Goal: Task Accomplishment & Management: Manage account settings

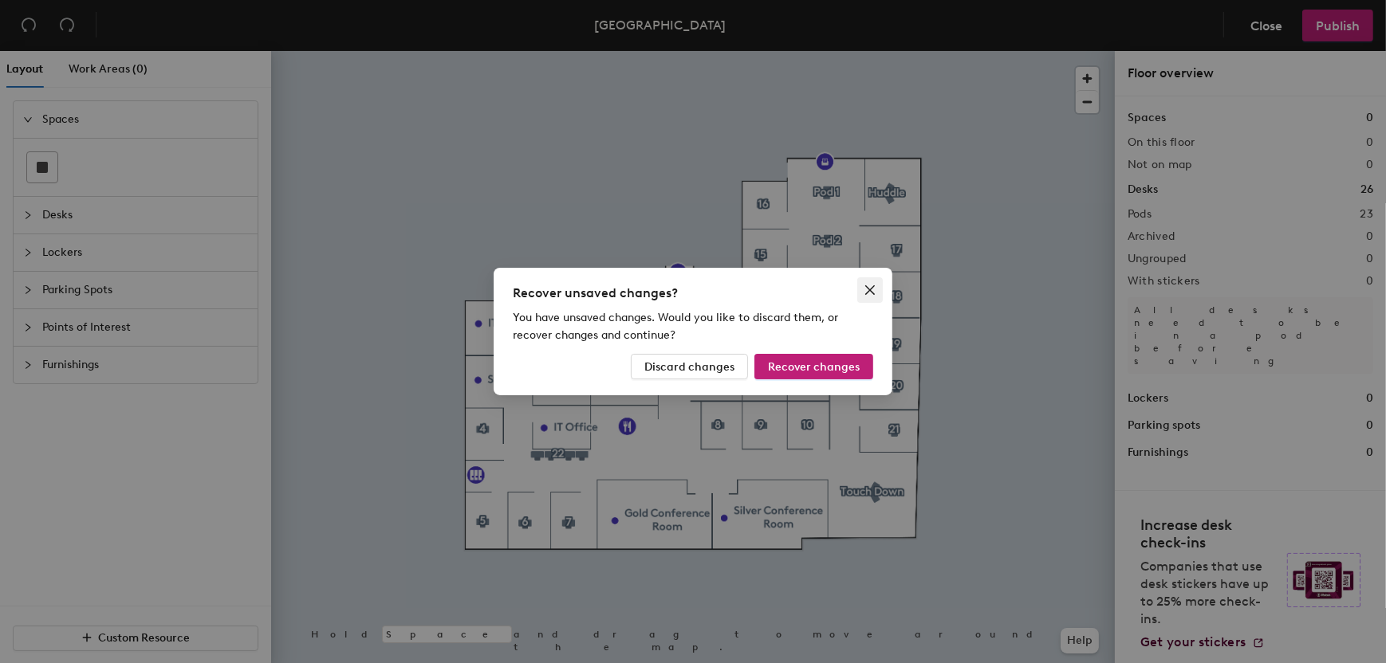
click at [867, 290] on icon "close" at bounding box center [870, 290] width 13 height 13
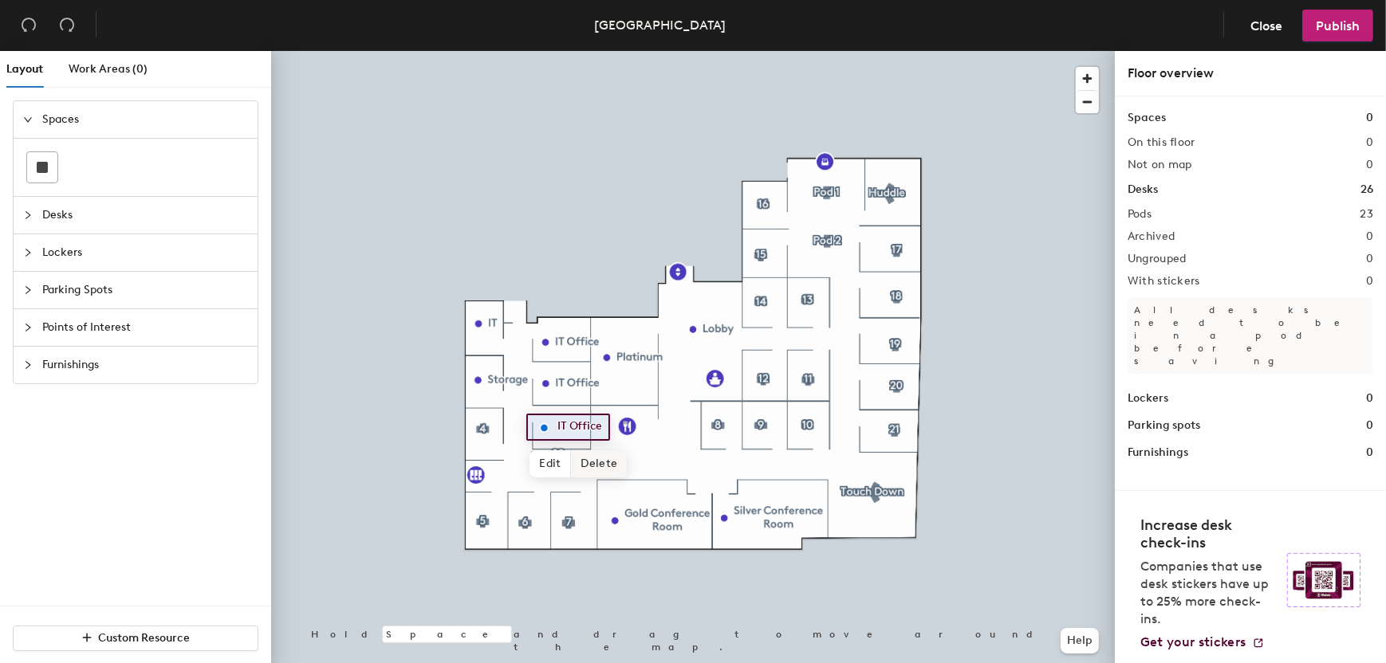
click at [597, 466] on span "Delete" at bounding box center [599, 464] width 56 height 27
click at [562, 51] on div at bounding box center [693, 51] width 844 height 0
click at [160, 206] on span "Desks" at bounding box center [145, 215] width 206 height 37
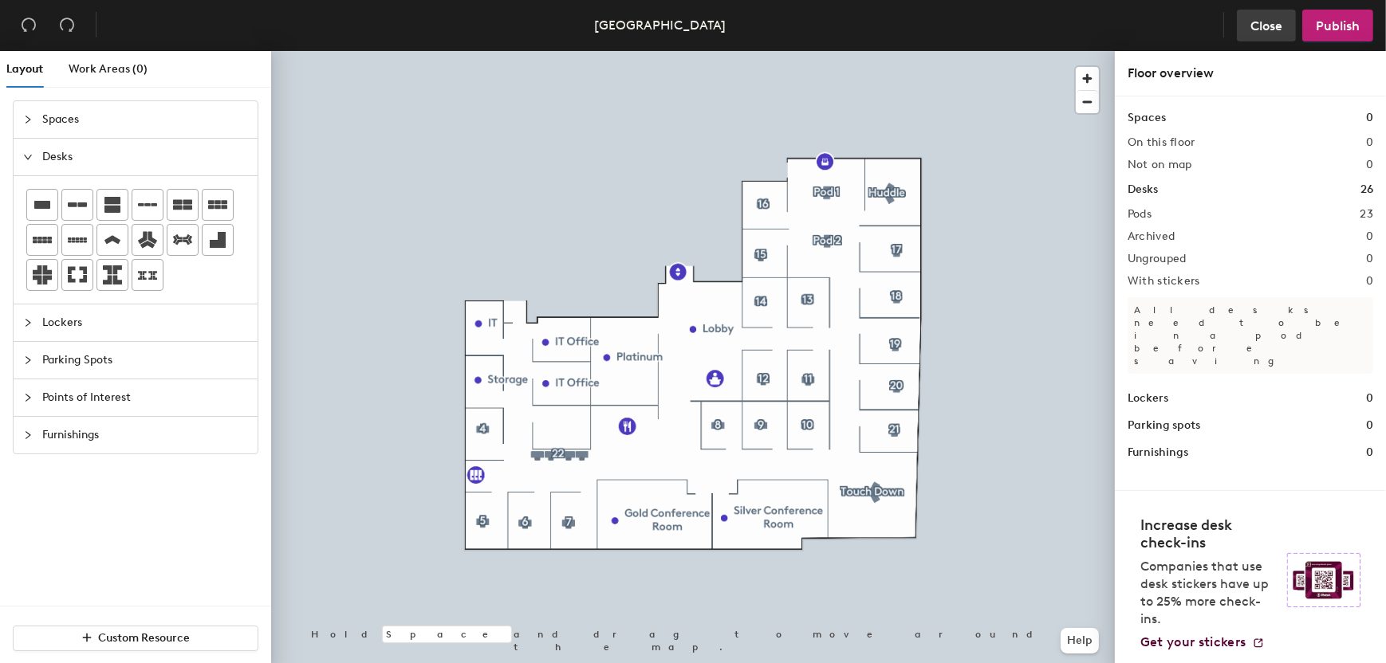
click at [1272, 30] on span "Close" at bounding box center [1266, 25] width 32 height 15
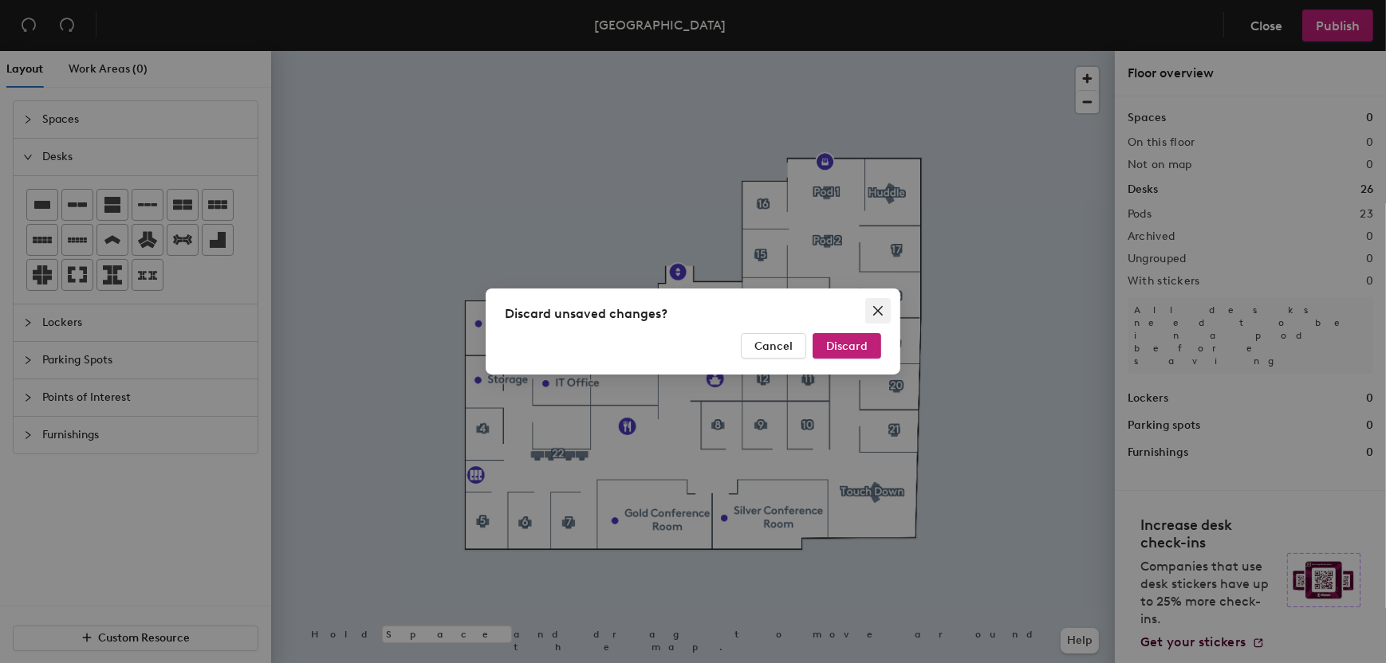
click at [875, 307] on icon "close" at bounding box center [878, 311] width 10 height 10
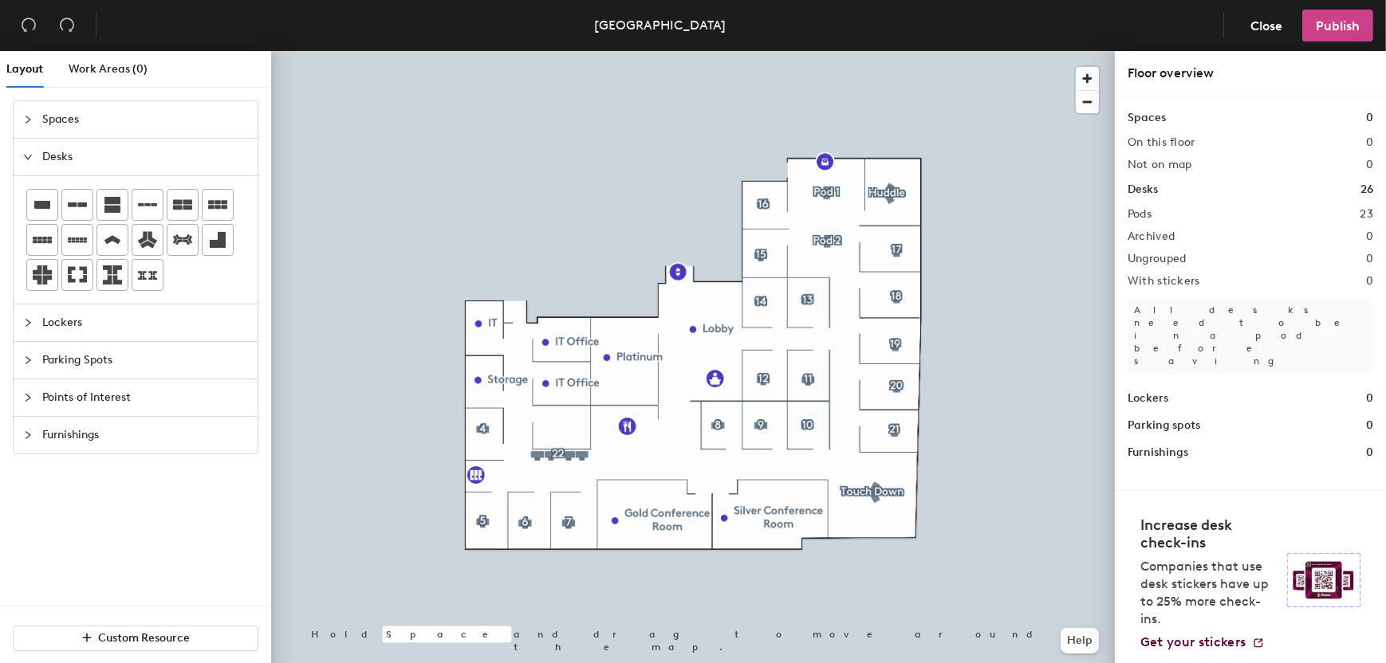
click at [1328, 26] on span "Publish" at bounding box center [1338, 25] width 44 height 15
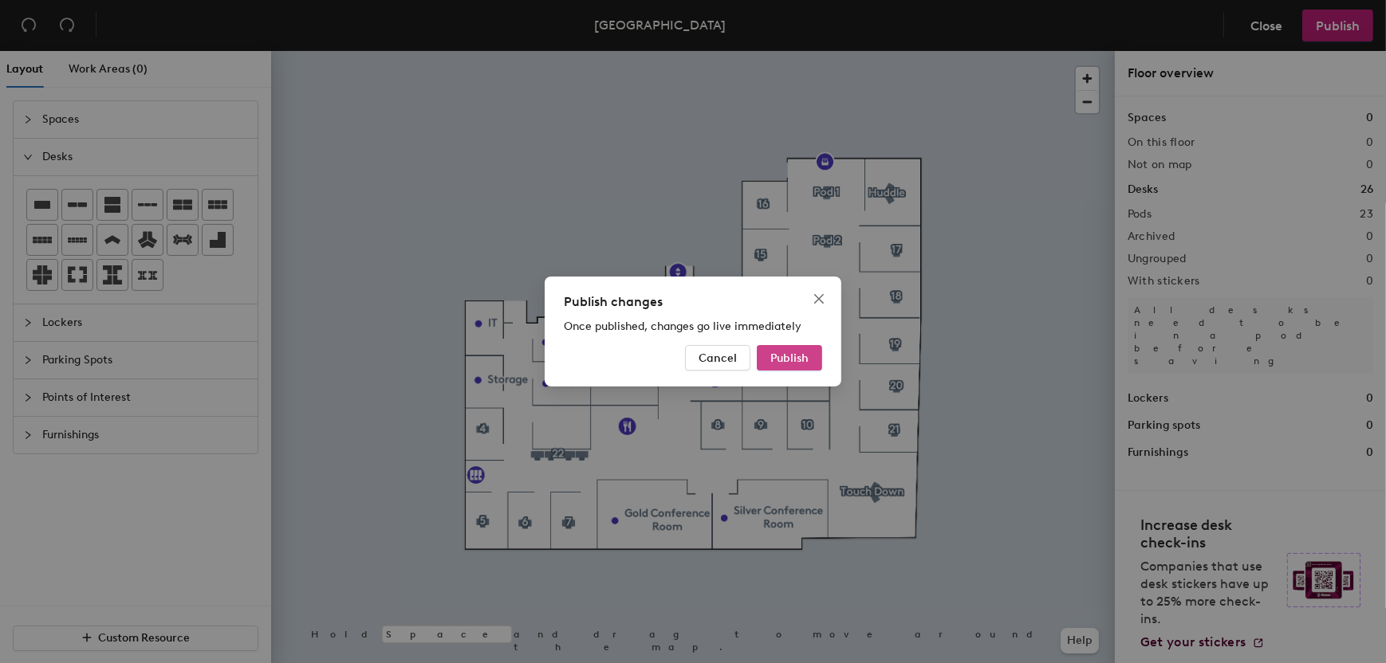
click at [794, 363] on span "Publish" at bounding box center [789, 359] width 38 height 14
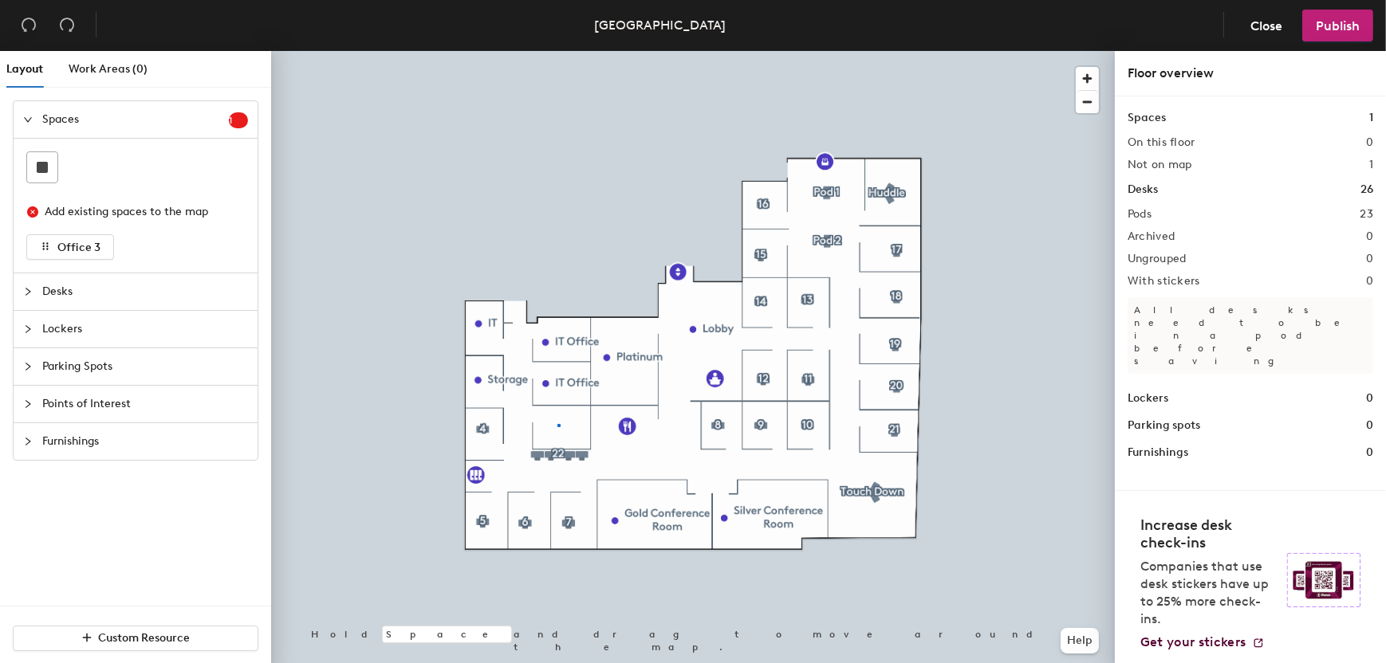
click at [558, 51] on div at bounding box center [693, 51] width 844 height 0
click at [73, 242] on span "Office 3" at bounding box center [78, 248] width 43 height 14
click at [74, 285] on span "Desks" at bounding box center [145, 291] width 206 height 37
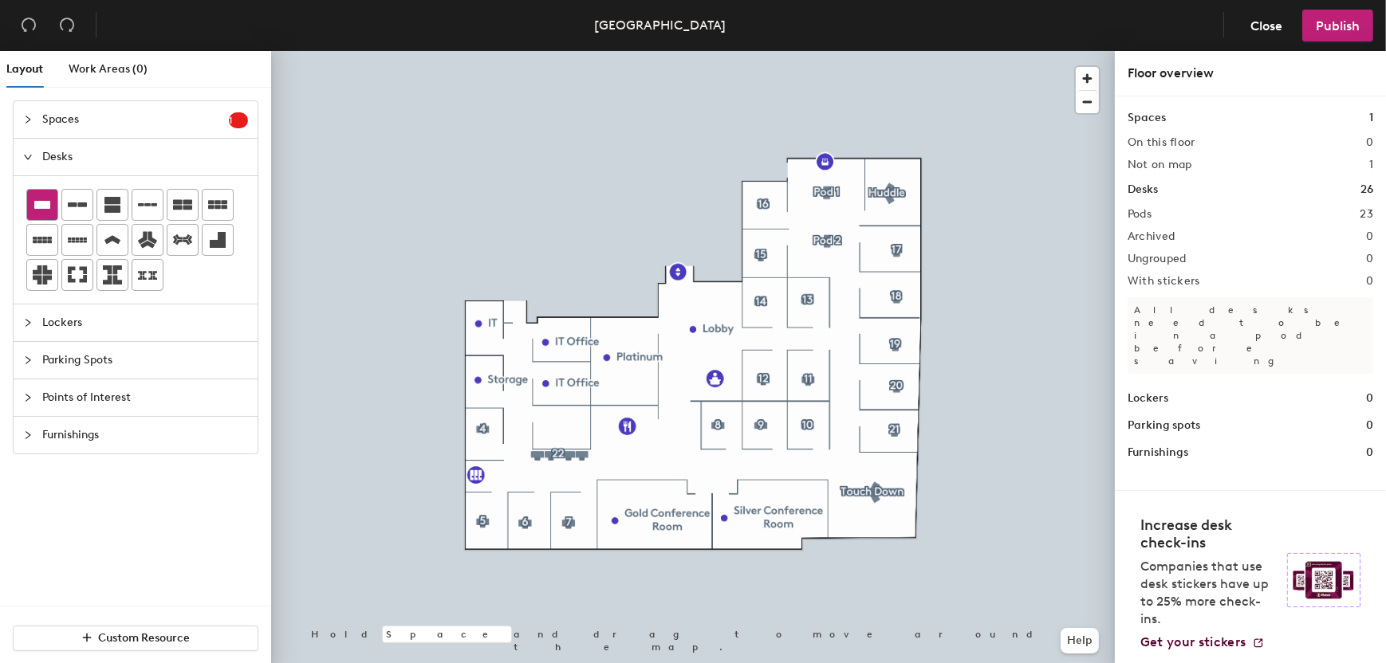
click at [43, 205] on icon at bounding box center [42, 205] width 16 height 8
click at [214, 545] on div "Spaces 1 Add existing spaces to the map Office 3 Desks Lockers Parking Spots Po…" at bounding box center [135, 353] width 271 height 506
click at [119, 75] on span "Work Areas (0)" at bounding box center [108, 69] width 79 height 14
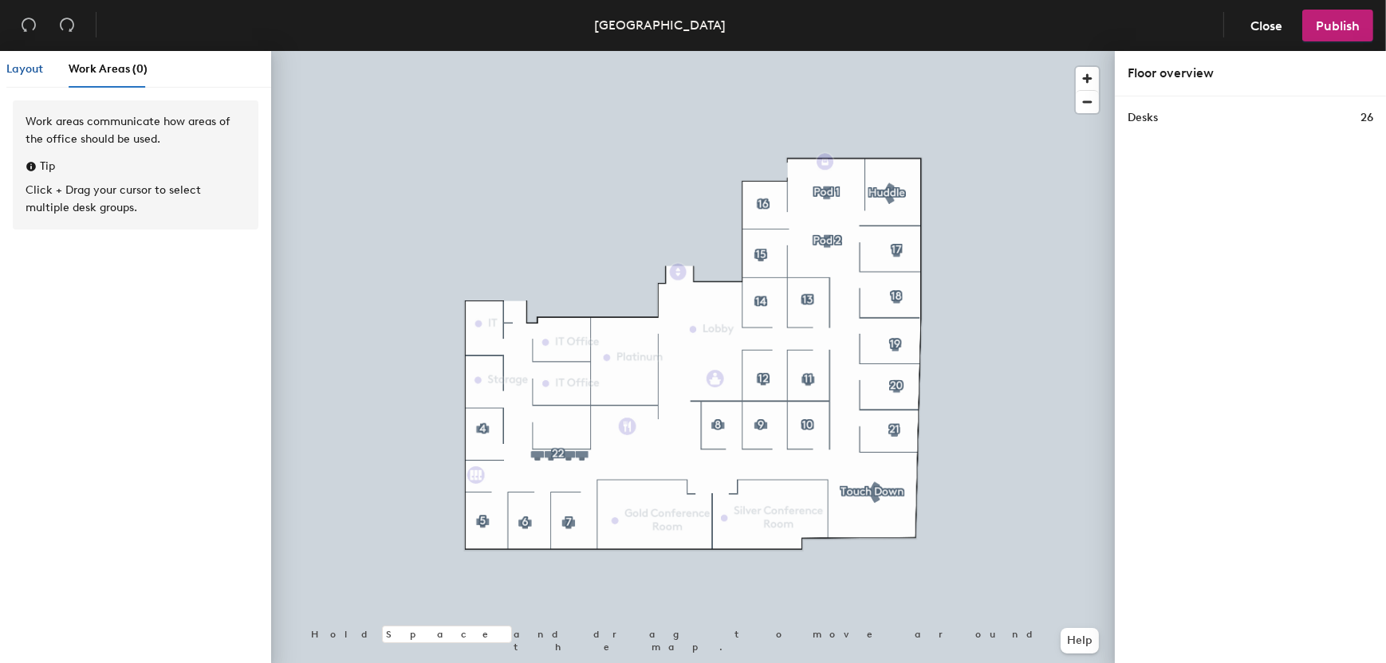
click at [14, 71] on span "Layout" at bounding box center [24, 69] width 37 height 14
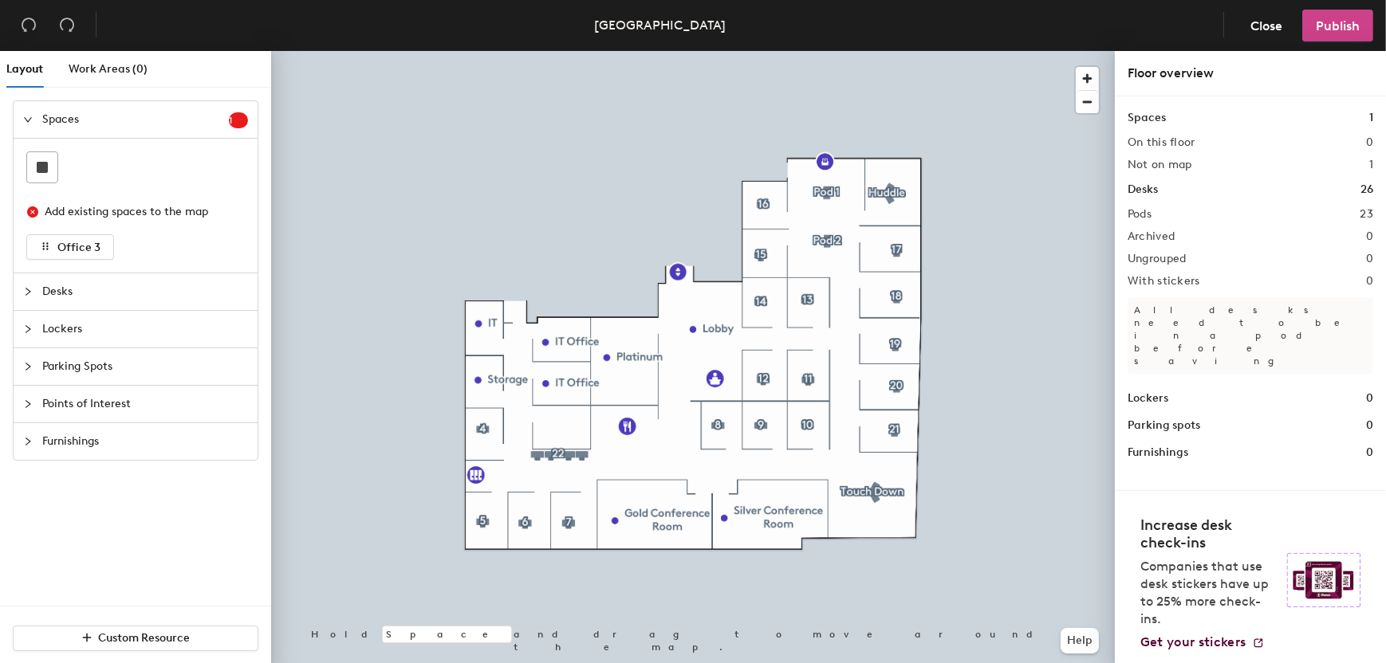
click at [1328, 31] on span "Publish" at bounding box center [1338, 25] width 44 height 15
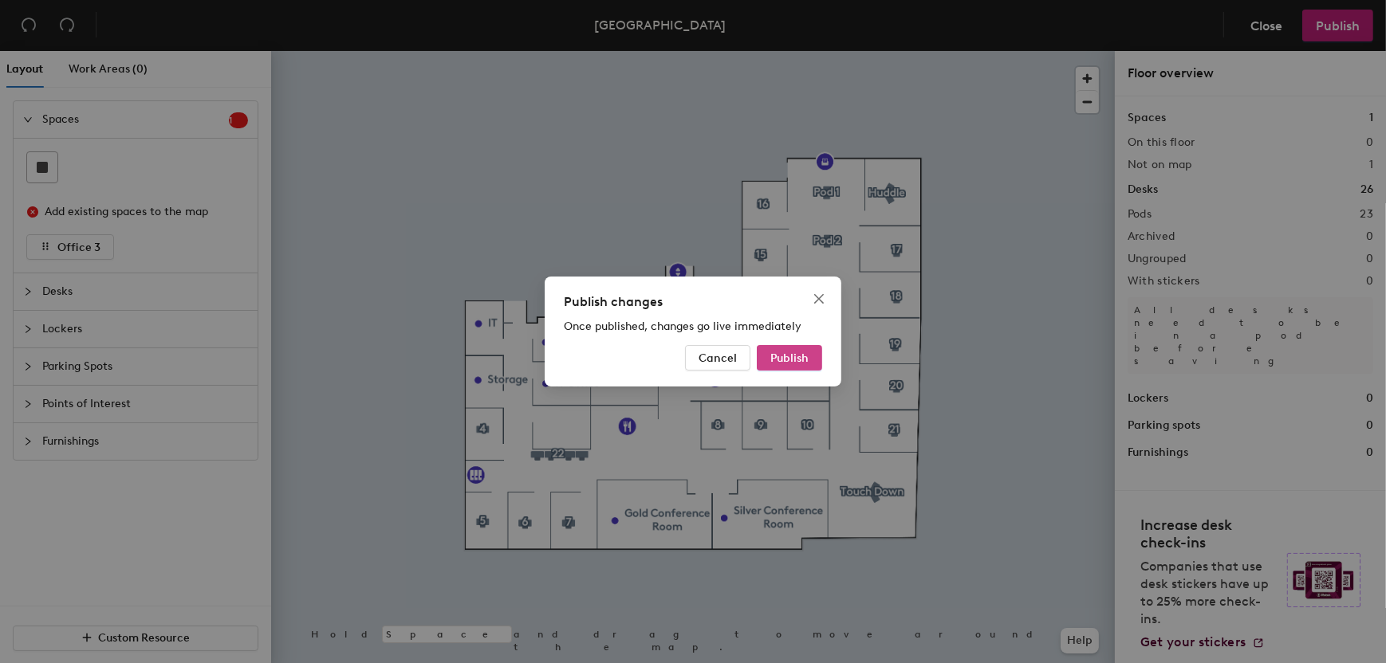
click at [781, 352] on span "Publish" at bounding box center [789, 359] width 38 height 14
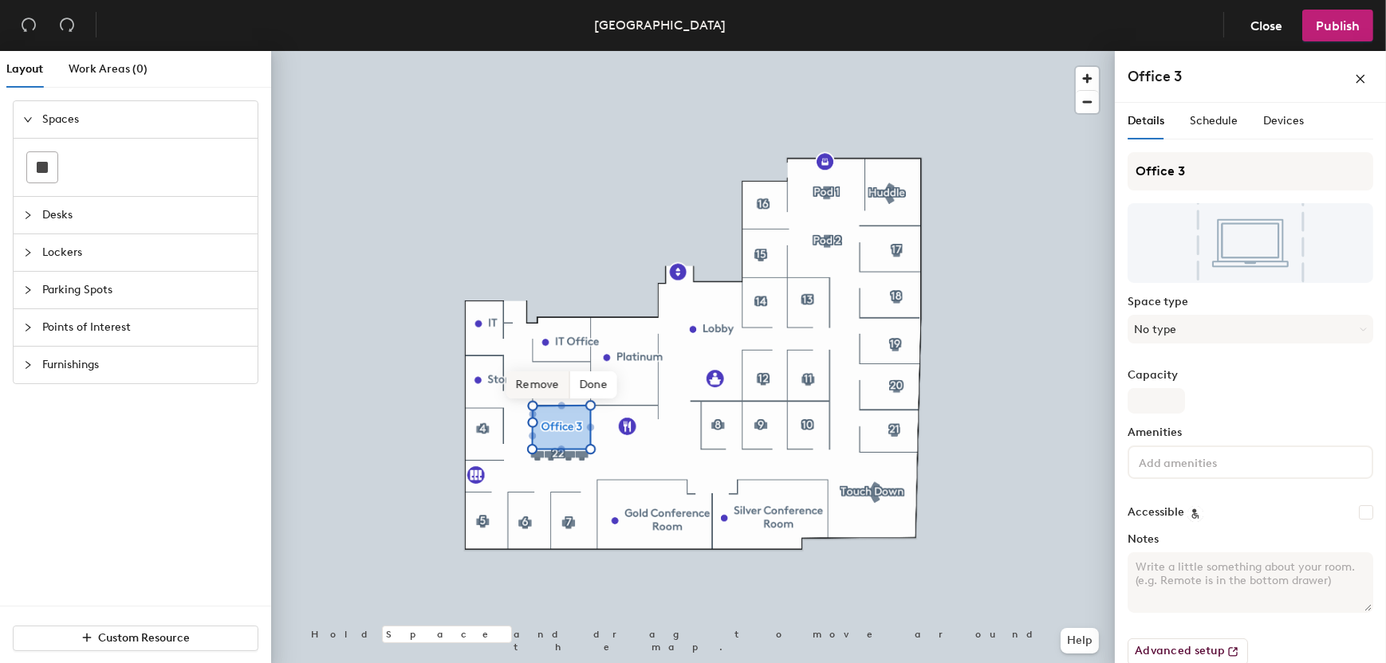
drag, startPoint x: 592, startPoint y: 395, endPoint x: 537, endPoint y: 389, distance: 55.4
click at [537, 389] on span "Remove" at bounding box center [538, 385] width 64 height 27
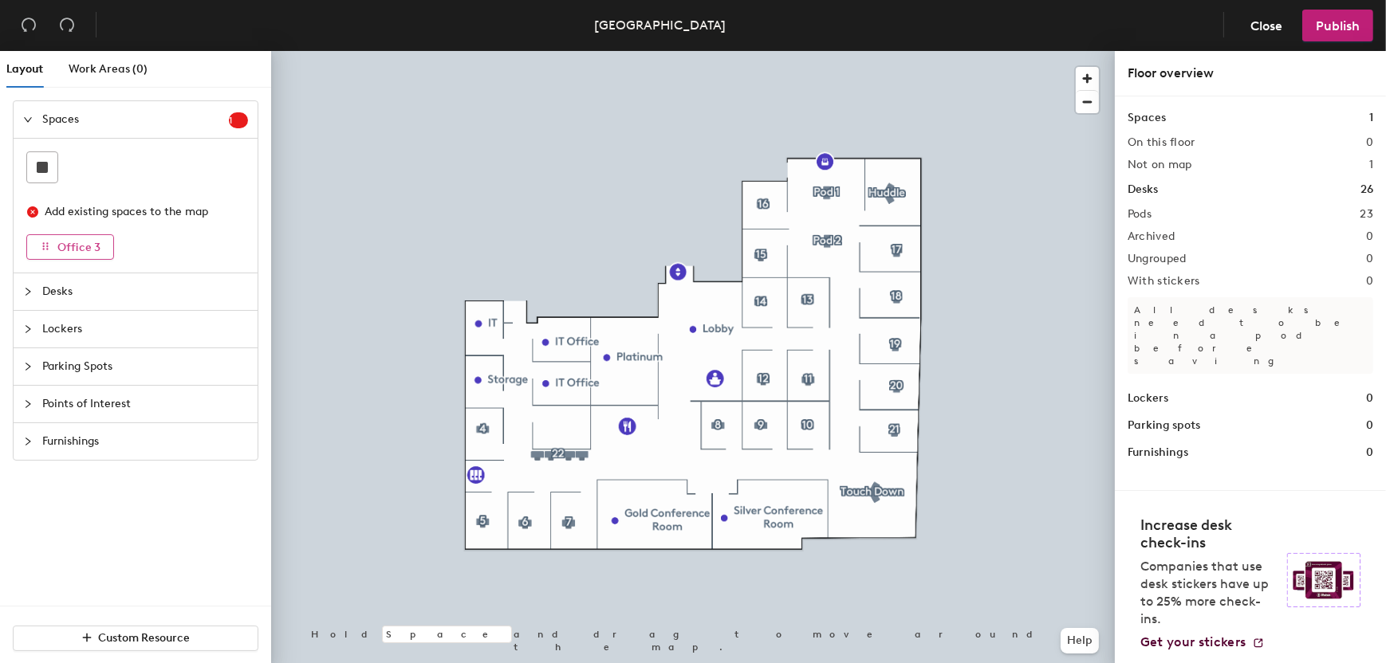
click at [37, 243] on button "Office 3" at bounding box center [70, 247] width 88 height 26
click at [405, 51] on div at bounding box center [693, 51] width 844 height 0
click at [74, 244] on span "Office 3" at bounding box center [78, 248] width 43 height 14
click at [419, 51] on div at bounding box center [693, 51] width 844 height 0
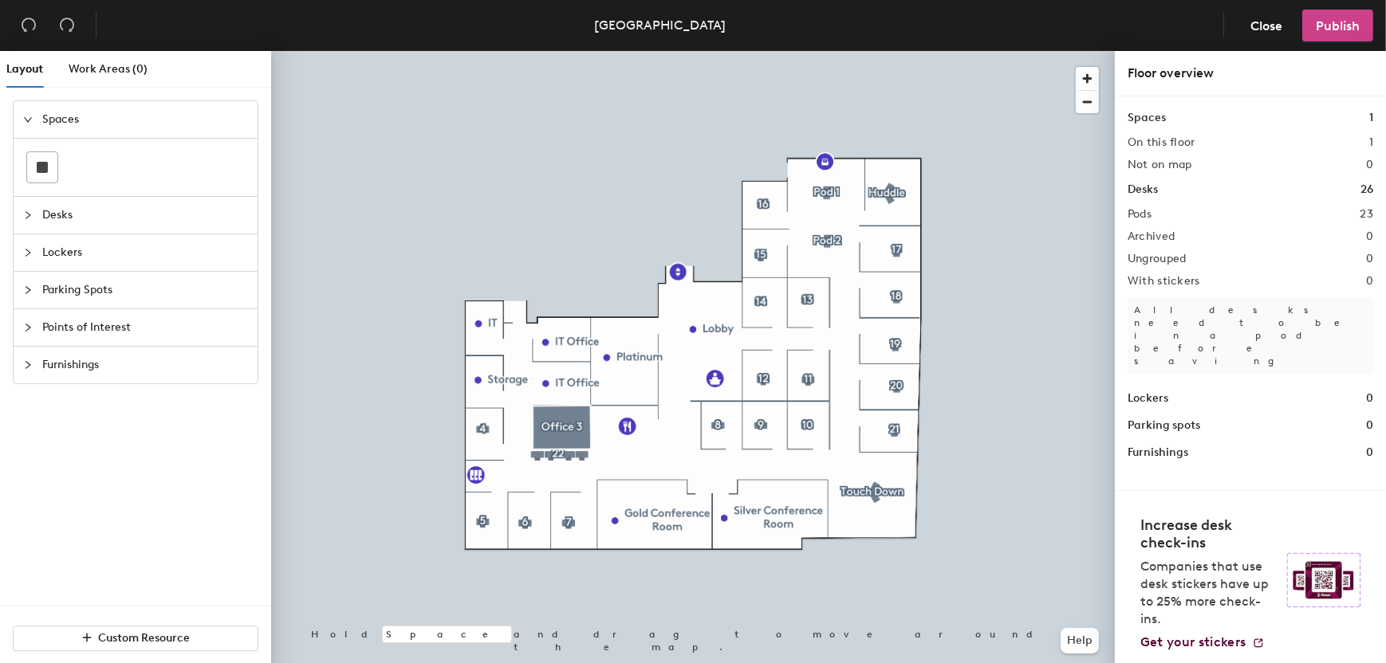
click at [1349, 22] on span "Publish" at bounding box center [1338, 25] width 44 height 15
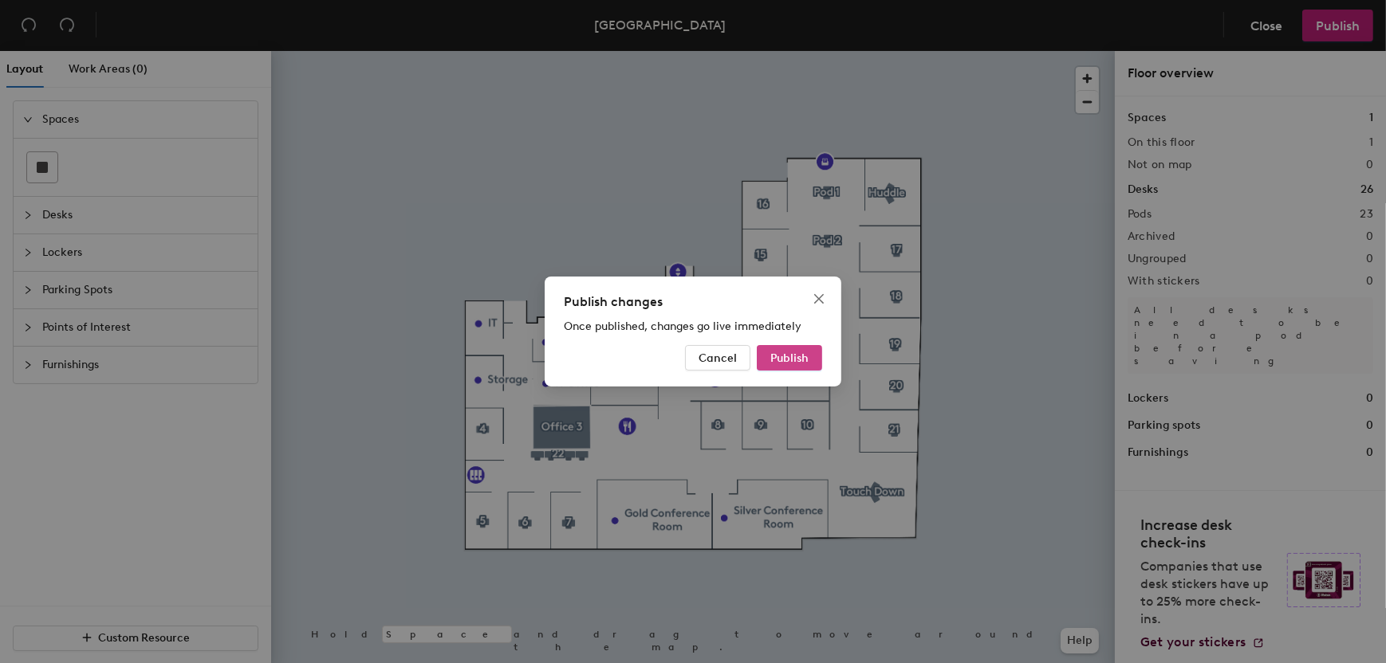
click at [777, 359] on span "Publish" at bounding box center [789, 359] width 38 height 14
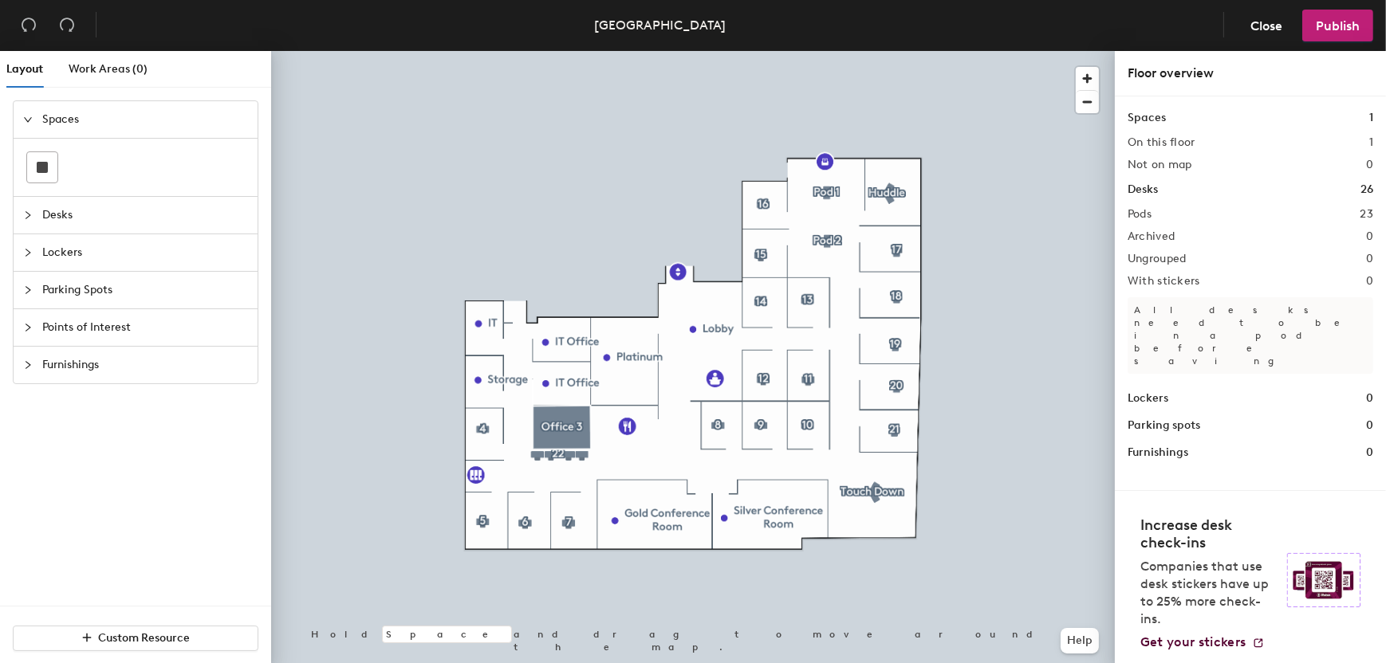
click at [69, 211] on span "Desks" at bounding box center [145, 215] width 206 height 37
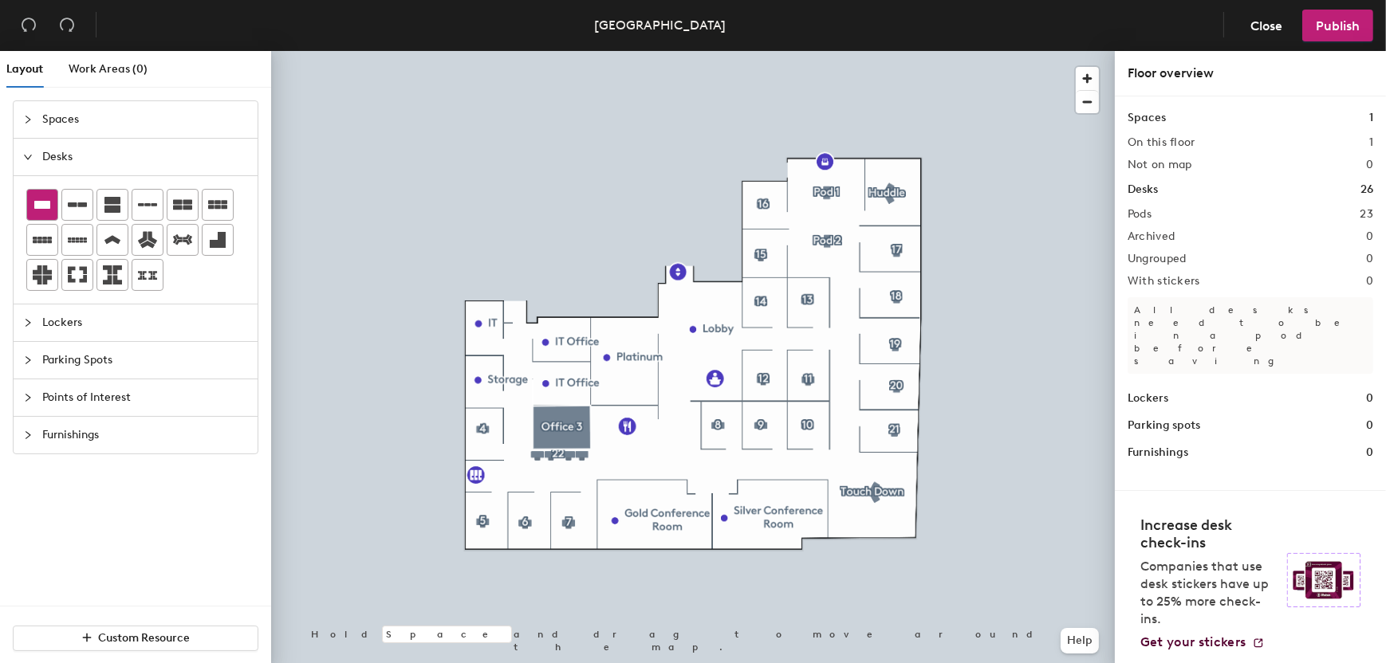
click at [38, 207] on icon at bounding box center [42, 205] width 16 height 8
click at [45, 116] on span "Spaces" at bounding box center [145, 119] width 206 height 37
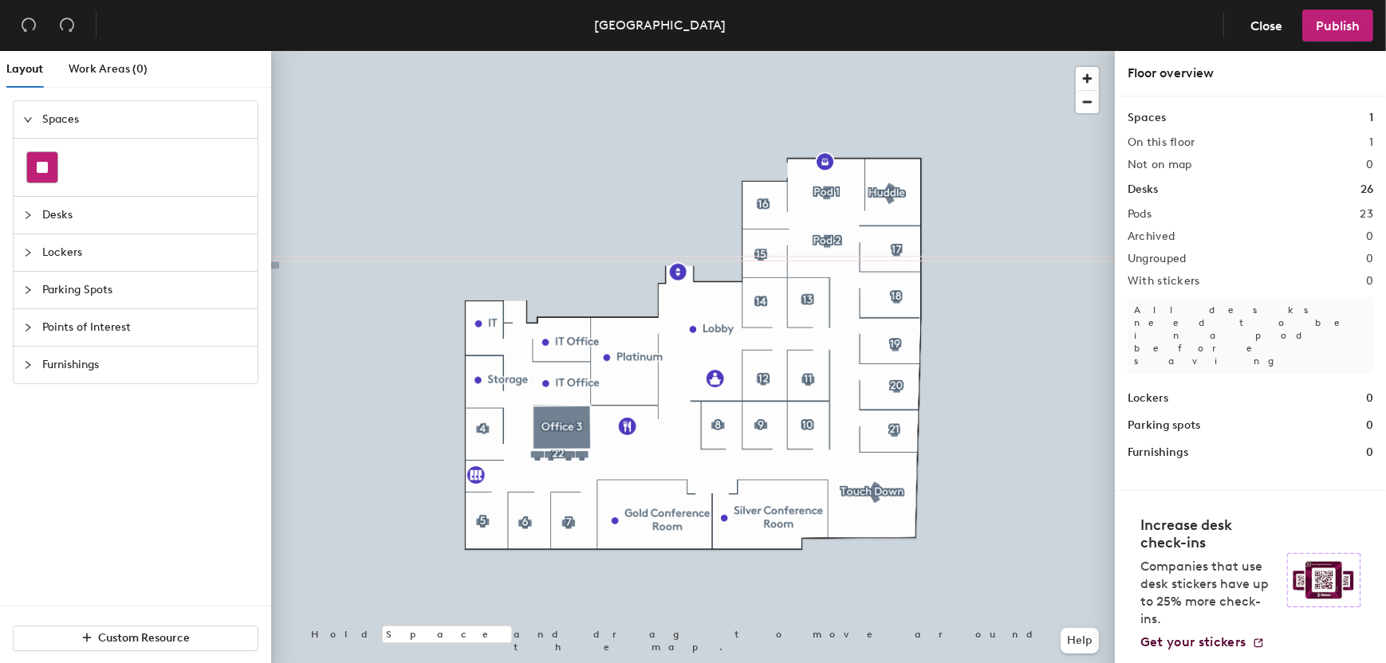
click at [37, 164] on rect at bounding box center [42, 167] width 11 height 11
click at [54, 213] on span "Desks" at bounding box center [145, 215] width 206 height 37
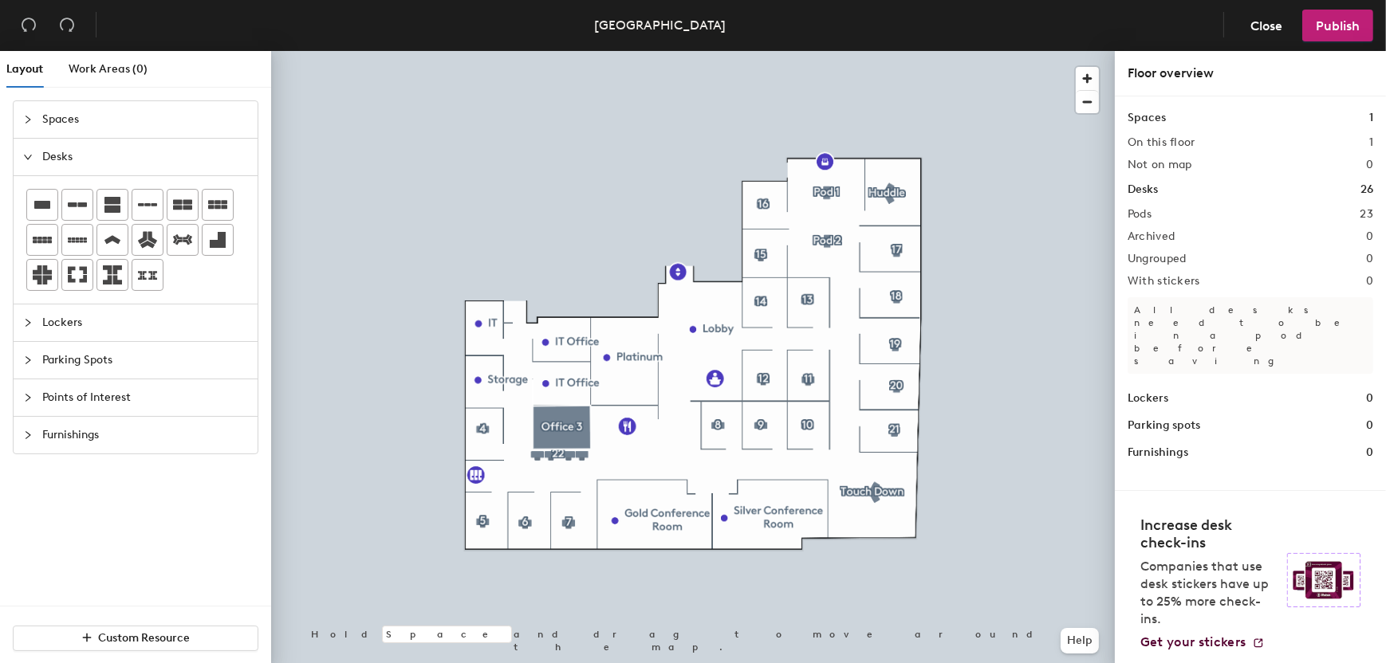
click at [48, 152] on span "Desks" at bounding box center [145, 157] width 206 height 37
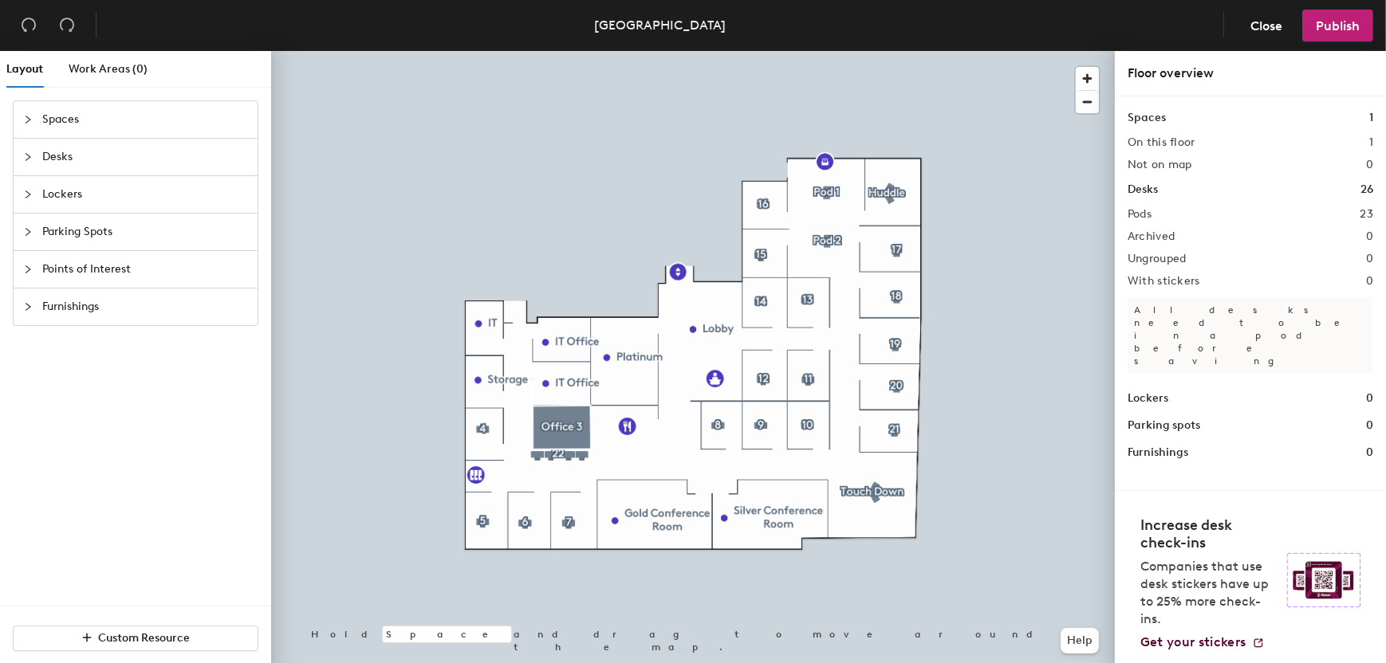
click at [57, 116] on span "Spaces" at bounding box center [145, 119] width 206 height 37
click at [44, 163] on rect at bounding box center [42, 167] width 11 height 11
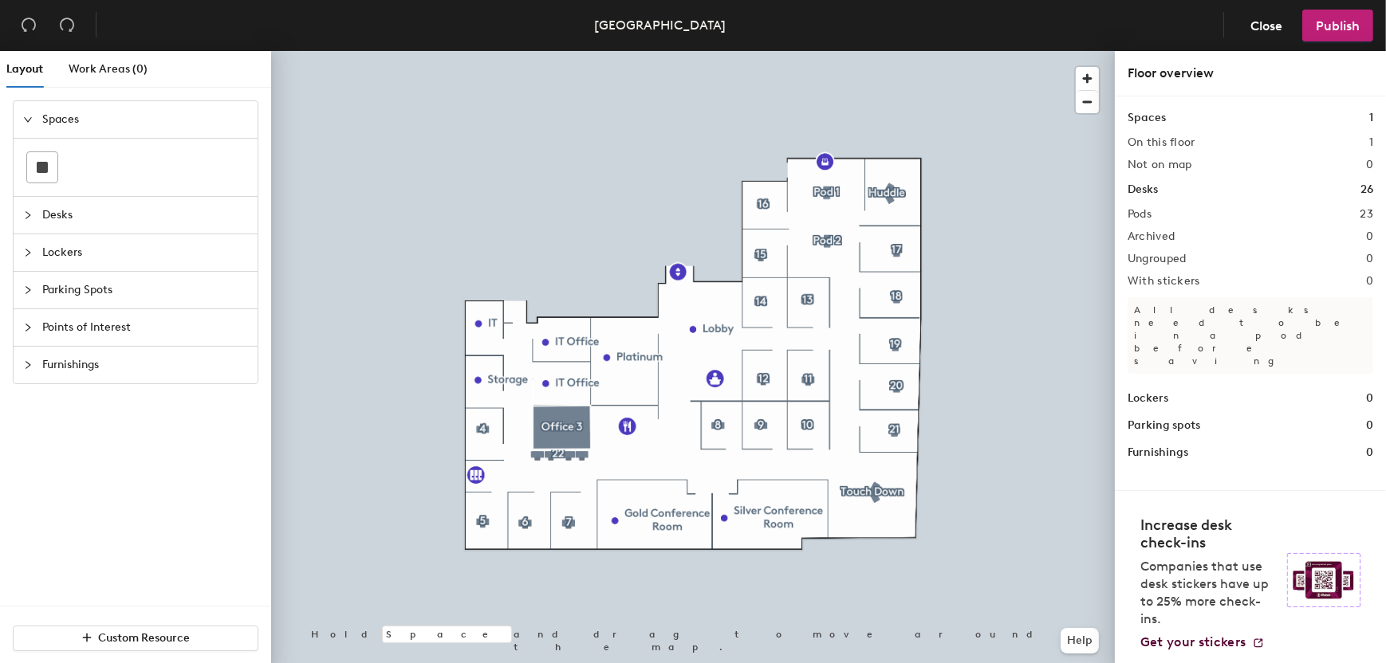
drag, startPoint x: 43, startPoint y: 160, endPoint x: 184, endPoint y: 141, distance: 142.4
click at [184, 141] on div at bounding box center [136, 167] width 244 height 57
click at [180, 166] on div at bounding box center [135, 167] width 218 height 32
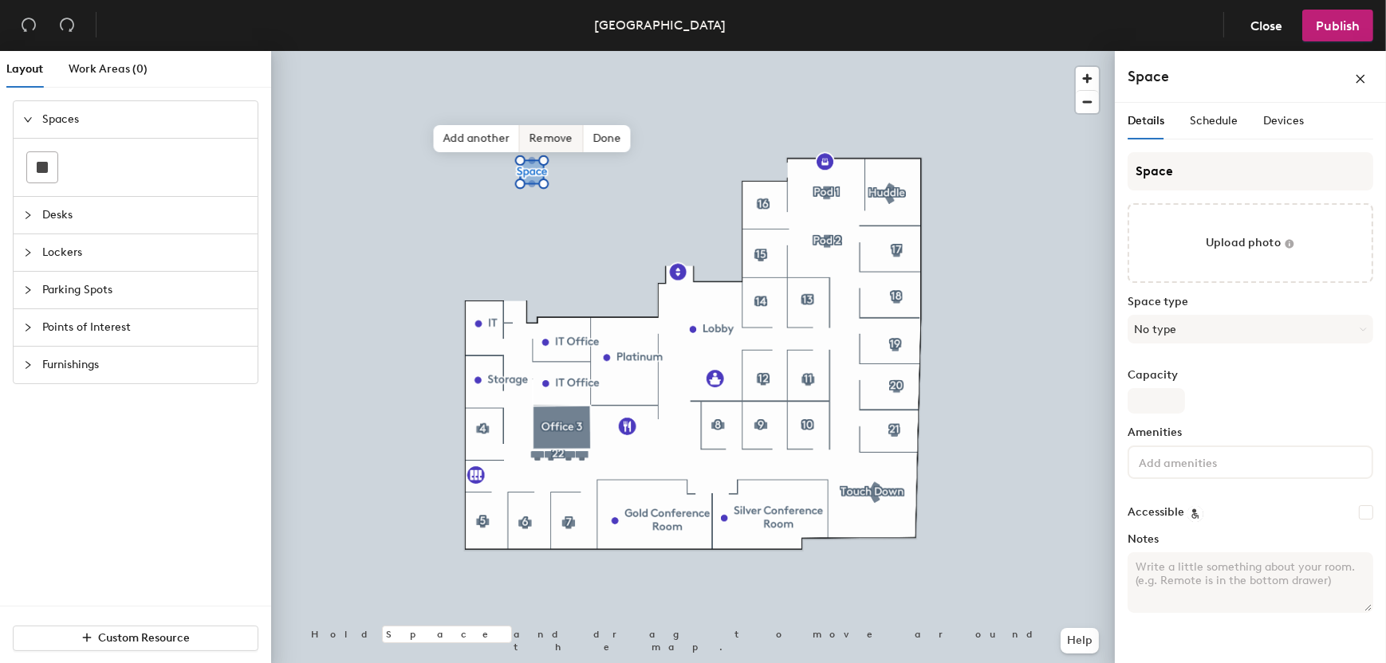
click at [549, 139] on span "Remove" at bounding box center [552, 138] width 64 height 27
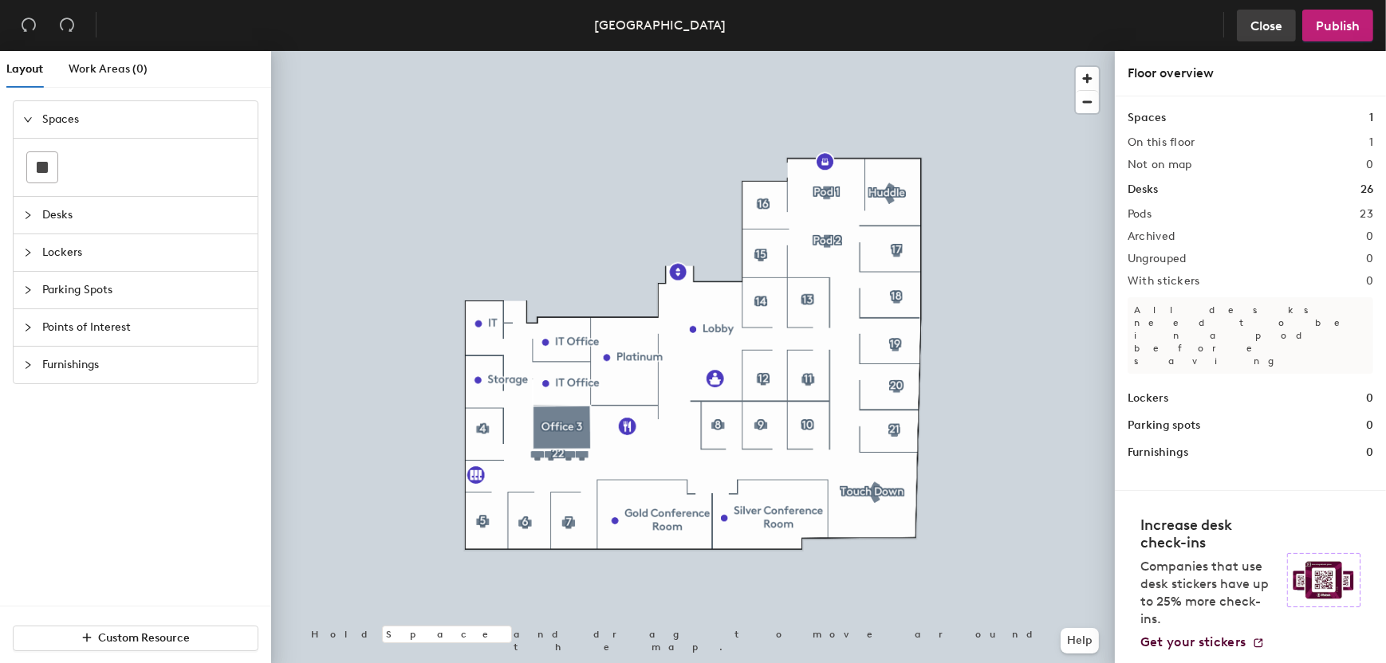
click at [1257, 26] on span "Close" at bounding box center [1266, 25] width 32 height 15
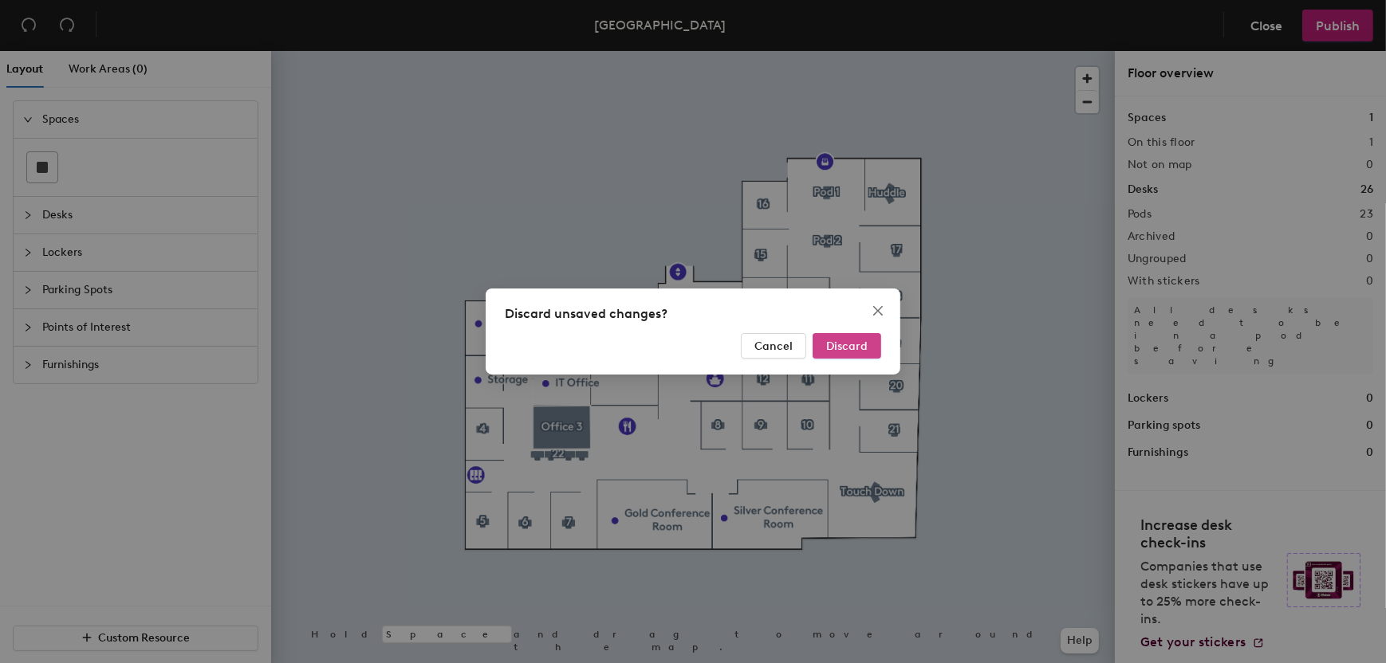
click at [856, 342] on span "Discard" at bounding box center [846, 347] width 41 height 14
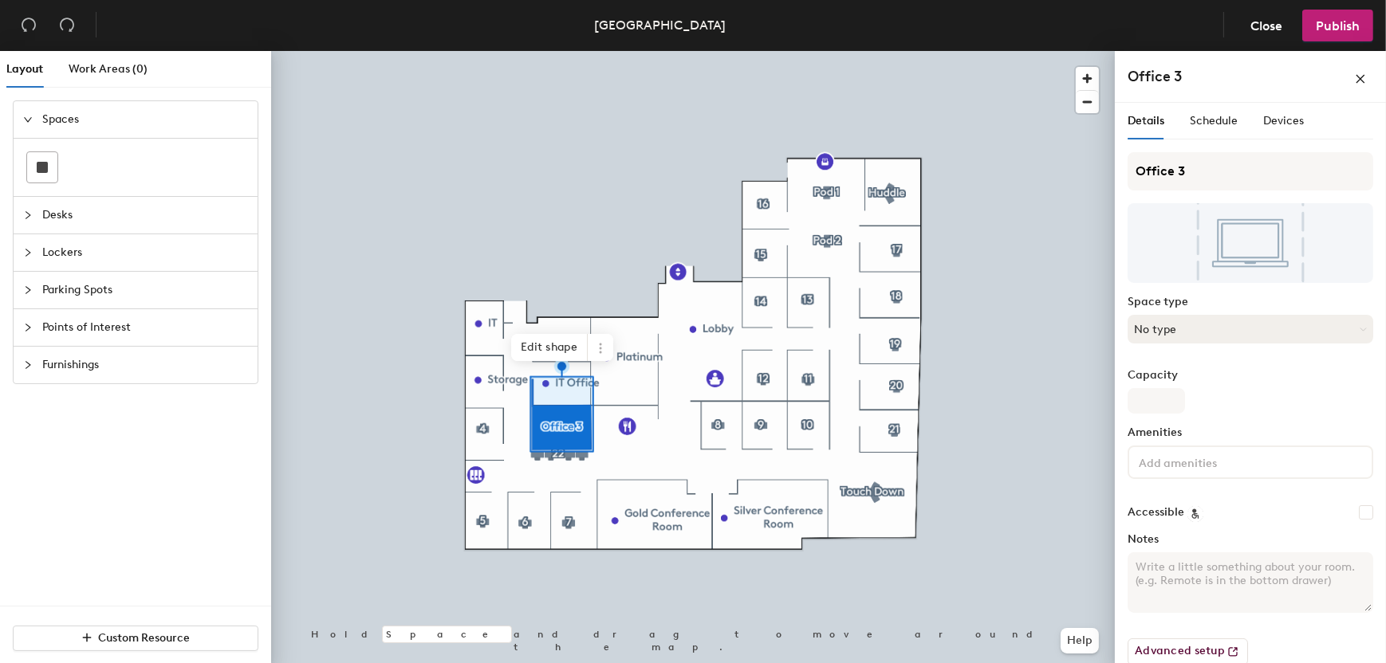
click at [1147, 333] on button "No type" at bounding box center [1250, 329] width 246 height 29
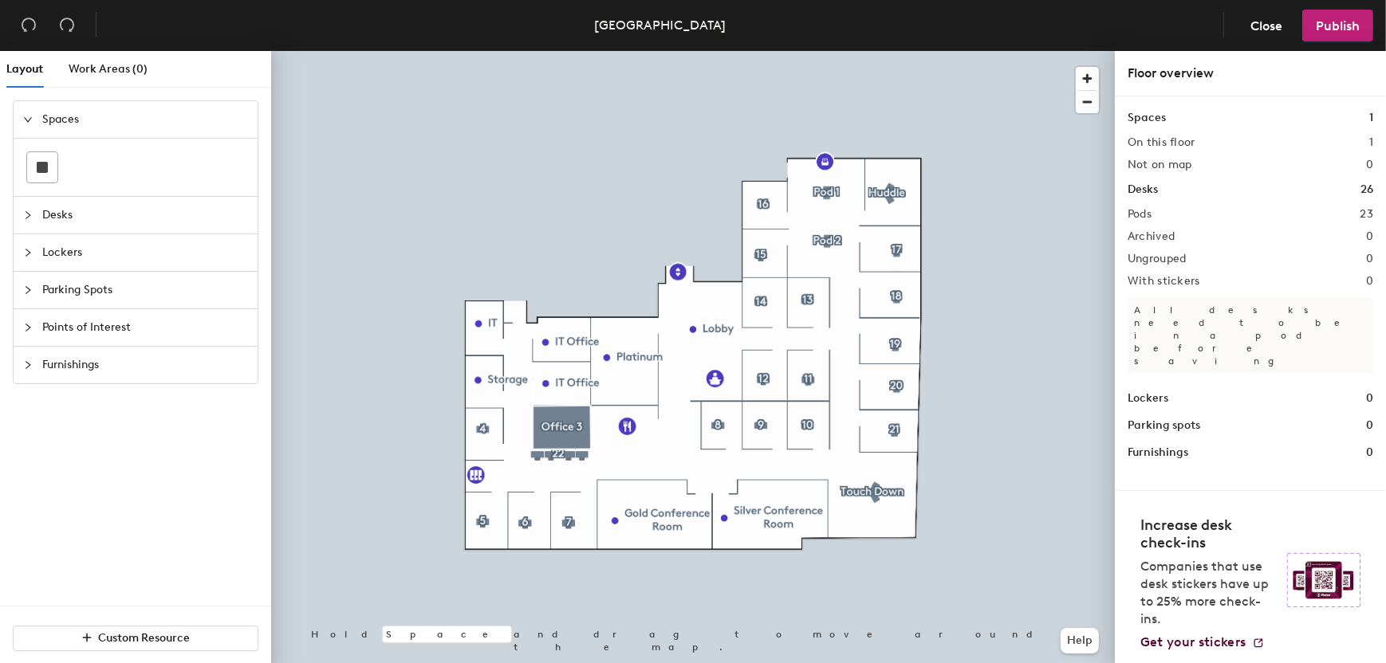
click at [65, 214] on span "Desks" at bounding box center [145, 215] width 206 height 37
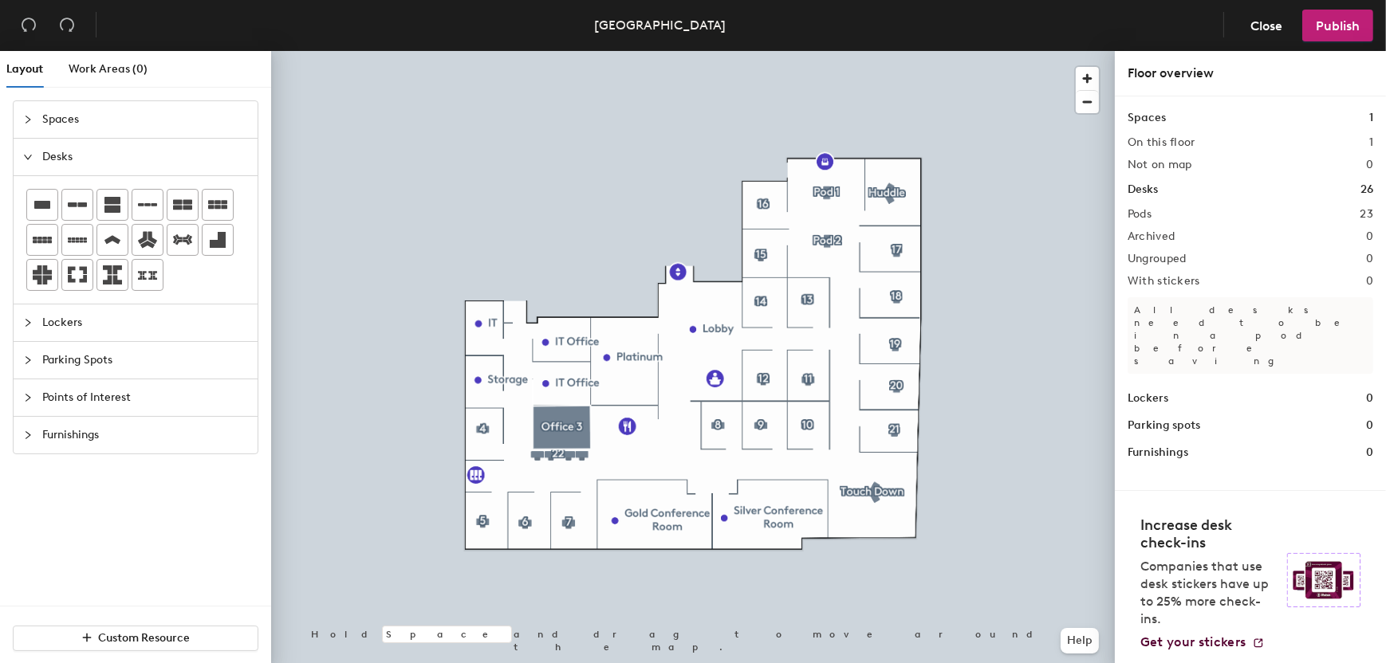
click at [558, 51] on div at bounding box center [693, 51] width 844 height 0
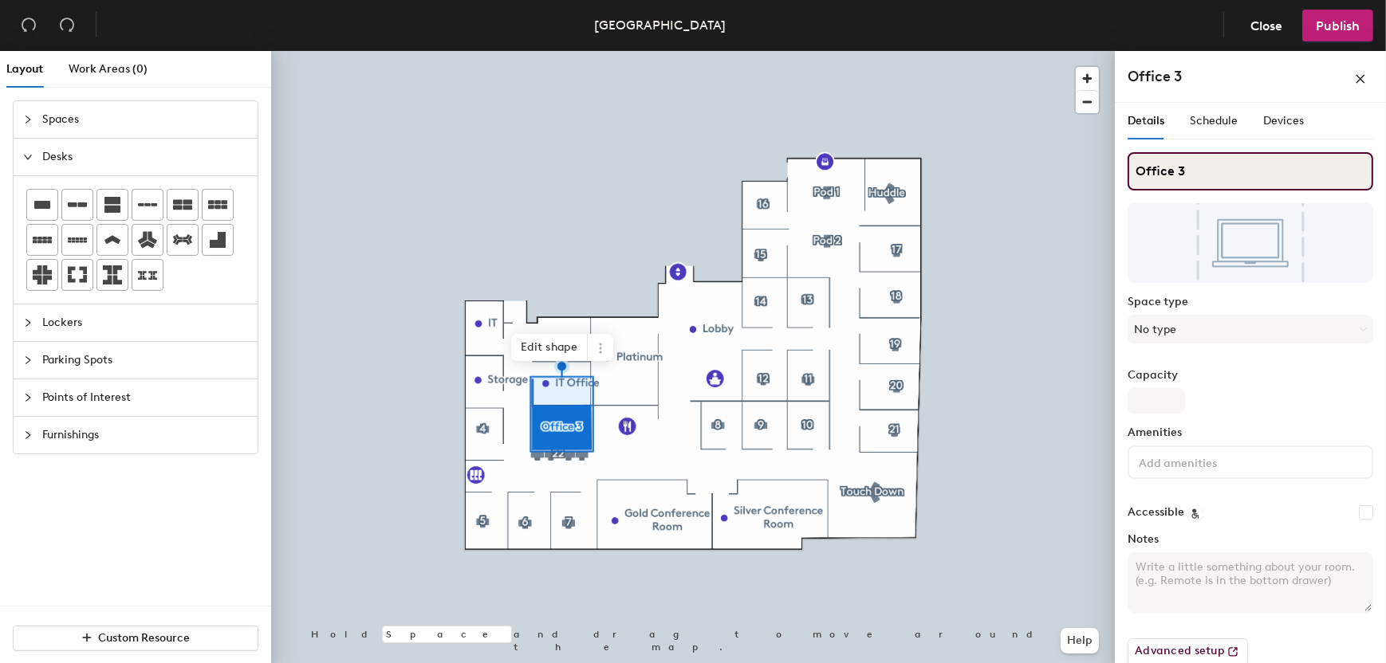
click at [1166, 166] on input "Office 3" at bounding box center [1250, 171] width 246 height 38
click at [1202, 170] on input "Office 3" at bounding box center [1250, 171] width 246 height 38
click at [1079, 185] on div "Layout Work Areas (0) Spaces Desks Lockers Parking Spots Points of Interest Fur…" at bounding box center [693, 360] width 1386 height 619
click at [1195, 172] on input "Office 3" at bounding box center [1250, 171] width 246 height 38
type input "Office"
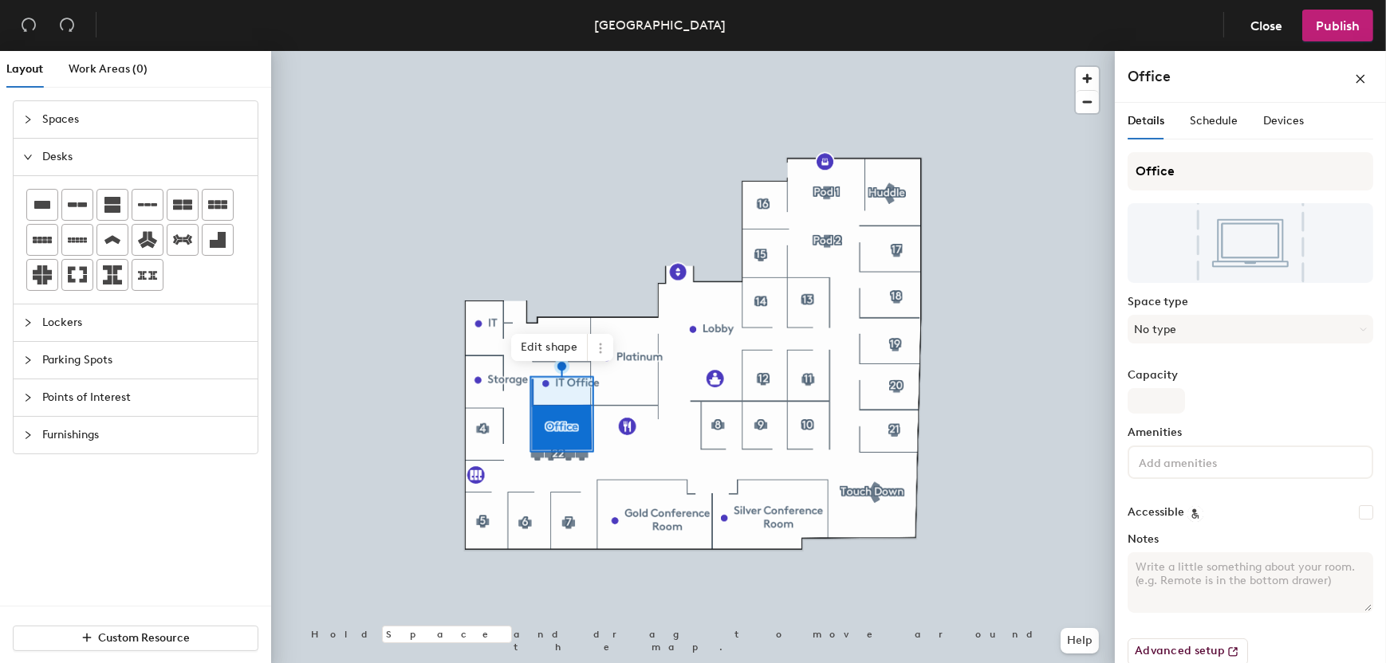
drag, startPoint x: 1136, startPoint y: 296, endPoint x: 1128, endPoint y: 297, distance: 8.1
click at [1132, 297] on label "Space type" at bounding box center [1250, 302] width 246 height 13
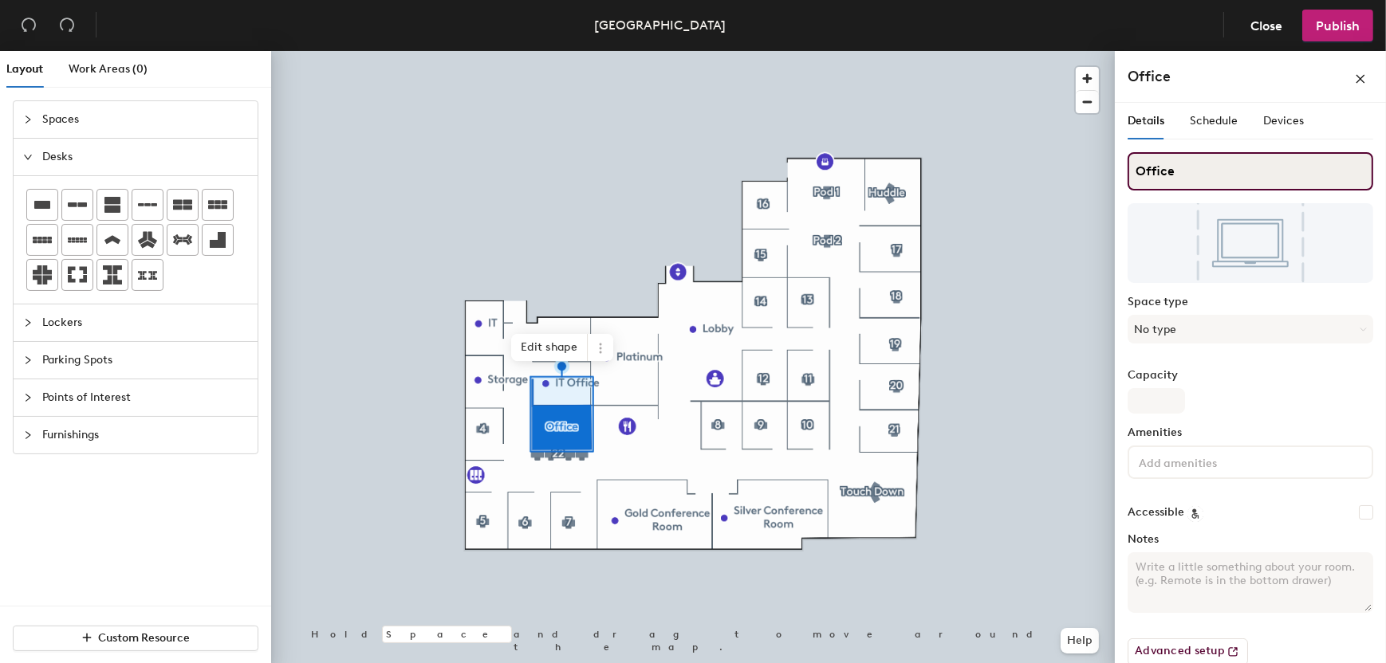
click at [1182, 164] on input "Office" at bounding box center [1250, 171] width 246 height 38
click at [1010, 183] on div "Layout Work Areas (0) Spaces Desks Lockers Parking Spots Points of Interest Fur…" at bounding box center [693, 360] width 1386 height 619
type input "3"
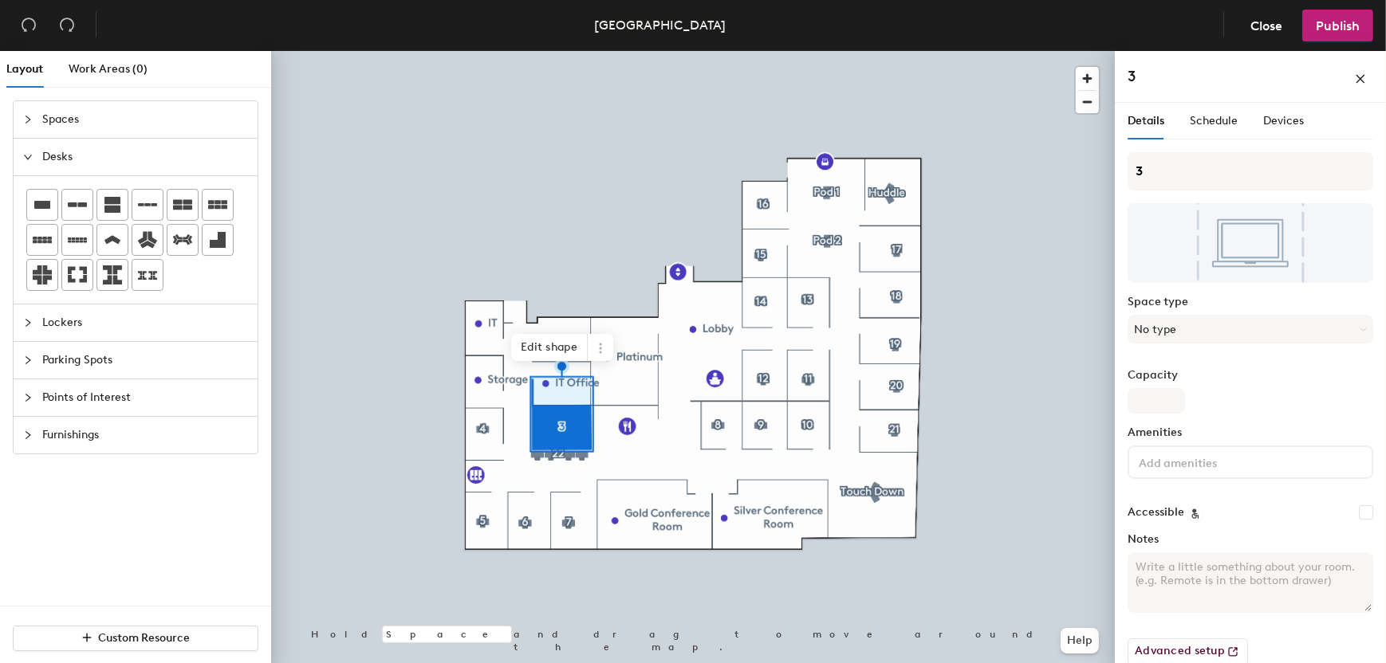
click at [1060, 51] on div at bounding box center [693, 51] width 844 height 0
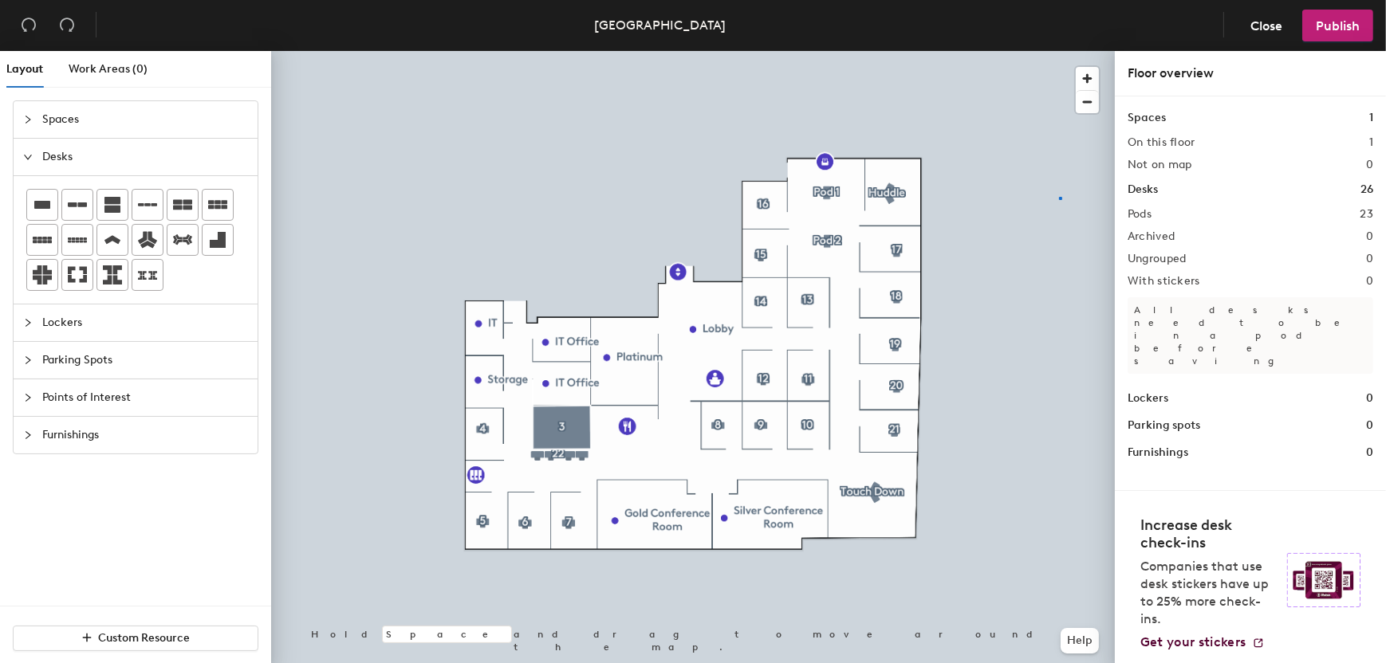
drag, startPoint x: 1204, startPoint y: 167, endPoint x: 1126, endPoint y: 180, distance: 79.2
click at [1059, 51] on div at bounding box center [693, 51] width 844 height 0
click at [574, 51] on div at bounding box center [693, 51] width 844 height 0
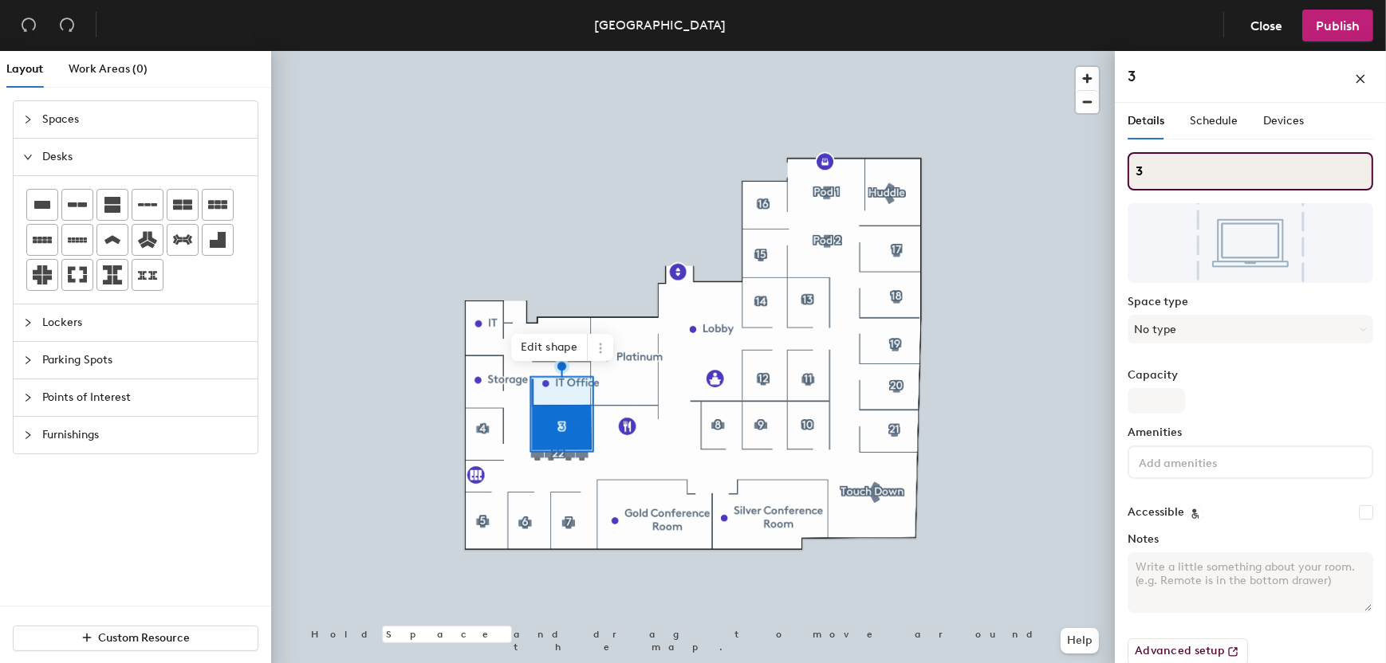
click at [1082, 170] on div "Layout Work Areas (0) Spaces Desks Lockers Parking Spots Points of Interest Fur…" at bounding box center [693, 360] width 1386 height 619
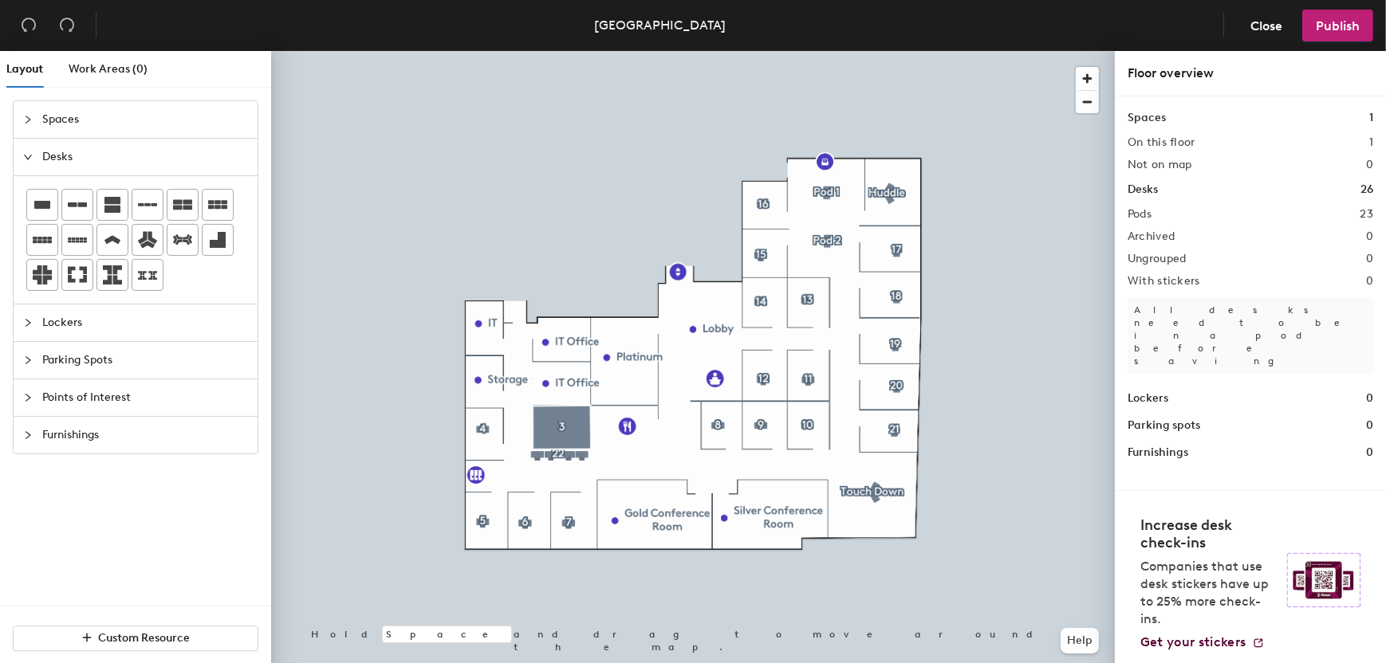
click at [1017, 51] on div at bounding box center [693, 51] width 844 height 0
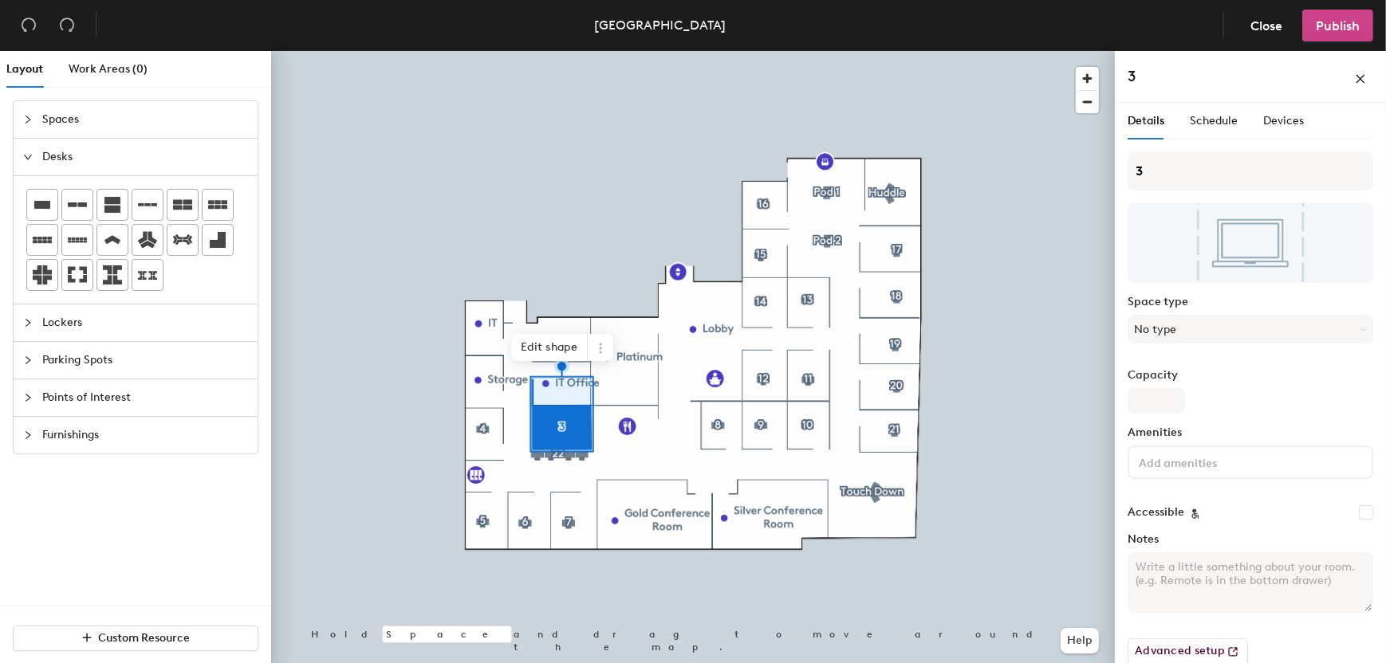
click at [1332, 17] on button "Publish" at bounding box center [1337, 26] width 71 height 32
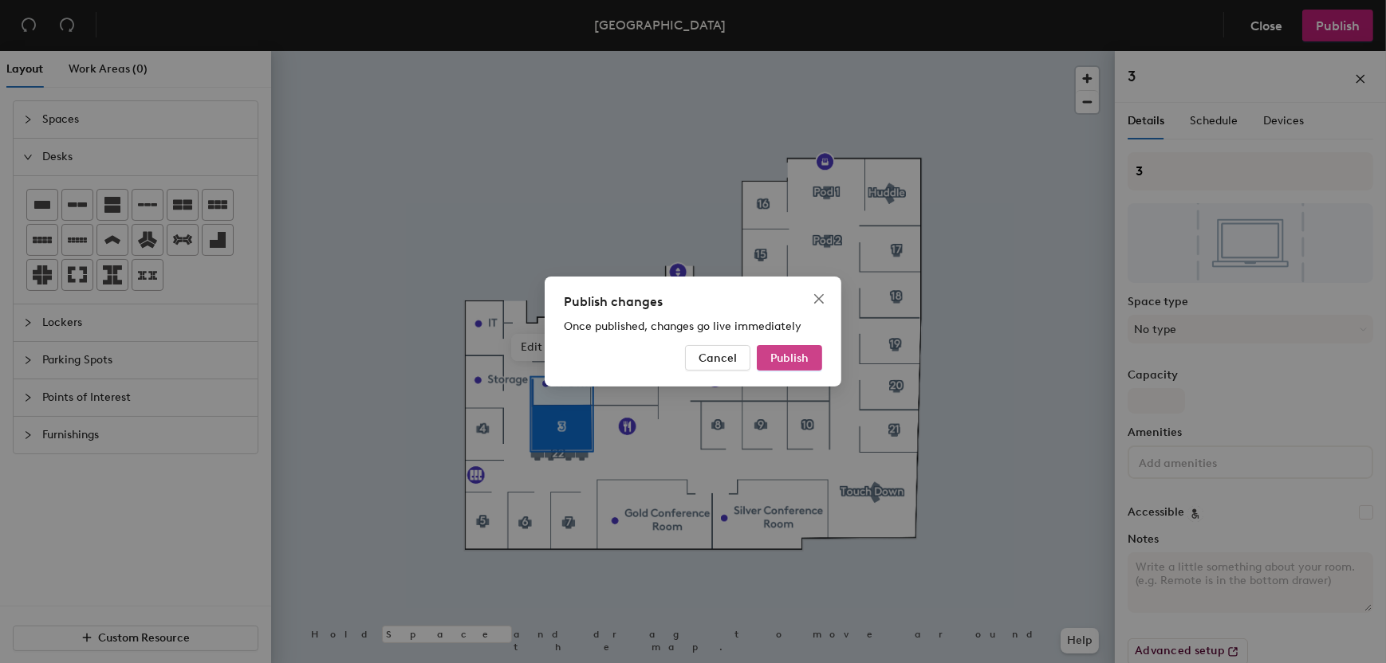
click at [805, 354] on span "Publish" at bounding box center [789, 359] width 38 height 14
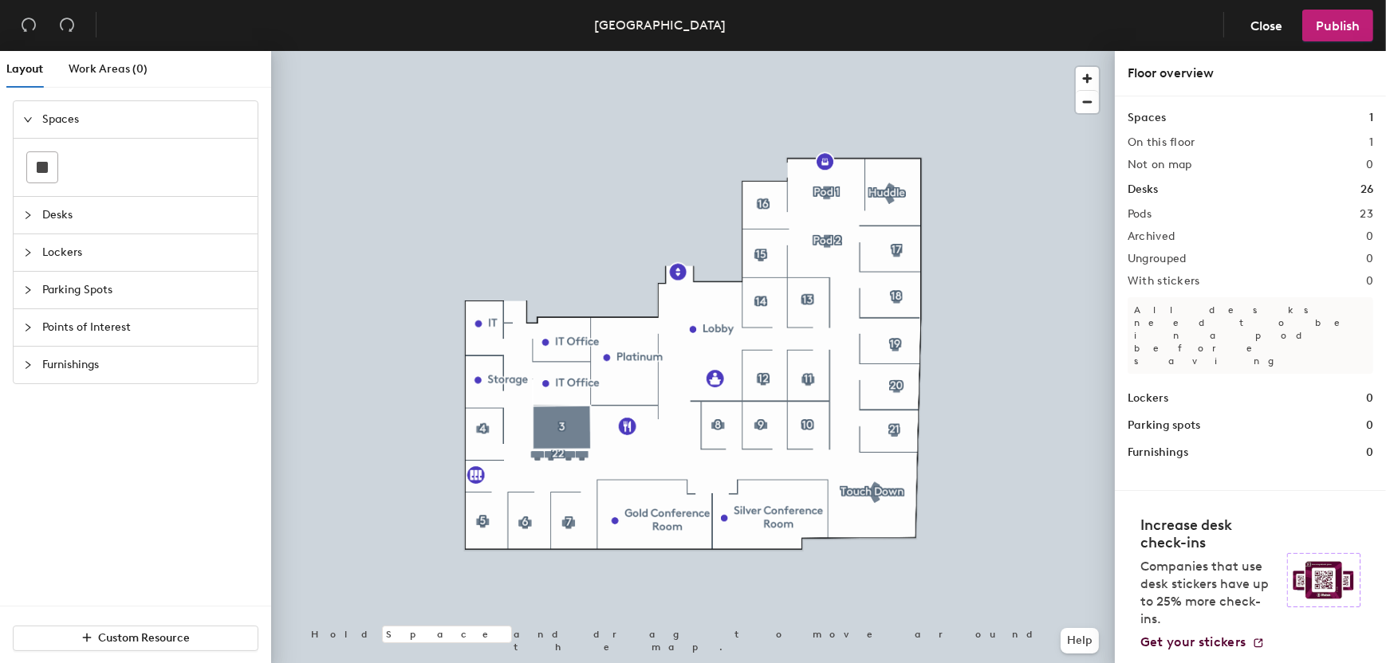
click at [760, 51] on div at bounding box center [693, 51] width 844 height 0
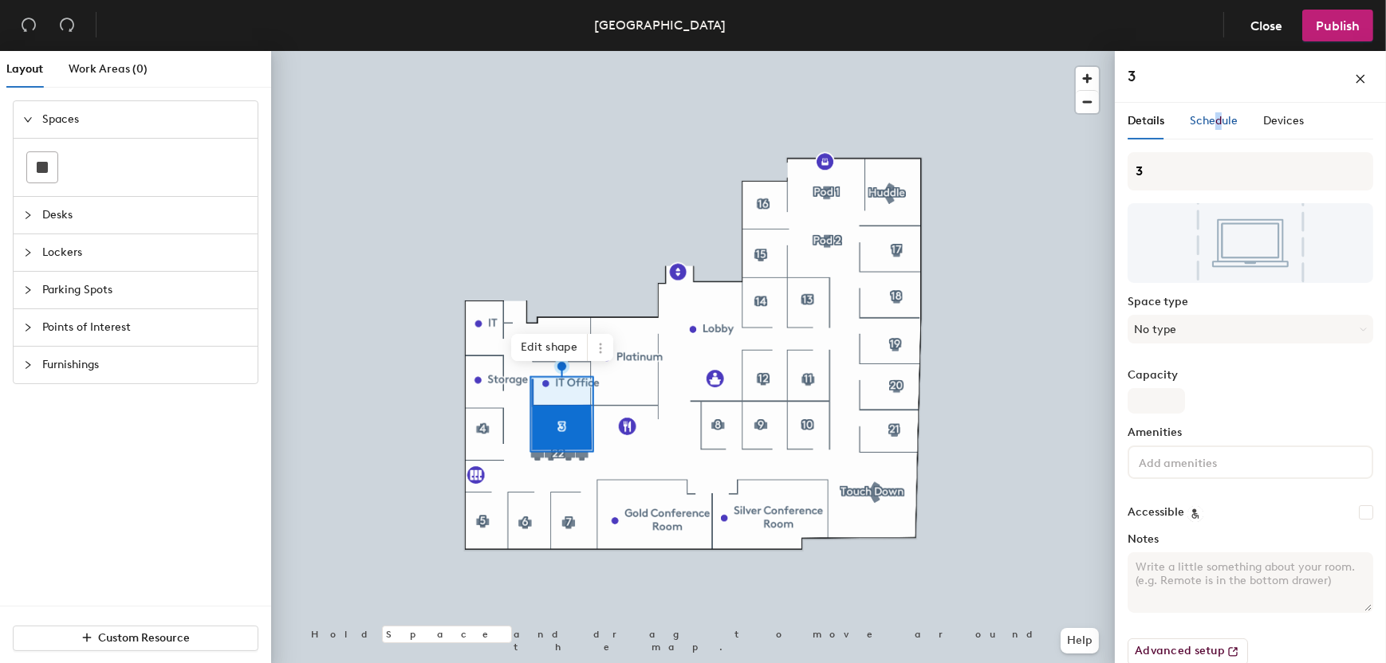
click at [1214, 121] on span "Schedule" at bounding box center [1214, 121] width 48 height 14
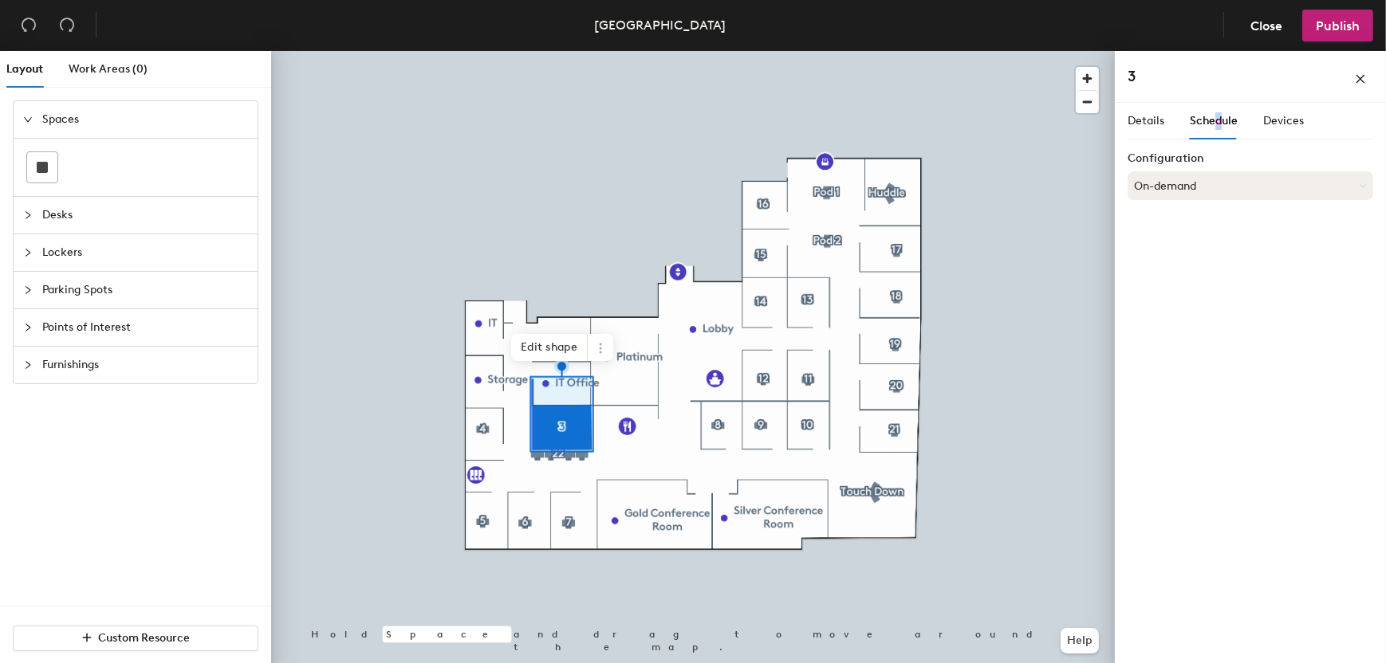
drag, startPoint x: 1214, startPoint y: 121, endPoint x: 1176, endPoint y: 188, distance: 76.7
click at [1176, 188] on button "On-demand" at bounding box center [1250, 185] width 246 height 29
click at [1170, 250] on div "Scheduled" at bounding box center [1250, 250] width 244 height 24
click at [1173, 227] on button "Select account" at bounding box center [1250, 221] width 246 height 29
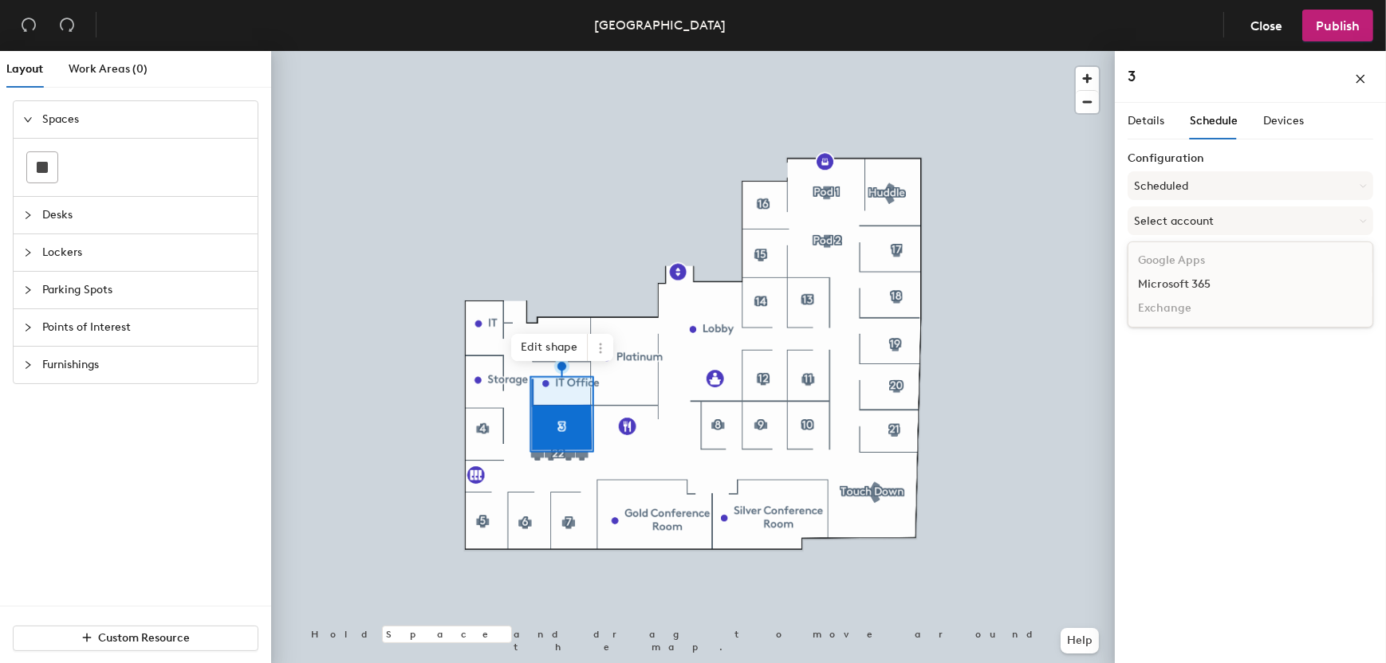
click at [1174, 285] on div "Microsoft 365" at bounding box center [1250, 285] width 244 height 24
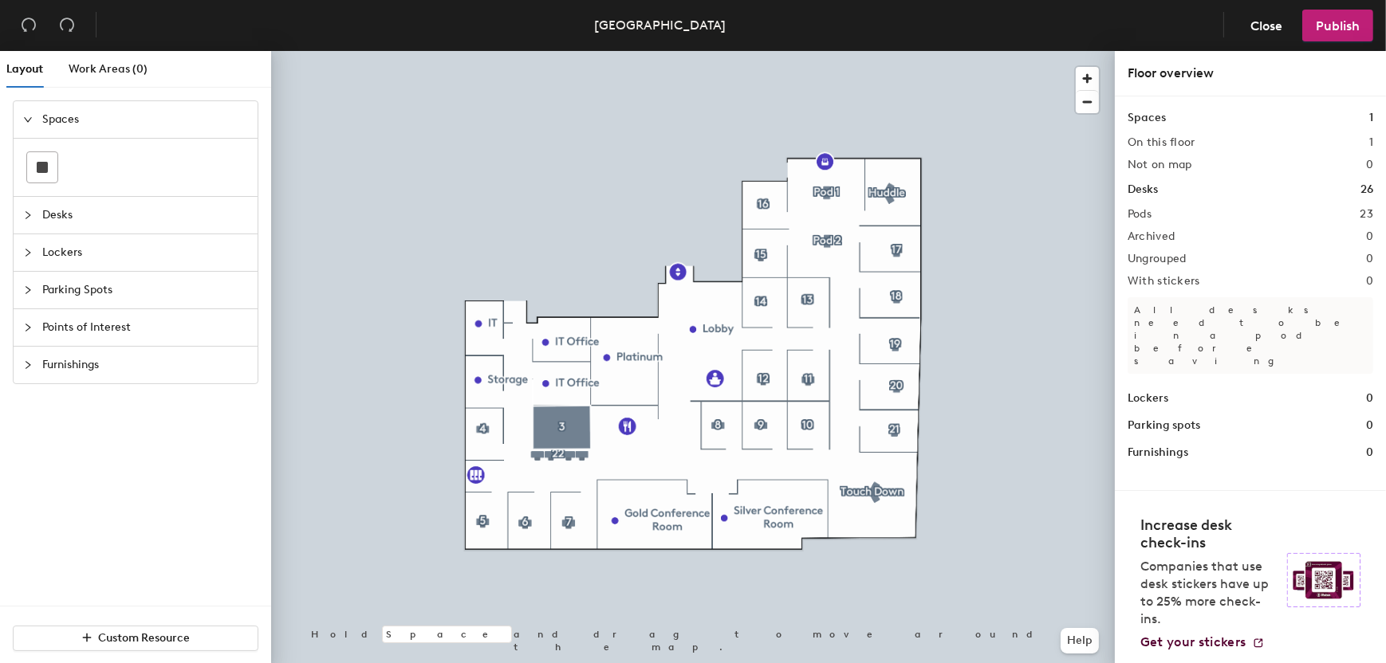
click at [1099, 51] on div at bounding box center [693, 51] width 844 height 0
click at [718, 51] on div at bounding box center [693, 51] width 844 height 0
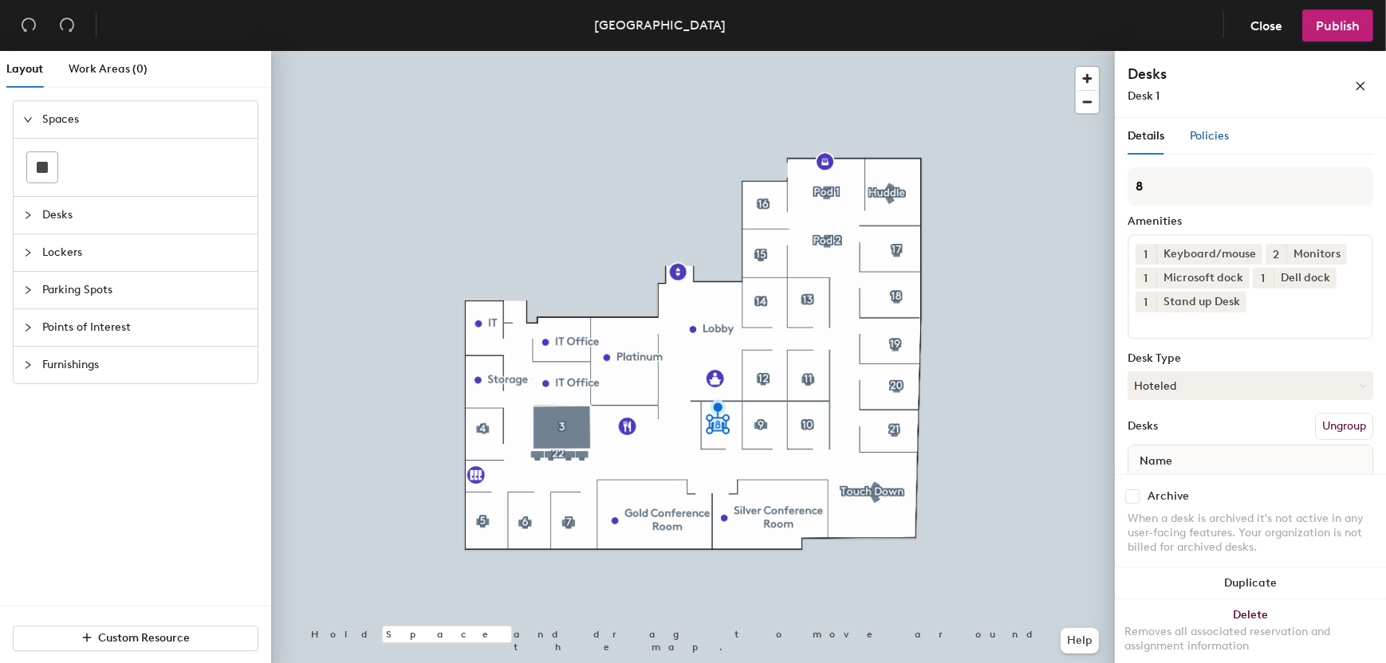
click at [1211, 136] on span "Policies" at bounding box center [1209, 136] width 39 height 14
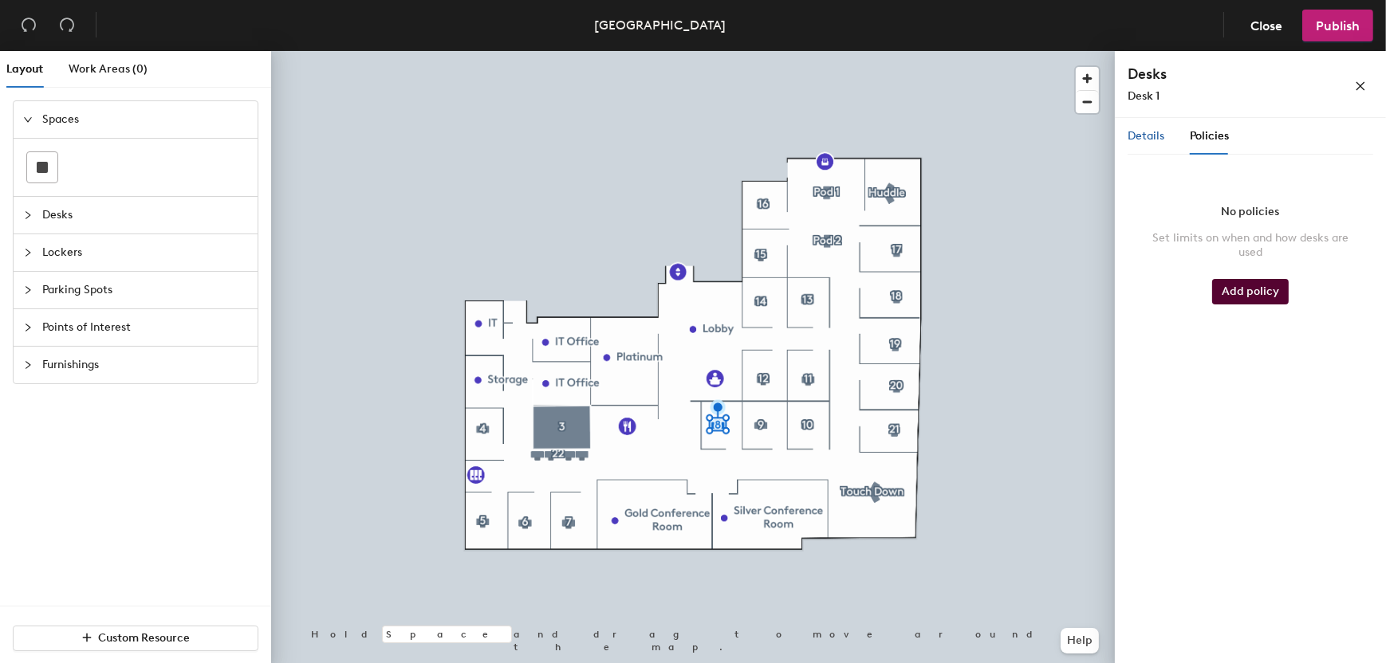
click at [1156, 132] on span "Details" at bounding box center [1145, 136] width 37 height 14
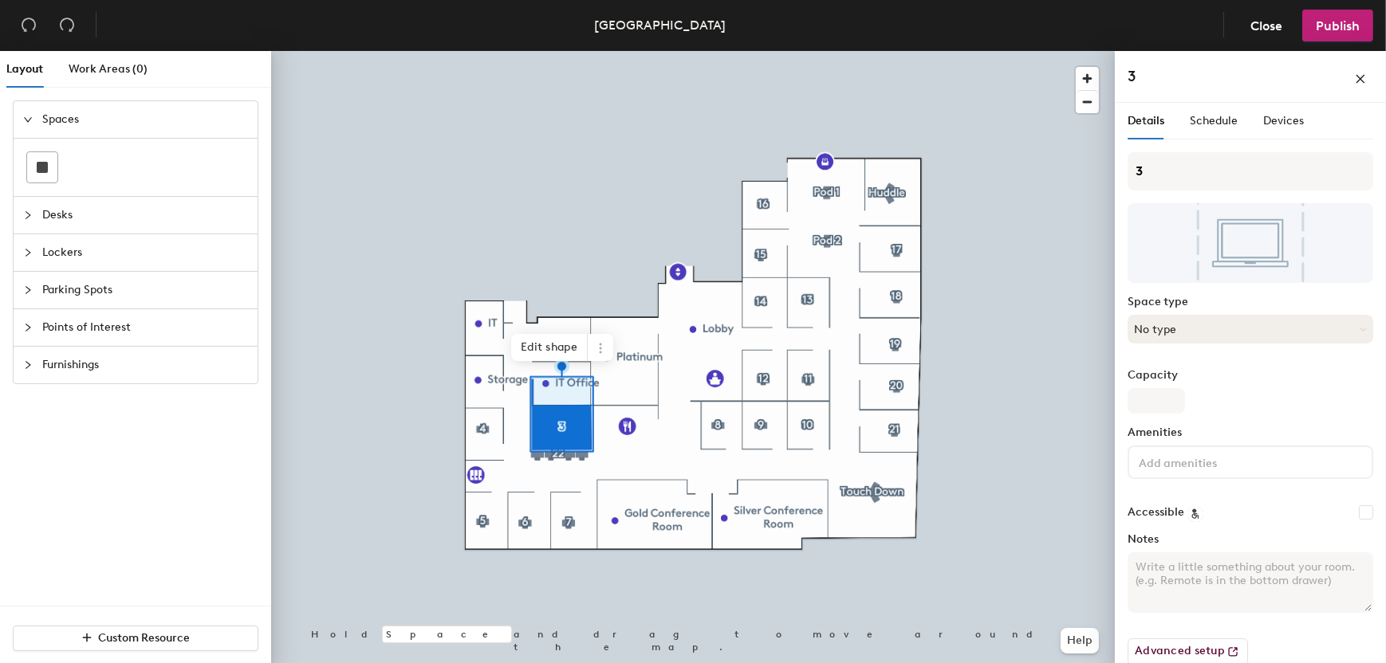
click at [1161, 326] on button "No type" at bounding box center [1250, 329] width 246 height 29
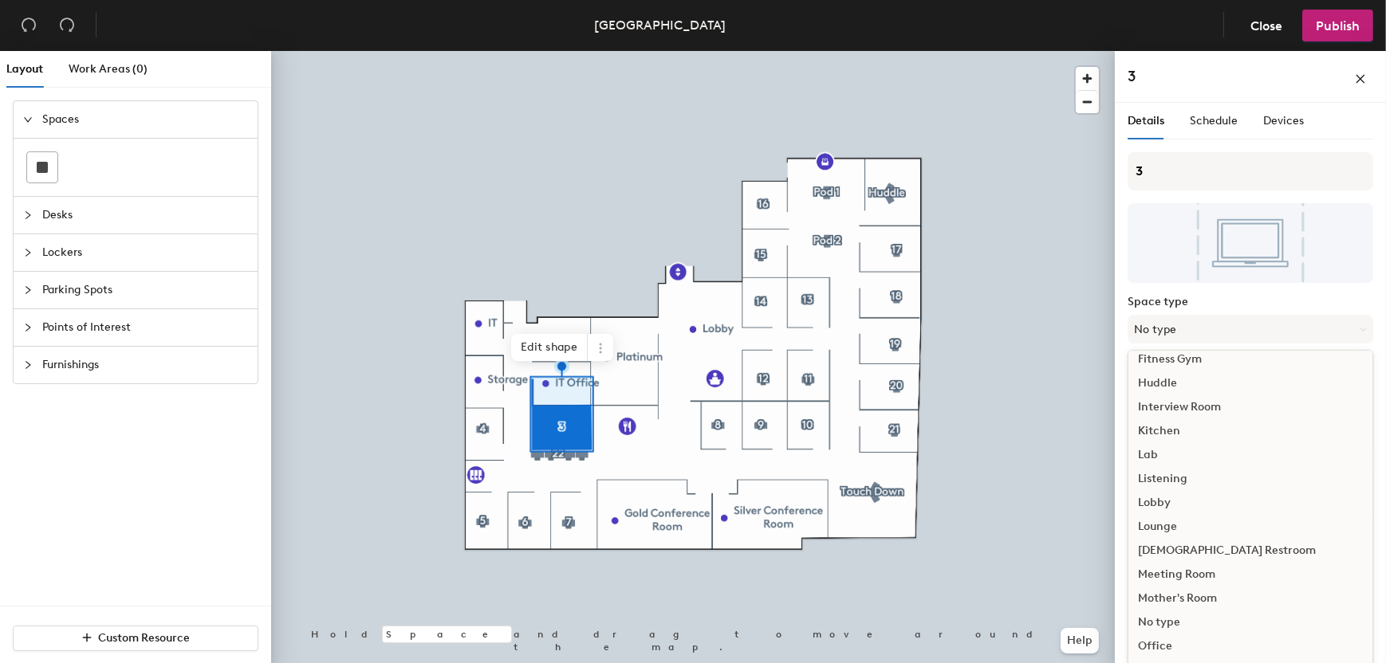
scroll to position [247, 0]
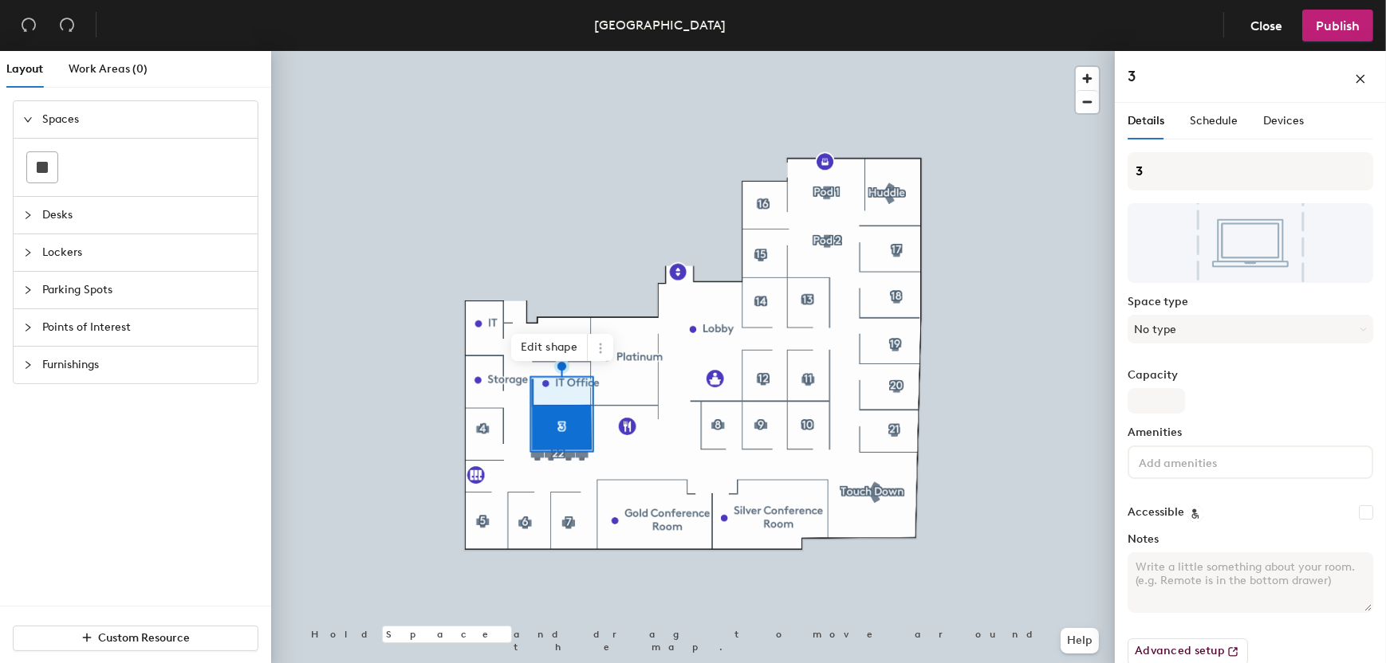
click at [1191, 349] on div "Space type No type" at bounding box center [1250, 326] width 246 height 61
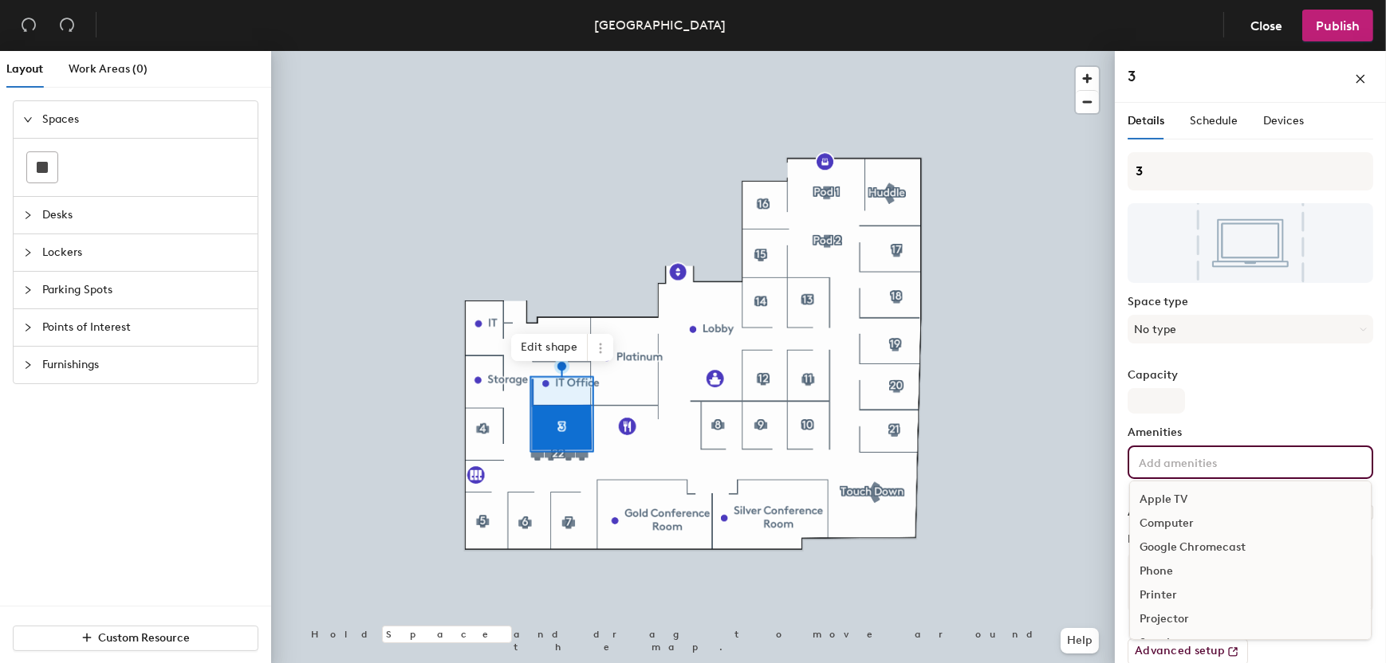
click at [1210, 468] on input at bounding box center [1207, 461] width 144 height 19
click at [1208, 467] on input at bounding box center [1207, 461] width 144 height 19
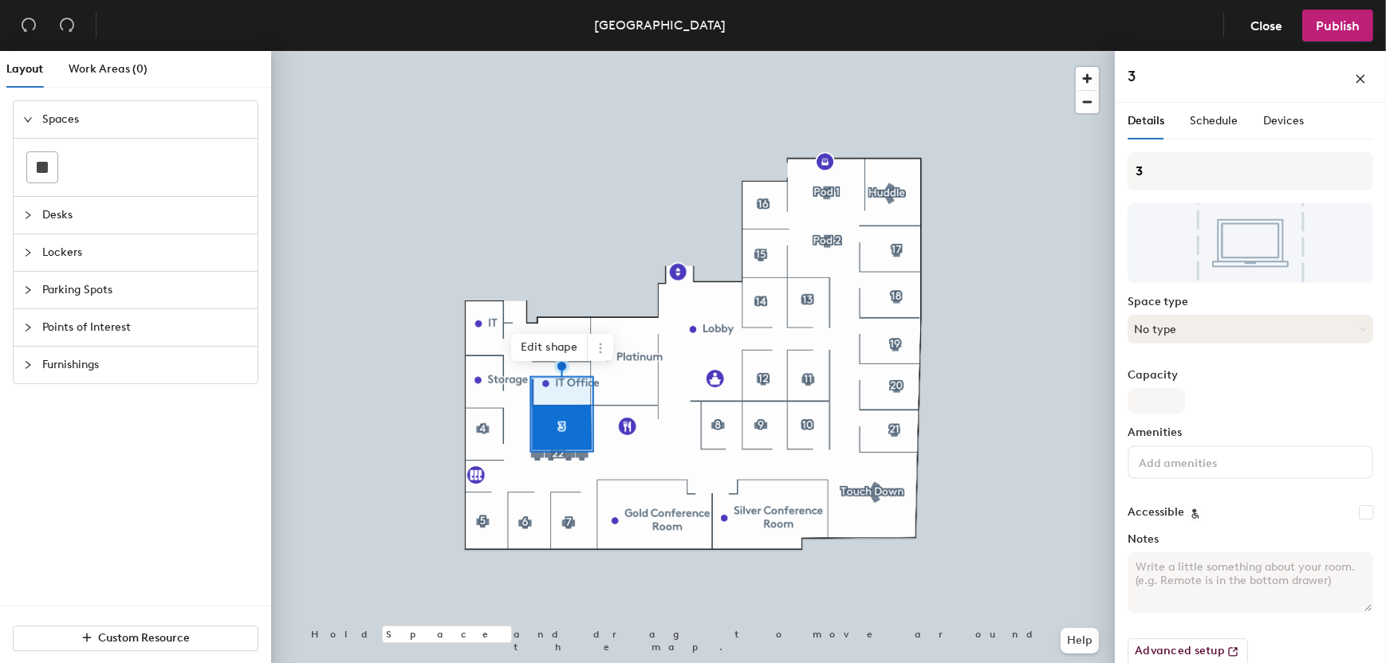
click at [1200, 321] on button "No type" at bounding box center [1250, 329] width 246 height 29
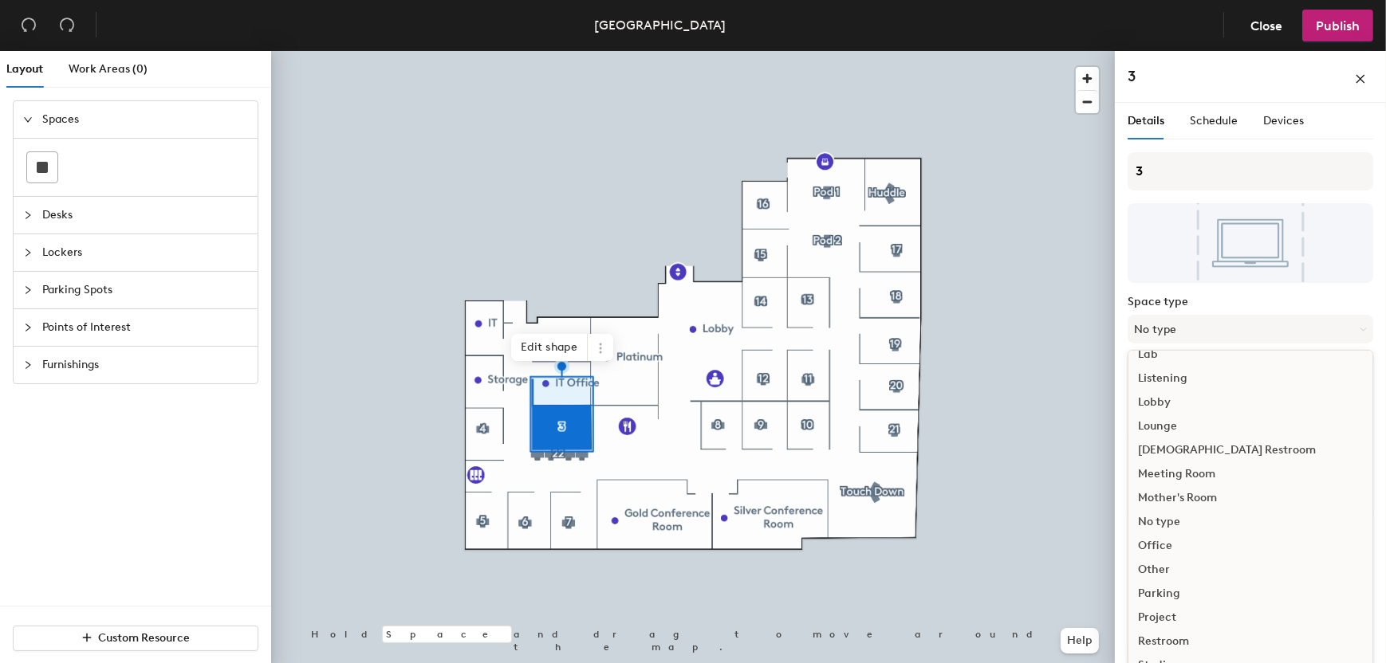
scroll to position [329, 0]
click at [1167, 539] on div "Office" at bounding box center [1250, 542] width 244 height 24
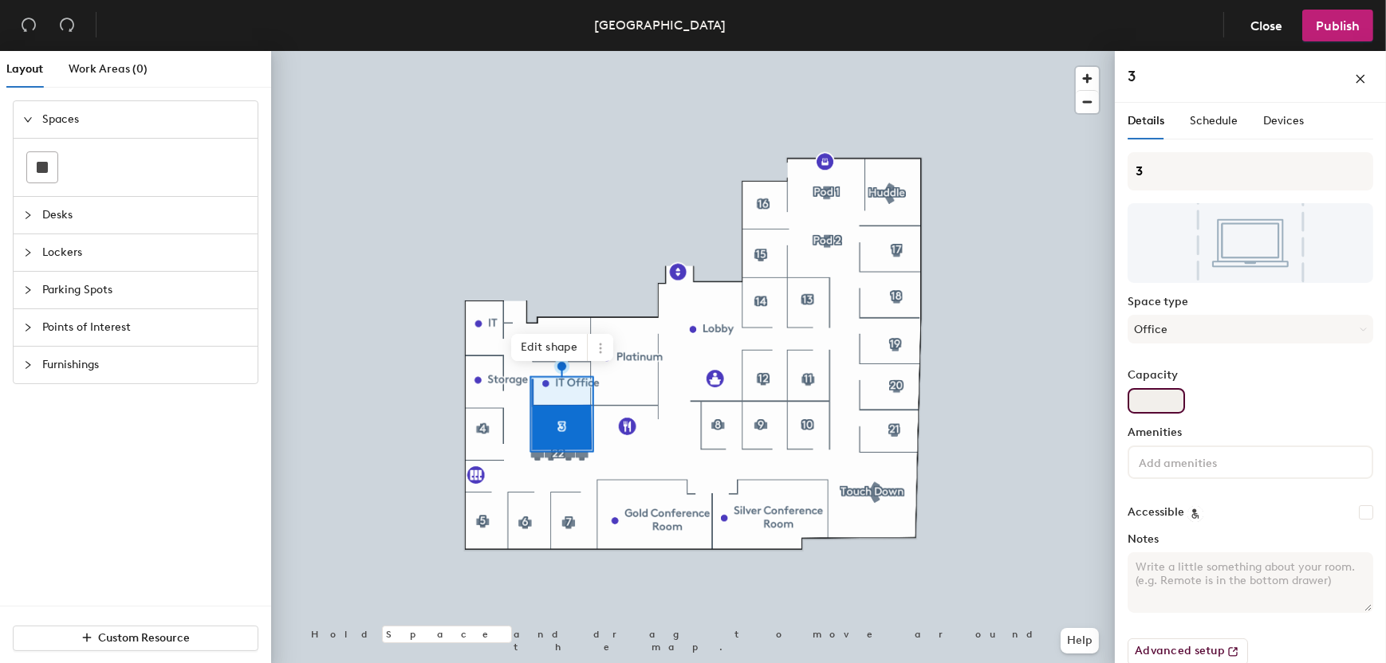
click at [1146, 399] on input "Capacity" at bounding box center [1155, 401] width 57 height 26
click at [1176, 319] on button "Office" at bounding box center [1250, 329] width 246 height 29
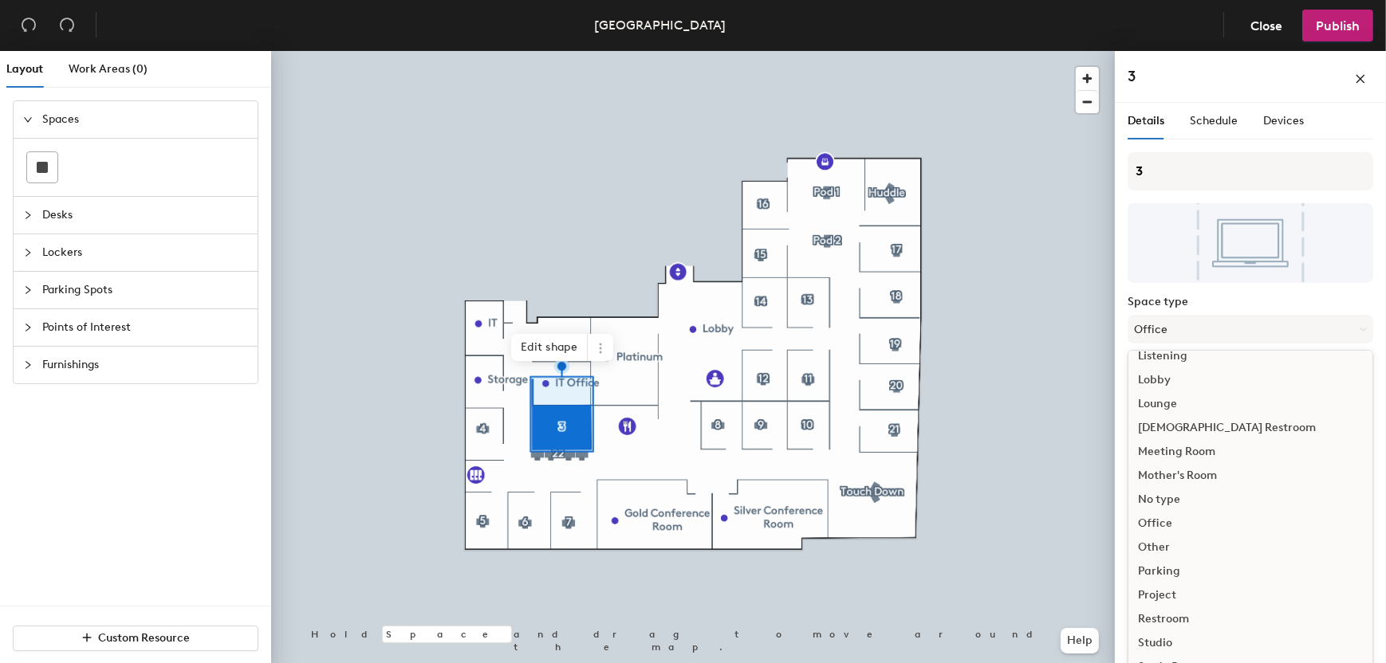
scroll to position [356, 0]
click at [1167, 537] on div "Other" at bounding box center [1250, 539] width 244 height 24
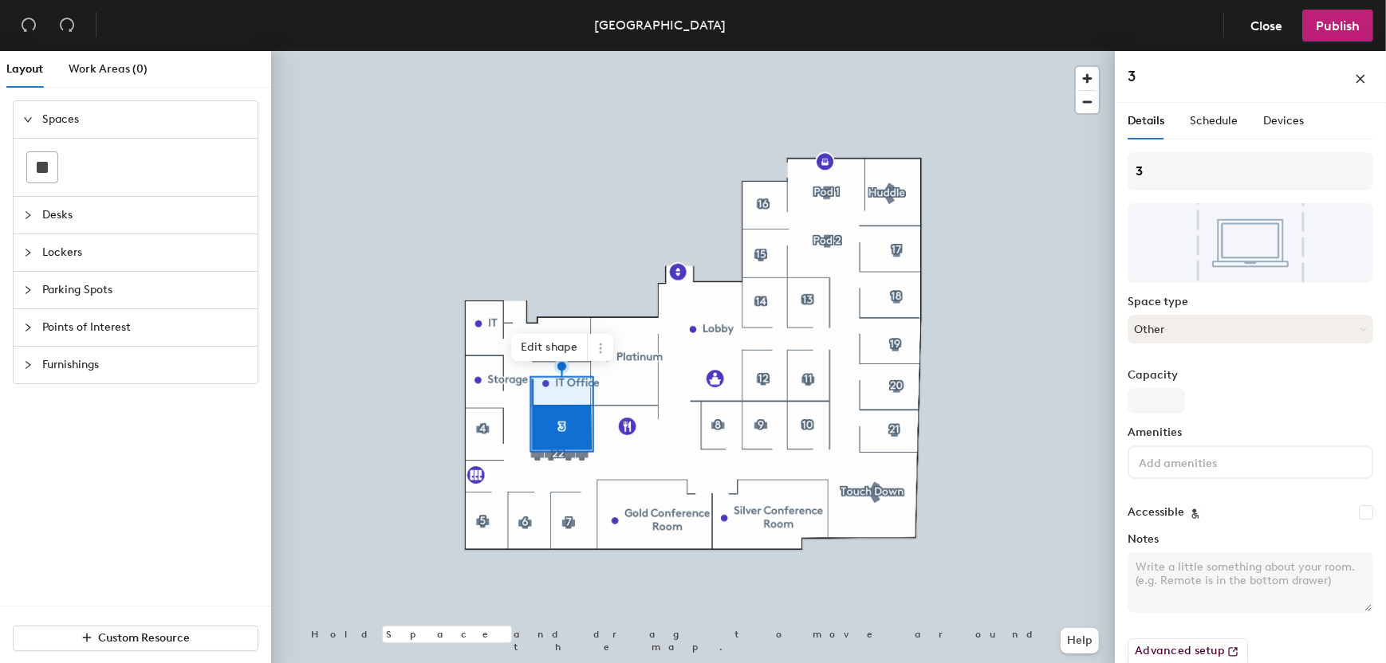
click at [1190, 332] on button "Other" at bounding box center [1250, 329] width 246 height 29
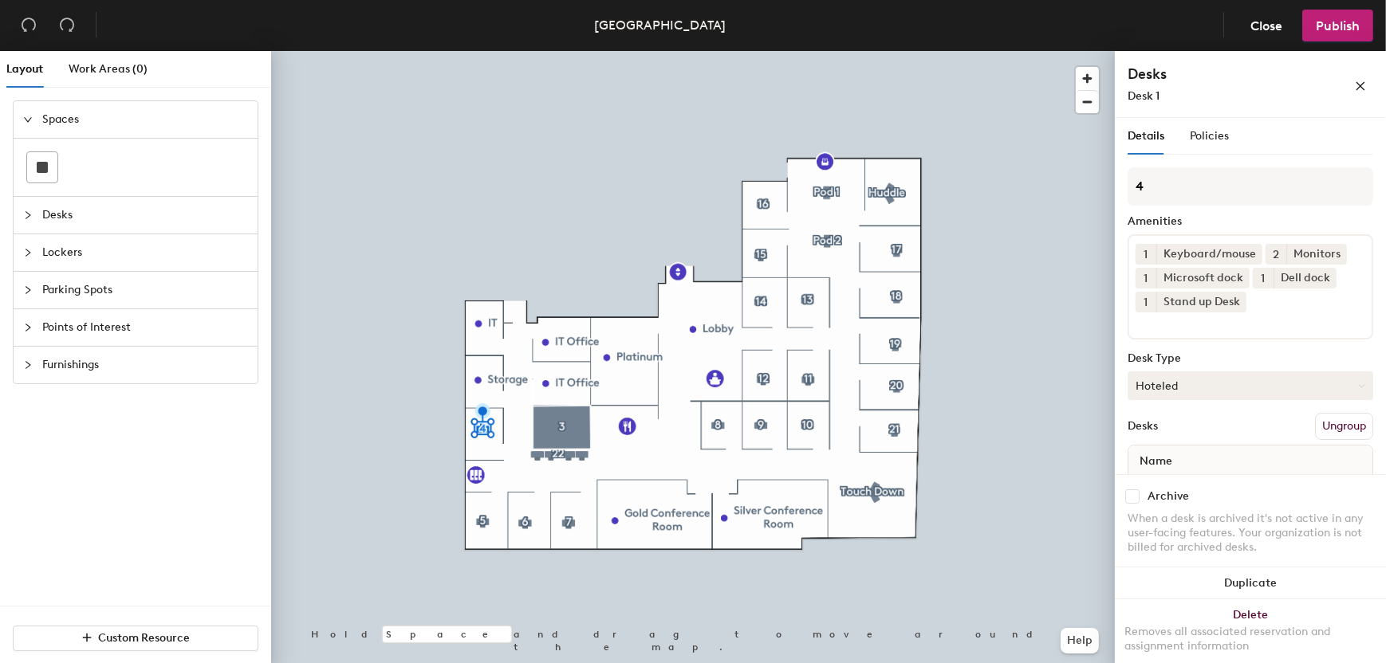
click at [1280, 379] on button "Hoteled" at bounding box center [1250, 386] width 246 height 29
click at [1278, 388] on button "Hoteled" at bounding box center [1250, 386] width 246 height 29
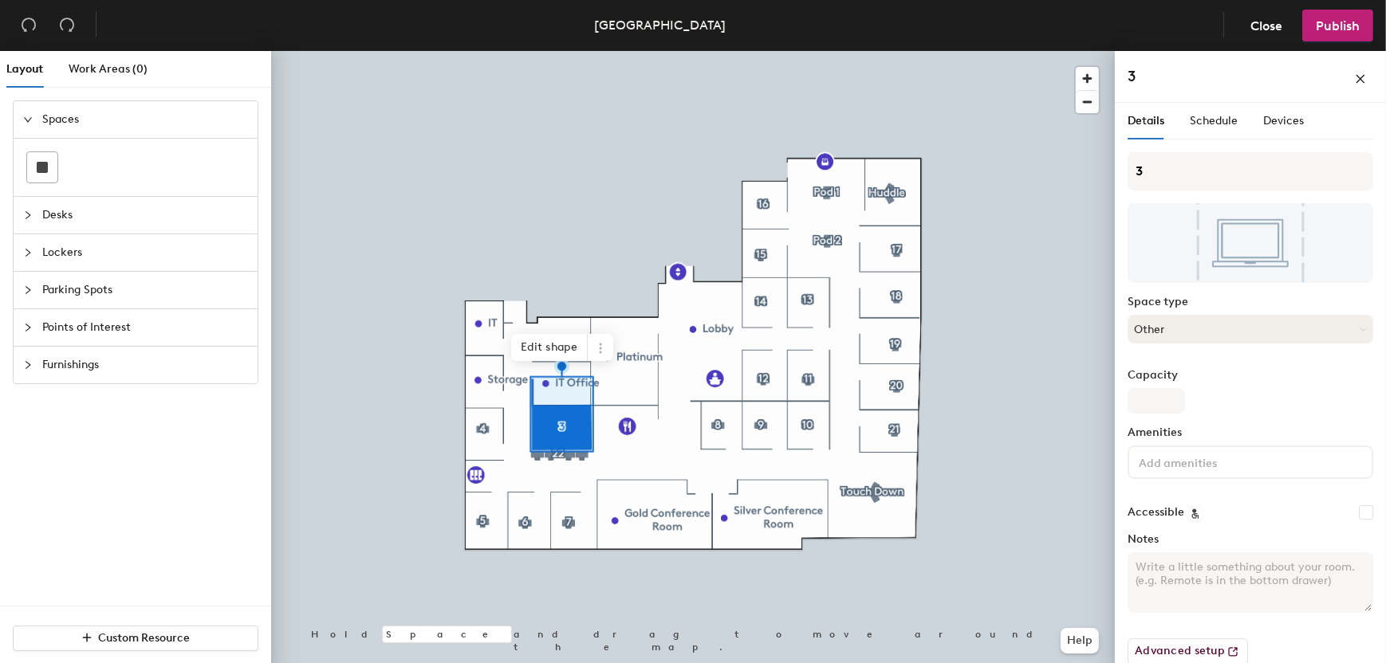
click at [1186, 324] on button "Other" at bounding box center [1250, 329] width 246 height 29
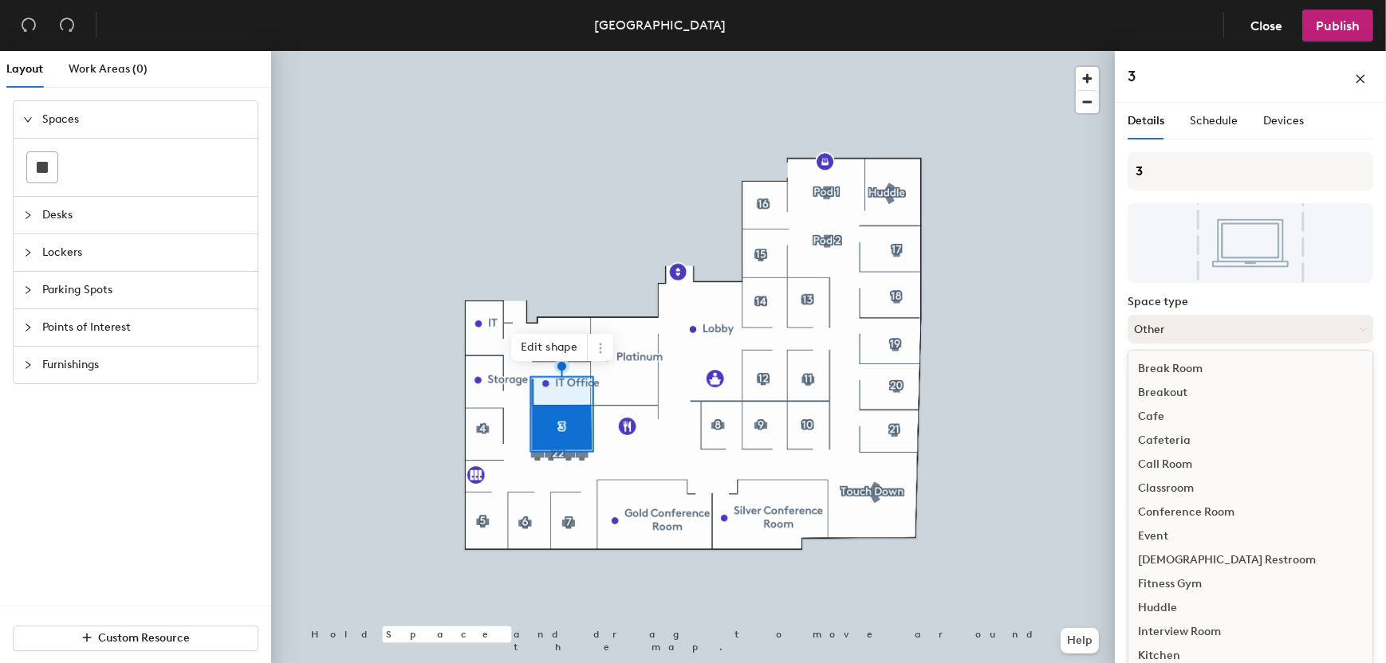
click at [1186, 324] on button "Other" at bounding box center [1250, 329] width 246 height 29
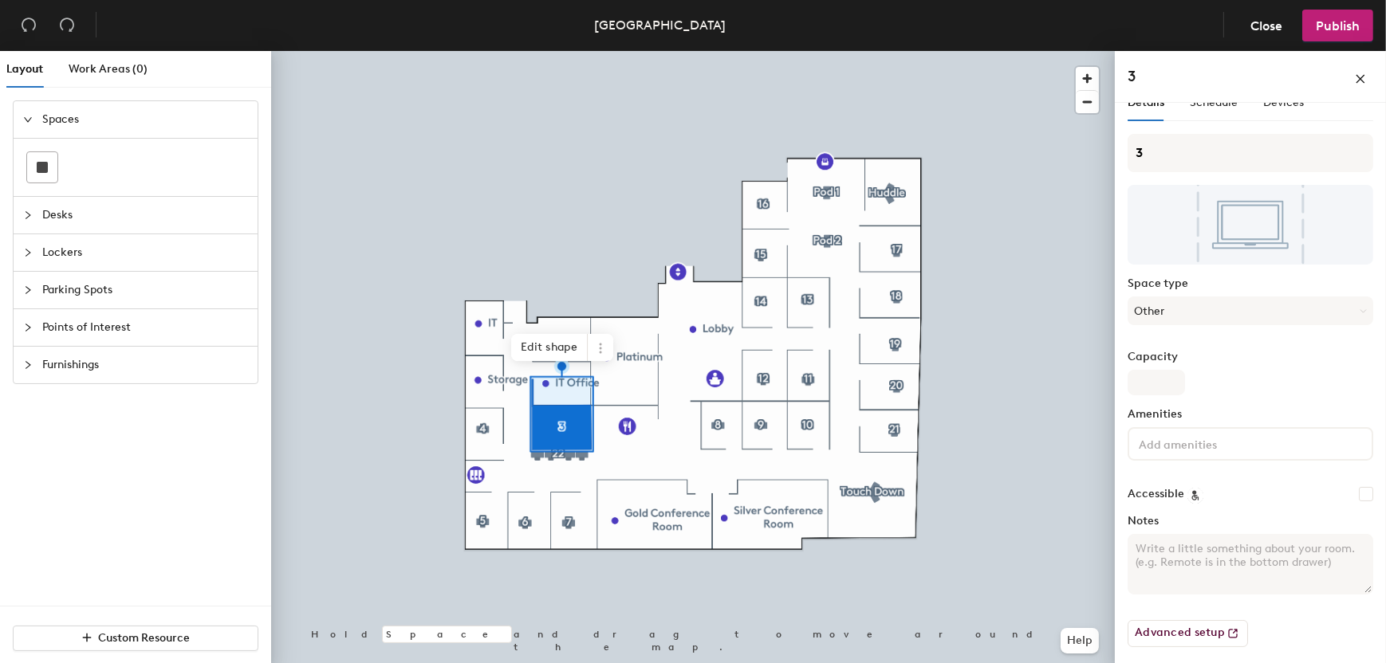
scroll to position [20, 0]
click at [1185, 433] on input at bounding box center [1207, 441] width 144 height 19
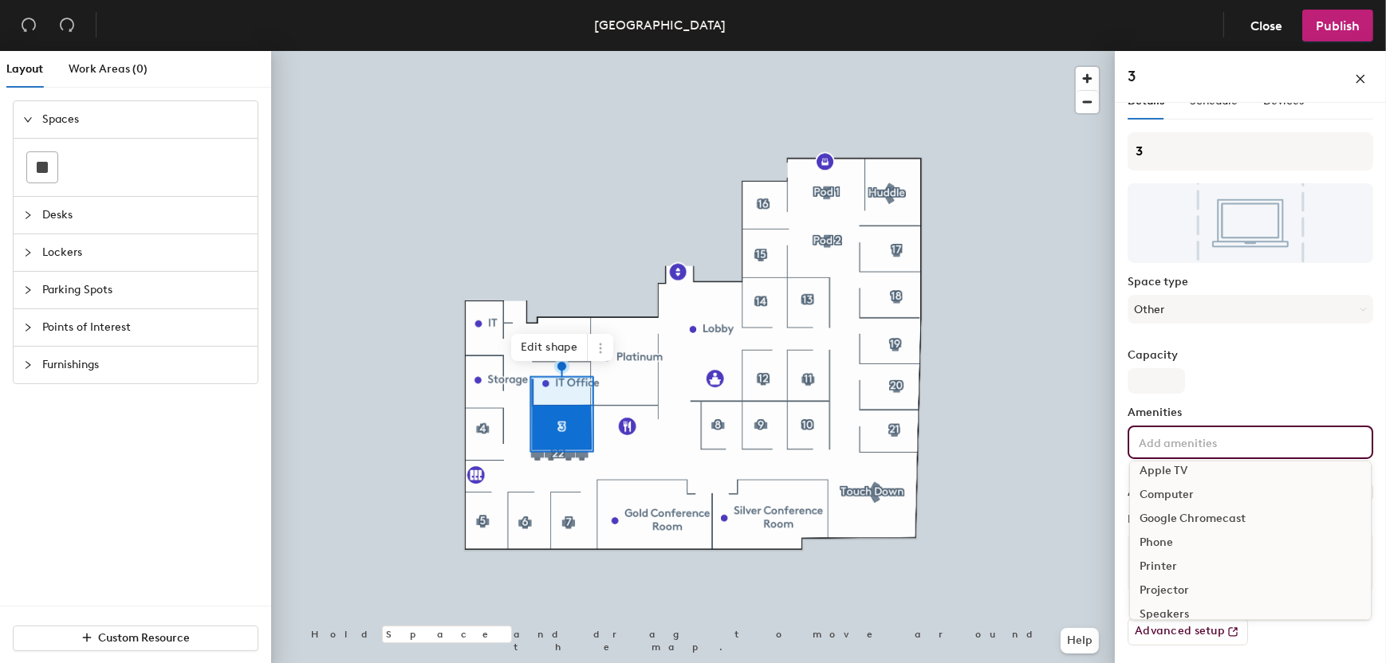
scroll to position [0, 0]
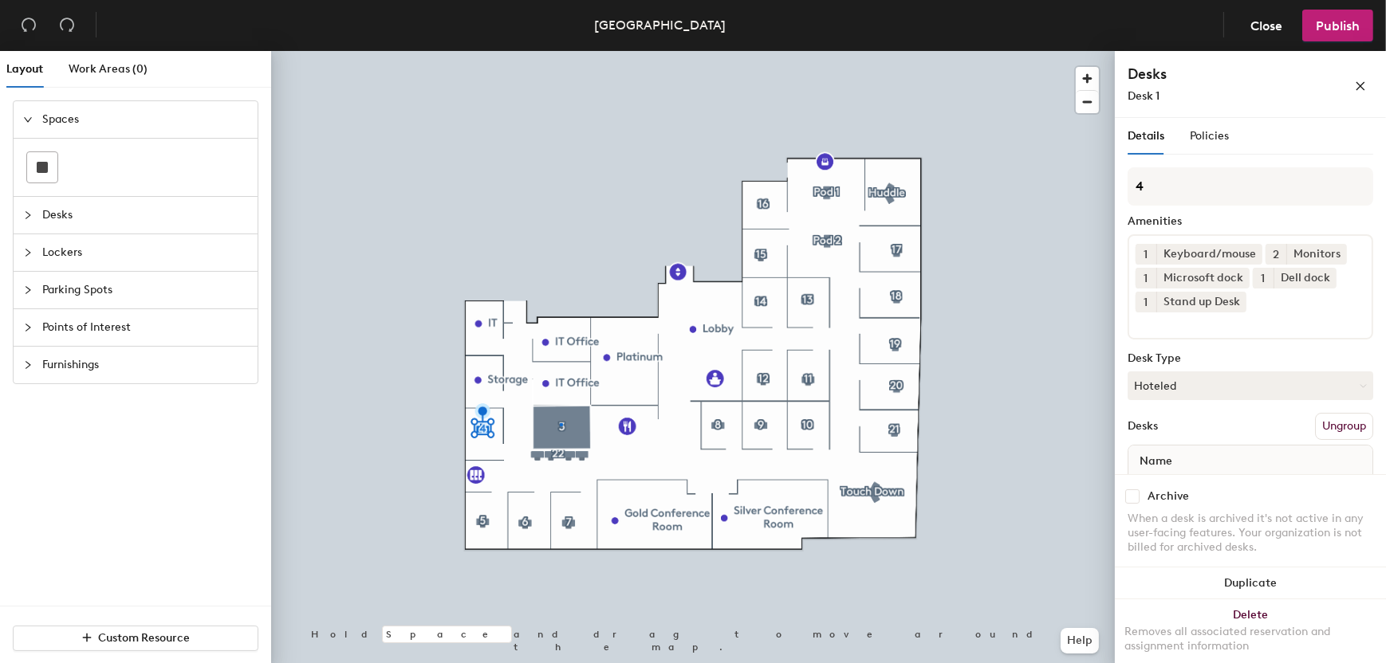
click at [560, 51] on div at bounding box center [693, 51] width 844 height 0
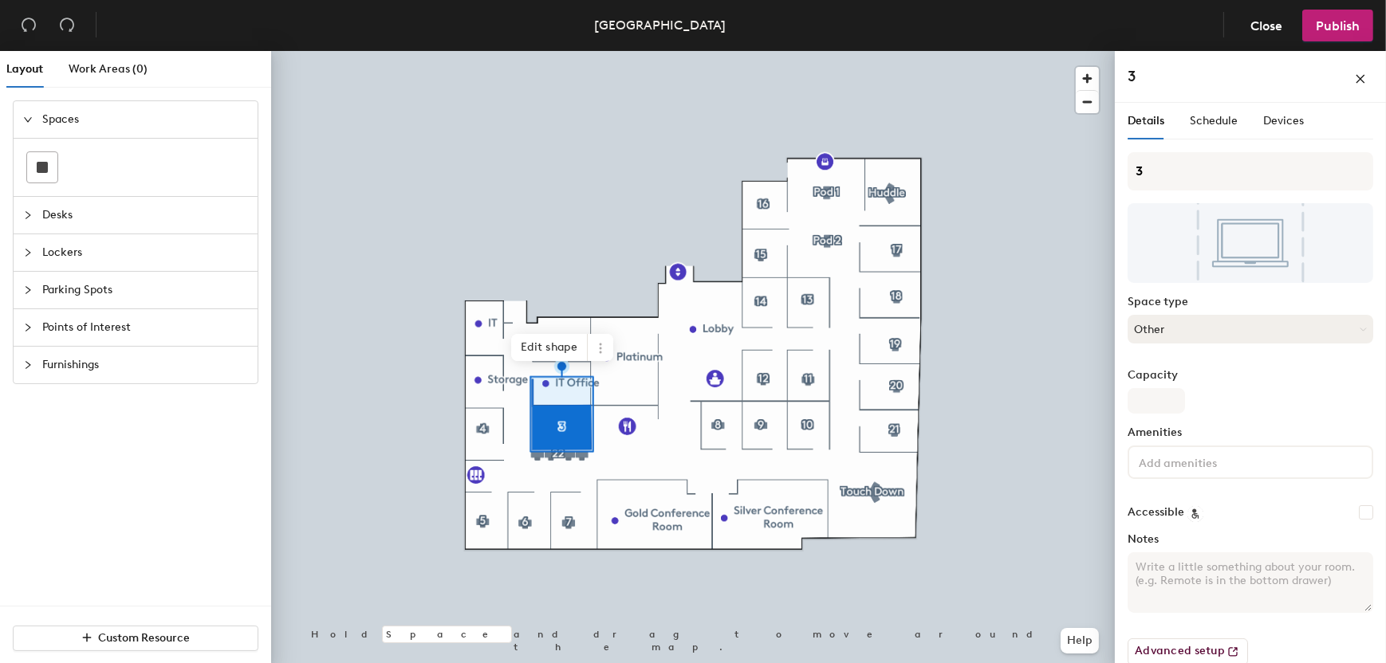
click at [1179, 325] on button "Other" at bounding box center [1250, 329] width 246 height 29
click at [1273, 126] on span "Devices" at bounding box center [1283, 121] width 41 height 14
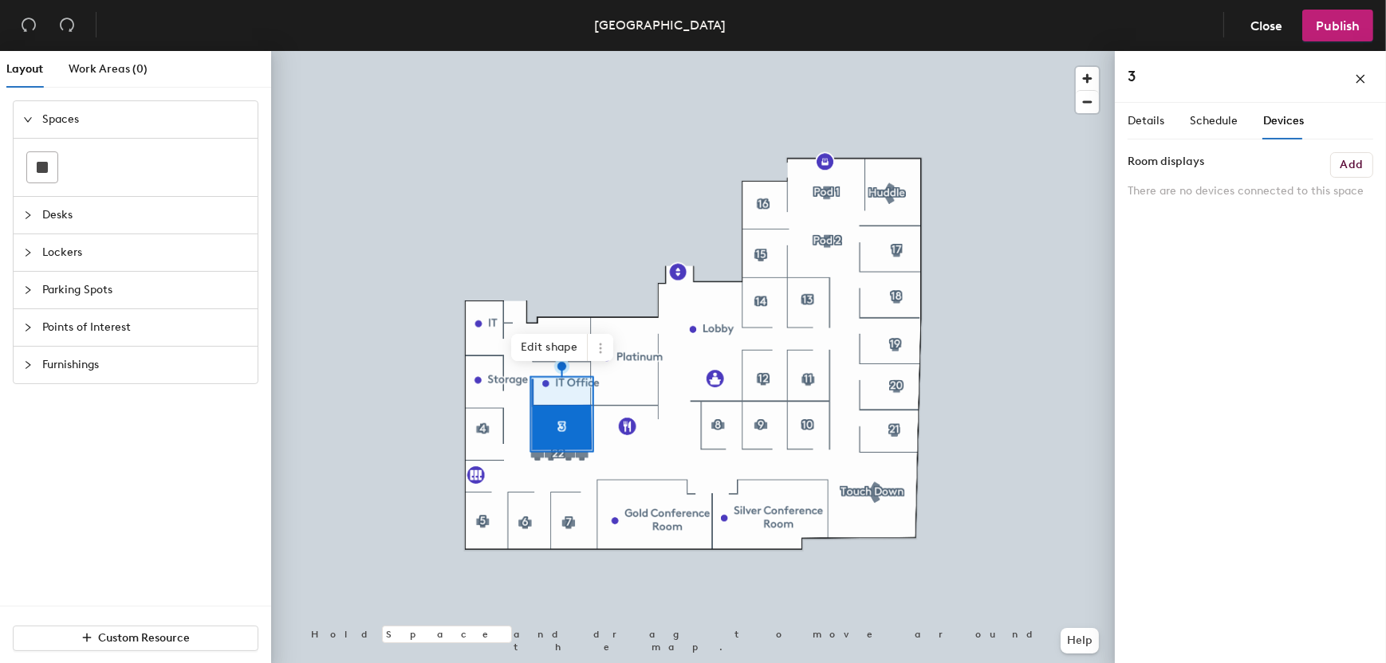
click at [1336, 165] on button "Add" at bounding box center [1351, 165] width 43 height 26
click at [1218, 119] on span "Schedule" at bounding box center [1214, 121] width 48 height 14
click at [1193, 190] on button "Scheduled" at bounding box center [1250, 185] width 246 height 29
click at [1175, 252] on div "Scheduled" at bounding box center [1250, 250] width 244 height 24
click at [1176, 226] on button "Select account" at bounding box center [1250, 221] width 246 height 29
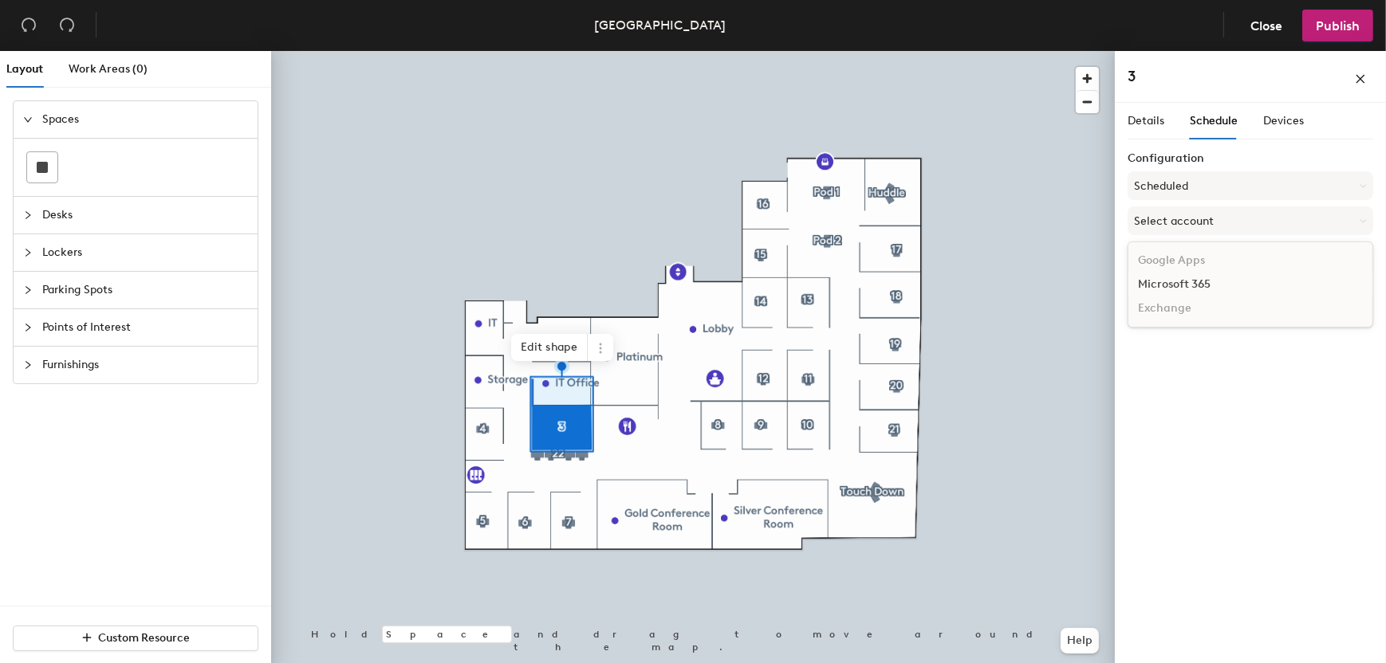
click at [1175, 281] on div "Microsoft 365" at bounding box center [1250, 285] width 244 height 24
click at [1024, 51] on div at bounding box center [693, 51] width 844 height 0
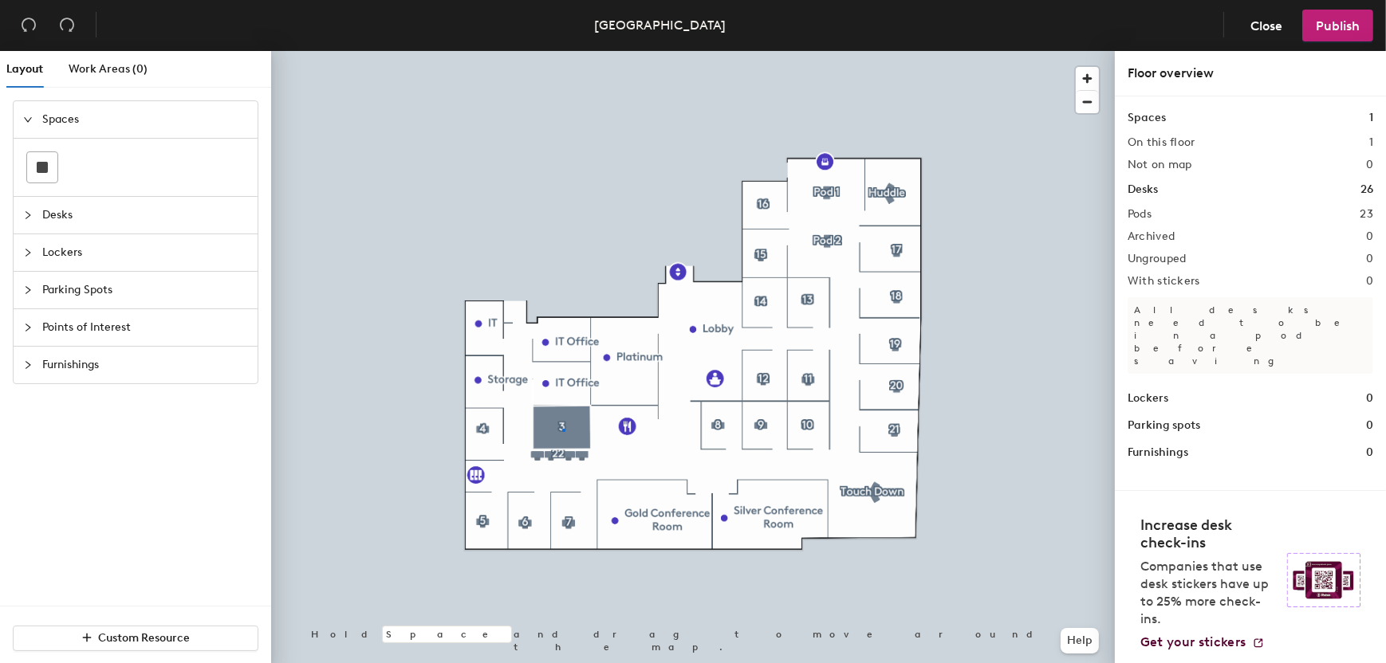
click at [562, 51] on div at bounding box center [693, 51] width 844 height 0
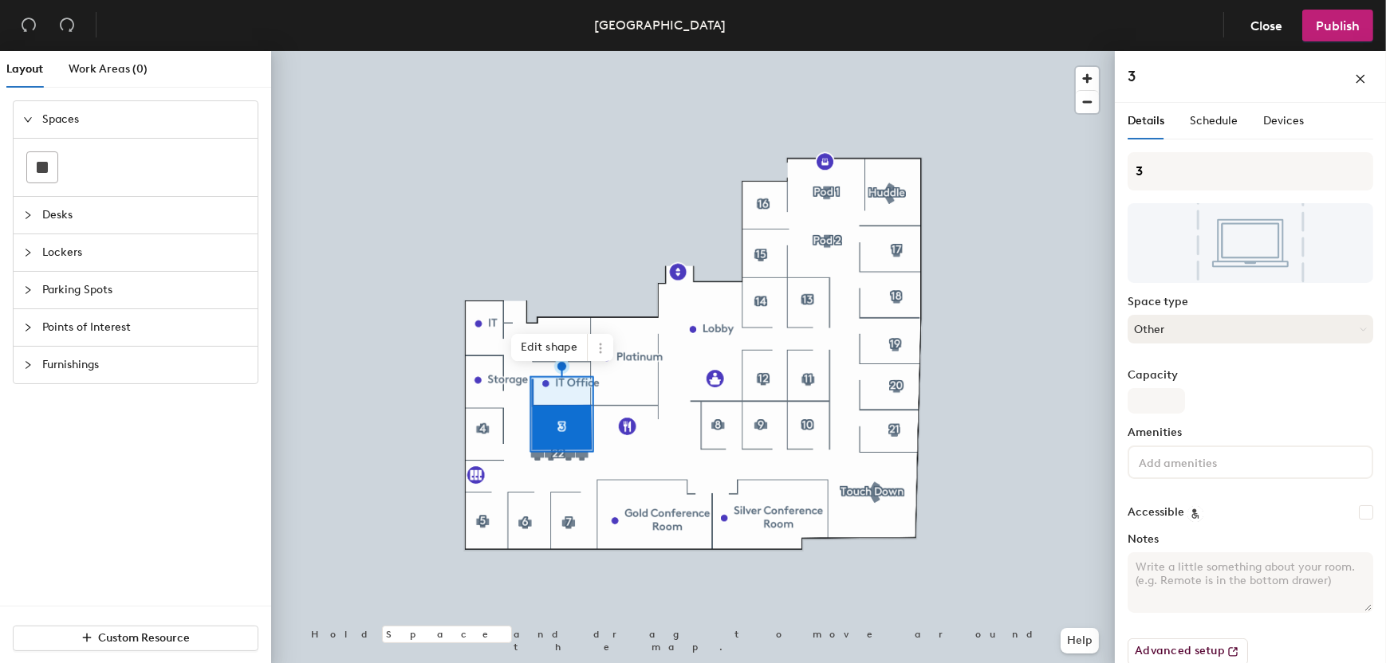
click at [1169, 336] on button "Other" at bounding box center [1250, 329] width 246 height 29
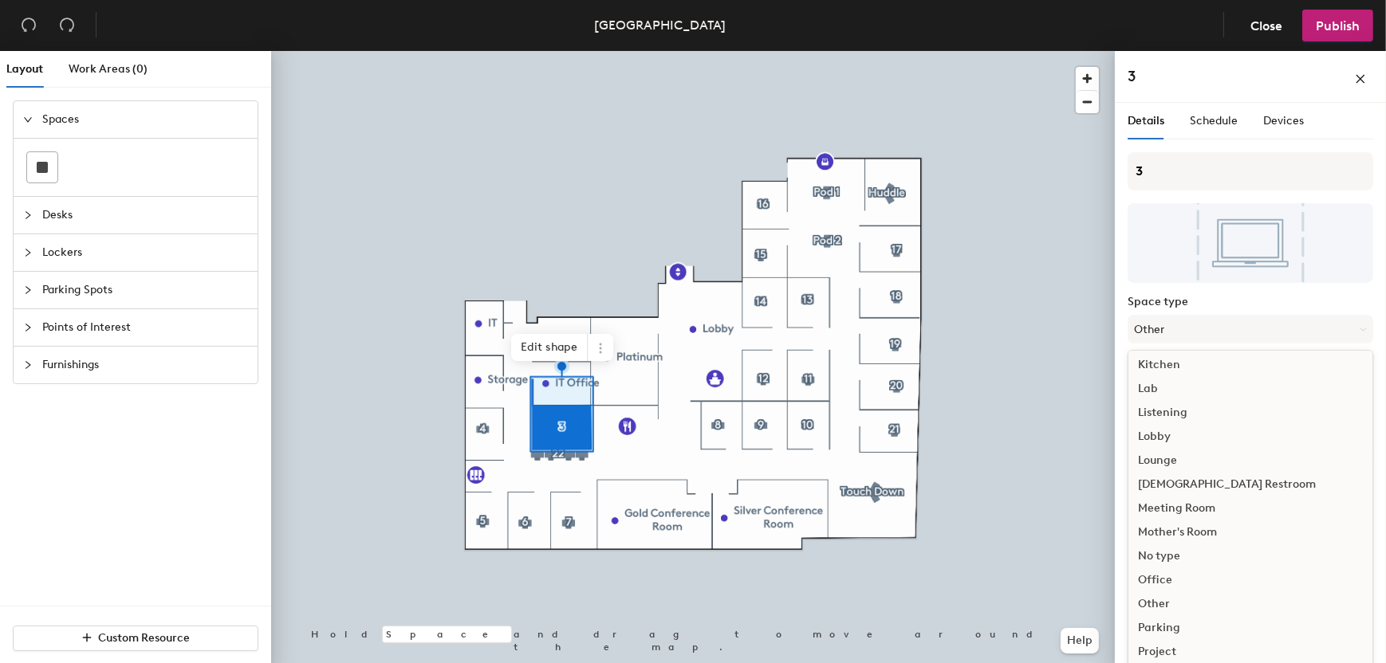
scroll to position [319, 0]
click at [1152, 529] on div "No type" at bounding box center [1250, 529] width 244 height 24
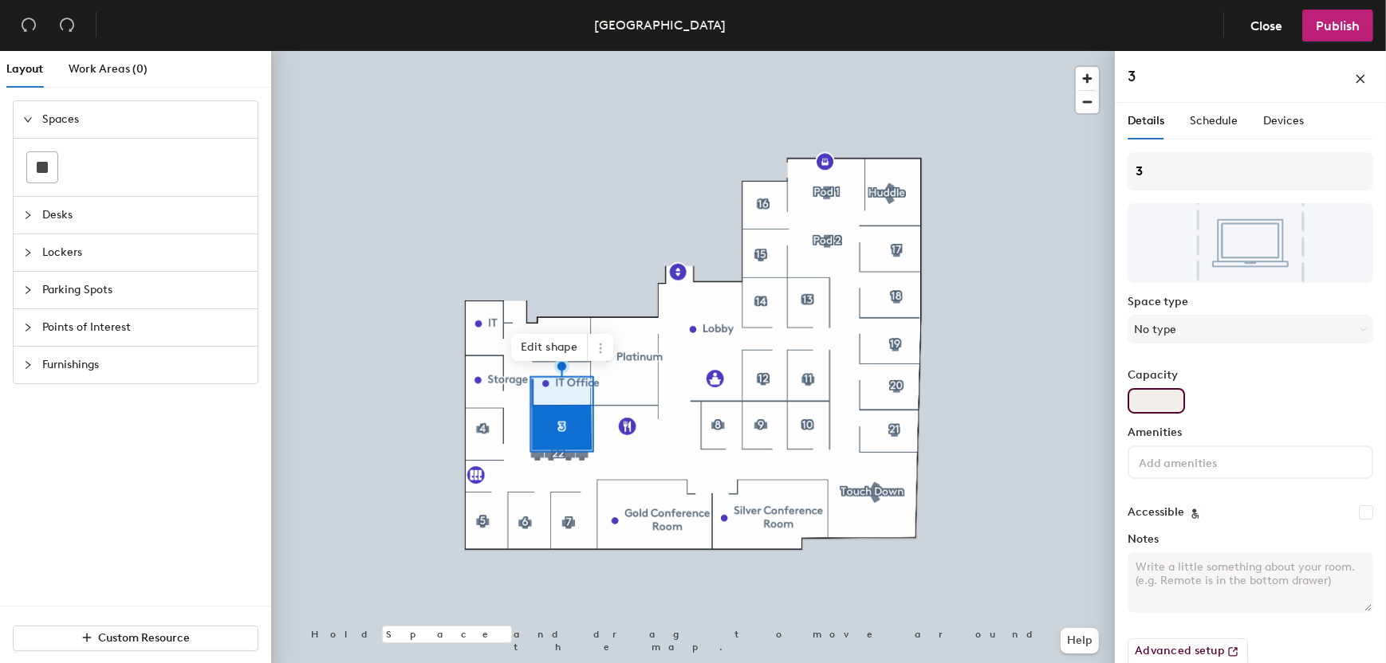
click at [1153, 407] on input "Capacity" at bounding box center [1155, 401] width 57 height 26
click at [1206, 348] on div "Space type No type" at bounding box center [1250, 326] width 246 height 61
click at [1270, 121] on span "Devices" at bounding box center [1283, 121] width 41 height 14
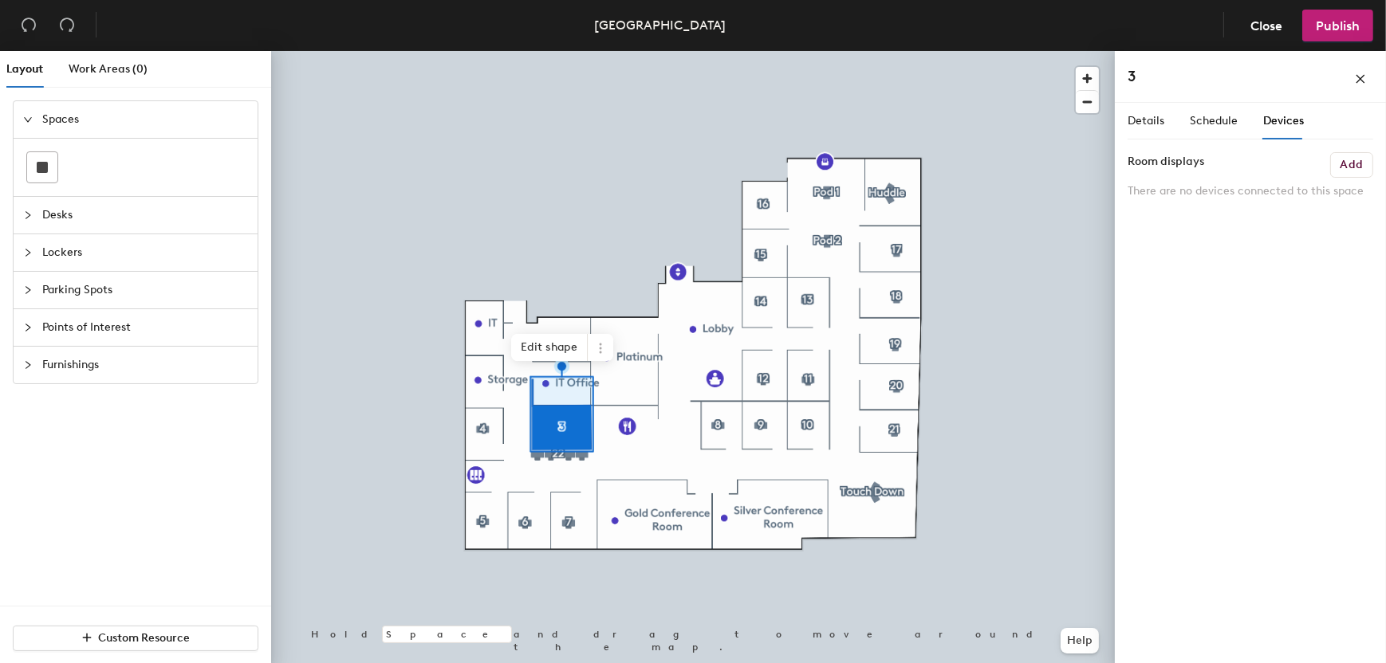
click at [1362, 165] on h6 "Add" at bounding box center [1351, 165] width 22 height 13
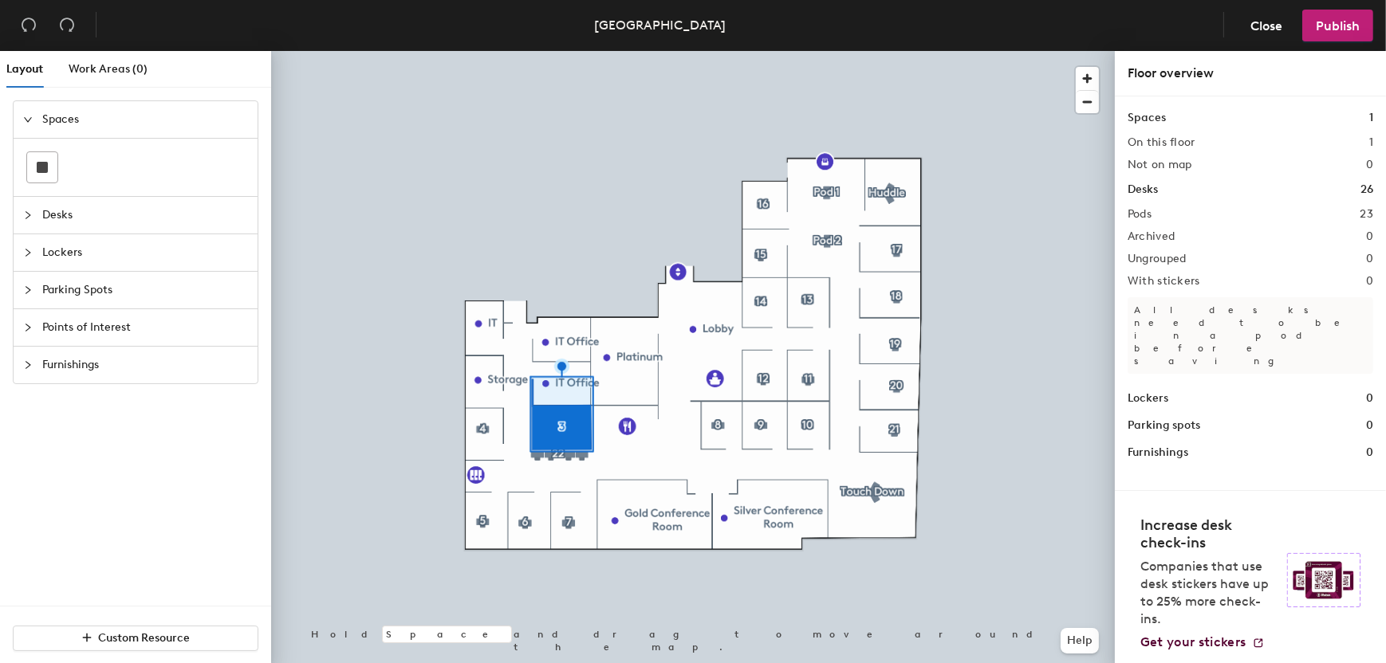
click at [123, 228] on span "Desks" at bounding box center [145, 215] width 206 height 37
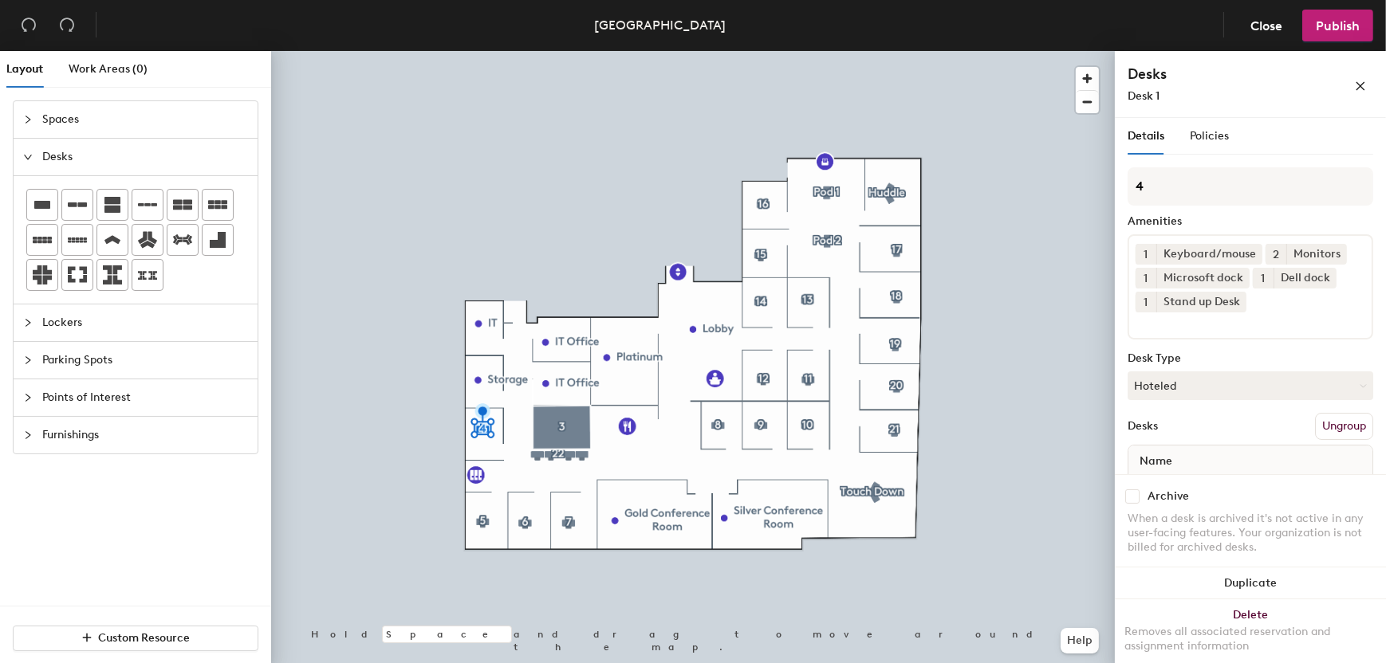
click at [342, 51] on div at bounding box center [693, 51] width 844 height 0
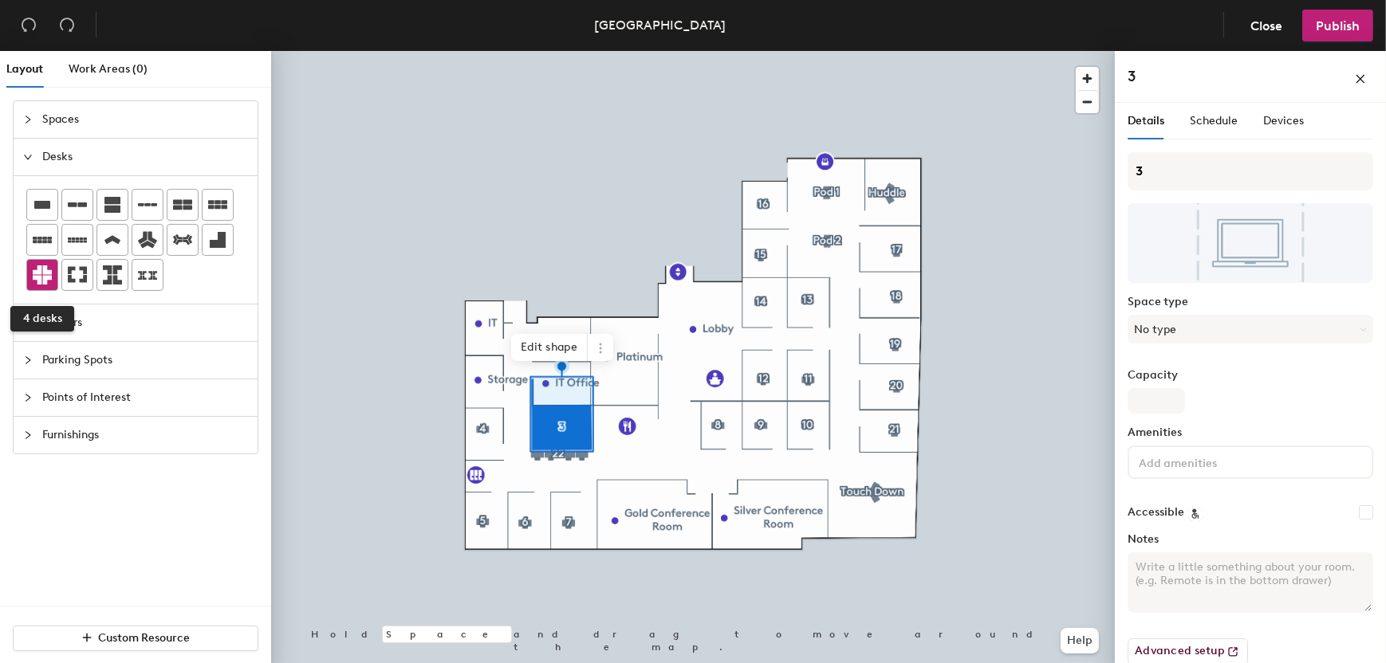
click at [43, 280] on icon at bounding box center [42, 275] width 19 height 19
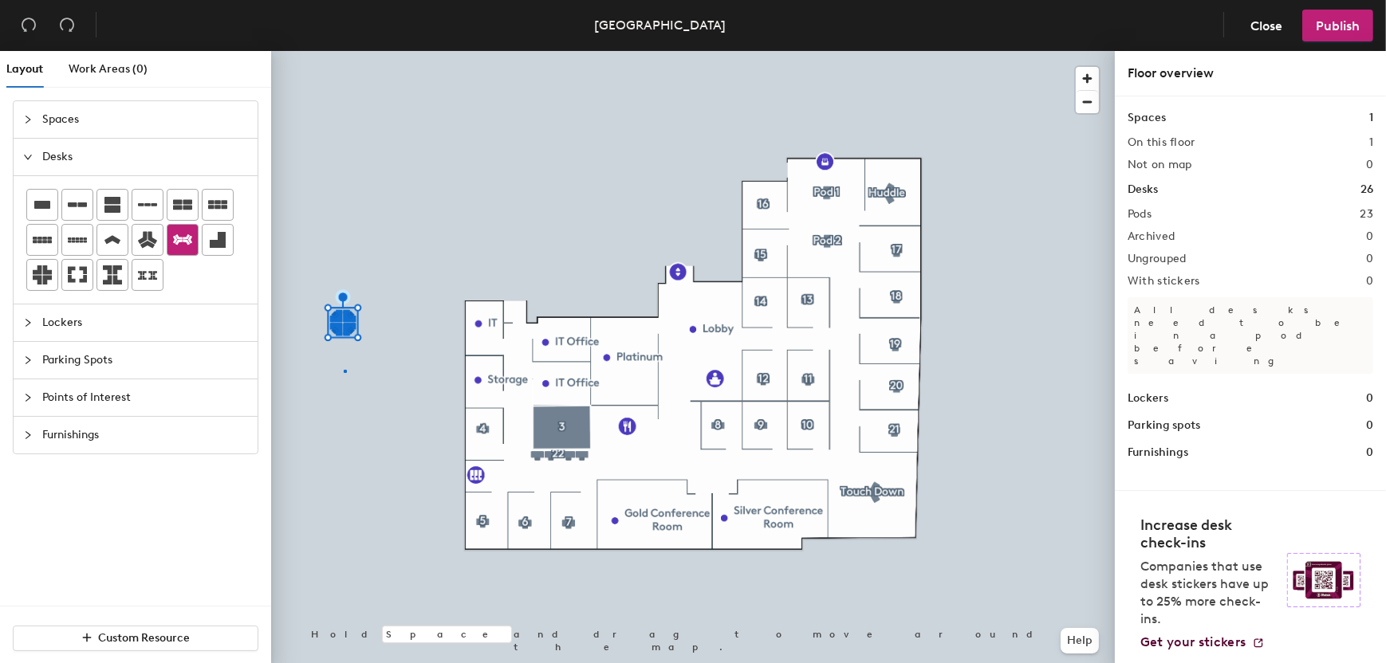
click at [344, 51] on div at bounding box center [693, 51] width 844 height 0
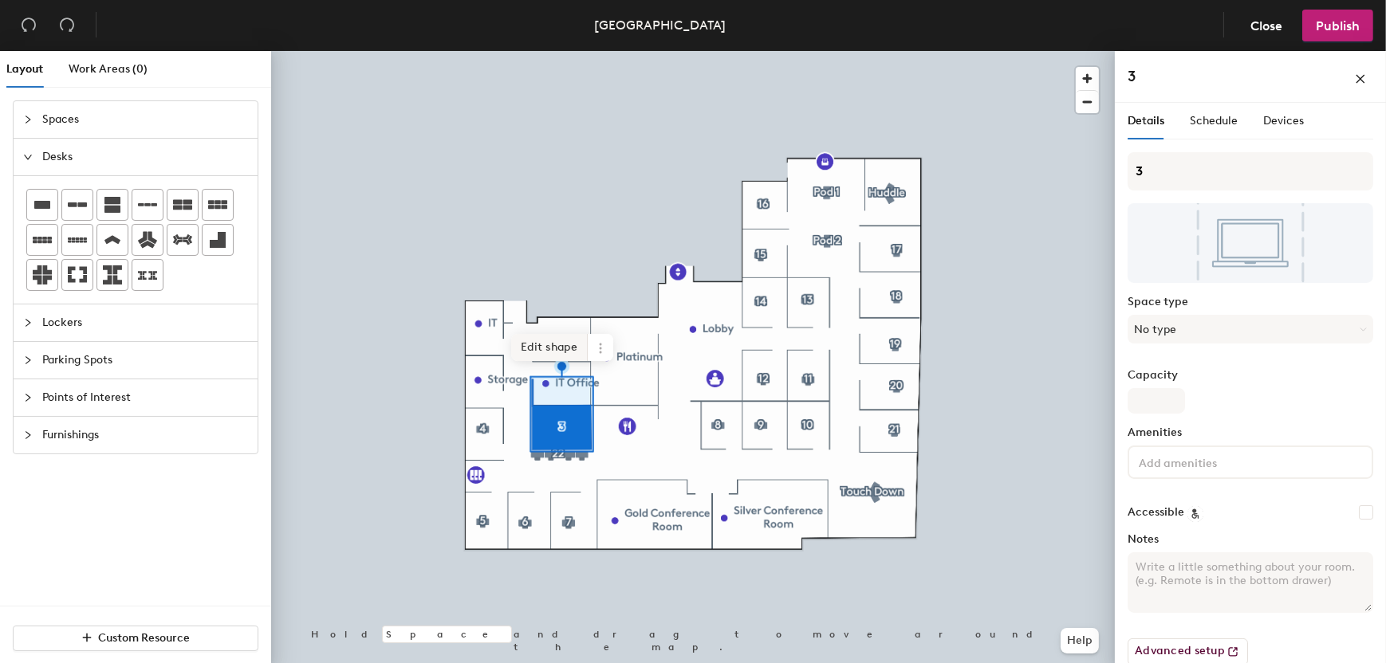
click at [553, 349] on span "Edit shape" at bounding box center [549, 347] width 77 height 27
click at [537, 356] on span "Remove" at bounding box center [539, 358] width 64 height 27
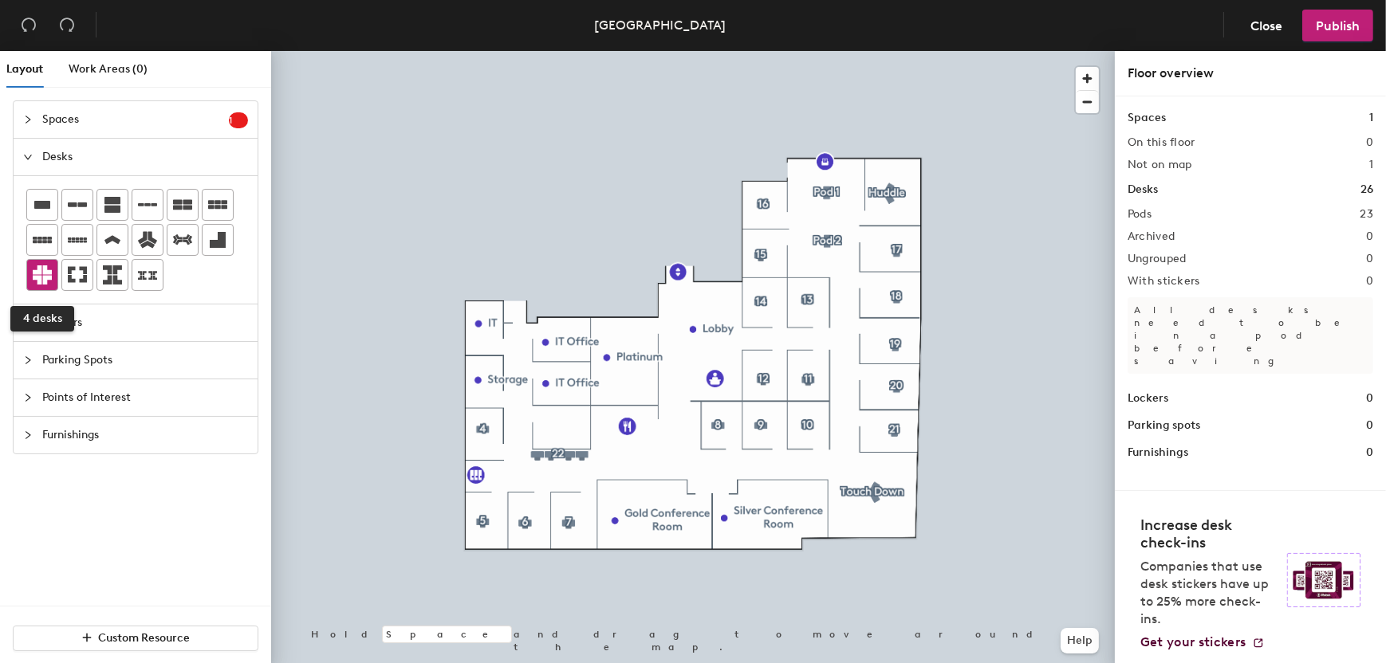
click at [41, 270] on icon at bounding box center [42, 275] width 19 height 19
click at [45, 207] on icon at bounding box center [42, 205] width 16 height 8
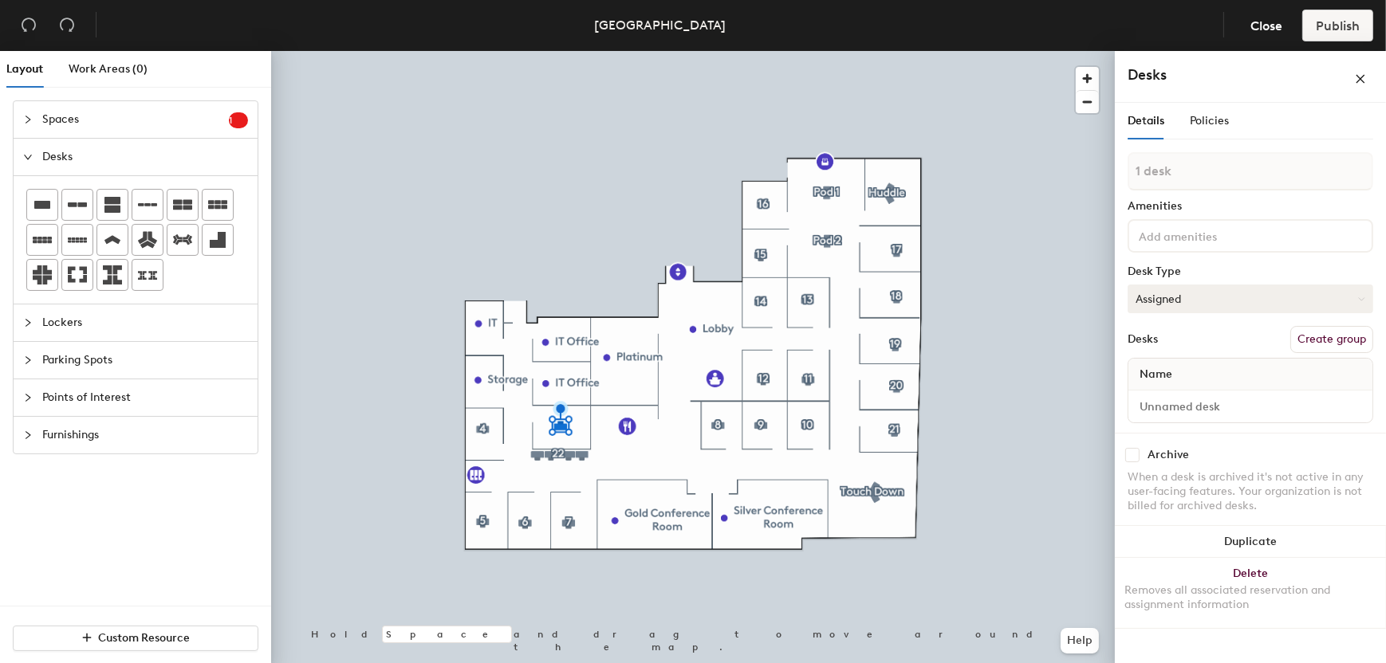
click at [1190, 285] on button "Assigned" at bounding box center [1250, 299] width 246 height 29
click at [1168, 392] on div "Hoteled" at bounding box center [1207, 396] width 159 height 24
click at [1204, 231] on input at bounding box center [1207, 235] width 144 height 19
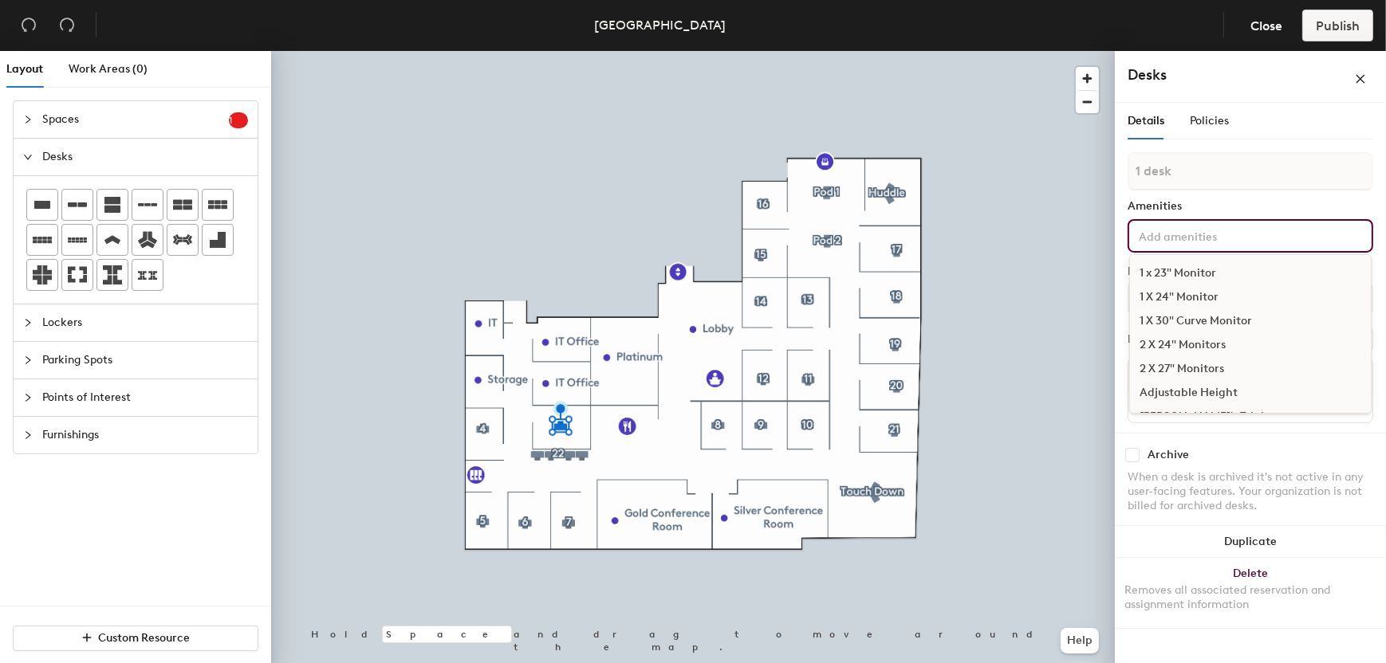
click at [1200, 297] on div "1 X 24" Monitor" at bounding box center [1250, 297] width 241 height 24
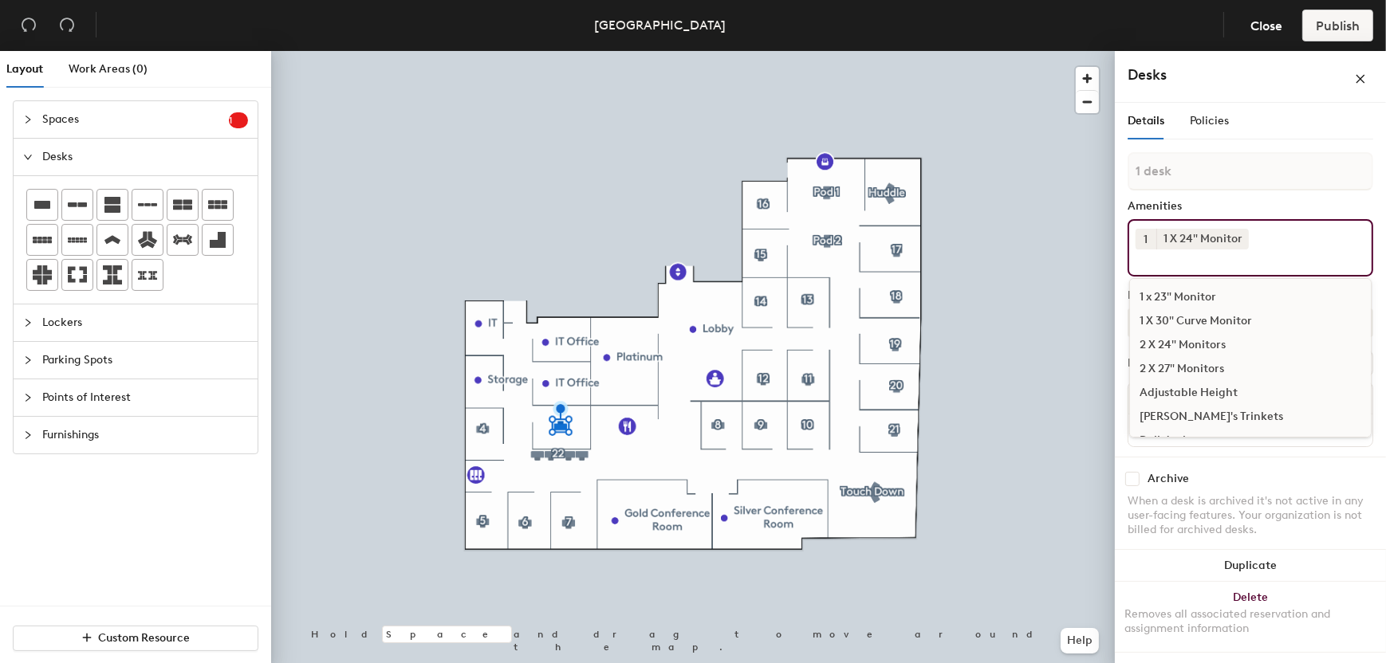
click at [1143, 236] on button "1" at bounding box center [1145, 239] width 21 height 21
click at [1151, 253] on div "2" at bounding box center [1145, 260] width 21 height 21
click at [1297, 240] on div "2 1 X 24" Monitor 1 x 23" Monitor 1 X 30" Curve Monitor 2 X 24" Monitors 2 X 27…" at bounding box center [1250, 247] width 246 height 57
click at [1294, 251] on div "2 1 X 24" Monitor 1 x 23" Monitor 1 X 30" Curve Monitor 2 X 24" Monitors 2 X 27…" at bounding box center [1250, 247] width 246 height 57
click at [1322, 485] on div "Archive When a desk is archived it's not active in any user-facing features. Yo…" at bounding box center [1250, 507] width 271 height 100
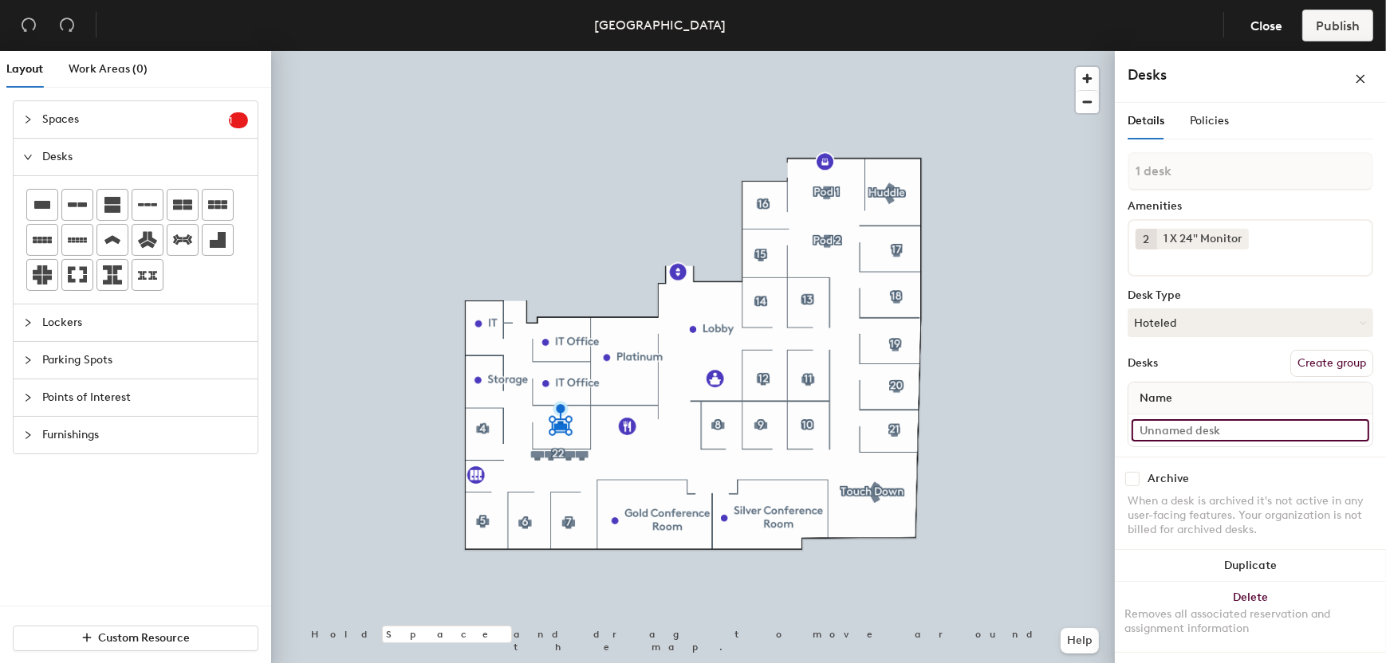
click at [1195, 427] on input at bounding box center [1250, 430] width 238 height 22
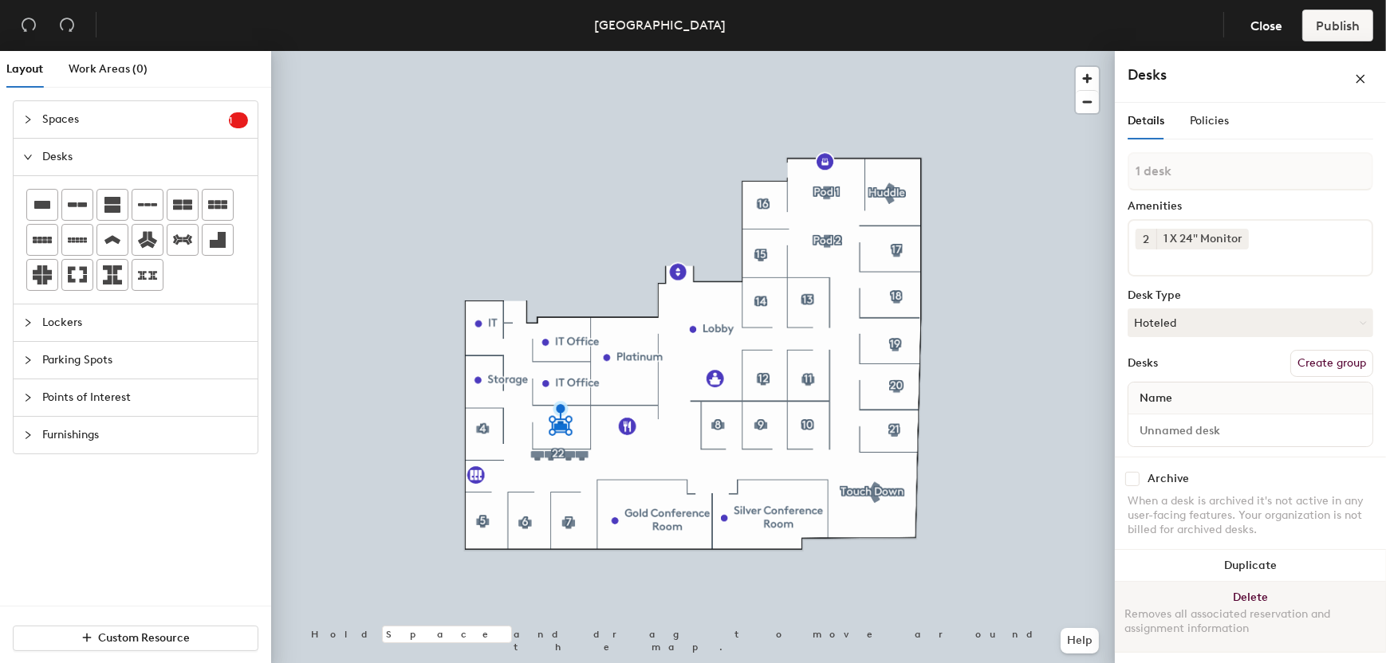
click at [1254, 590] on button "Delete Removes all associated reservation and assignment information" at bounding box center [1250, 617] width 271 height 70
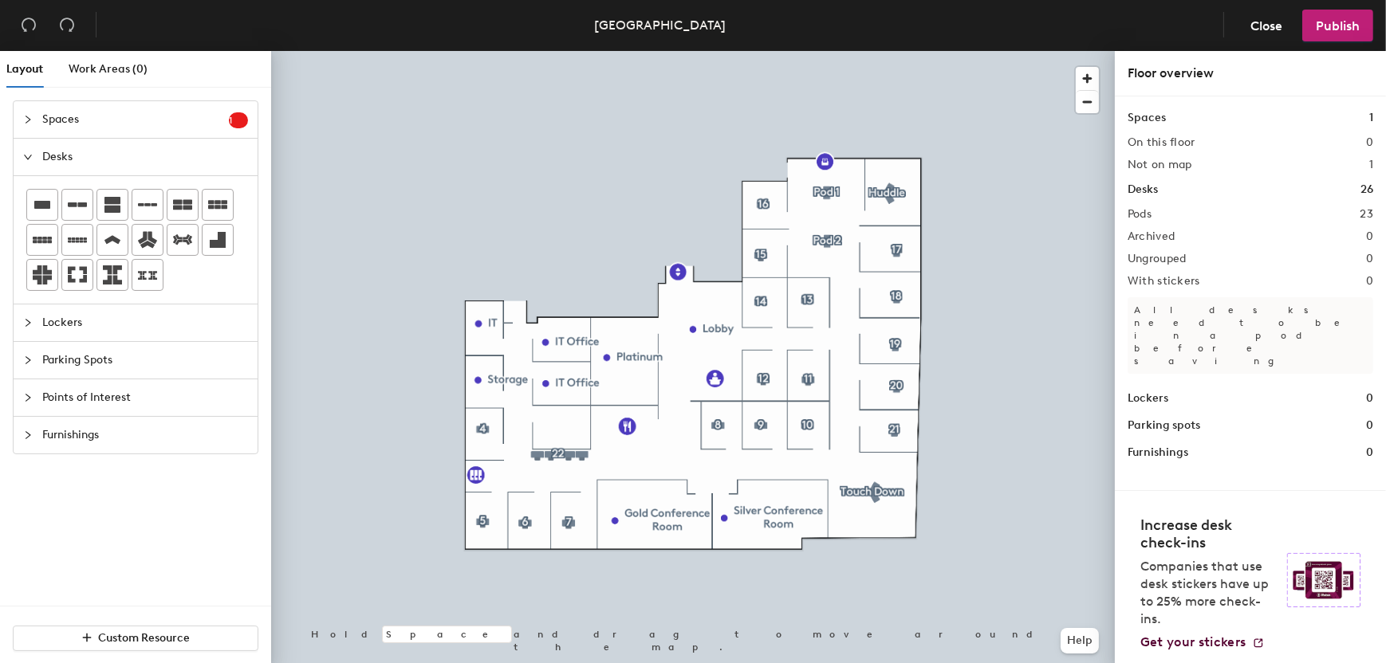
click at [73, 111] on span "Spaces" at bounding box center [135, 119] width 187 height 37
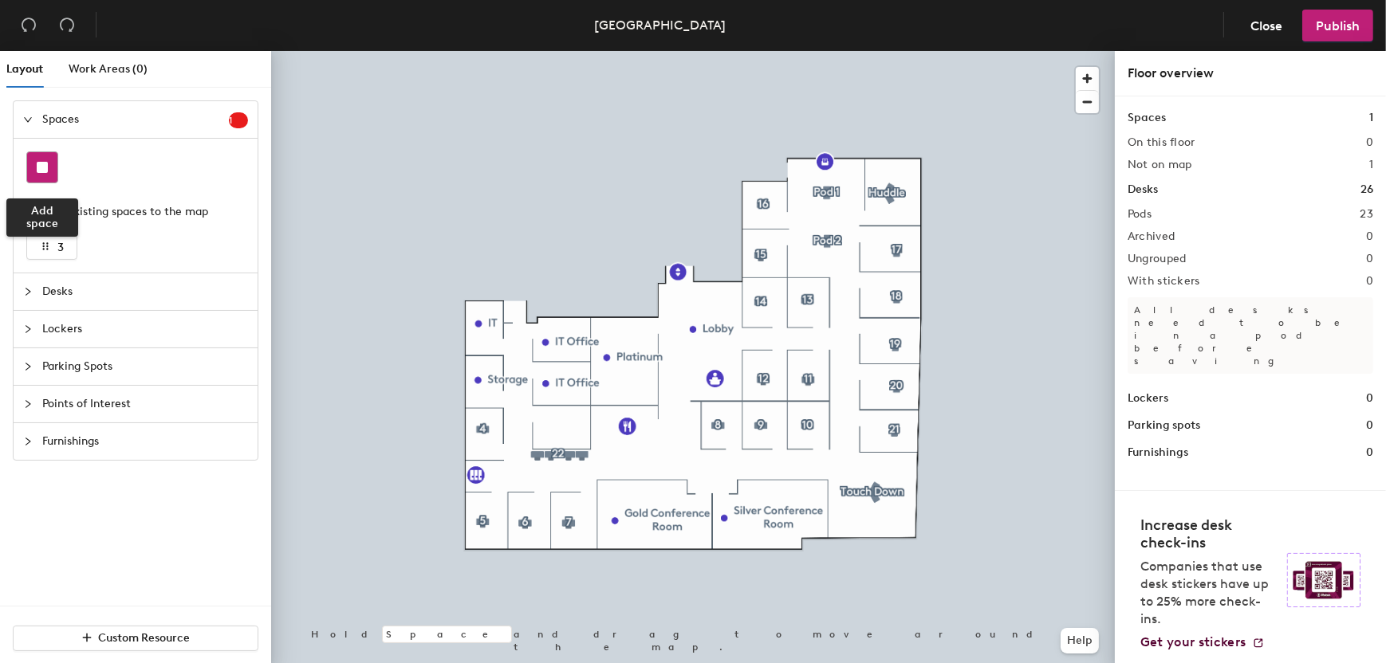
click at [45, 170] on rect at bounding box center [42, 167] width 11 height 11
click at [46, 296] on span "Desks" at bounding box center [145, 291] width 206 height 37
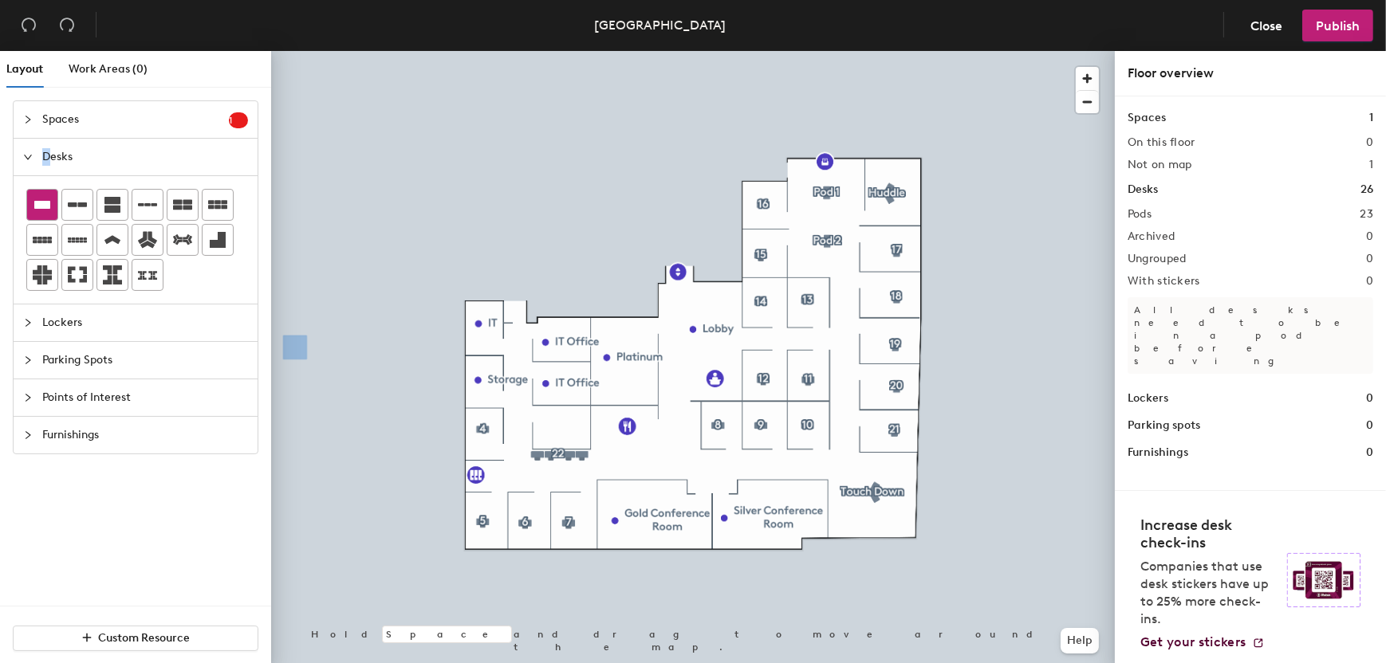
drag, startPoint x: 46, startPoint y: 296, endPoint x: 49, endPoint y: 202, distance: 94.1
click at [49, 202] on icon at bounding box center [42, 205] width 16 height 8
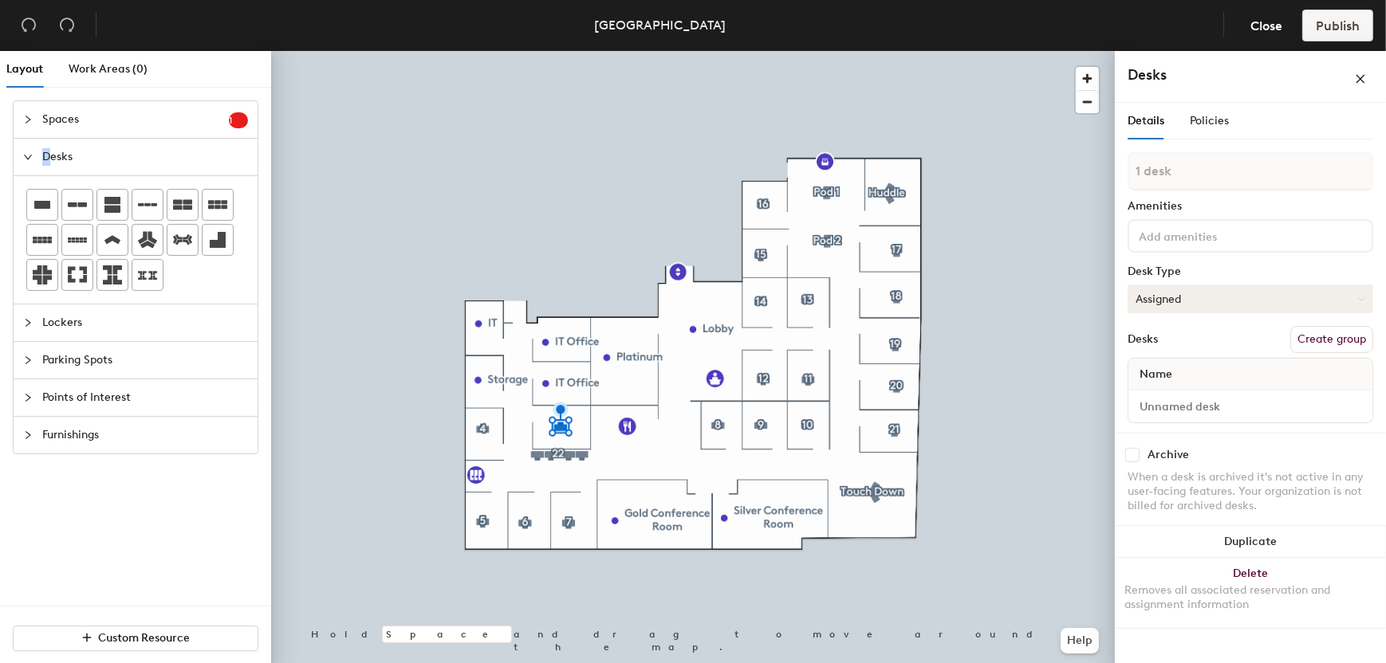
click at [1206, 287] on button "Assigned" at bounding box center [1250, 299] width 246 height 29
click at [1168, 393] on div "Hoteled" at bounding box center [1207, 396] width 159 height 24
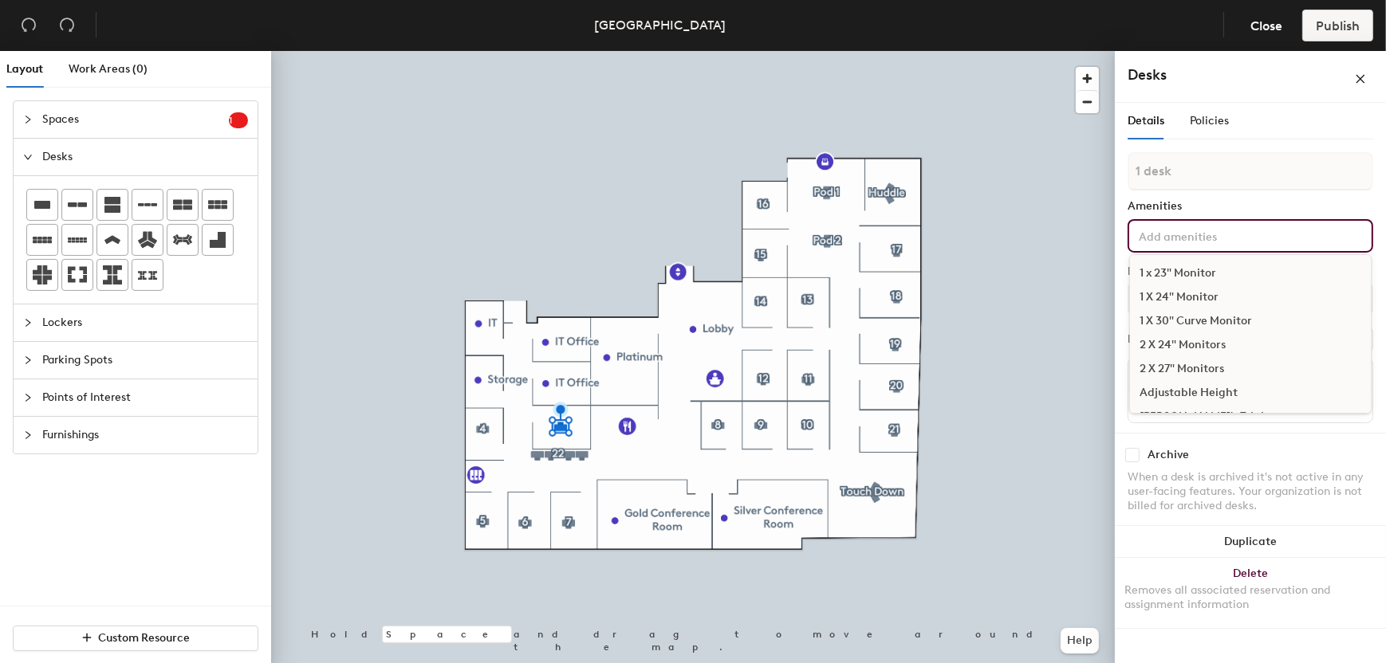
click at [1173, 238] on input at bounding box center [1207, 235] width 144 height 19
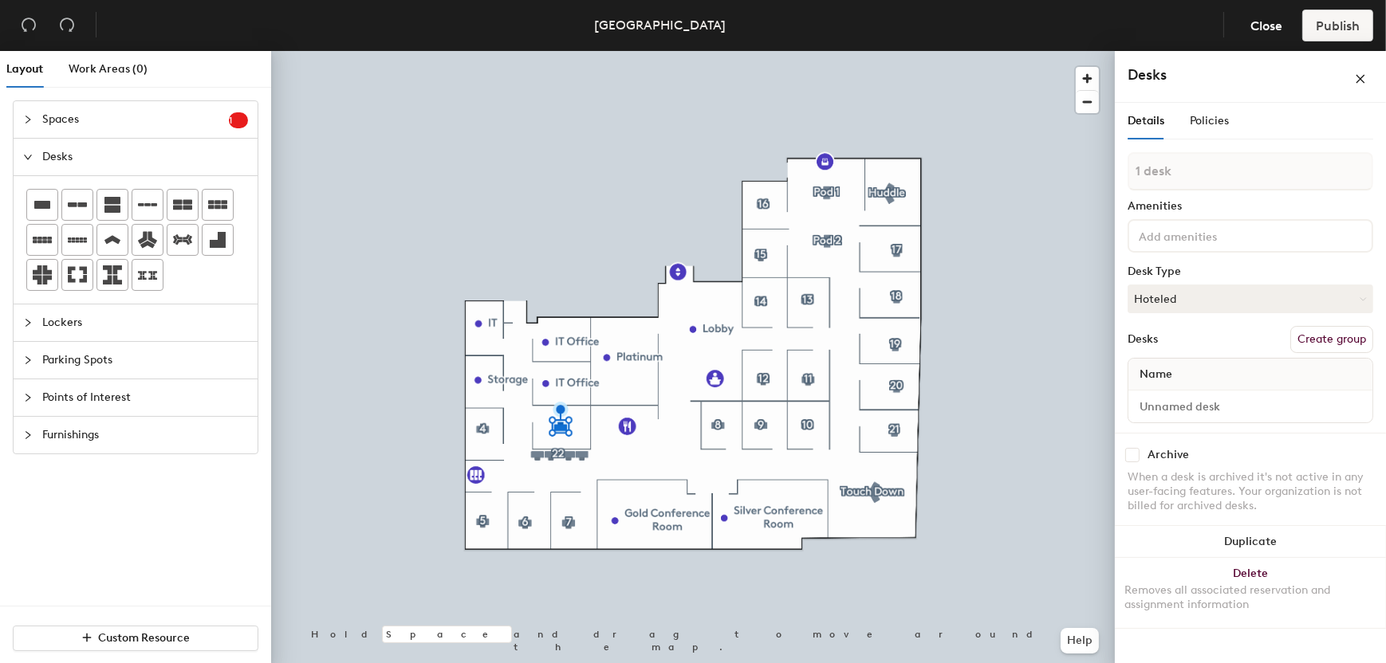
click at [1184, 510] on div "When a desk is archived it's not active in any user-facing features. Your organ…" at bounding box center [1250, 491] width 246 height 43
click at [1225, 400] on input at bounding box center [1250, 406] width 238 height 22
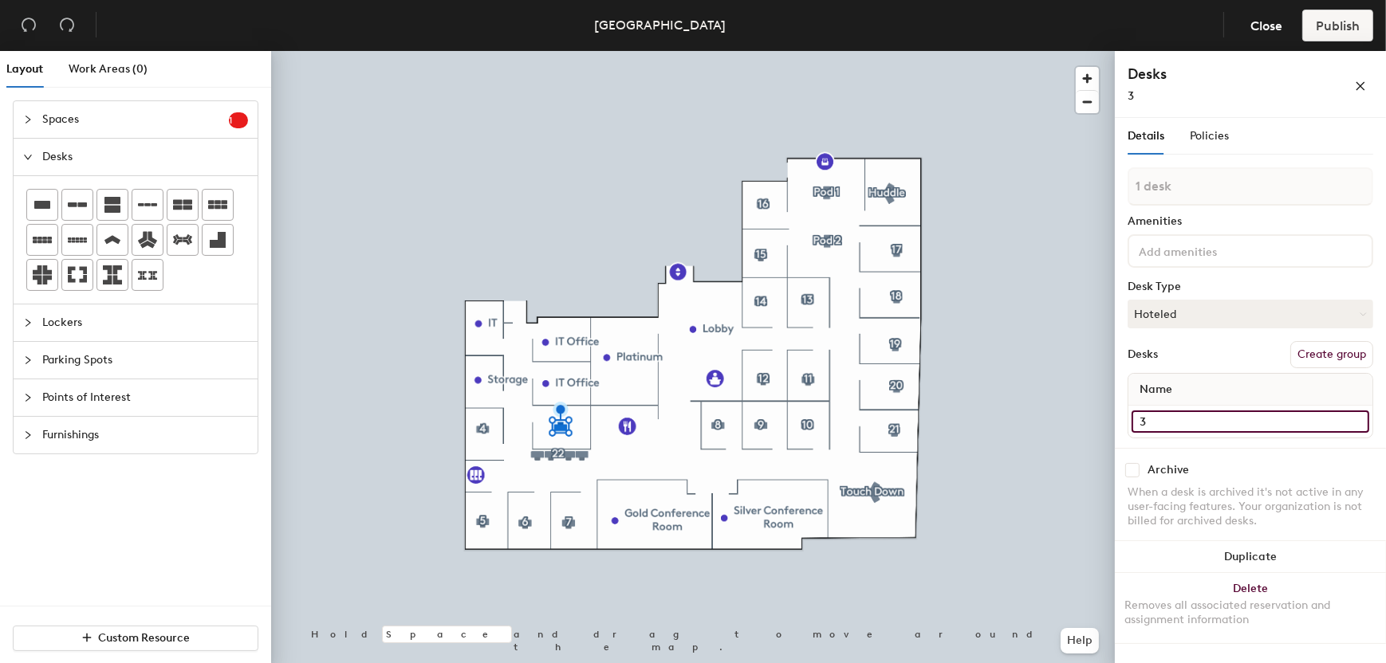
type input "3"
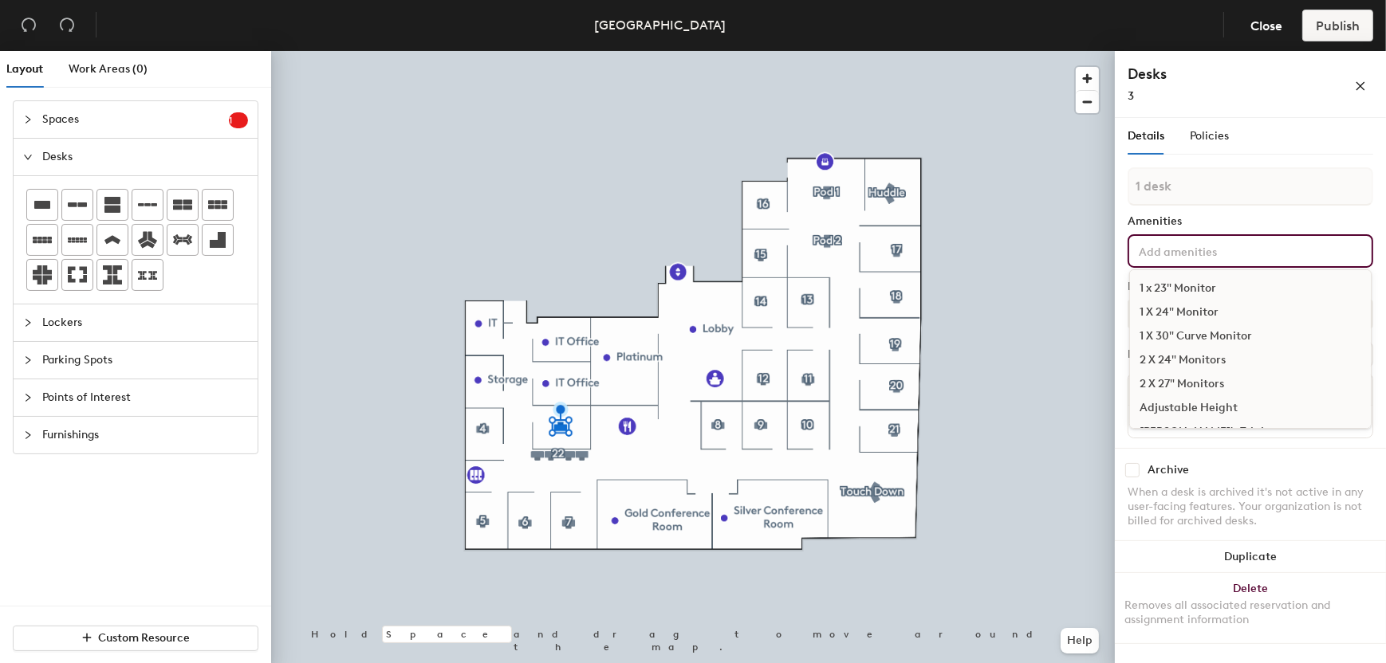
click at [1201, 252] on input at bounding box center [1207, 250] width 144 height 19
click at [1193, 355] on div "2 X 24" Monitors" at bounding box center [1250, 360] width 241 height 24
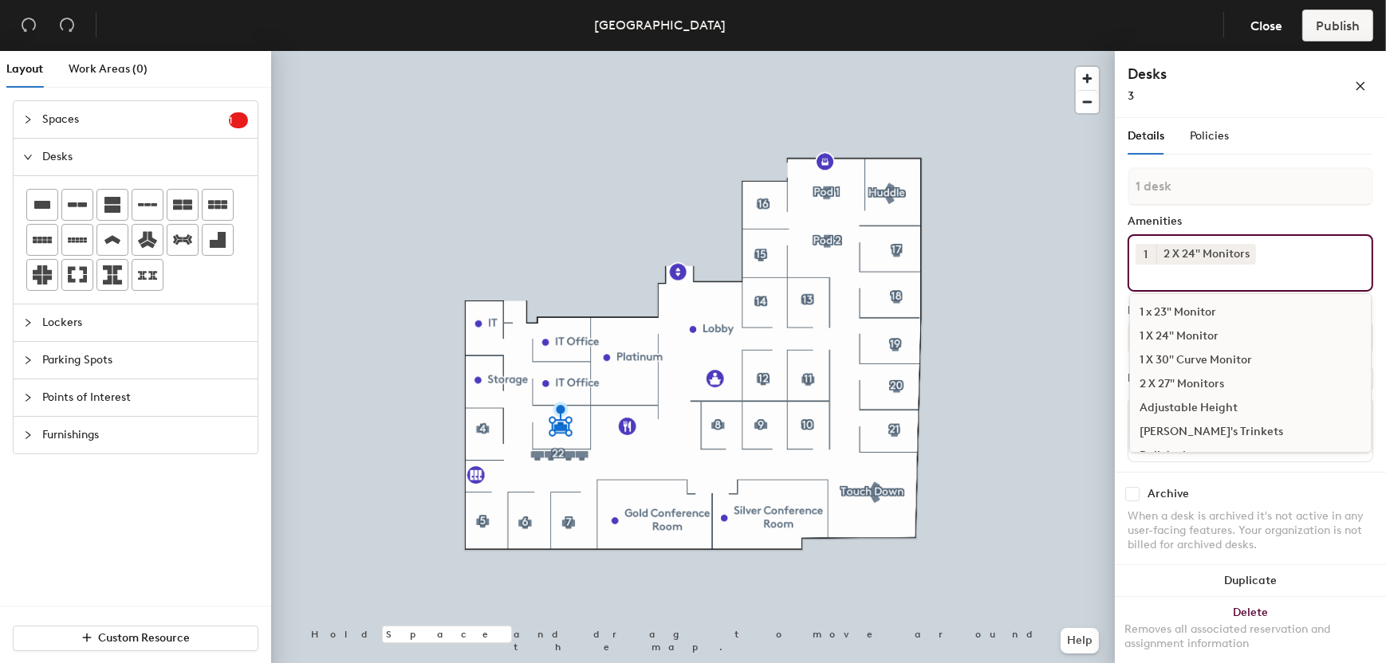
scroll to position [110, 0]
click at [1163, 388] on div "Keyboard/mouse" at bounding box center [1250, 394] width 241 height 24
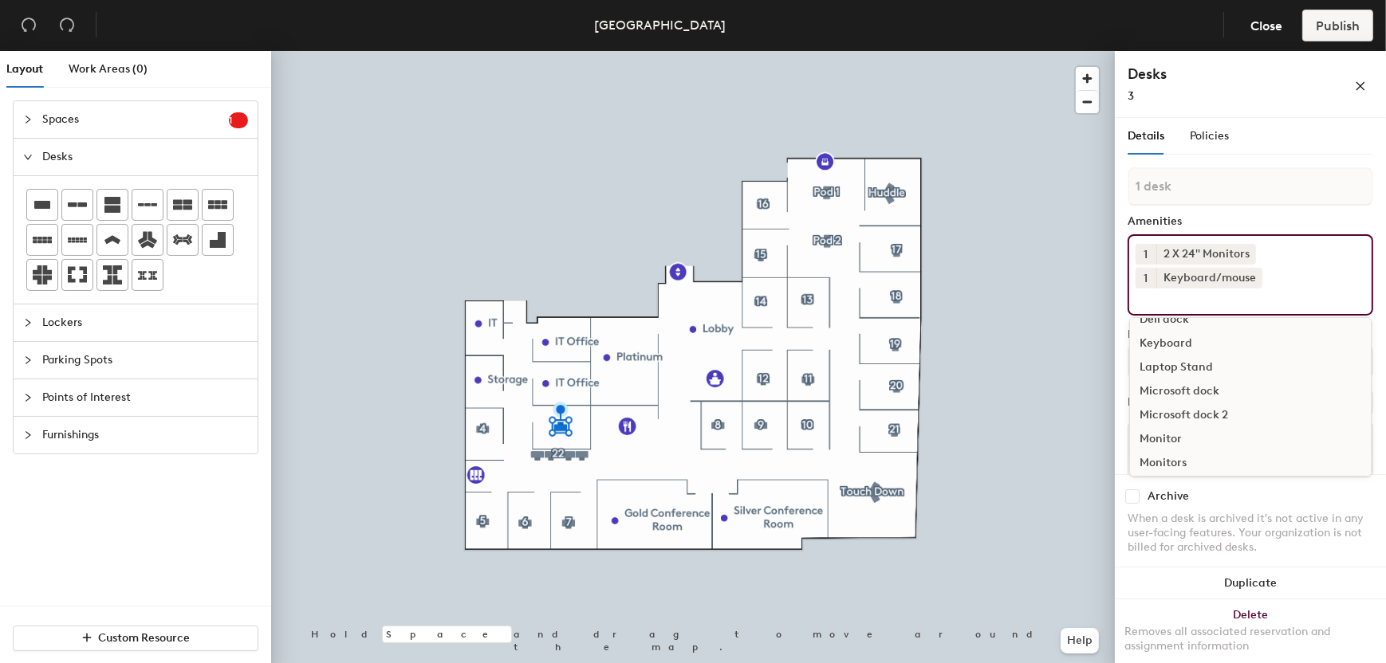
scroll to position [195, 0]
click at [1170, 352] on div "Microsoft dock" at bounding box center [1250, 356] width 241 height 24
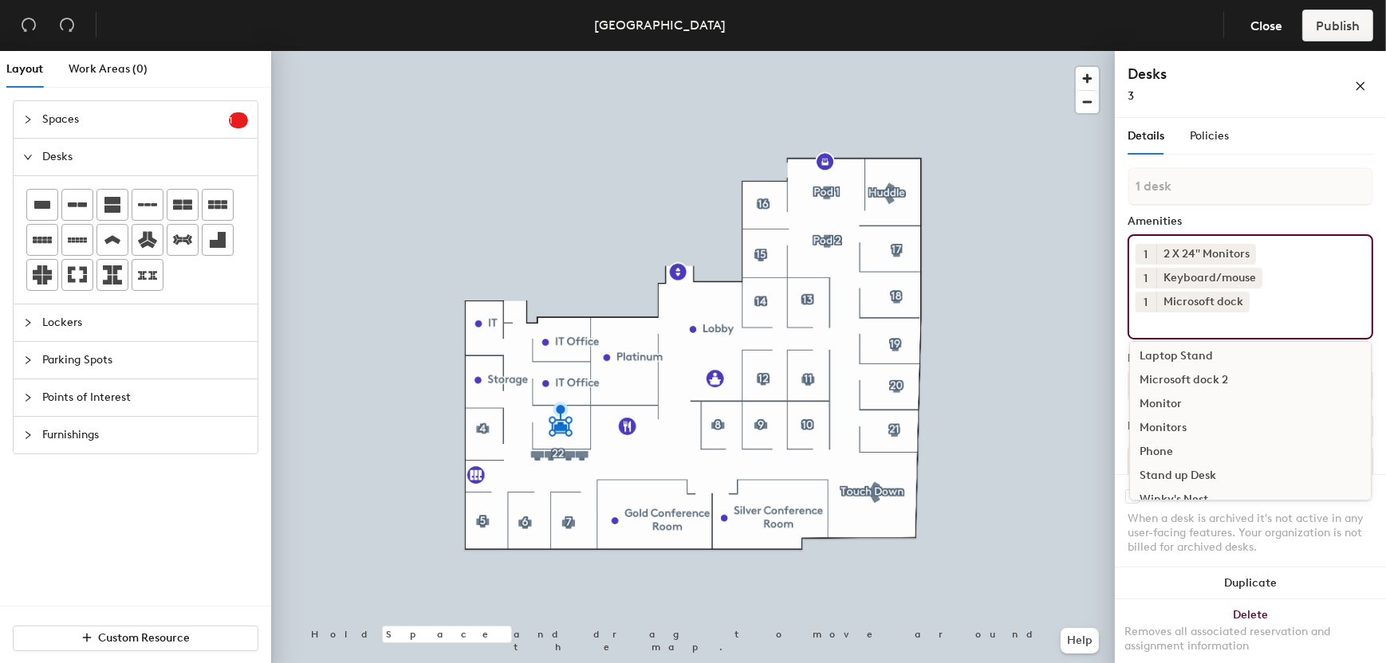
click at [1294, 263] on div "1 2 X 24" Monitors 1 Keyboard/mouse 1 Microsoft dock 1 x 23" Monitor 1 X 24" Mo…" at bounding box center [1250, 286] width 246 height 105
click at [1137, 514] on div "When a desk is archived it's not active in any user-facing features. Your organ…" at bounding box center [1250, 533] width 246 height 43
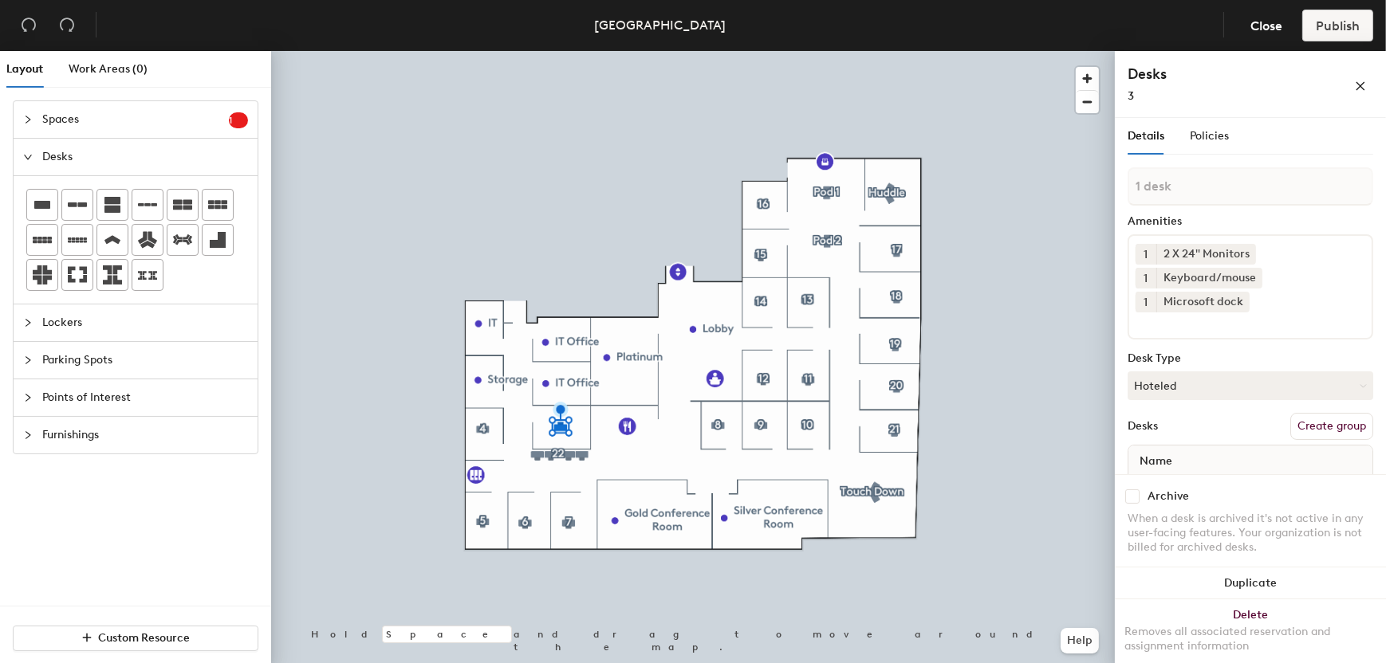
click at [1004, 51] on div at bounding box center [693, 51] width 844 height 0
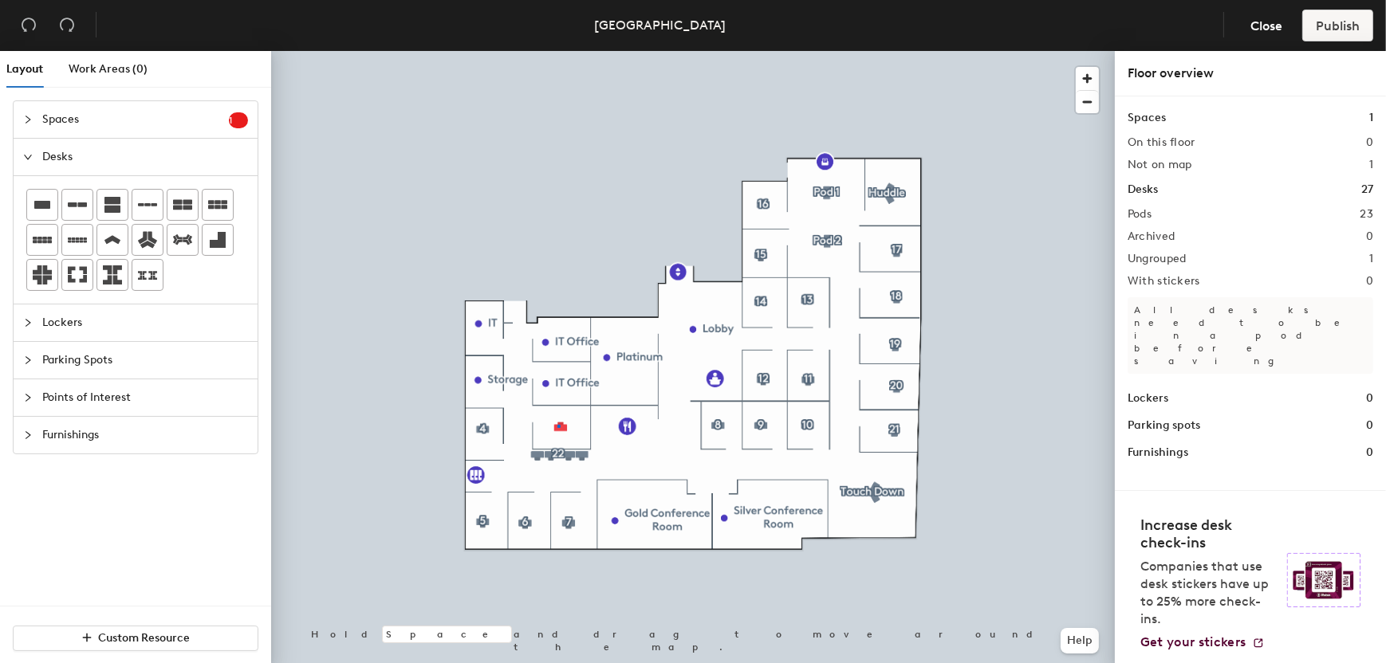
click at [557, 51] on div at bounding box center [693, 51] width 844 height 0
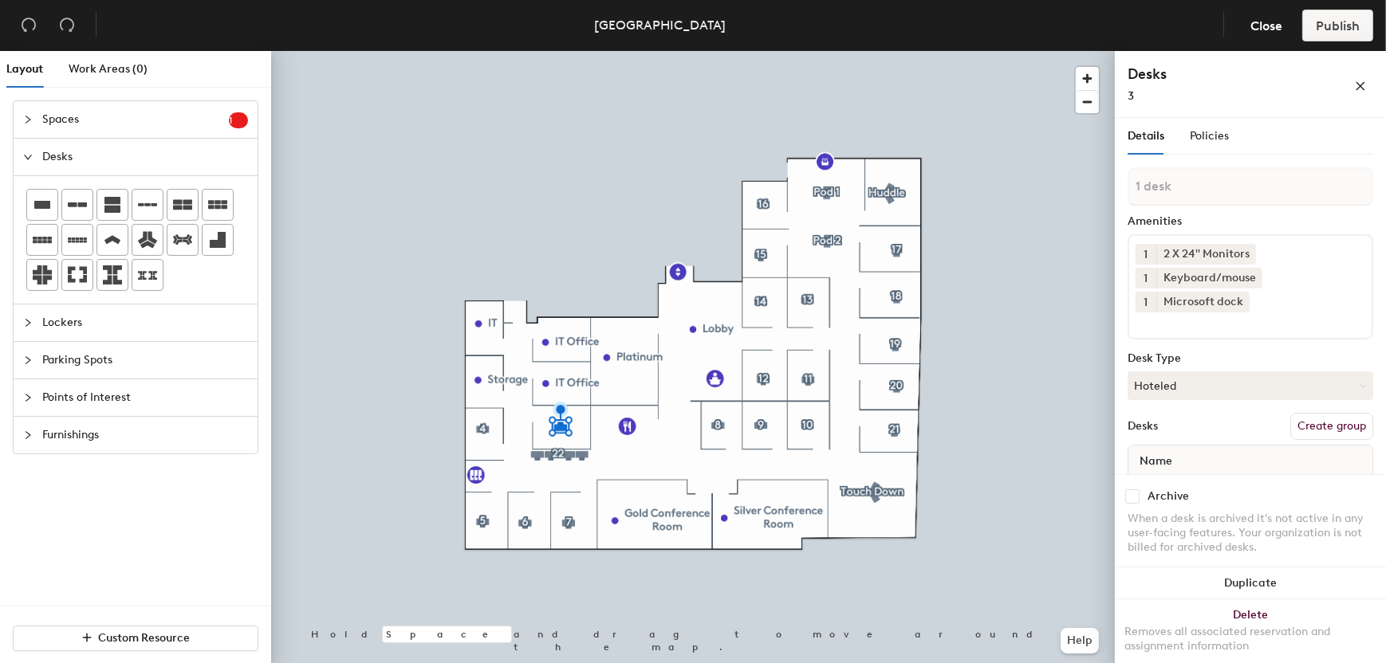
click at [1183, 323] on input at bounding box center [1207, 322] width 144 height 19
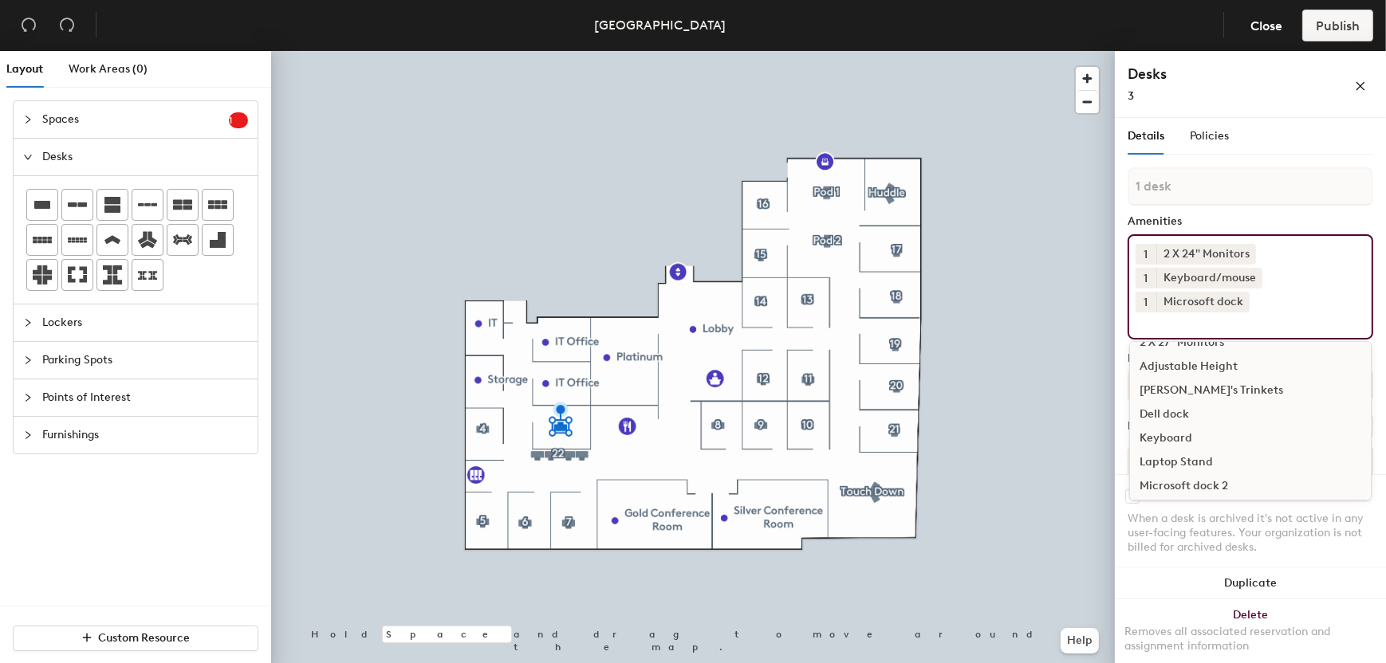
scroll to position [92, 0]
click at [1172, 403] on div "Dell dock" at bounding box center [1250, 412] width 241 height 24
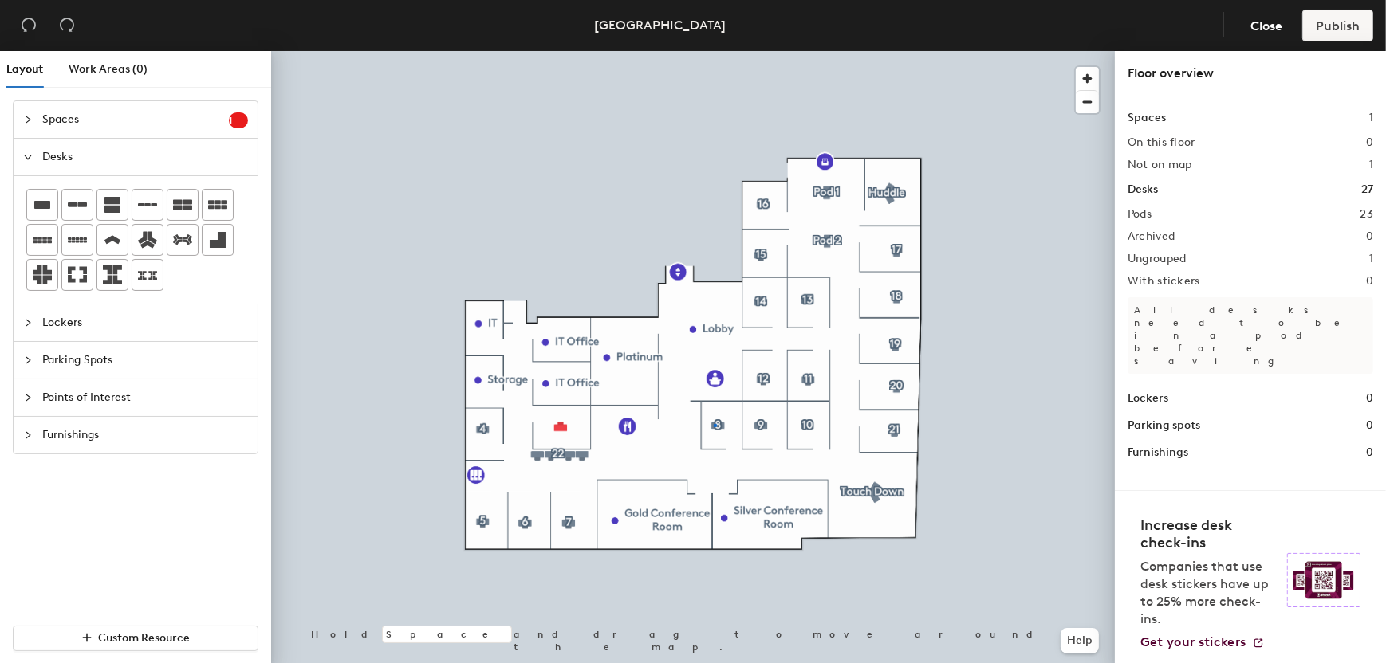
click at [714, 51] on div at bounding box center [693, 51] width 844 height 0
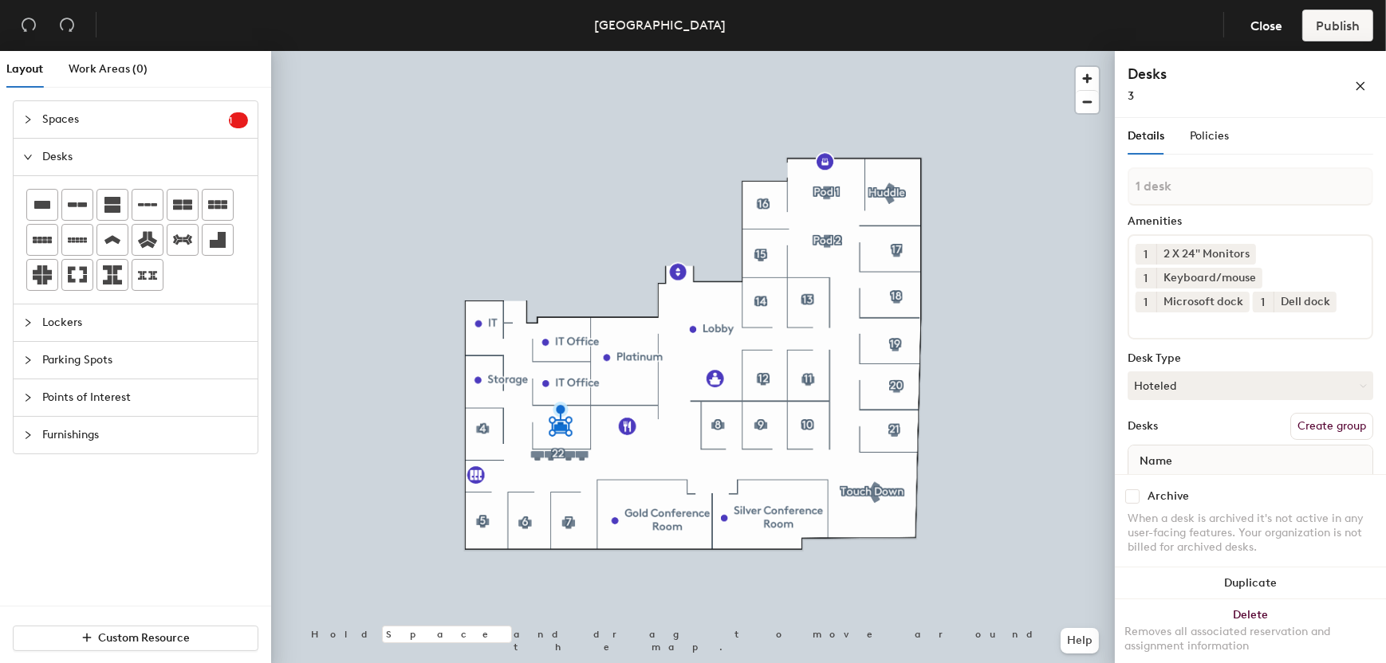
click at [1199, 327] on input at bounding box center [1207, 322] width 144 height 19
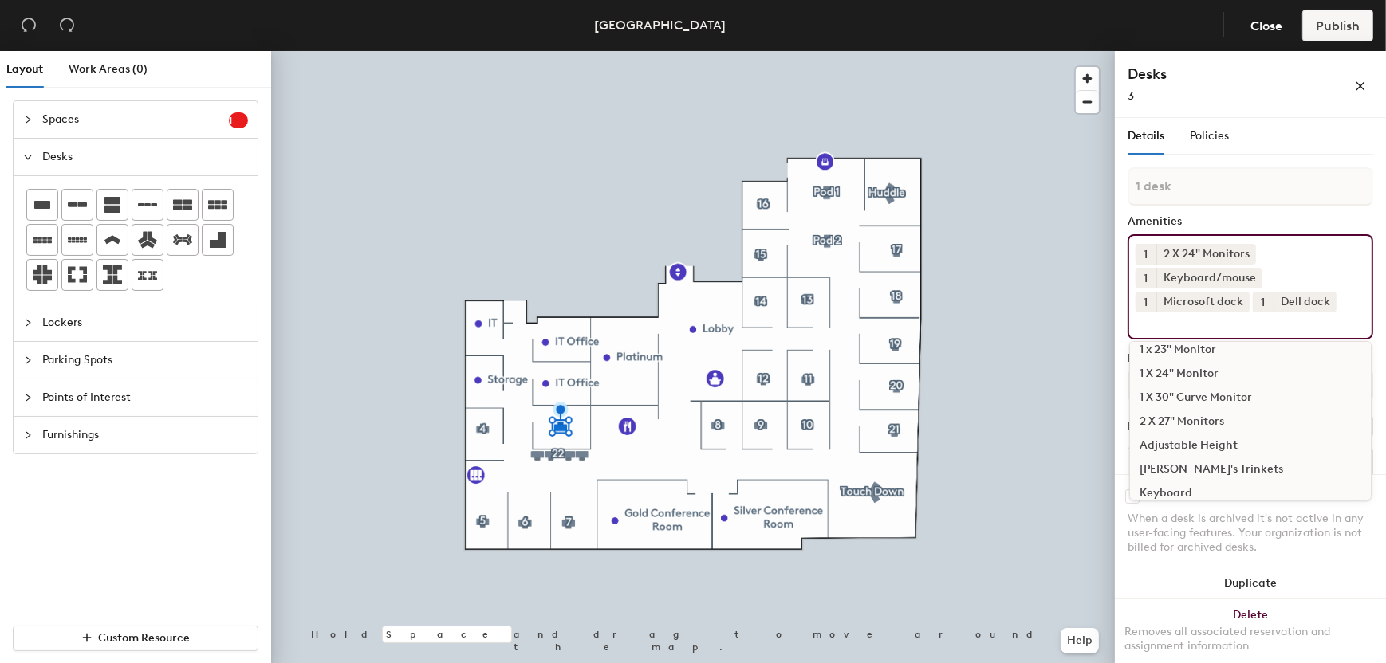
scroll to position [0, 0]
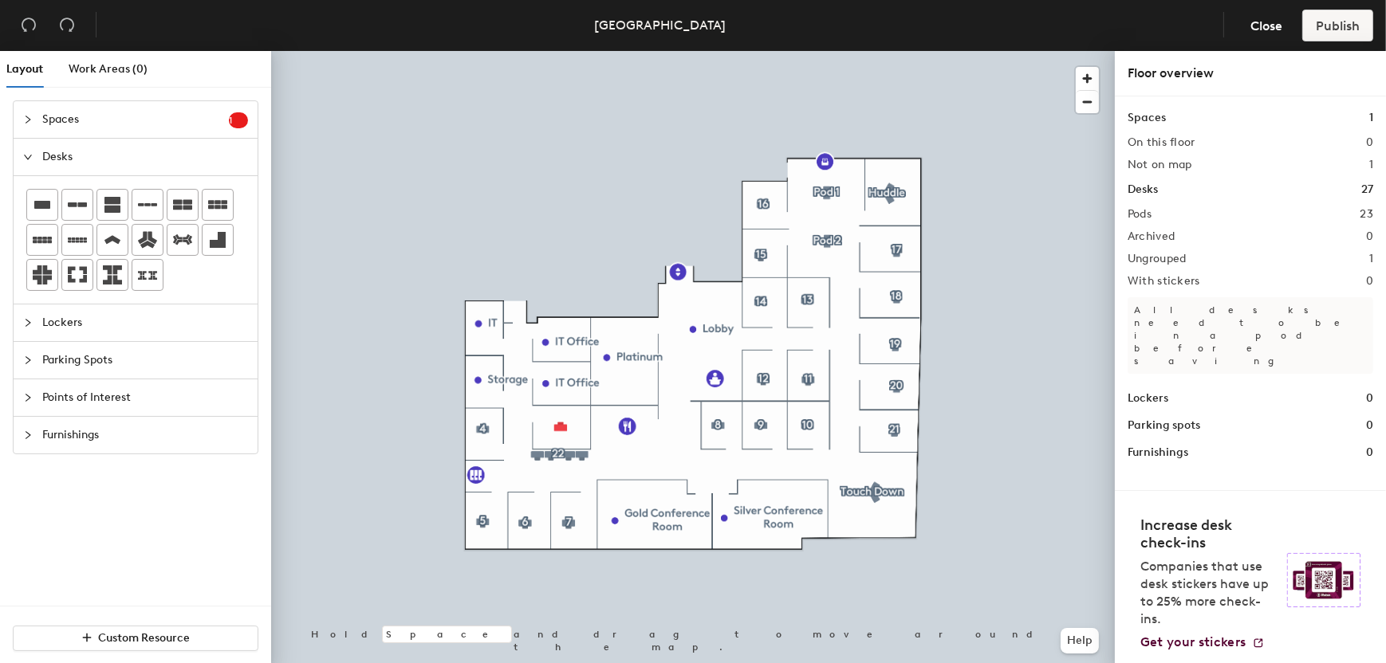
click at [1046, 51] on div at bounding box center [693, 51] width 844 height 0
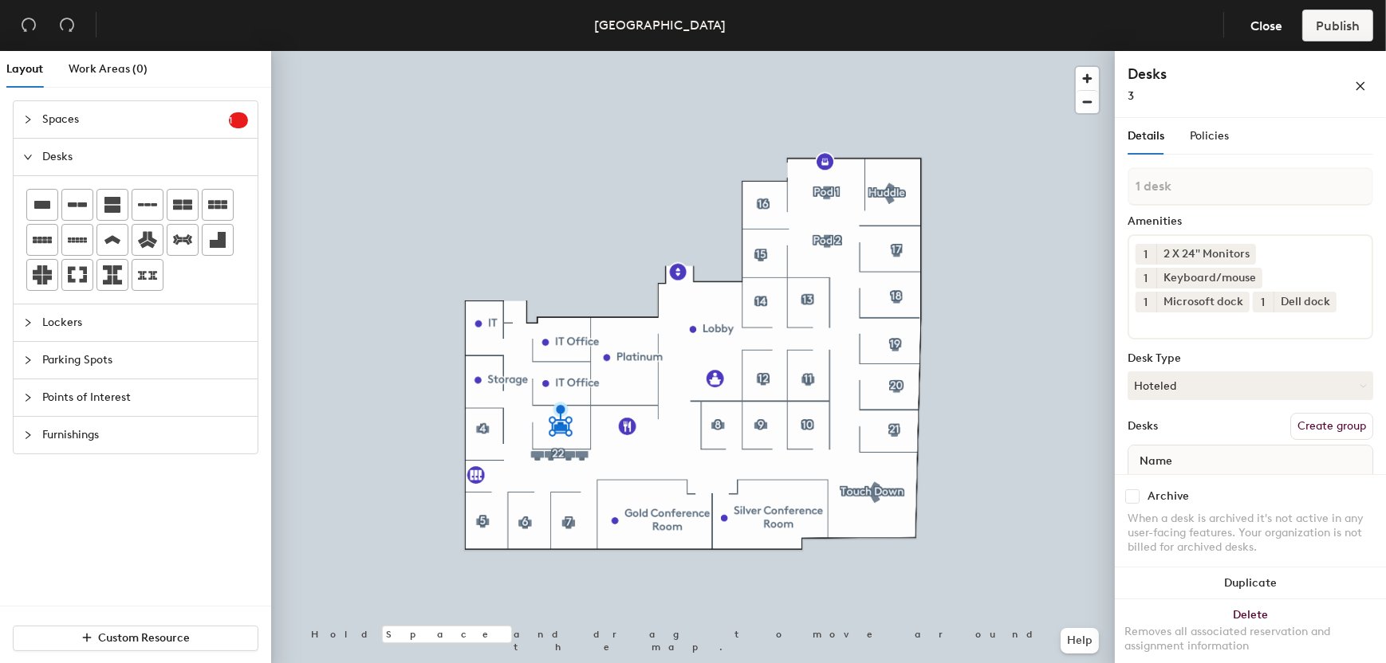
click at [133, 110] on span "Spaces" at bounding box center [135, 119] width 187 height 37
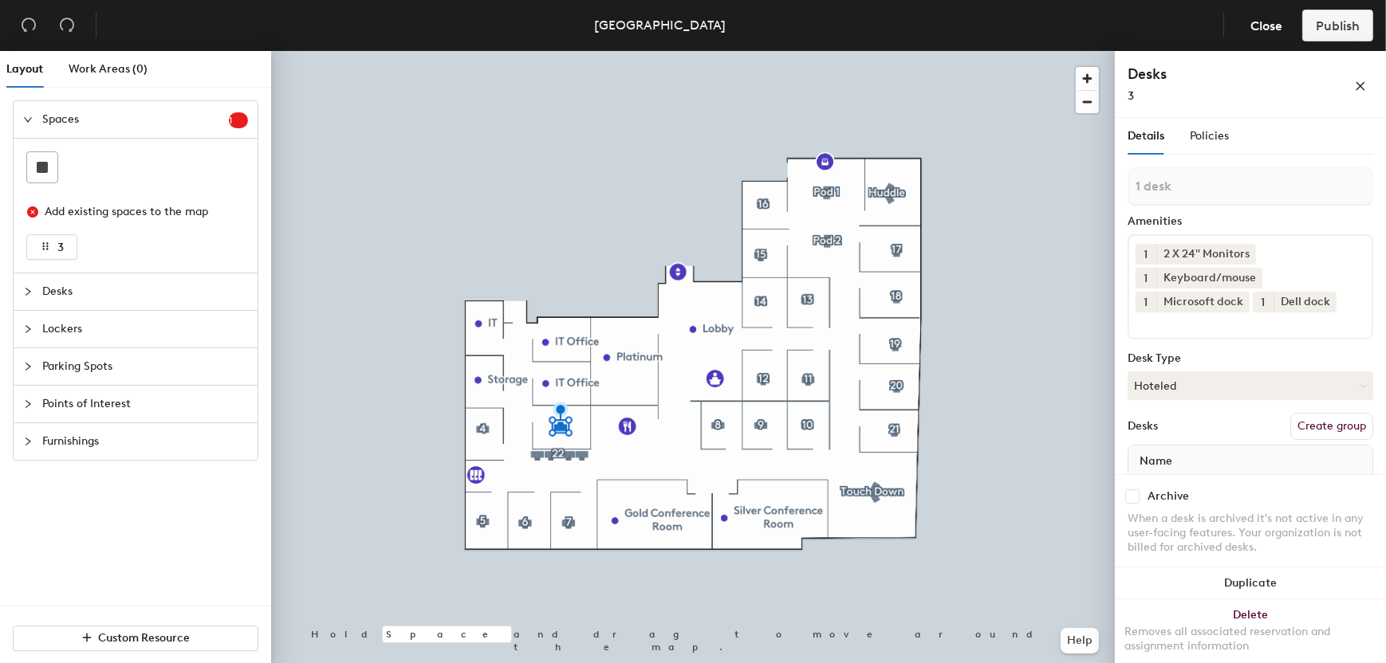
click at [33, 214] on icon "close-circle" at bounding box center [32, 212] width 11 height 11
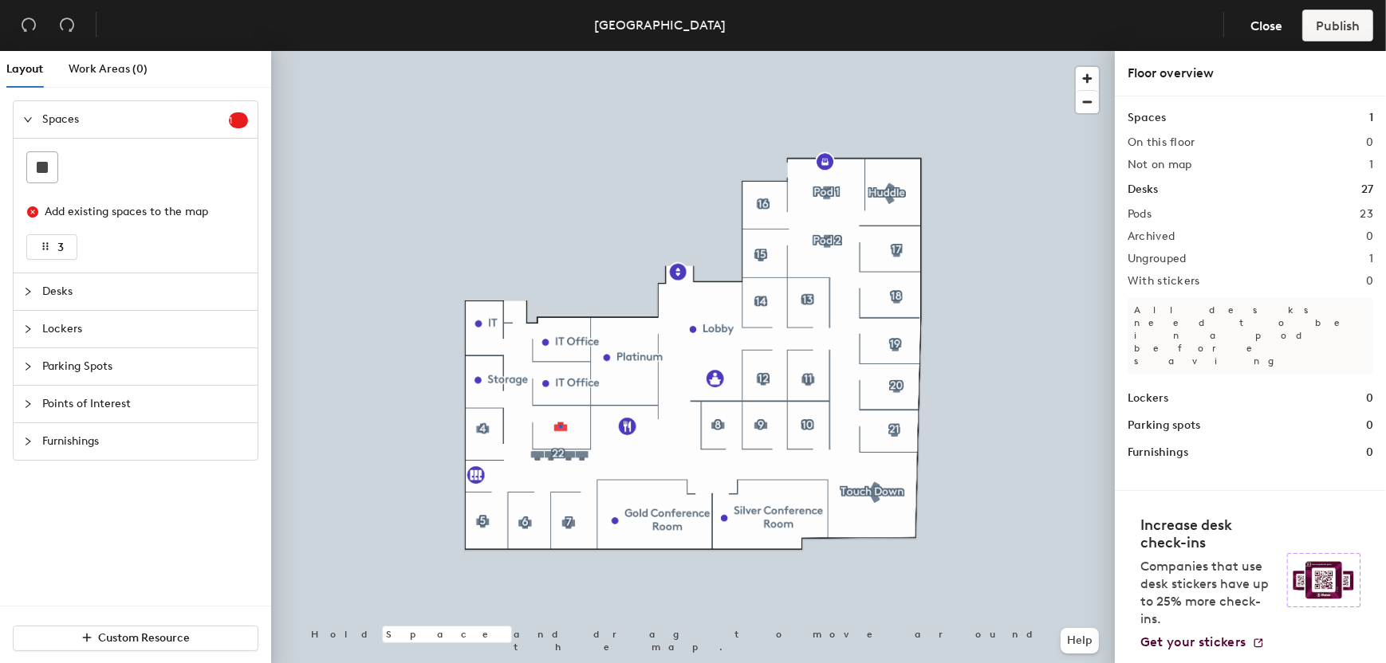
click at [560, 51] on div at bounding box center [693, 51] width 844 height 0
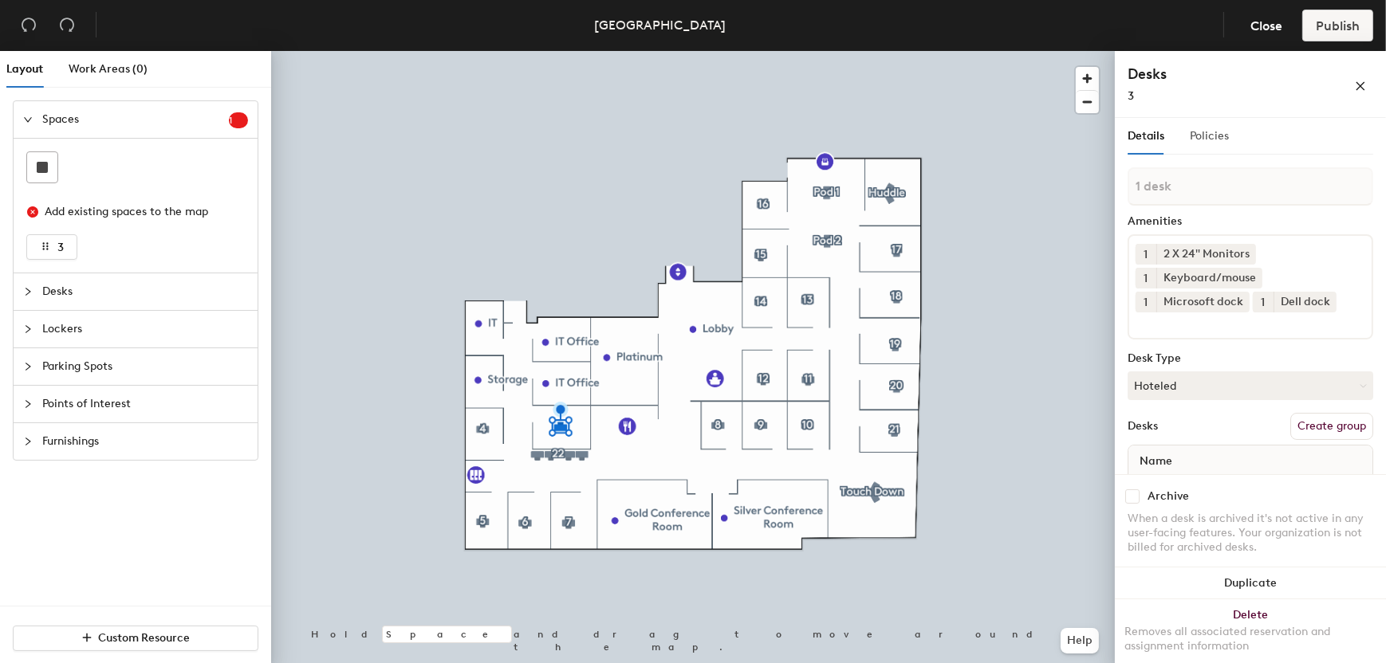
drag, startPoint x: 1193, startPoint y: 153, endPoint x: 1199, endPoint y: 139, distance: 15.7
click at [1196, 148] on div "Policies" at bounding box center [1209, 136] width 39 height 37
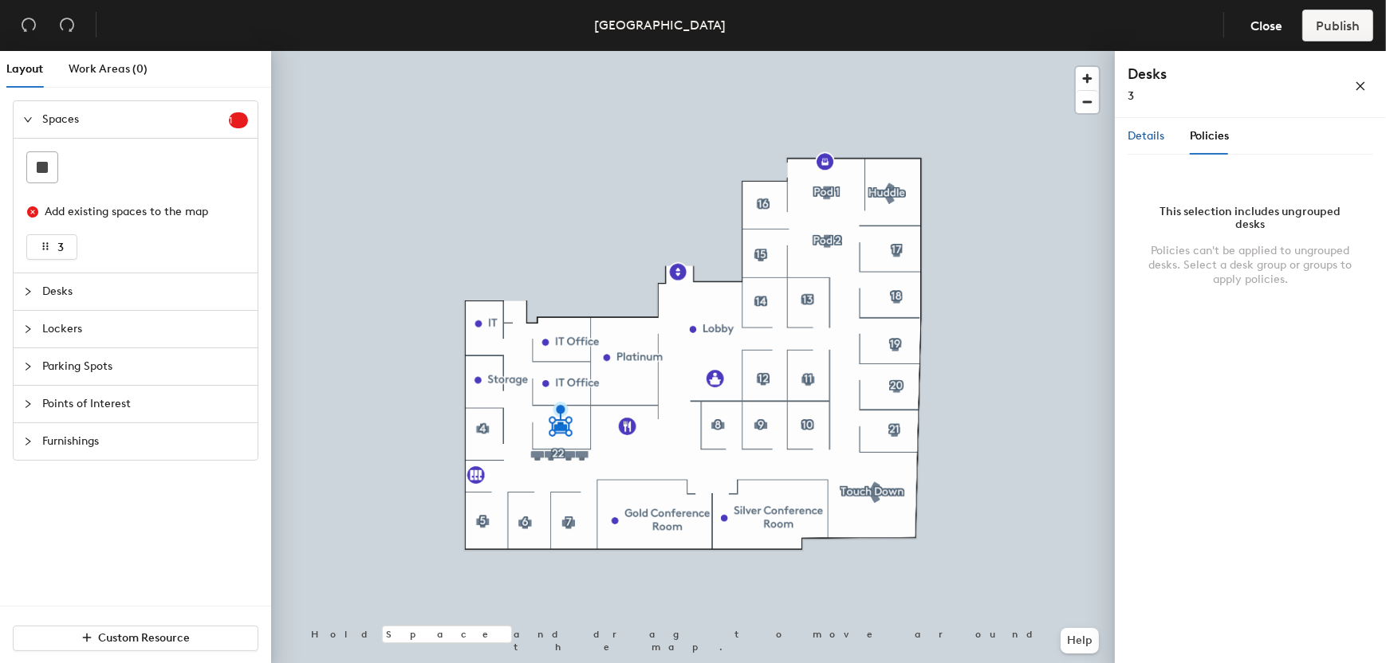
click at [1148, 132] on span "Details" at bounding box center [1145, 136] width 37 height 14
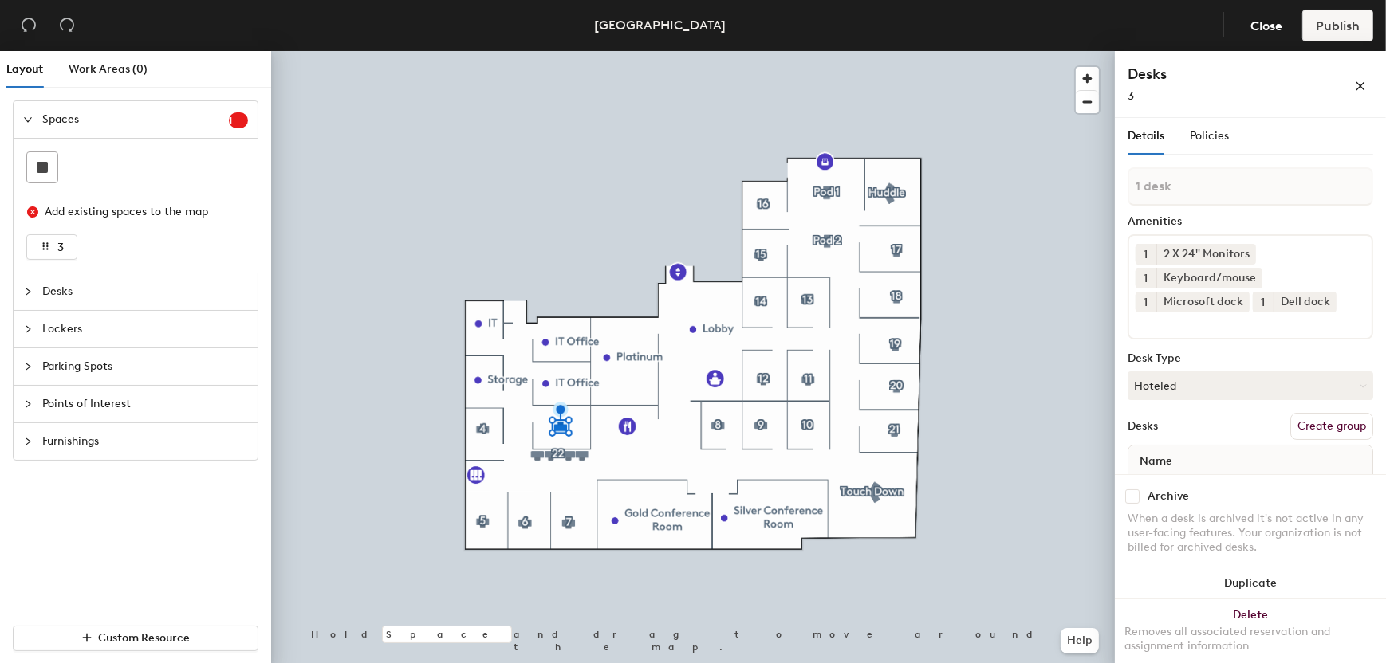
click at [1186, 461] on div "Name" at bounding box center [1250, 462] width 244 height 32
click at [1145, 454] on span "Name" at bounding box center [1155, 461] width 49 height 29
click at [117, 214] on div "Add existing spaces to the map" at bounding box center [140, 212] width 190 height 18
click at [65, 243] on button "3" at bounding box center [51, 247] width 51 height 26
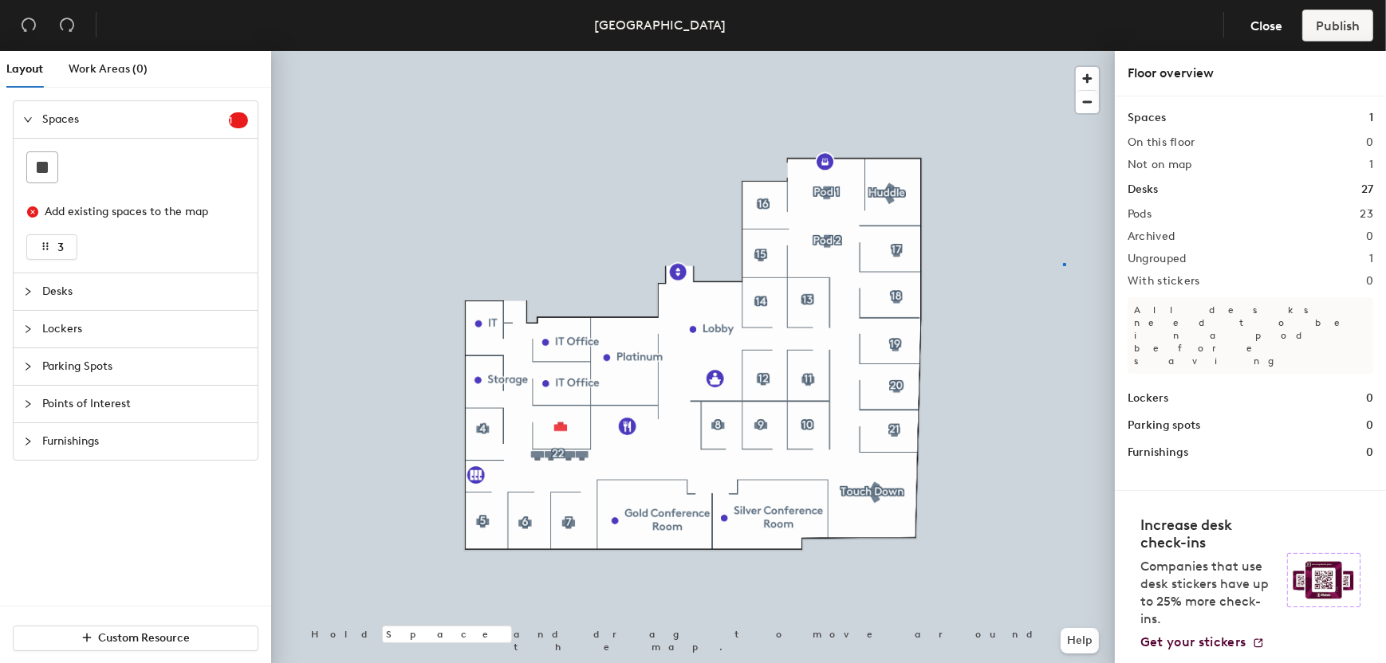
click at [1062, 51] on div at bounding box center [693, 51] width 844 height 0
click at [805, 51] on div at bounding box center [693, 51] width 844 height 0
click at [419, 51] on div at bounding box center [693, 51] width 844 height 0
click at [485, 51] on div at bounding box center [693, 51] width 844 height 0
click at [559, 51] on div at bounding box center [693, 51] width 844 height 0
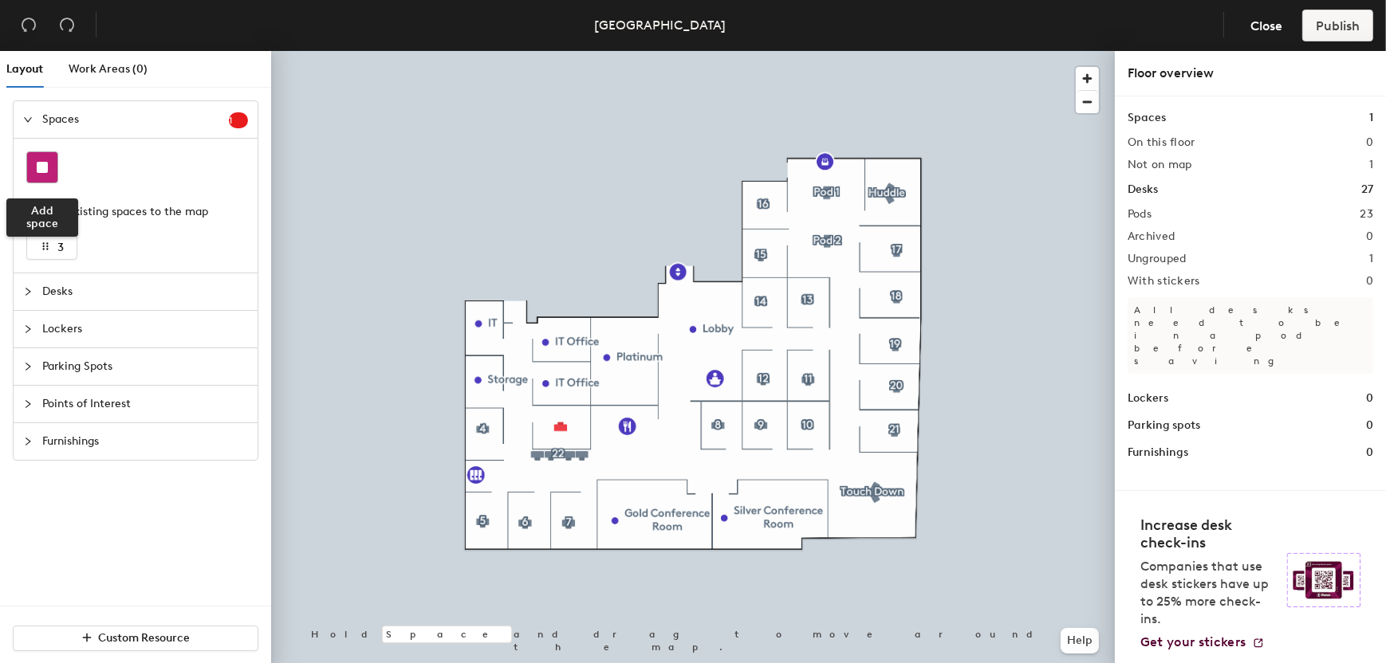
click at [53, 164] on div at bounding box center [42, 167] width 30 height 30
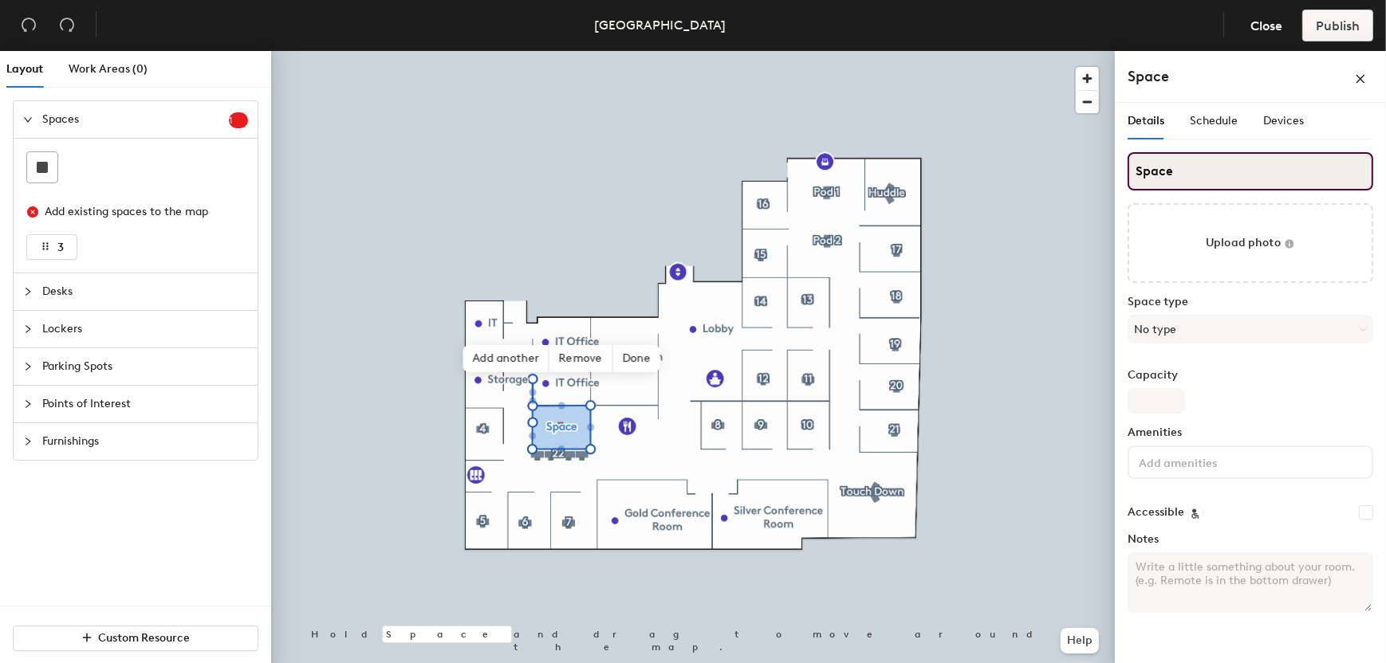
click at [1222, 172] on input "Space" at bounding box center [1250, 171] width 246 height 38
click at [1112, 187] on div "Layout Work Areas (0) Spaces 1 Add existing spaces to the map 3 Desks Lockers P…" at bounding box center [693, 360] width 1386 height 619
type input "Space"
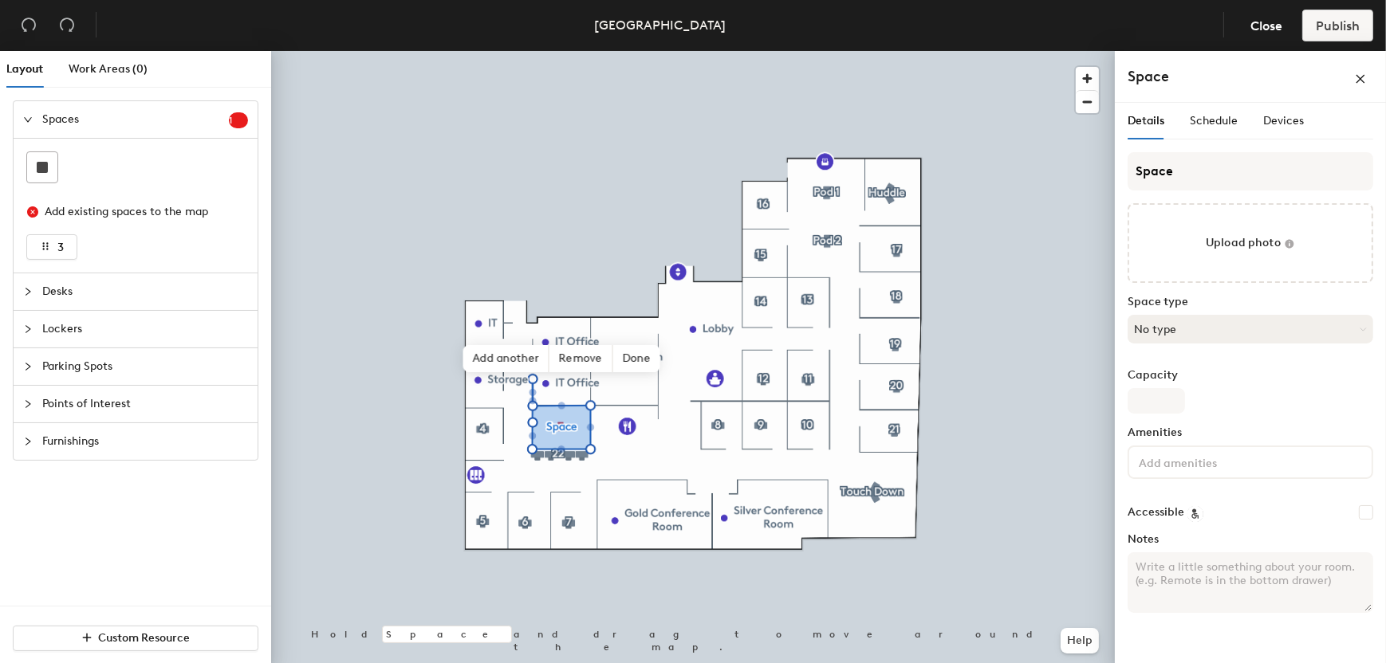
click at [1165, 332] on button "No type" at bounding box center [1250, 329] width 246 height 29
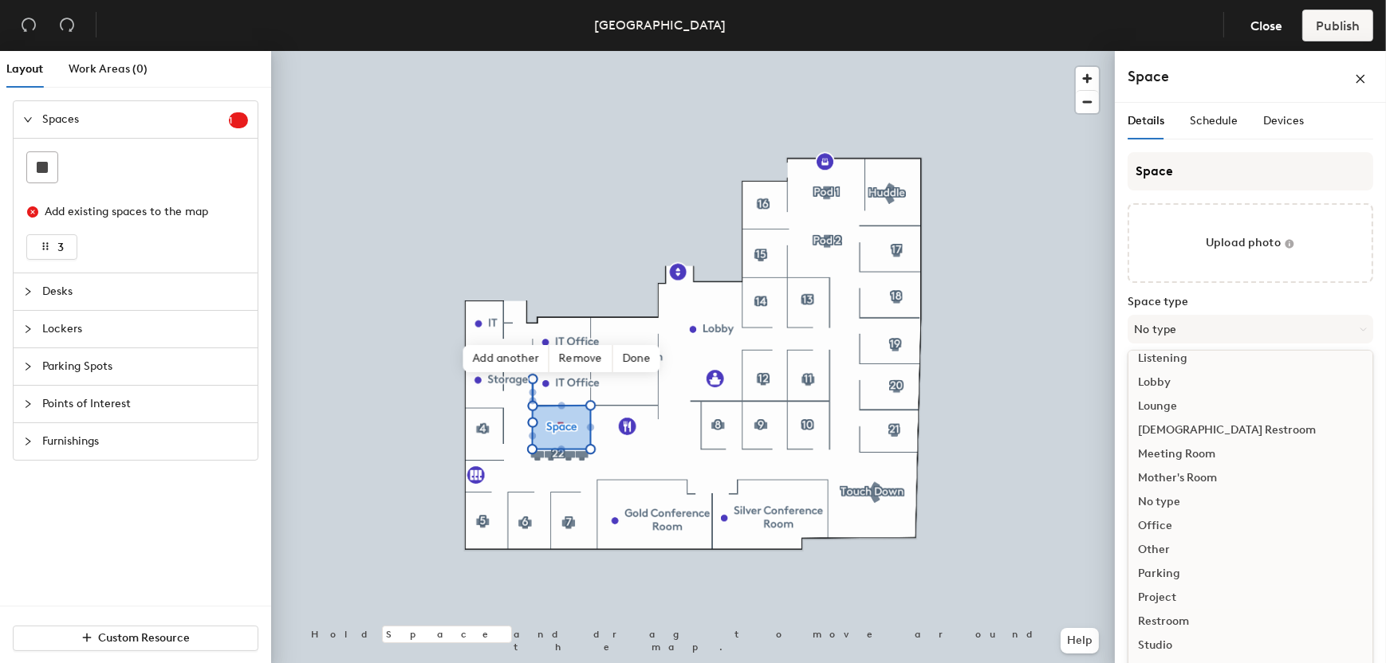
scroll to position [356, 0]
click at [1163, 511] on div "Office" at bounding box center [1250, 515] width 244 height 24
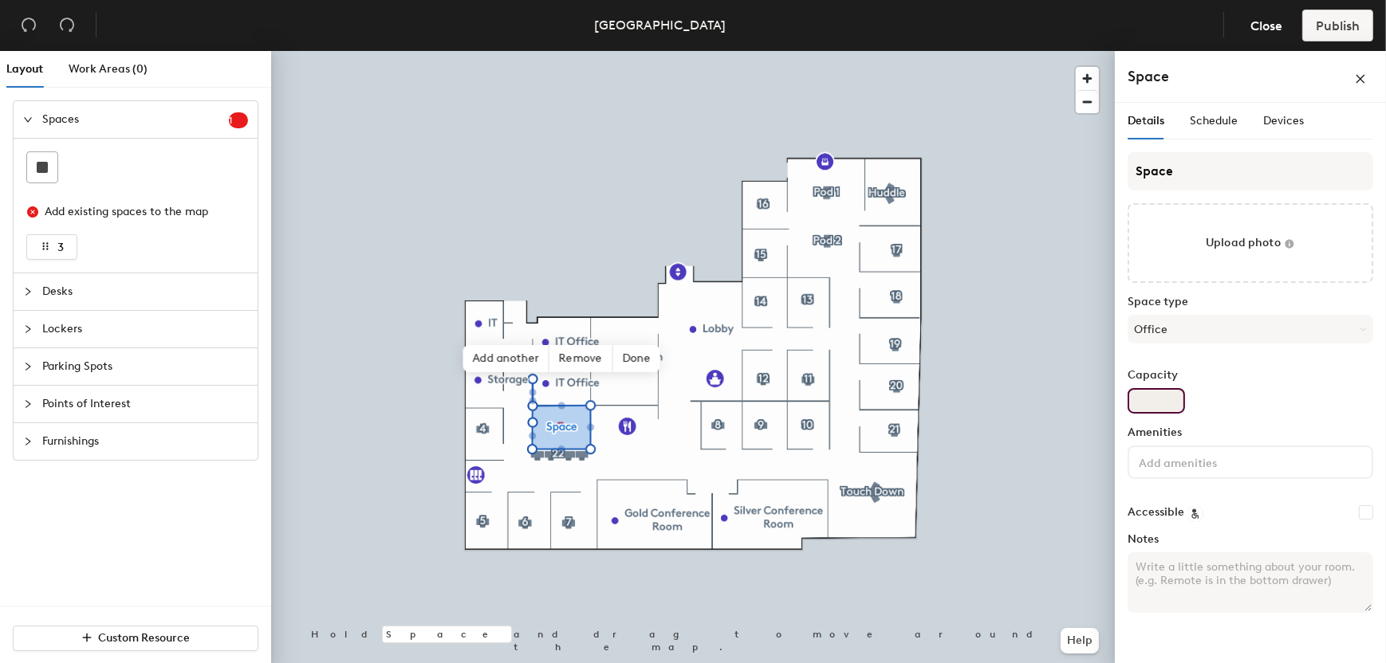
click at [1153, 388] on input "Capacity" at bounding box center [1155, 401] width 57 height 26
type input "1"
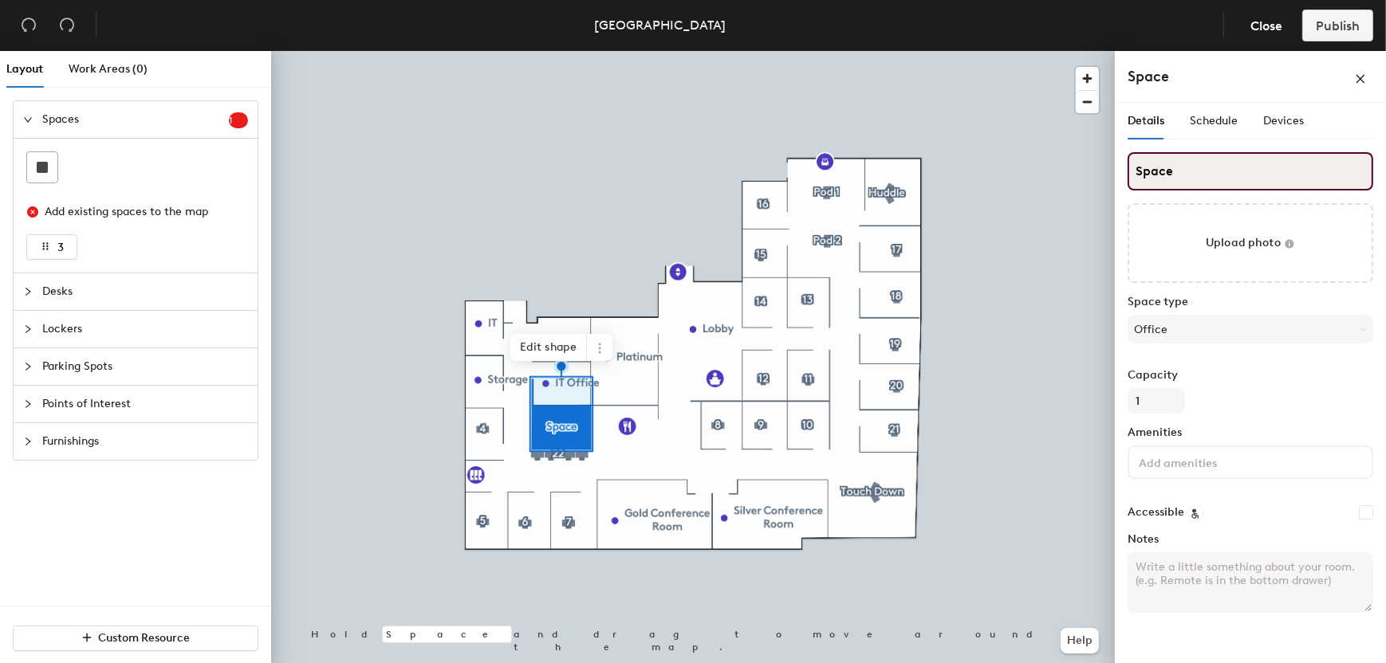
click at [953, 221] on div "Layout Work Areas (0) Spaces 1 Add existing spaces to the map 3 Desks Lockers P…" at bounding box center [693, 360] width 1386 height 619
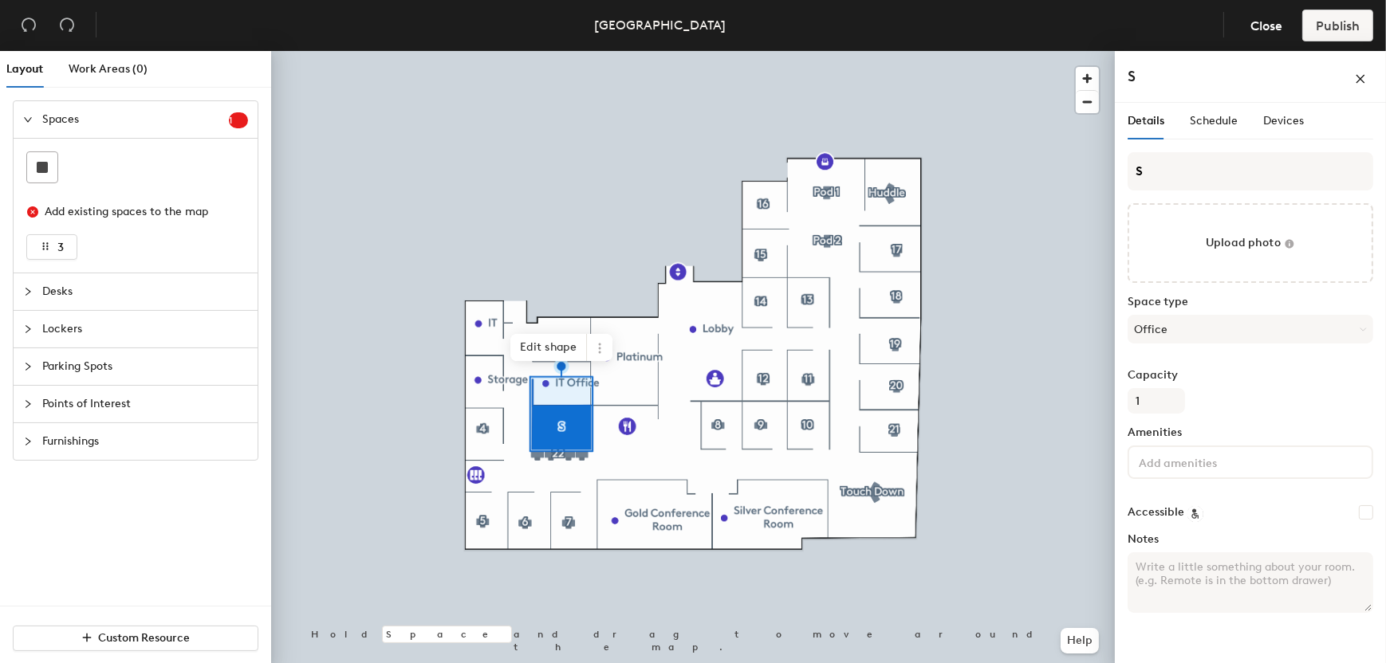
click at [1256, 564] on textarea "Notes" at bounding box center [1250, 583] width 246 height 61
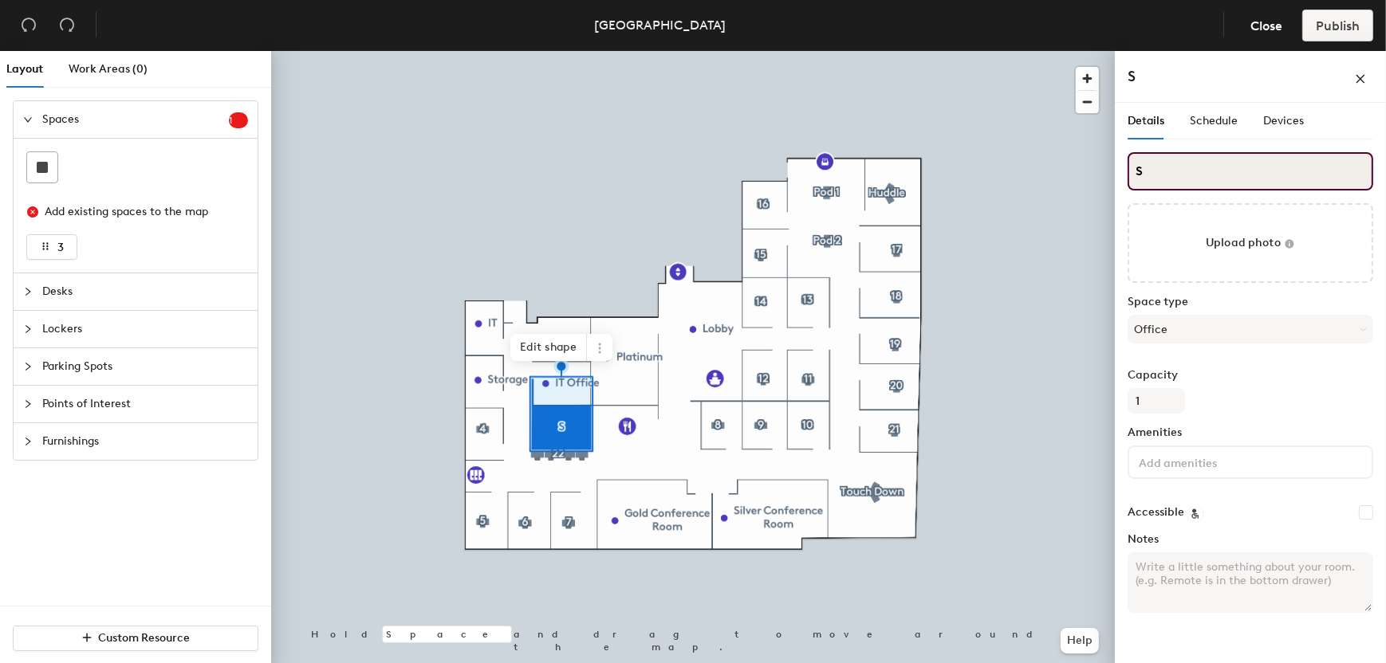
click at [1096, 179] on div "Layout Work Areas (0) Spaces 1 Add existing spaces to the map 3 Desks Lockers P…" at bounding box center [693, 360] width 1386 height 619
type input "3"
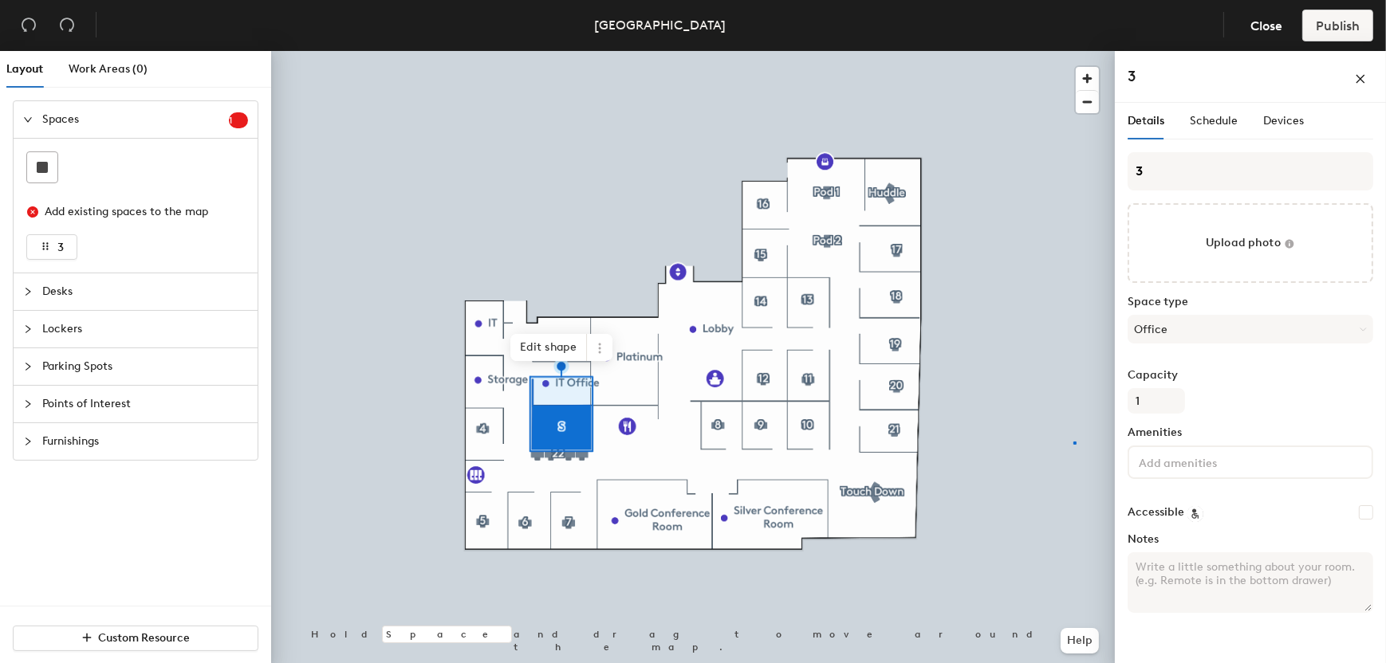
drag, startPoint x: 1157, startPoint y: 164, endPoint x: 1119, endPoint y: 175, distance: 39.7
click at [1074, 51] on div at bounding box center [693, 51] width 844 height 0
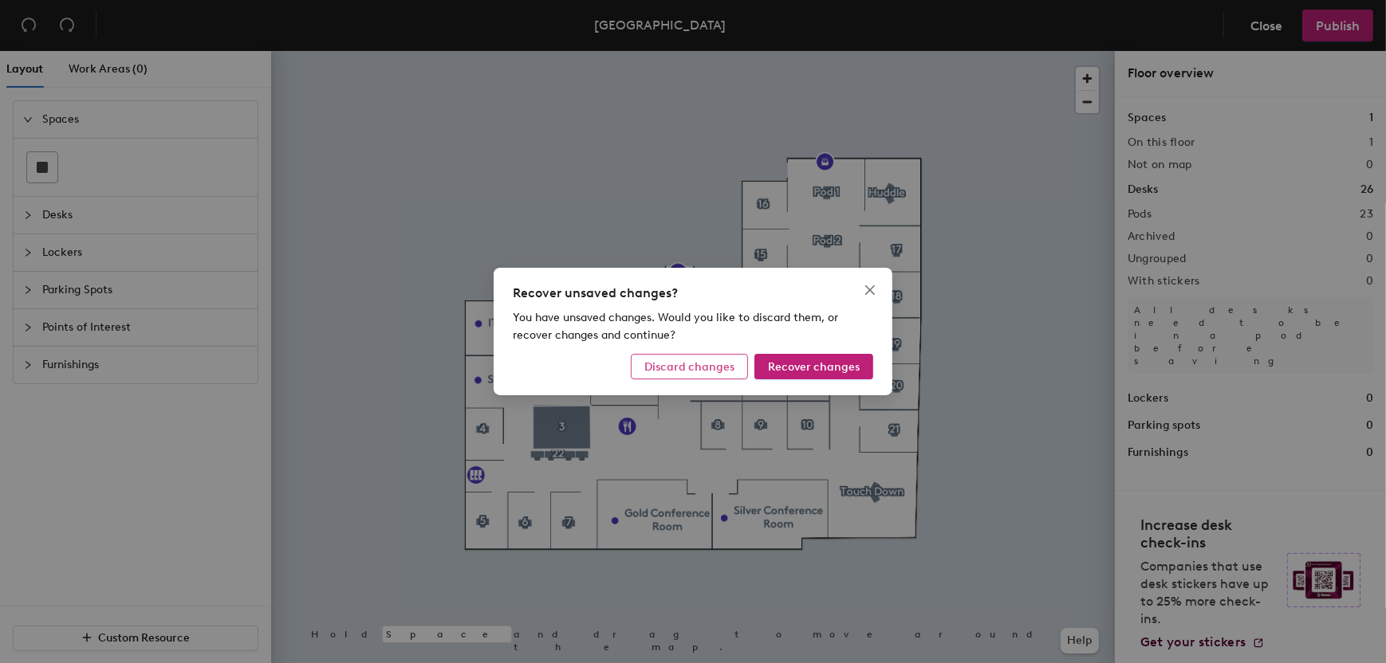
click at [667, 363] on span "Discard changes" at bounding box center [689, 367] width 90 height 14
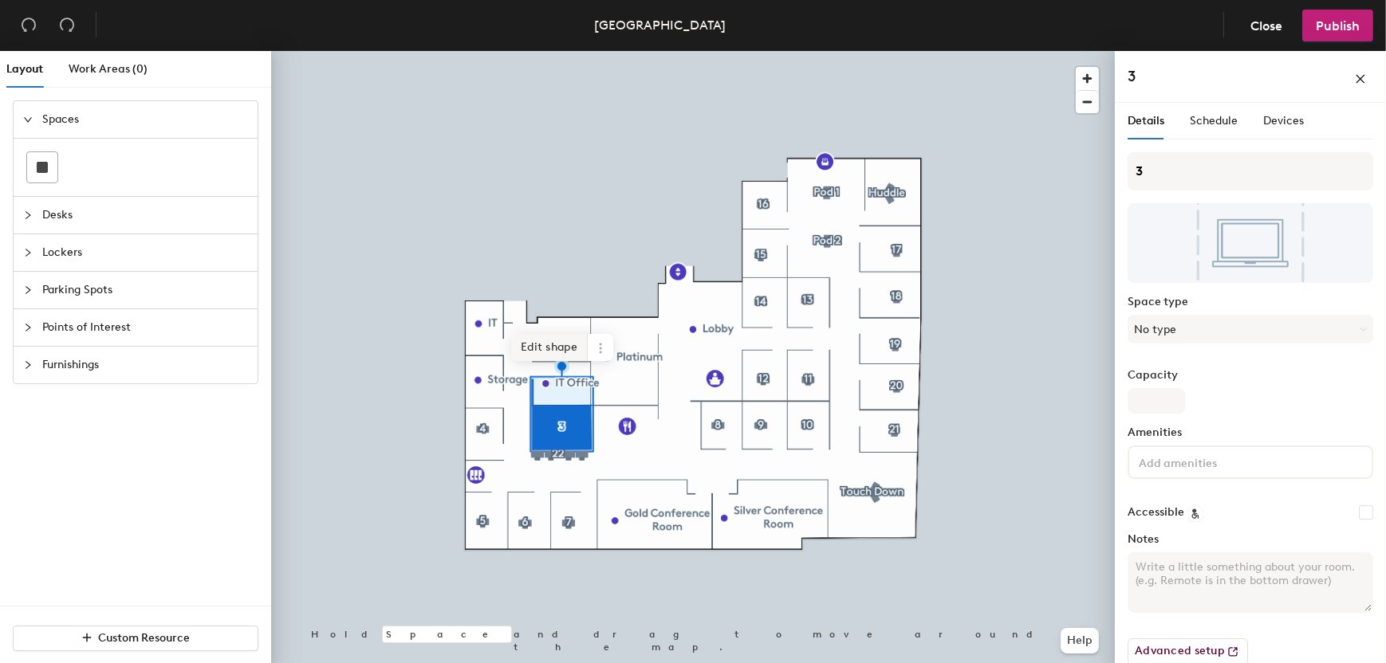
click at [573, 346] on span "Edit shape" at bounding box center [549, 347] width 77 height 27
click at [579, 380] on span "Done" at bounding box center [593, 385] width 47 height 27
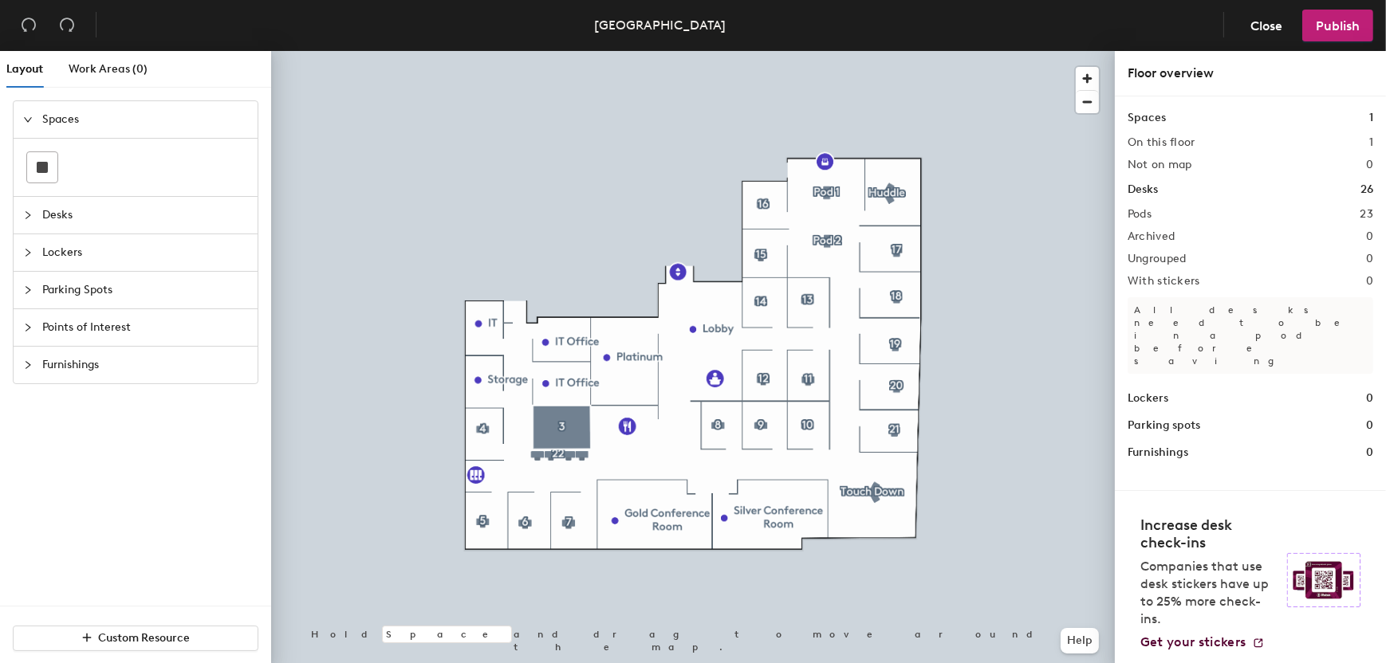
click at [558, 51] on div at bounding box center [693, 51] width 844 height 0
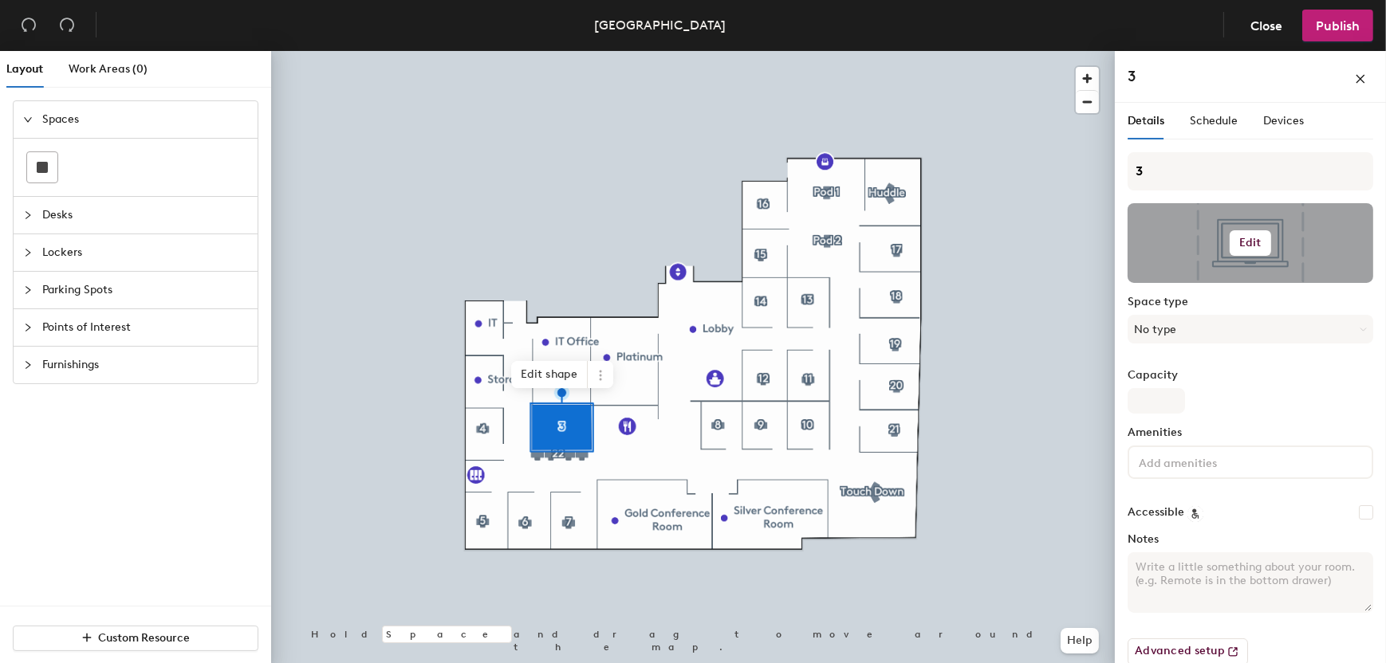
click at [1188, 247] on div at bounding box center [1250, 243] width 246 height 80
click at [1231, 243] on button "Edit" at bounding box center [1250, 243] width 41 height 26
click at [1181, 306] on span "Remove" at bounding box center [1250, 305] width 218 height 14
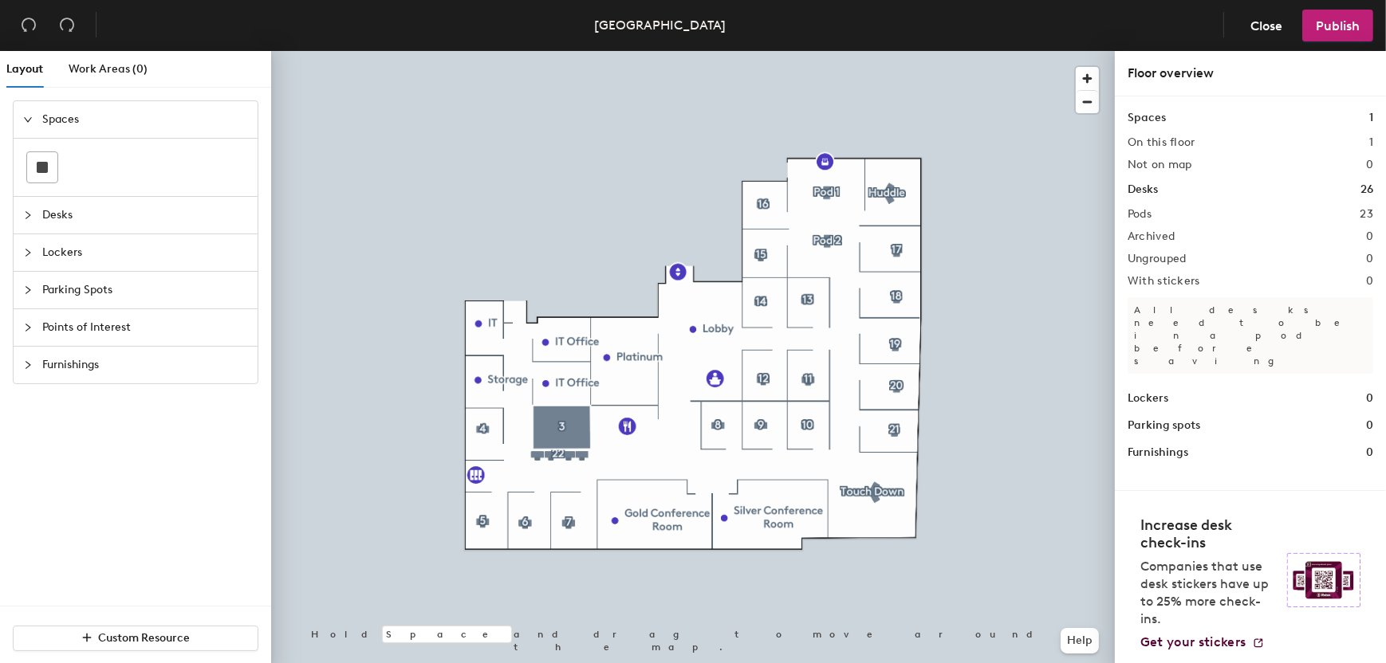
click at [565, 51] on div at bounding box center [693, 51] width 844 height 0
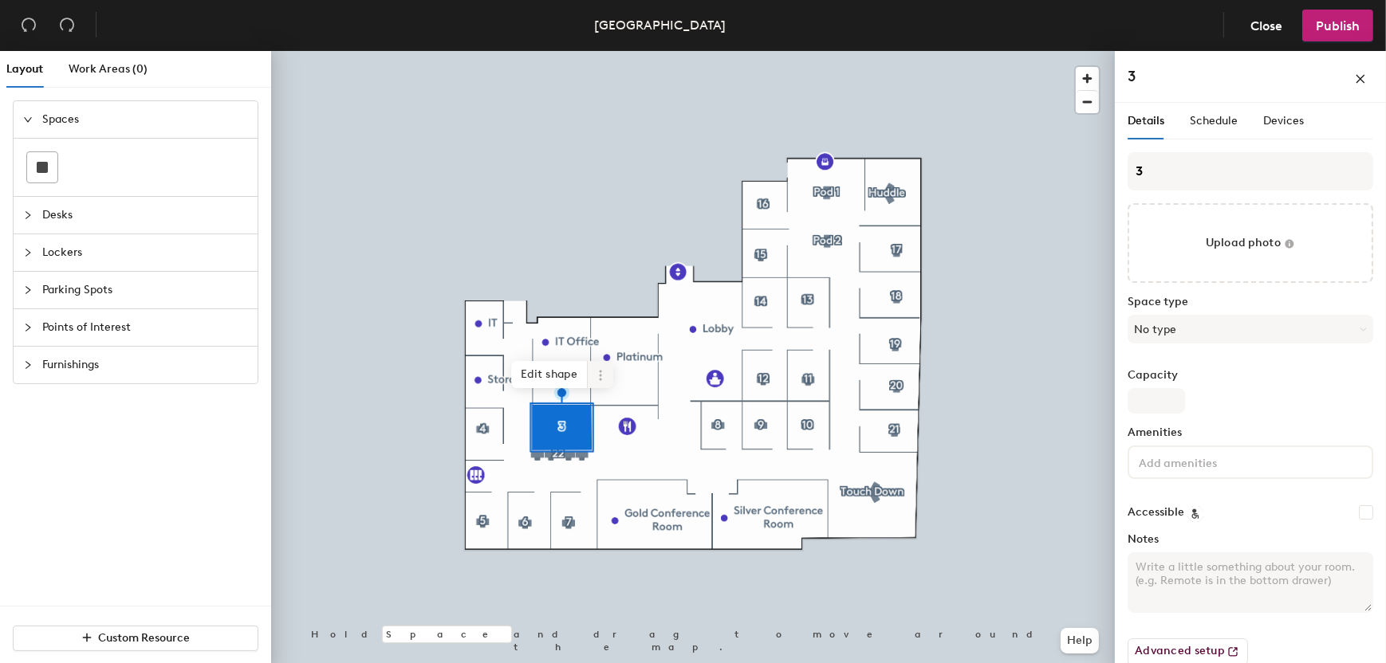
drag, startPoint x: 530, startPoint y: 372, endPoint x: 596, endPoint y: 372, distance: 66.2
click at [596, 372] on icon at bounding box center [600, 375] width 13 height 13
click at [620, 468] on span "Delete" at bounding box center [658, 466] width 142 height 27
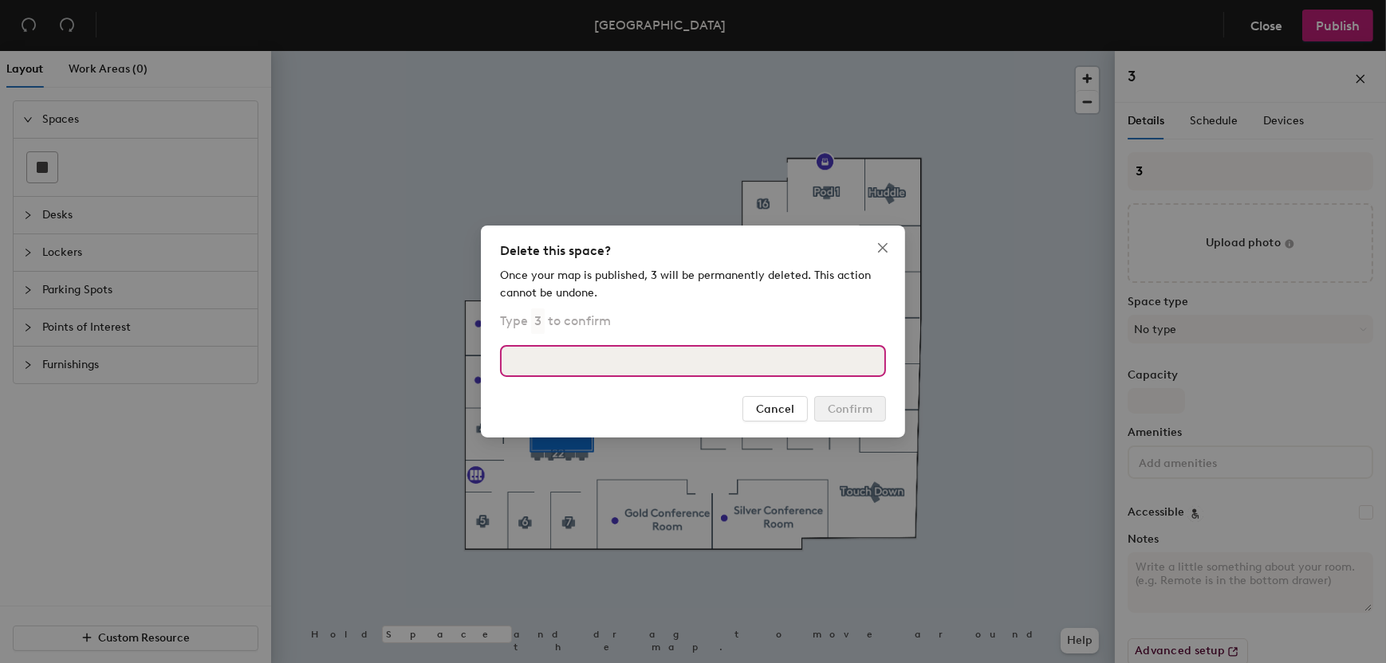
click at [746, 369] on input at bounding box center [693, 361] width 386 height 32
type input "3"
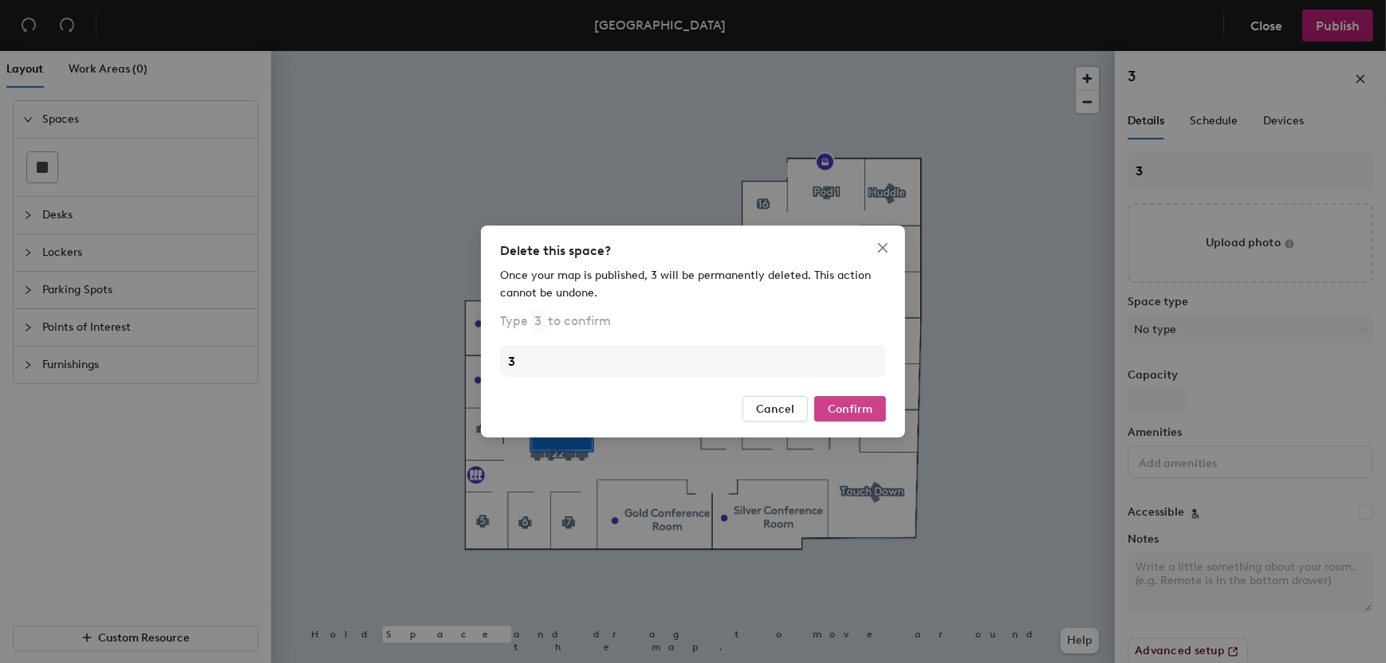
click at [872, 415] on span "Confirm" at bounding box center [850, 410] width 45 height 14
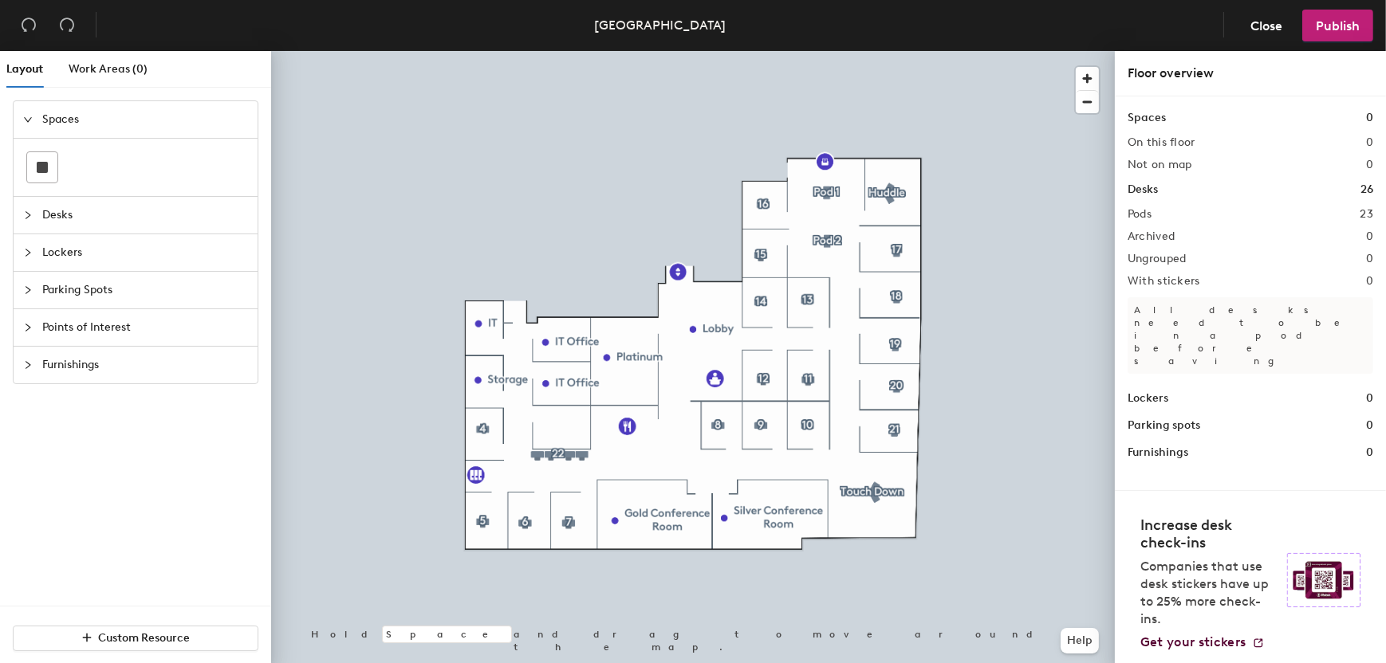
click at [60, 220] on span "Desks" at bounding box center [145, 215] width 206 height 37
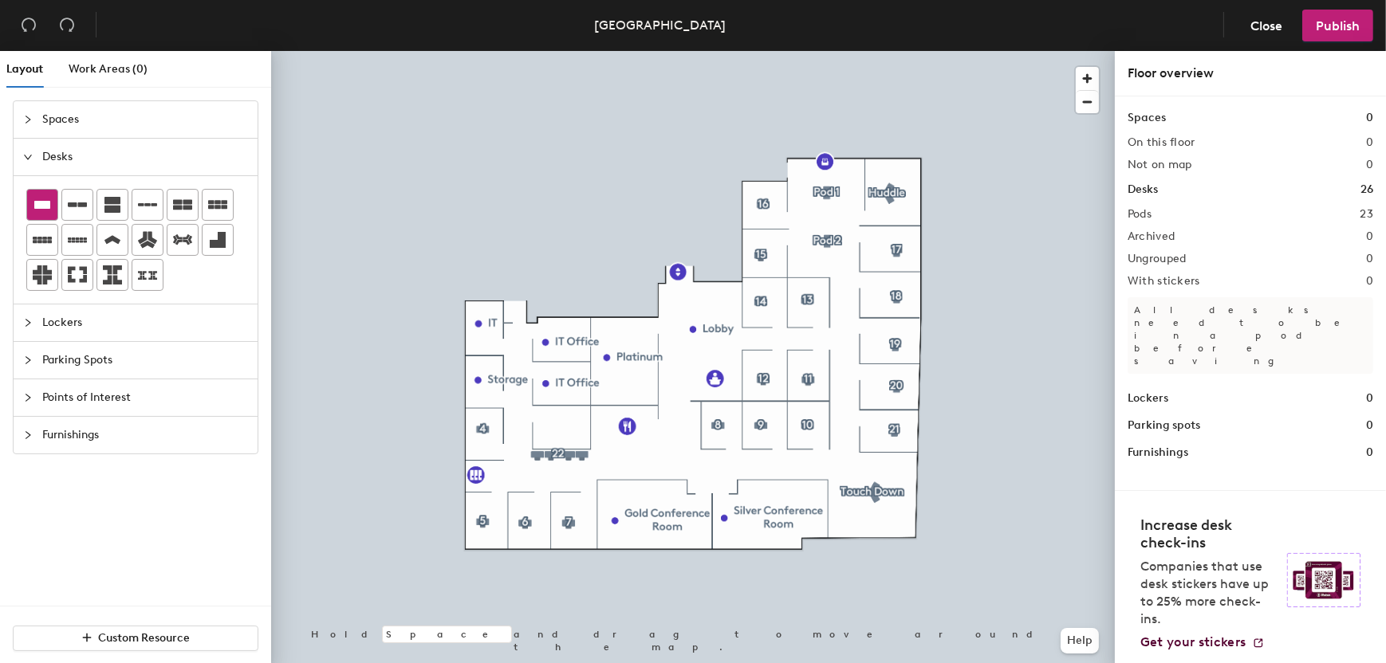
click at [44, 201] on icon at bounding box center [42, 204] width 19 height 19
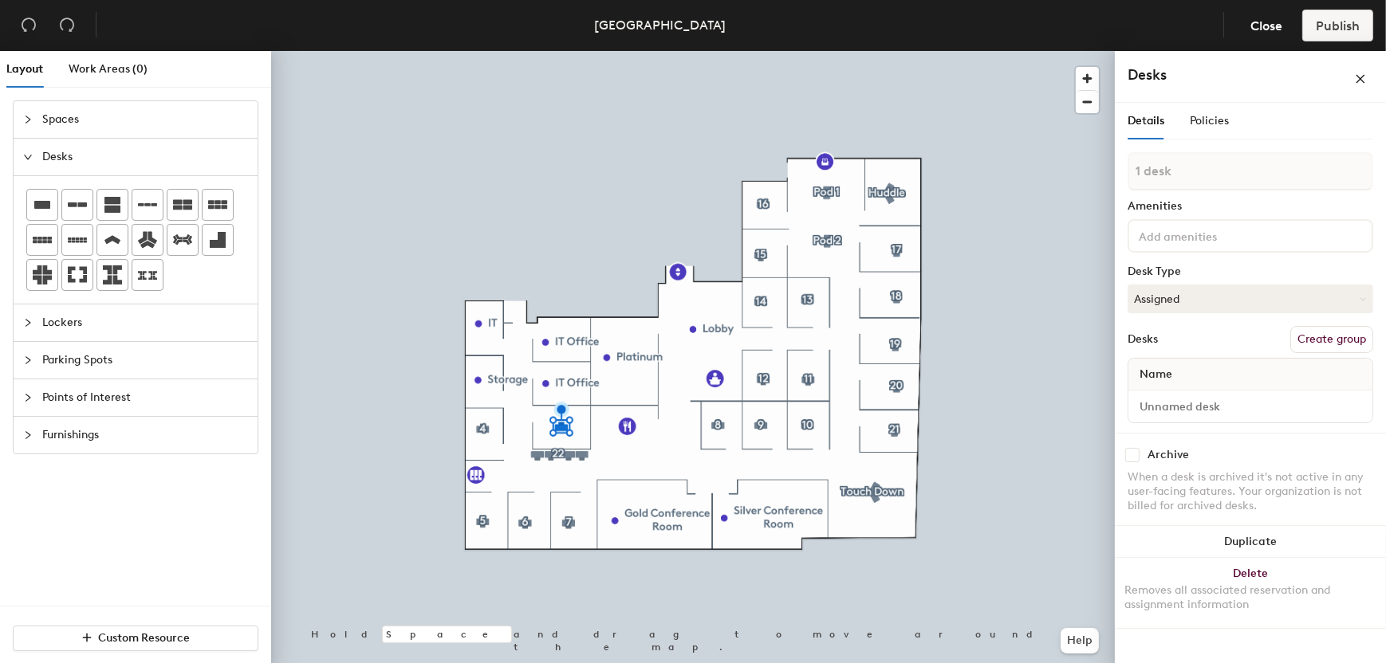
click at [1185, 238] on input at bounding box center [1207, 235] width 144 height 19
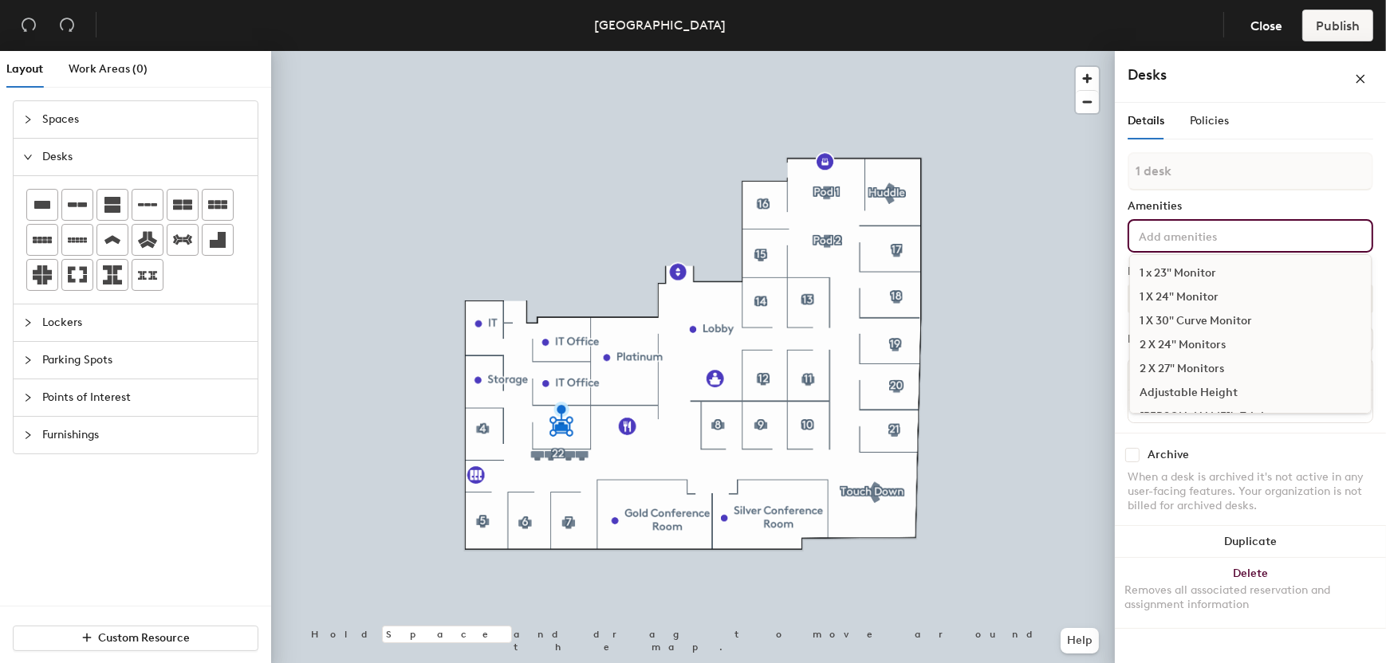
click at [1186, 338] on div "2 X 24" Monitors" at bounding box center [1250, 345] width 241 height 24
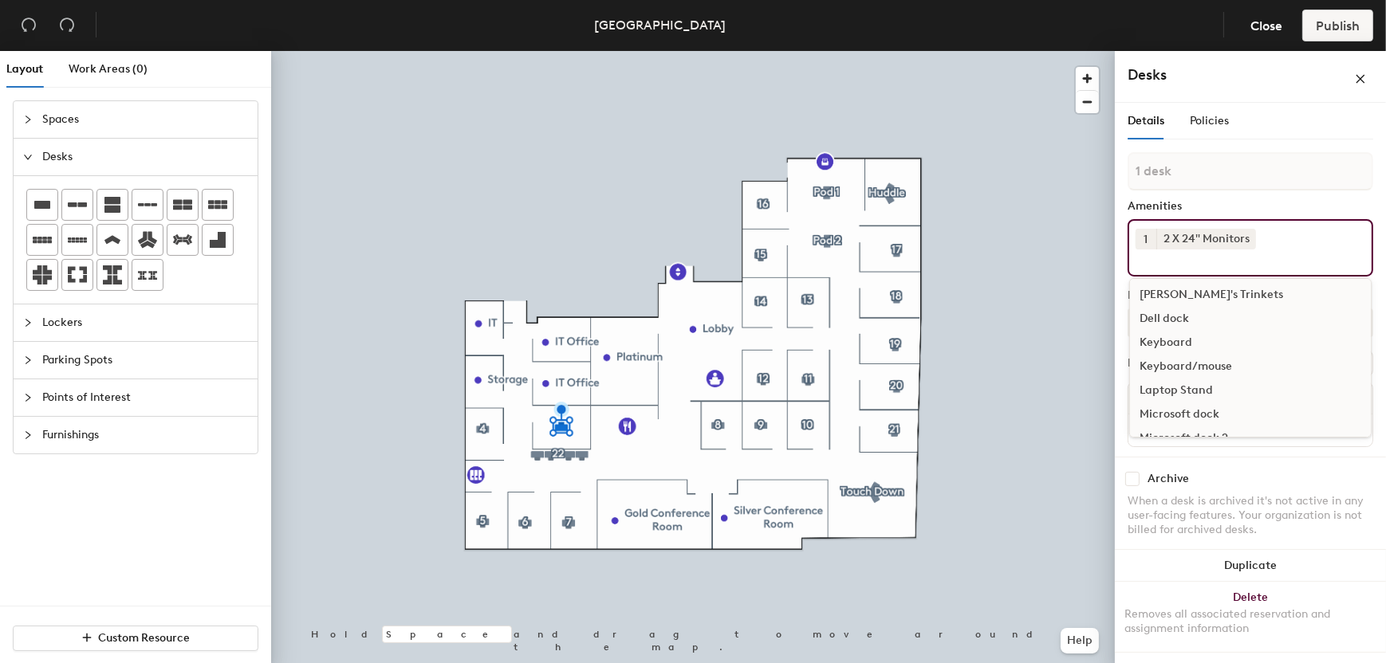
scroll to position [125, 0]
click at [1164, 318] on div "Dell dock" at bounding box center [1250, 316] width 241 height 24
click at [1163, 338] on div "Keyboard/mouse" at bounding box center [1250, 340] width 241 height 24
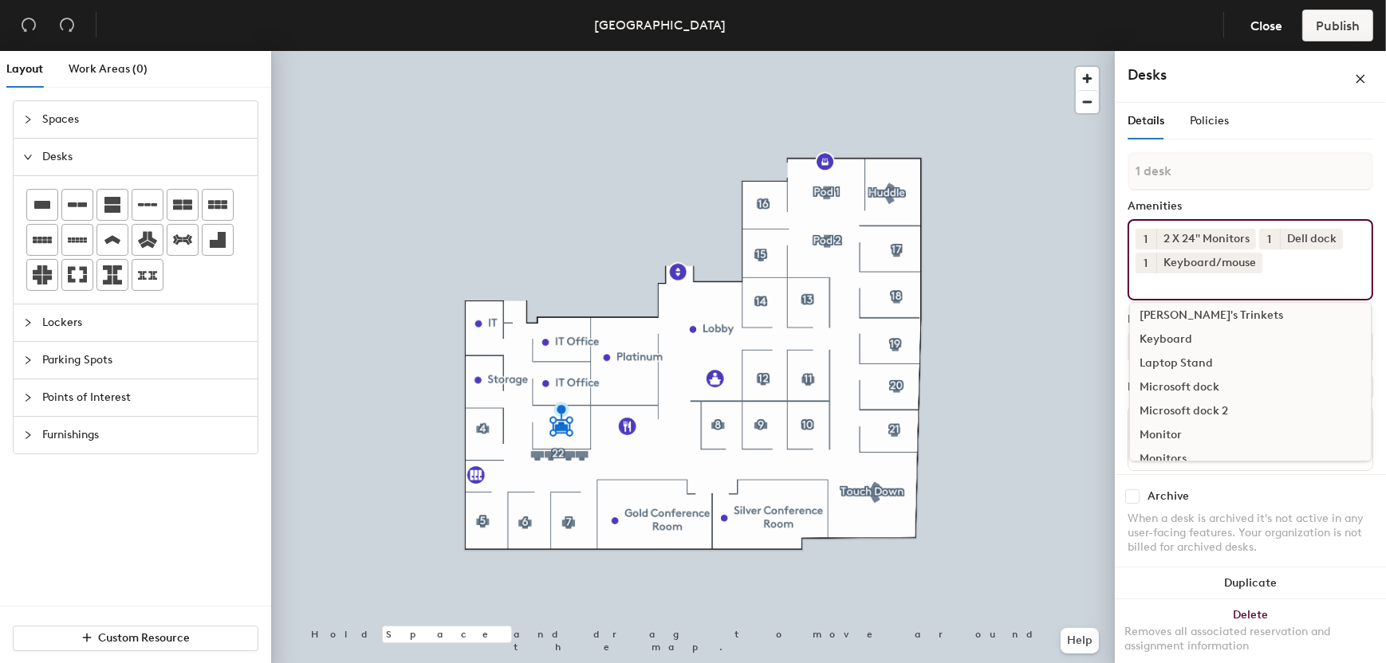
click at [1160, 380] on div "Microsoft dock" at bounding box center [1250, 388] width 241 height 24
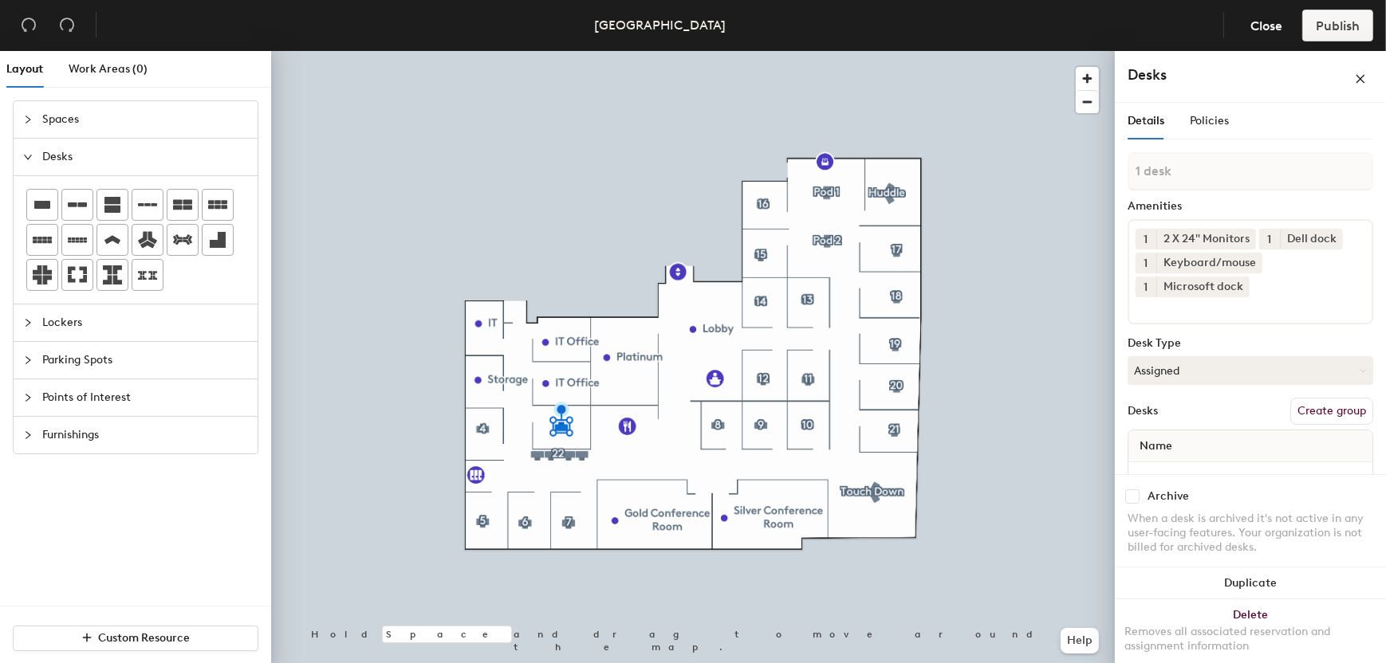
click at [1167, 523] on div "When a desk is archived it's not active in any user-facing features. Your organ…" at bounding box center [1250, 533] width 246 height 43
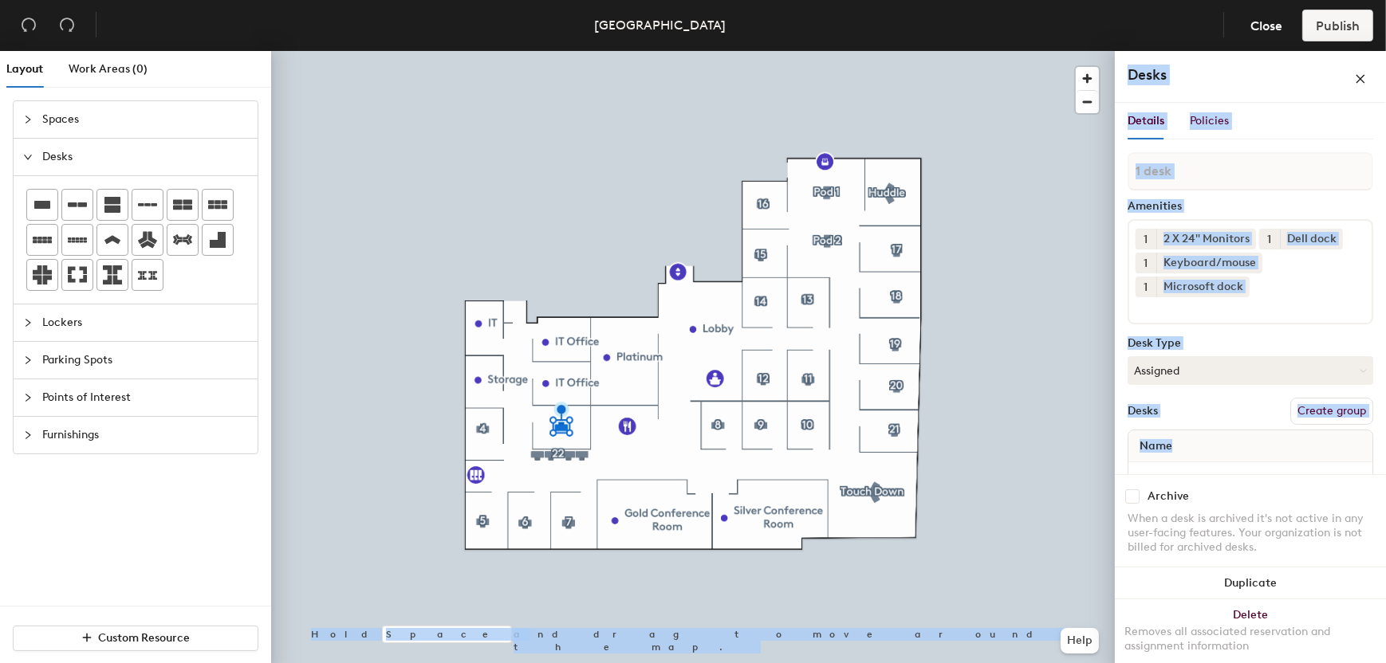
click at [1027, 473] on div "Layout Work Areas (0) Spaces Desks Lockers Parking Spots Points of Interest Fur…" at bounding box center [693, 360] width 1386 height 619
drag, startPoint x: 1115, startPoint y: 462, endPoint x: 1171, endPoint y: 428, distance: 65.5
click at [1171, 421] on div "Desks Create group" at bounding box center [1250, 411] width 246 height 27
click at [1179, 360] on button "Assigned" at bounding box center [1250, 370] width 246 height 29
click at [1167, 463] on div "Hoteled" at bounding box center [1207, 468] width 159 height 24
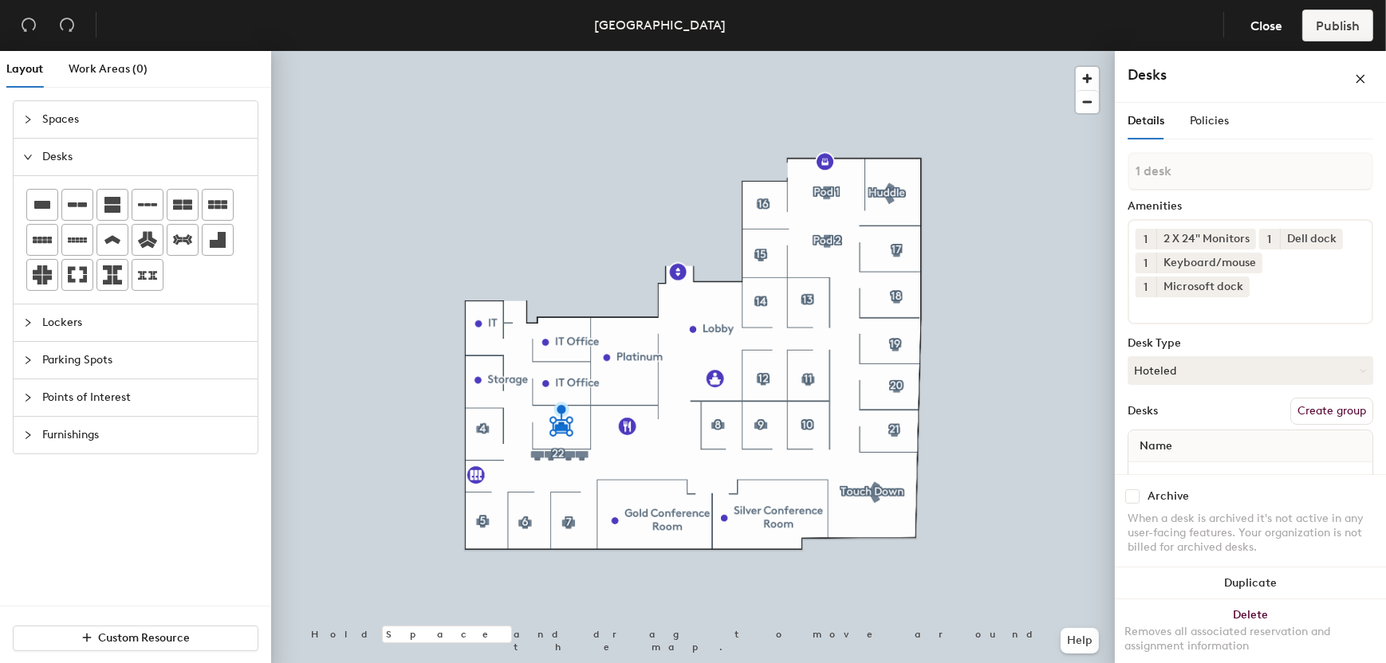
click at [1175, 449] on span "Name" at bounding box center [1155, 446] width 49 height 29
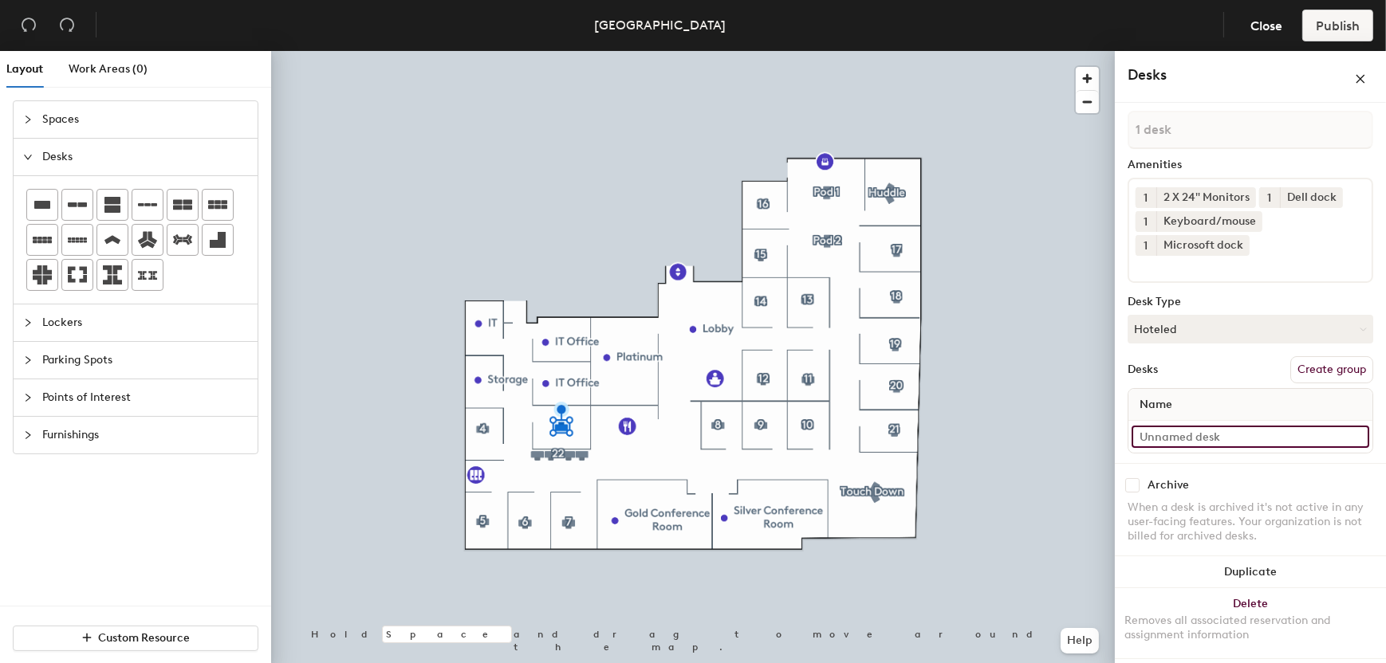
click at [1187, 437] on input at bounding box center [1250, 437] width 238 height 22
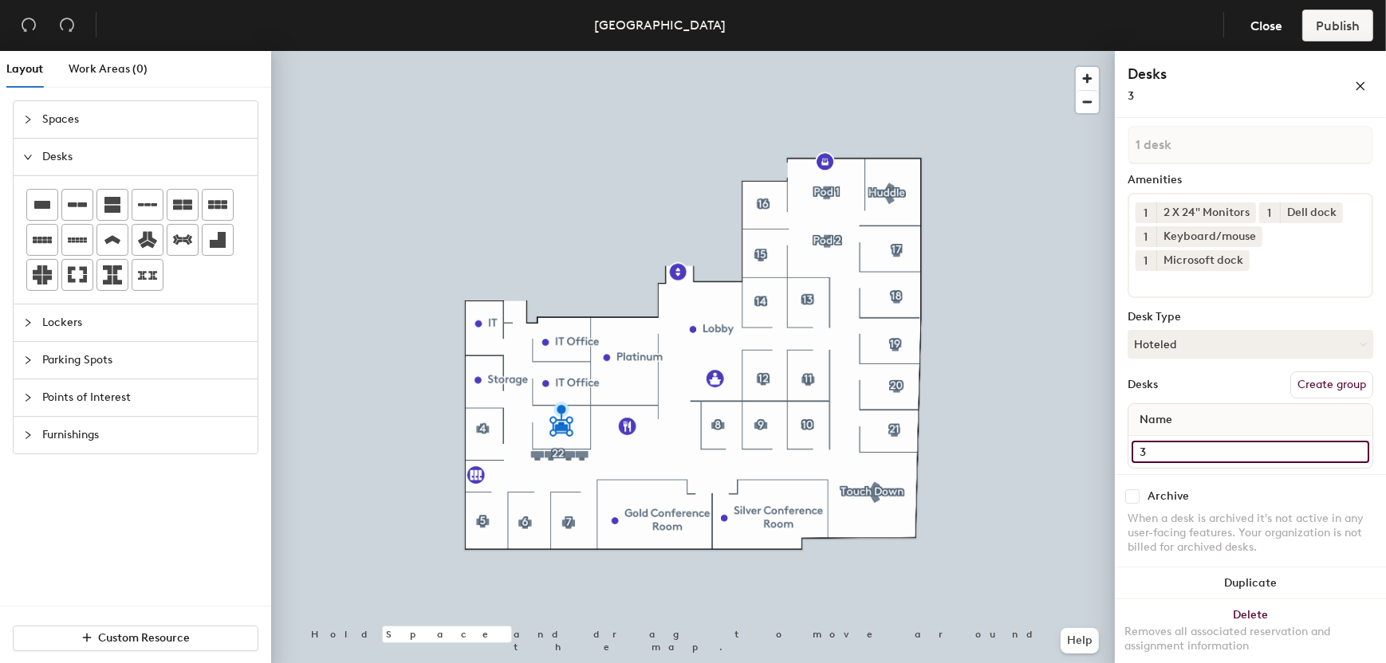
type input "3"
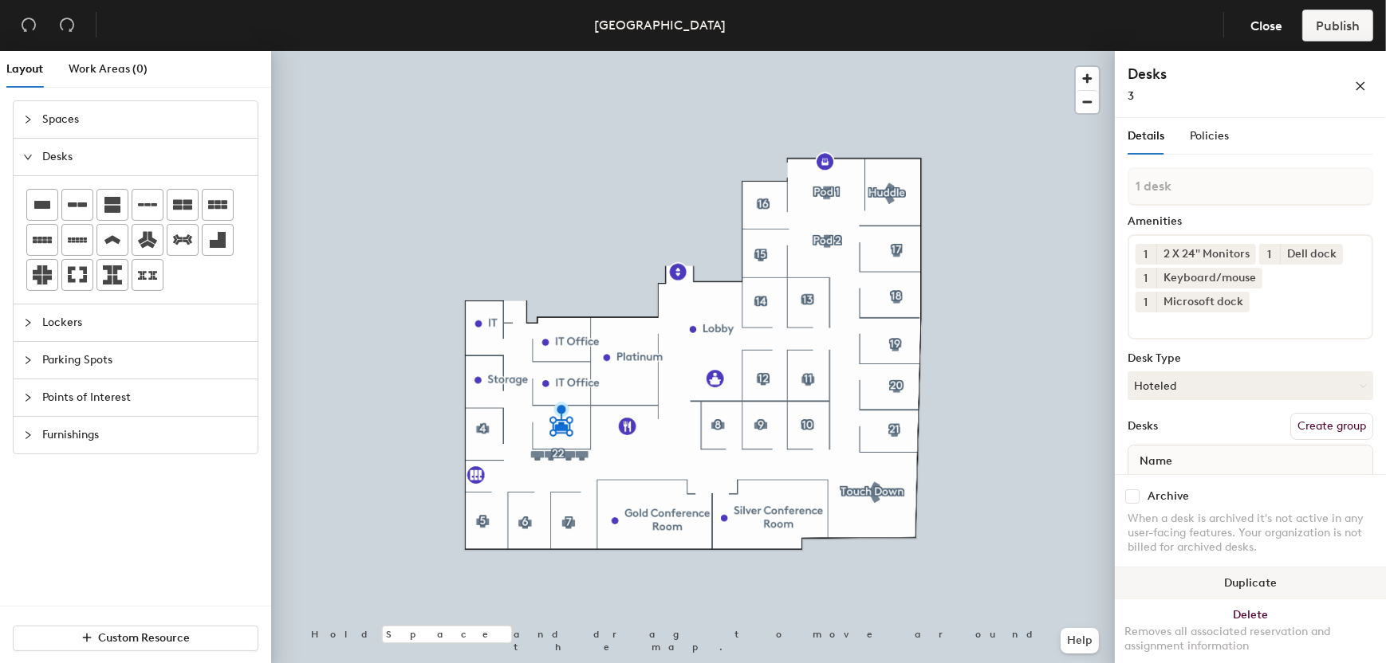
click at [1230, 590] on button "Duplicate" at bounding box center [1250, 584] width 271 height 32
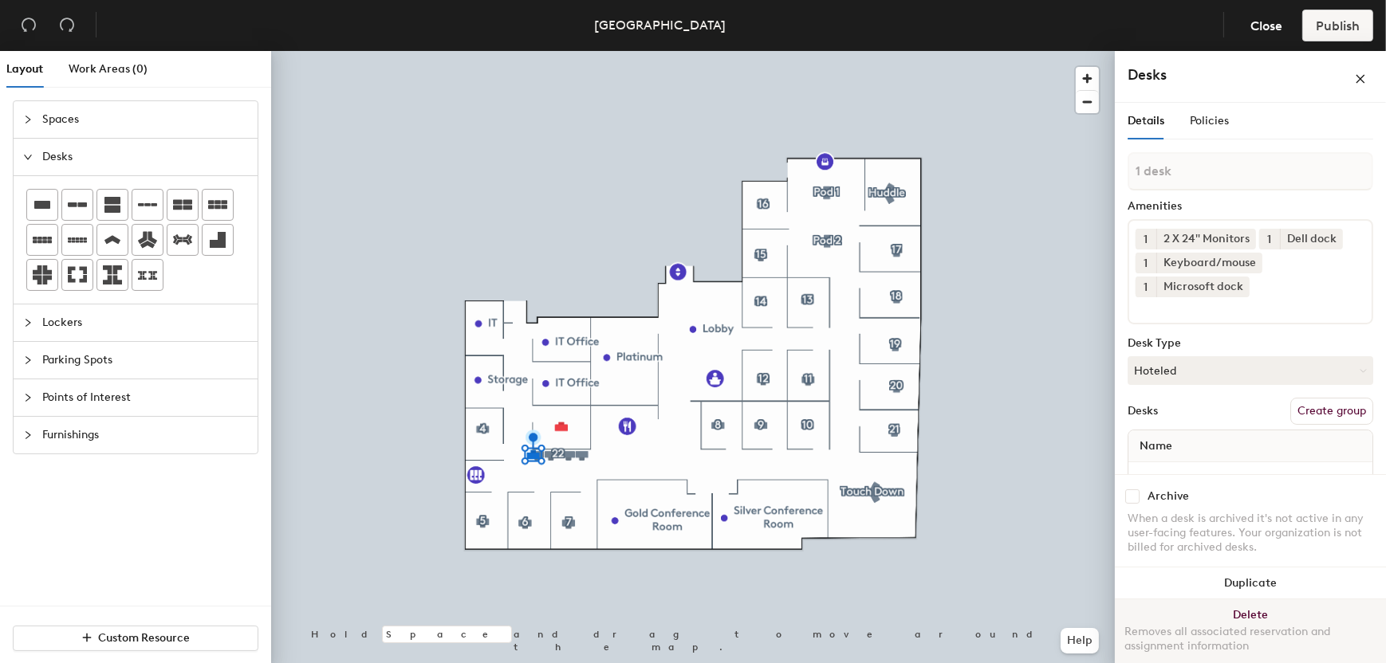
click at [1181, 602] on button "Delete Removes all associated reservation and assignment information" at bounding box center [1250, 635] width 271 height 70
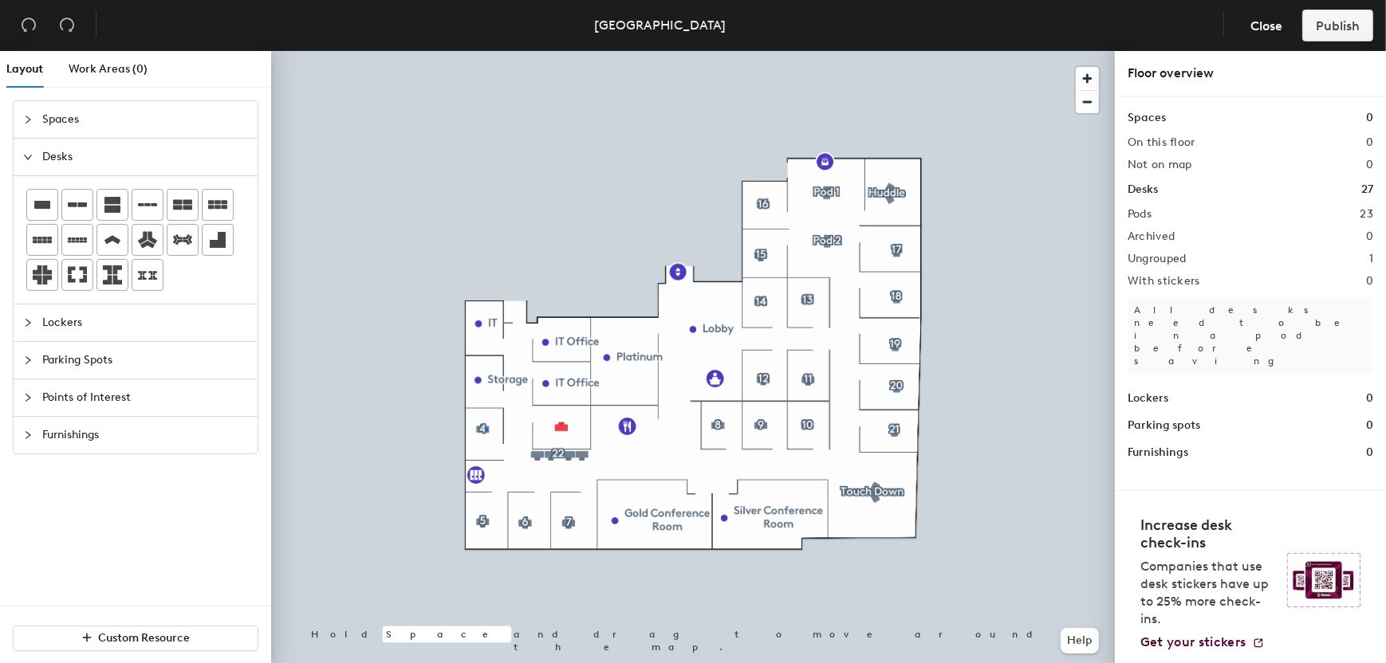
click at [485, 51] on div at bounding box center [693, 51] width 844 height 0
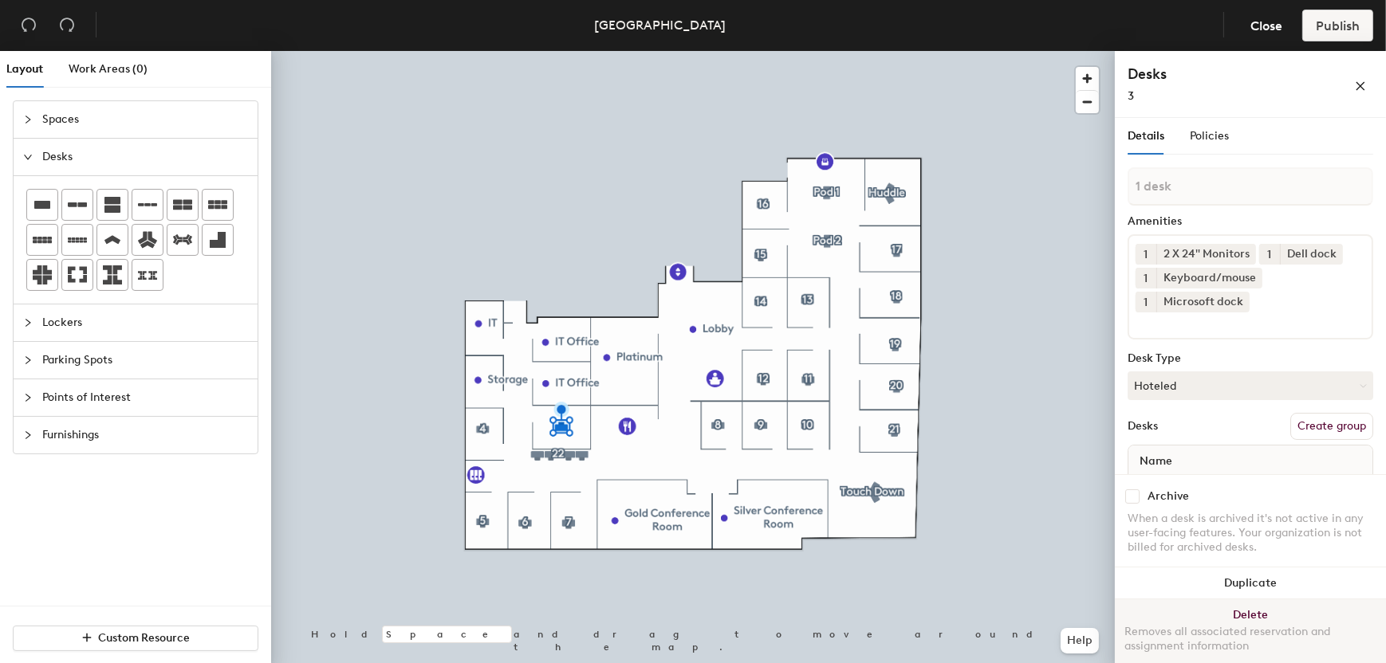
click at [1183, 611] on button "Delete Removes all associated reservation and assignment information" at bounding box center [1250, 635] width 271 height 70
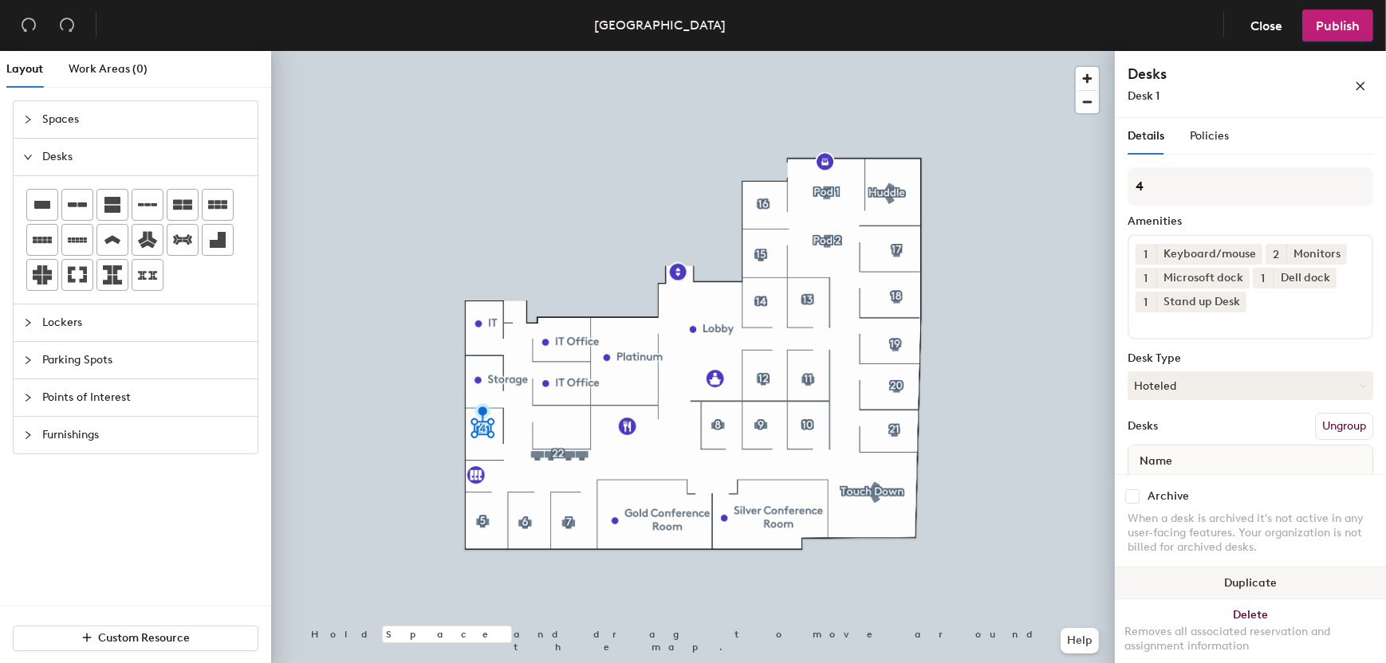
click at [1241, 583] on button "Duplicate" at bounding box center [1250, 584] width 271 height 32
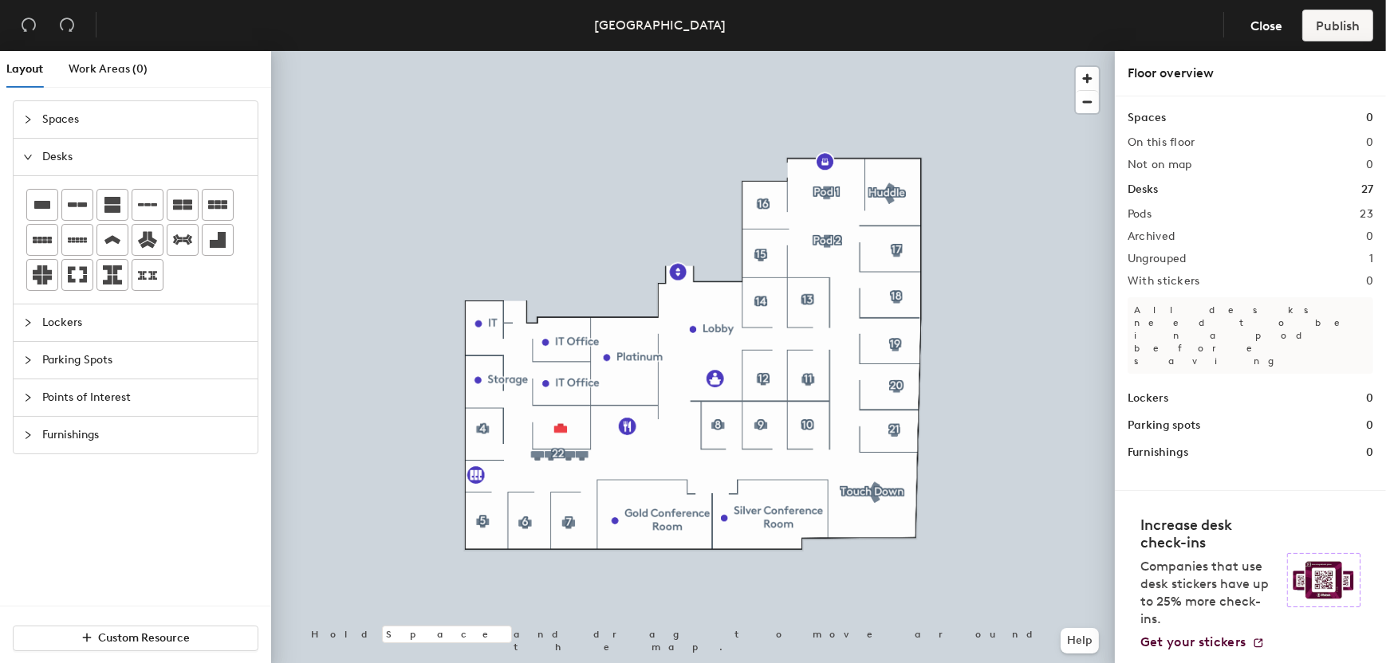
click at [124, 116] on span "Spaces" at bounding box center [145, 119] width 206 height 37
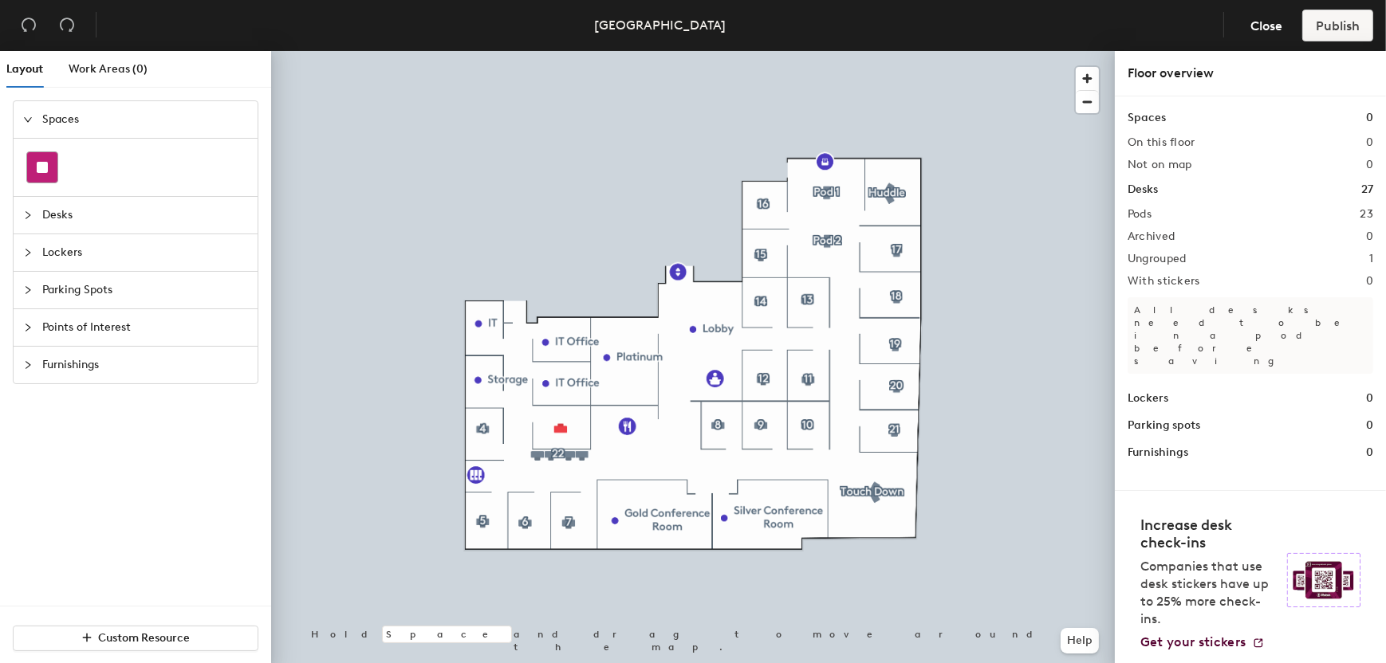
click at [33, 174] on div at bounding box center [42, 167] width 30 height 30
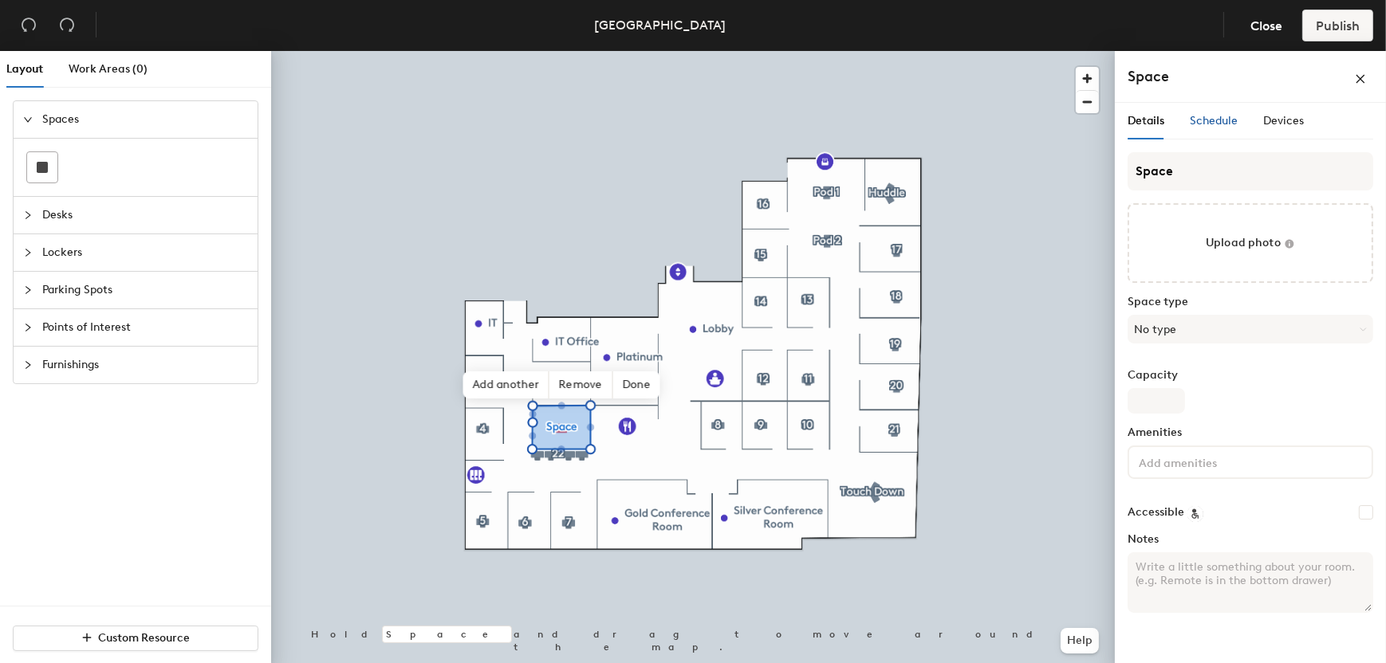
click at [1214, 115] on span "Schedule" at bounding box center [1214, 121] width 48 height 14
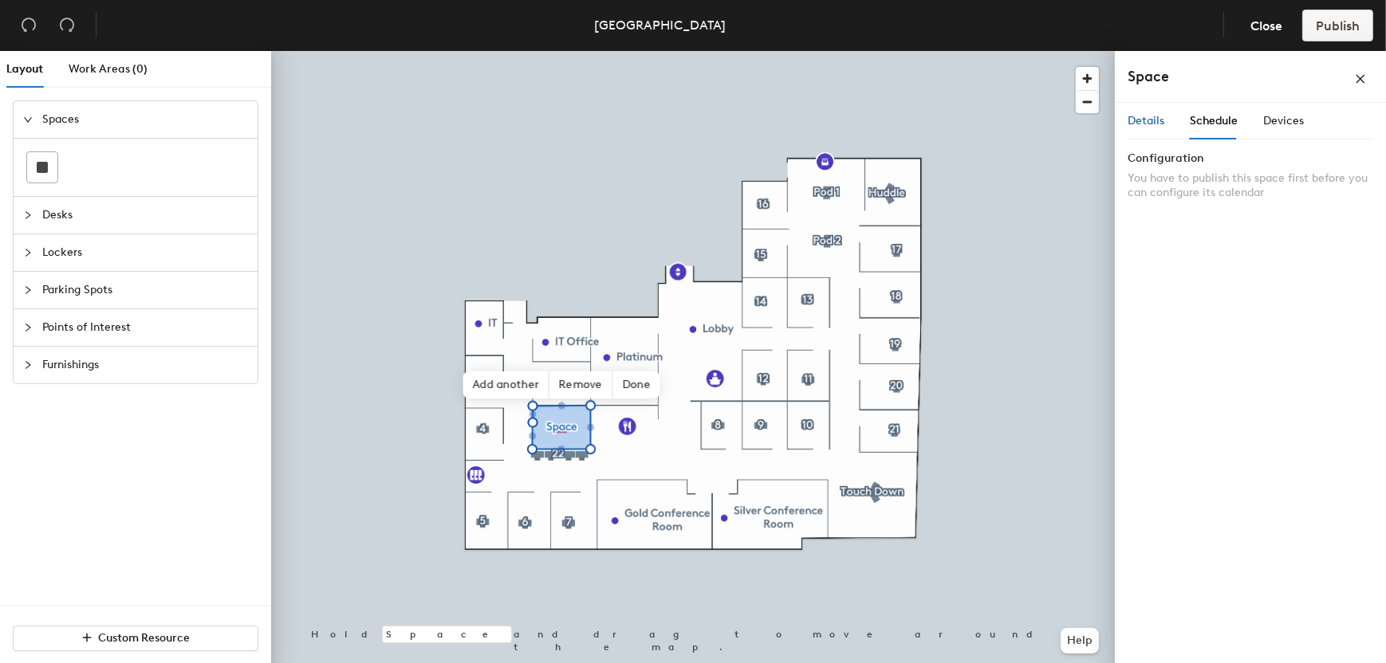
click at [1140, 129] on div "Details" at bounding box center [1145, 121] width 37 height 18
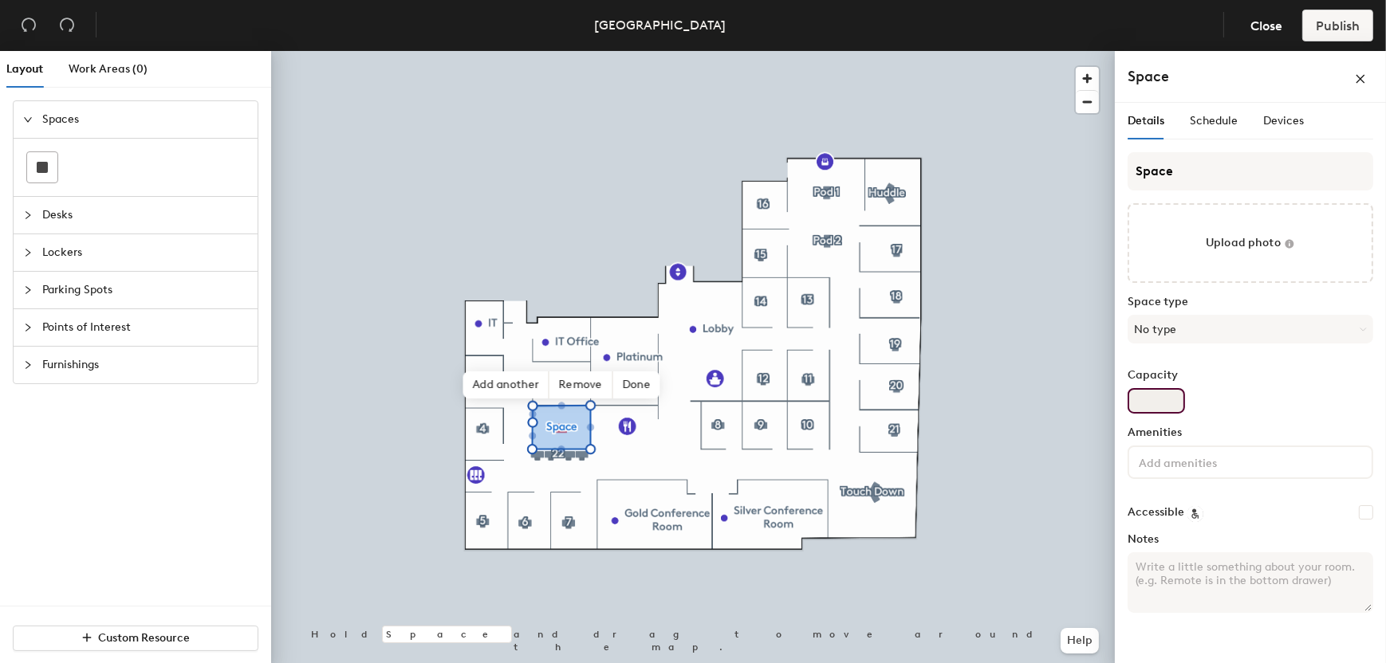
click at [1167, 395] on input "Capacity" at bounding box center [1155, 401] width 57 height 26
type input "1"
click at [1175, 475] on div at bounding box center [1250, 462] width 246 height 33
click at [1223, 395] on div "Capacity 1" at bounding box center [1250, 391] width 246 height 45
click at [1305, 121] on div "Details Schedule Devices" at bounding box center [1250, 121] width 246 height 37
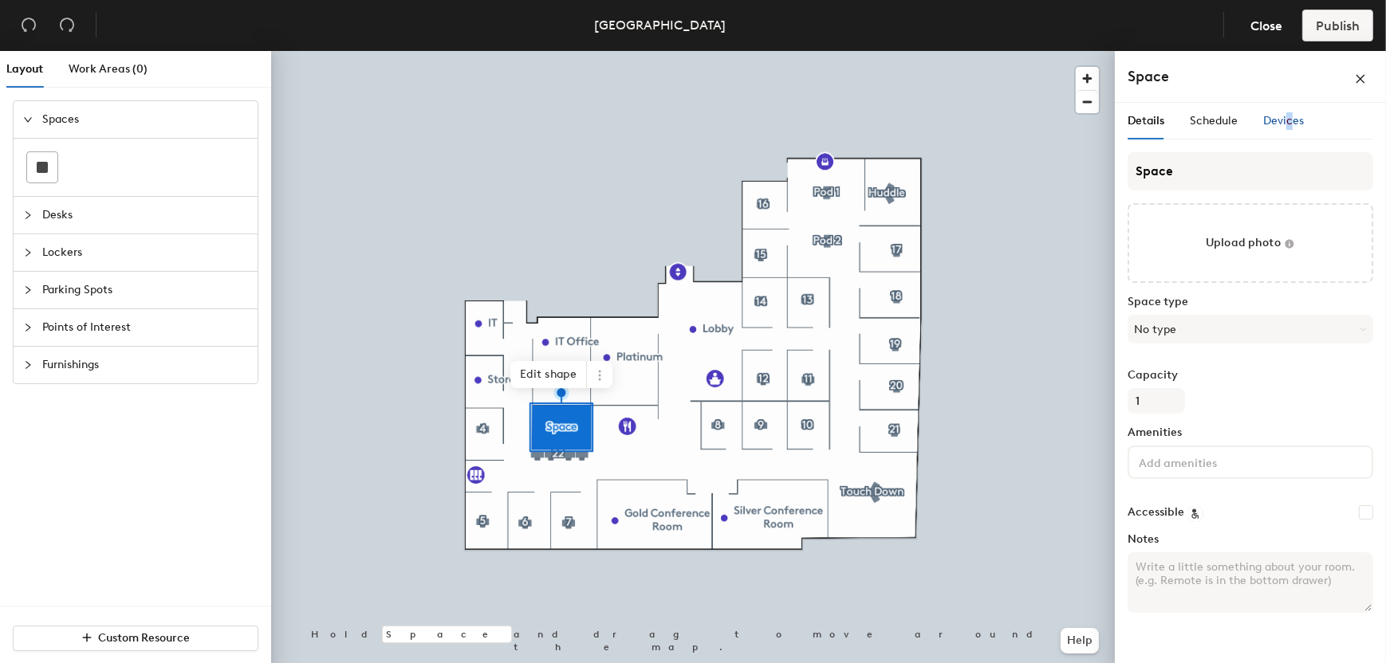
click at [1285, 124] on span "Devices" at bounding box center [1283, 121] width 41 height 14
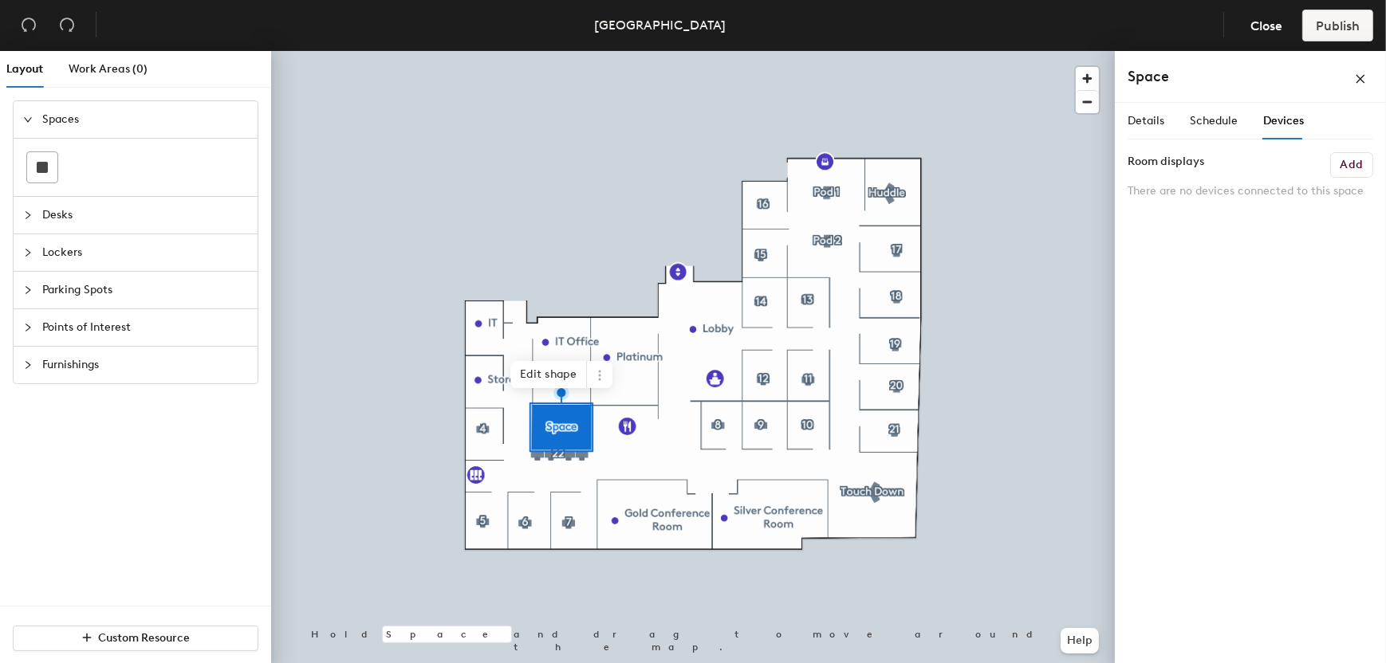
drag, startPoint x: 1285, startPoint y: 124, endPoint x: 1257, endPoint y: 214, distance: 94.3
click at [1257, 214] on div "Room displays Add There are no devices connected to this space" at bounding box center [1250, 184] width 246 height 65
click at [1349, 167] on h6 "Add" at bounding box center [1351, 165] width 22 height 13
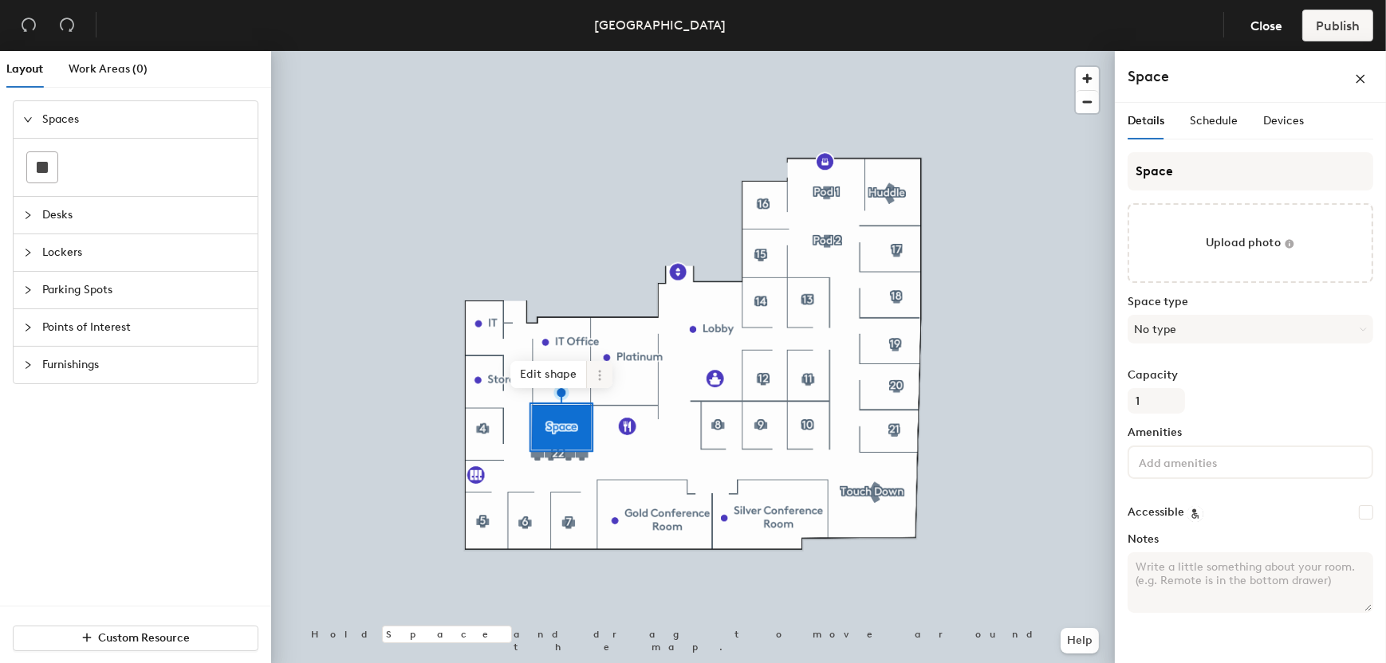
click at [595, 377] on icon at bounding box center [599, 375] width 13 height 13
click at [642, 411] on span "Remove from map" at bounding box center [657, 412] width 142 height 27
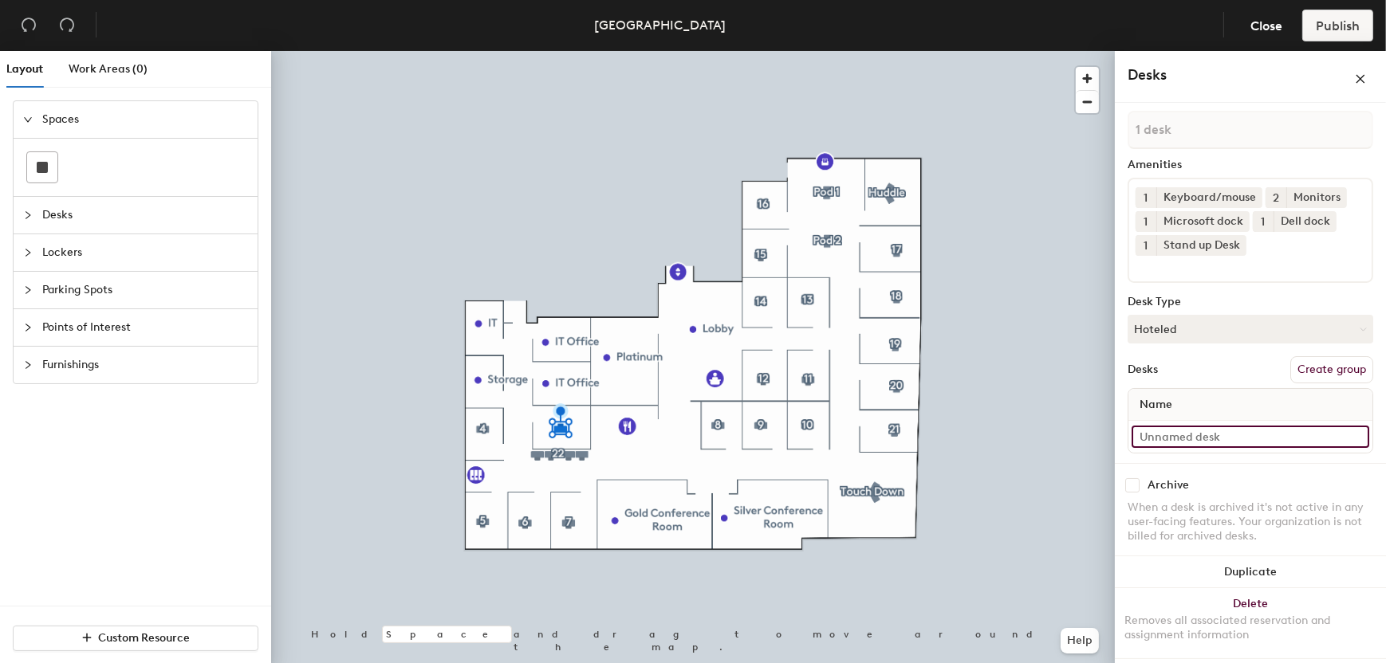
click at [1176, 431] on input at bounding box center [1250, 437] width 238 height 22
click at [1176, 403] on span "Name" at bounding box center [1155, 405] width 49 height 29
click at [1181, 443] on input at bounding box center [1250, 437] width 238 height 22
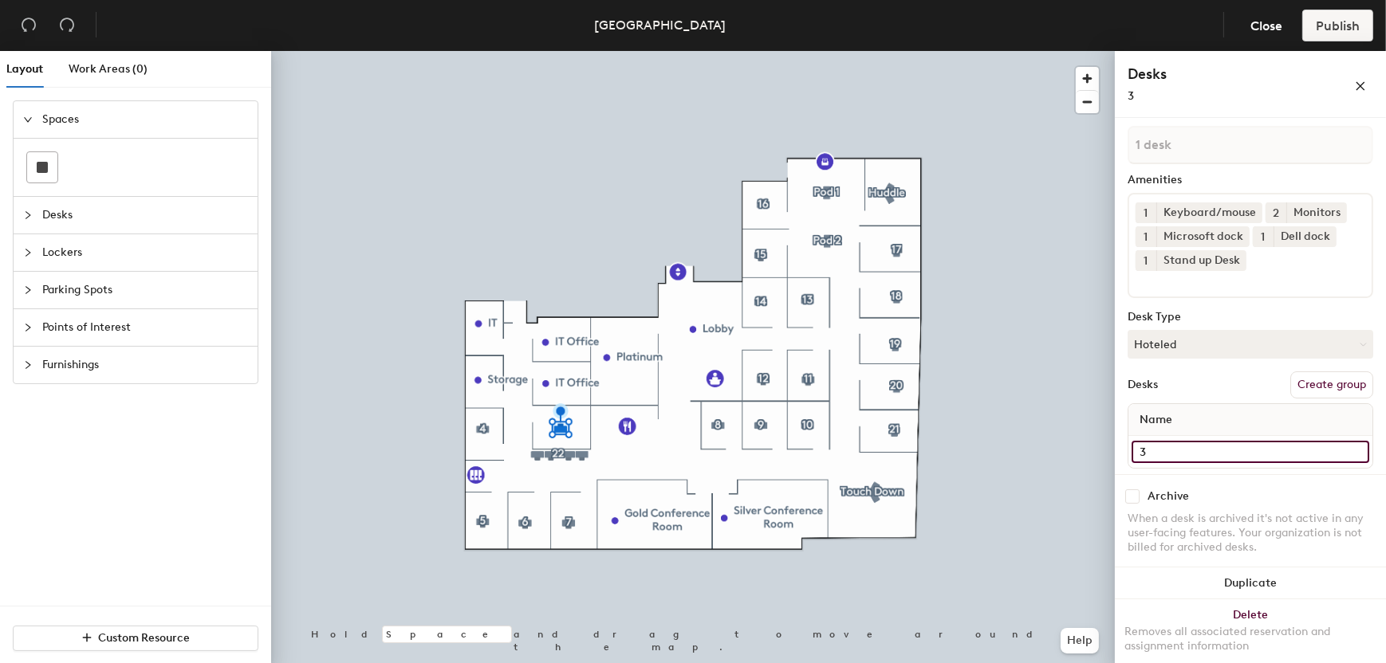
type input "3"
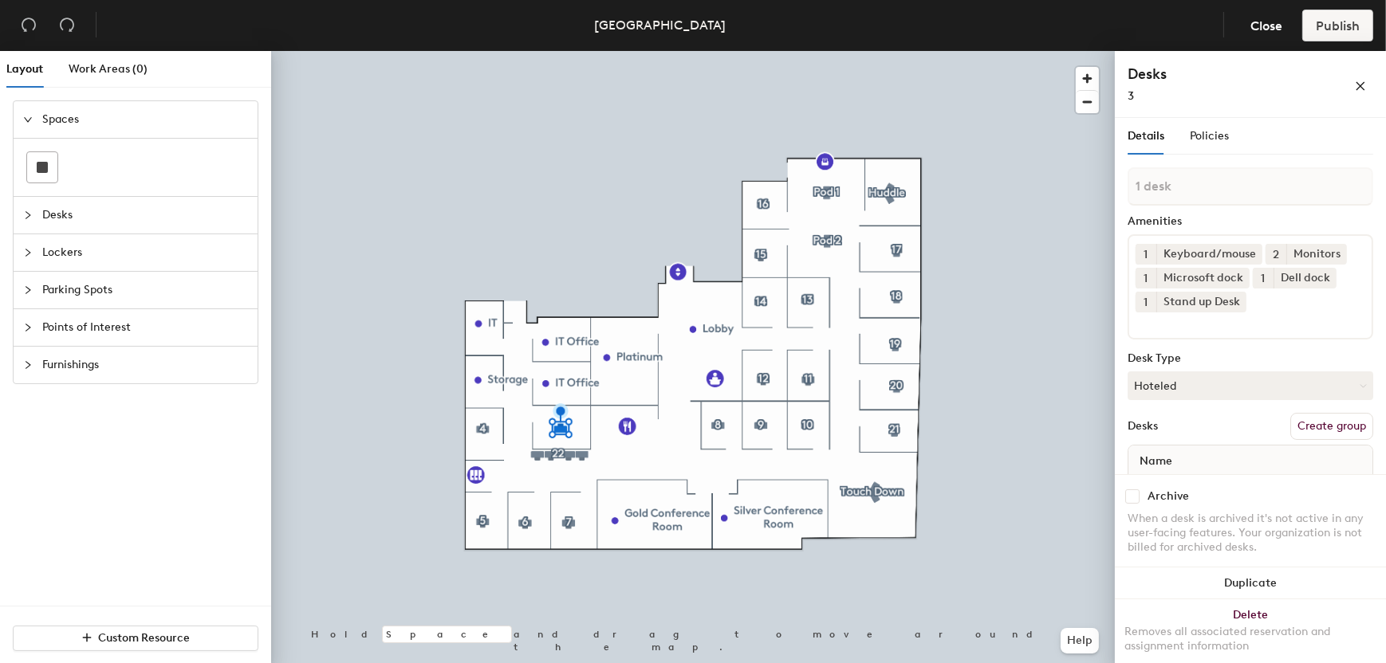
click at [39, 224] on div "Desks" at bounding box center [136, 215] width 244 height 37
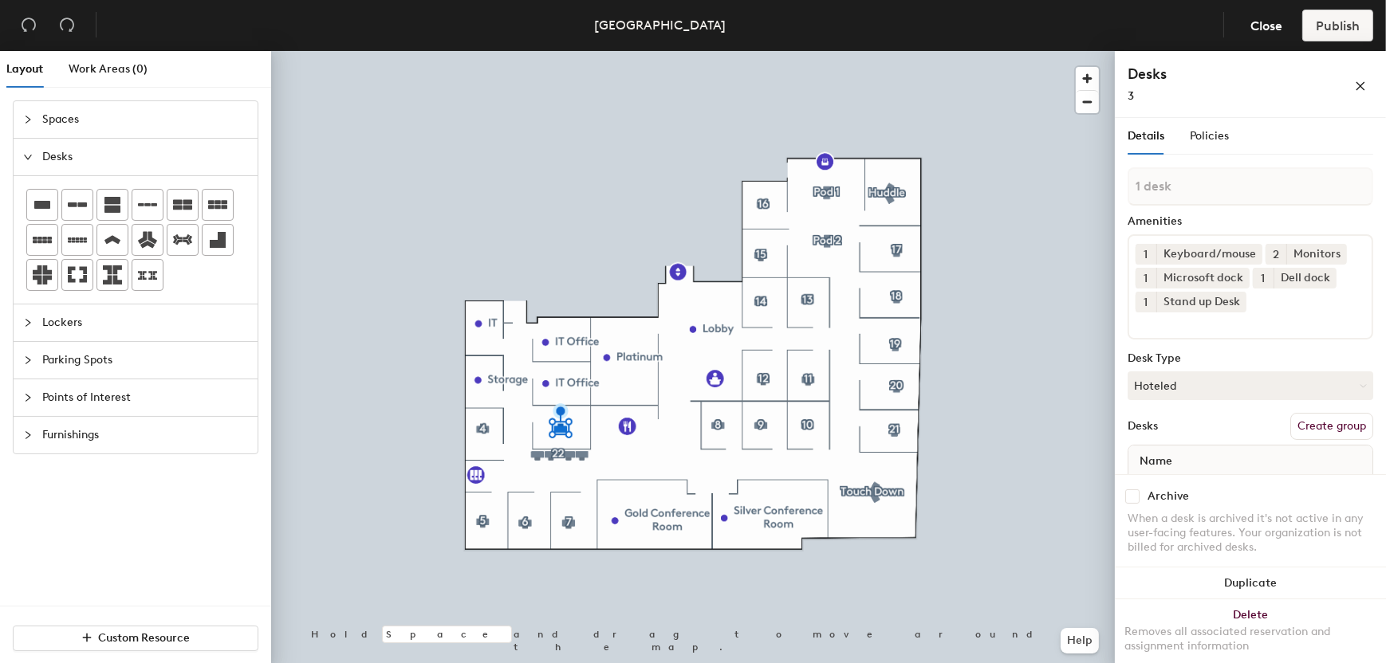
scroll to position [57, 0]
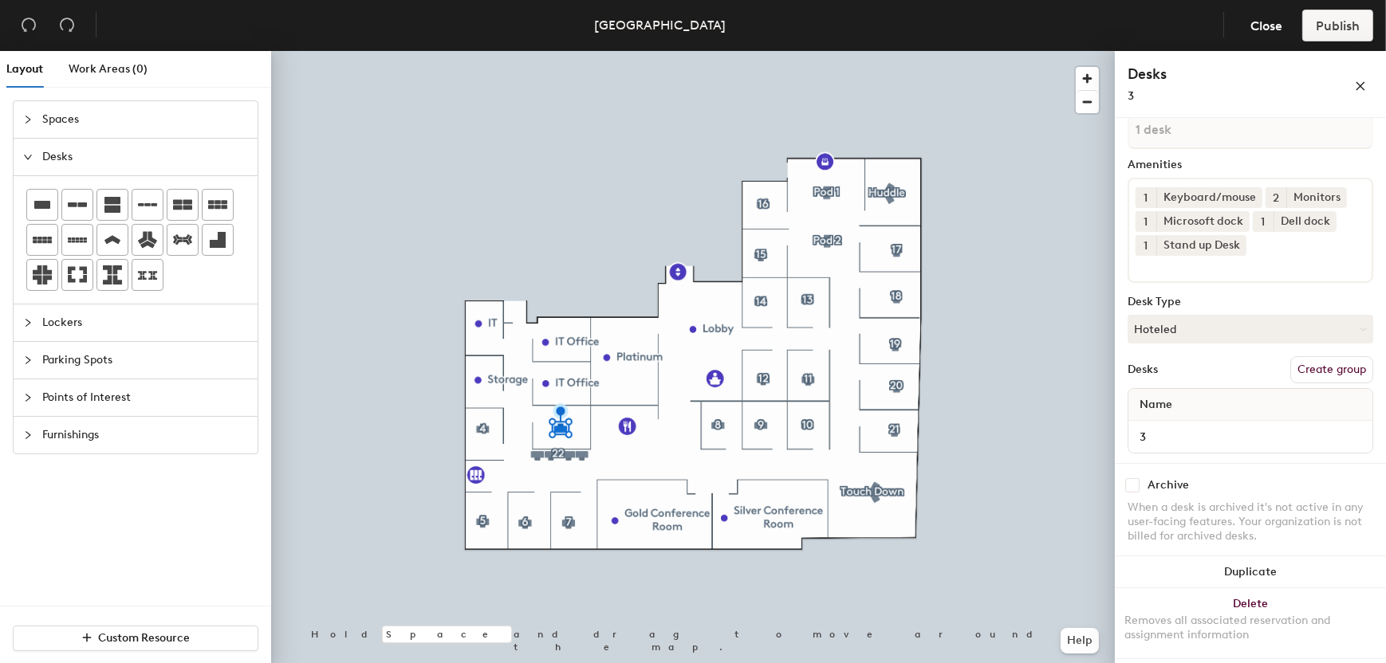
click at [1312, 370] on button "Create group" at bounding box center [1331, 369] width 83 height 27
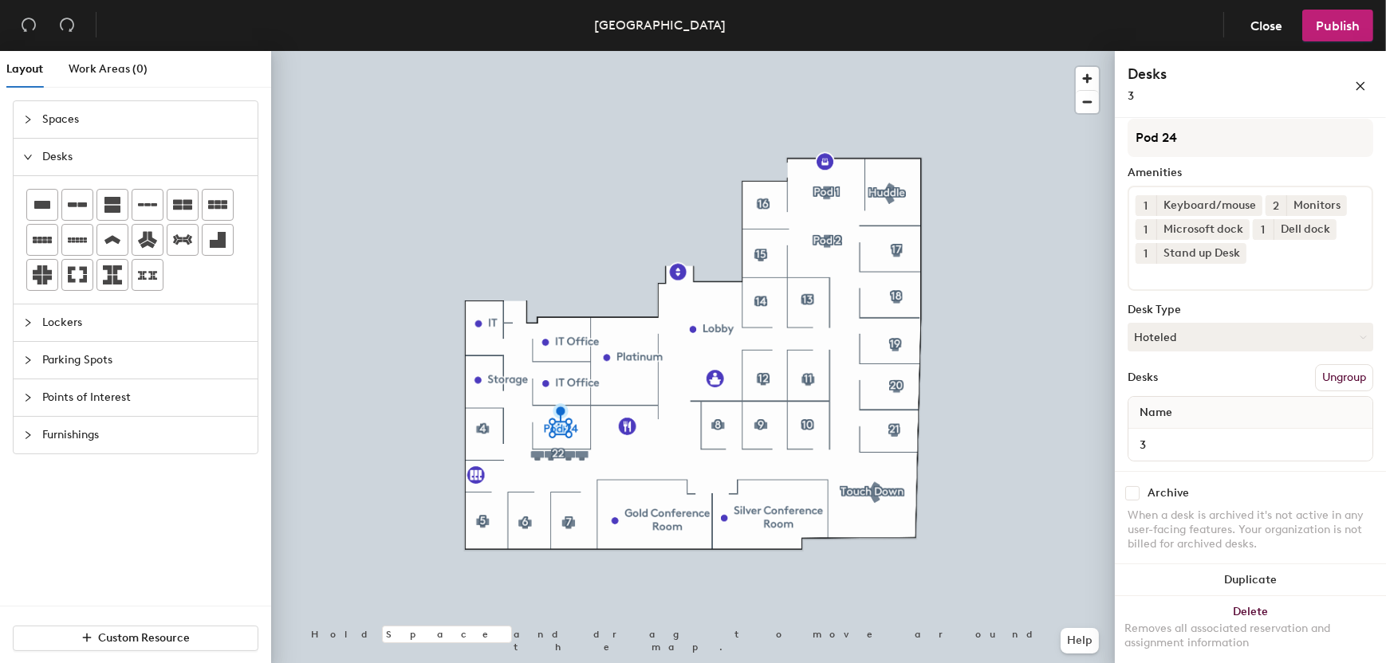
click at [973, 51] on div at bounding box center [693, 51] width 844 height 0
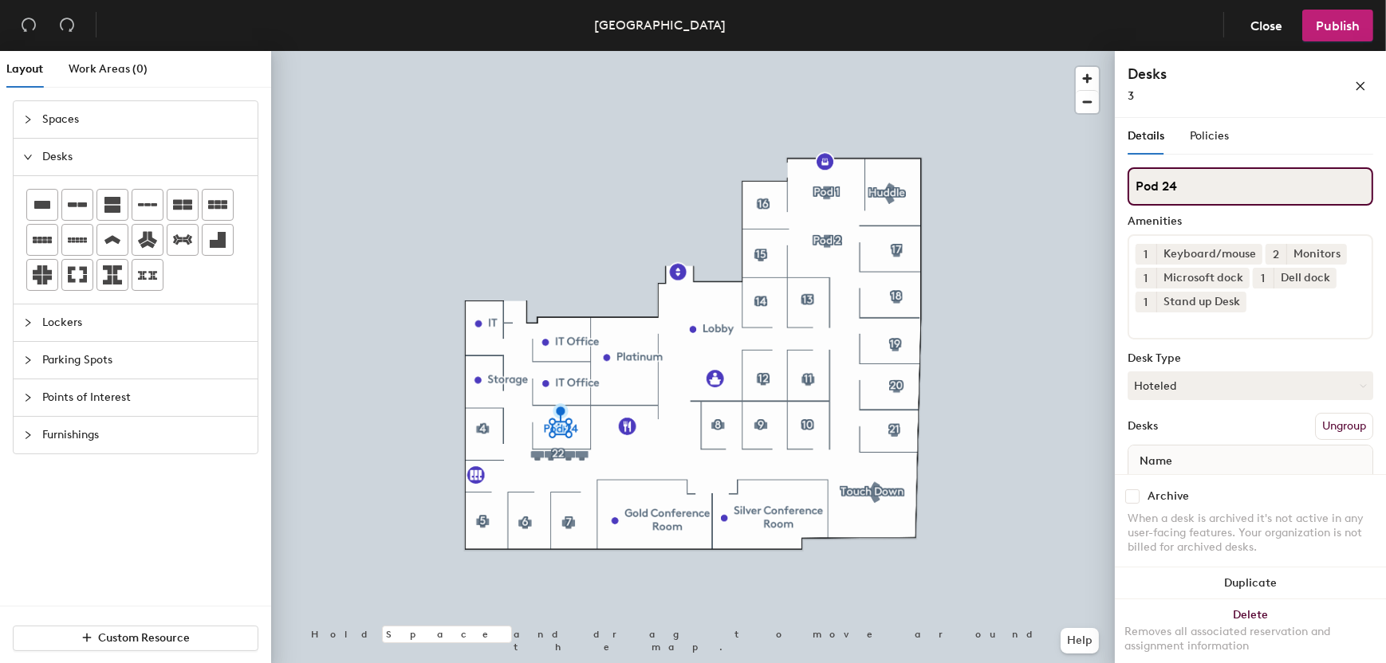
click at [1036, 194] on div "Layout Work Areas (0) Spaces Desks Lockers Parking Spots Points of Interest Fur…" at bounding box center [693, 360] width 1386 height 619
type input "3"
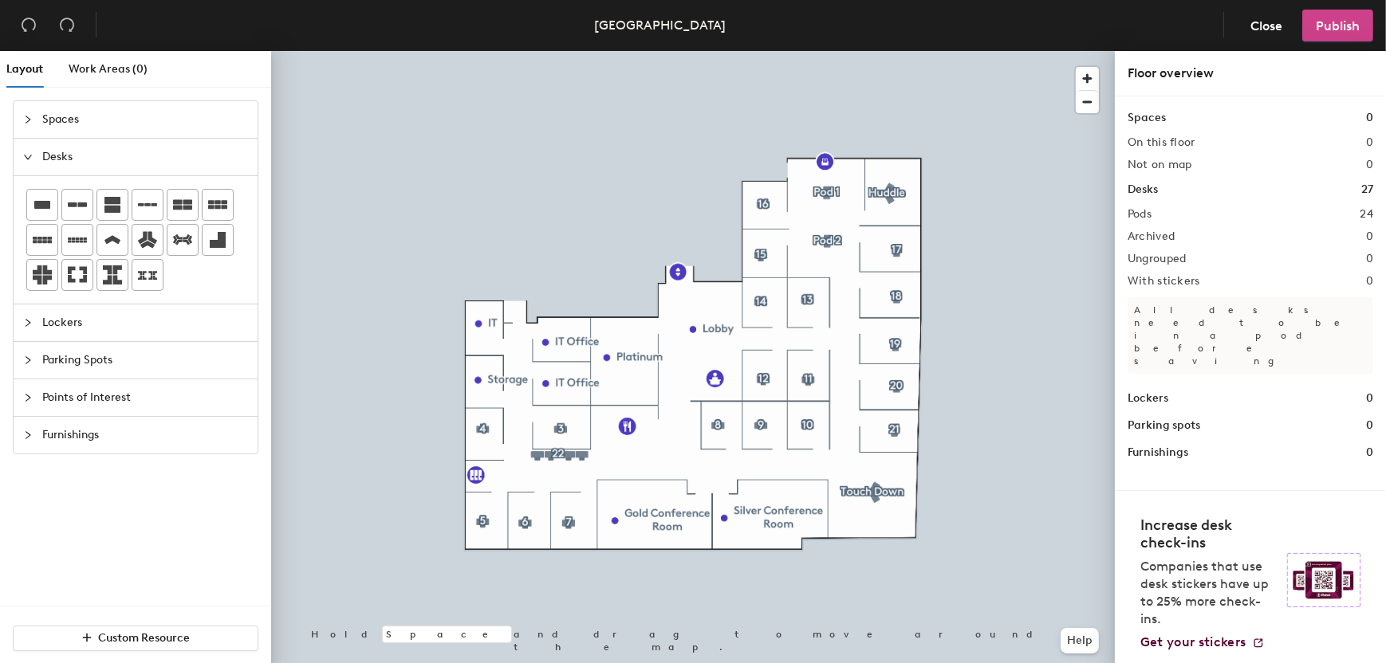
click at [1331, 30] on span "Publish" at bounding box center [1338, 25] width 44 height 15
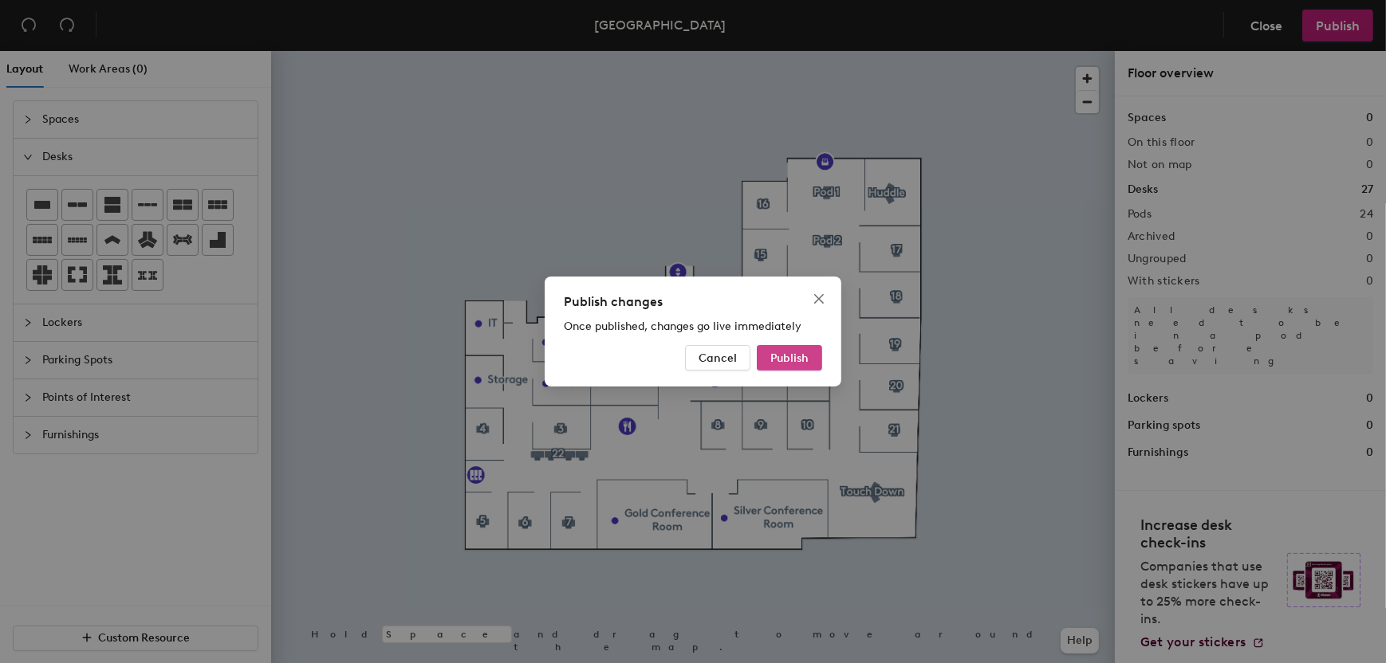
click at [796, 354] on span "Publish" at bounding box center [789, 359] width 38 height 14
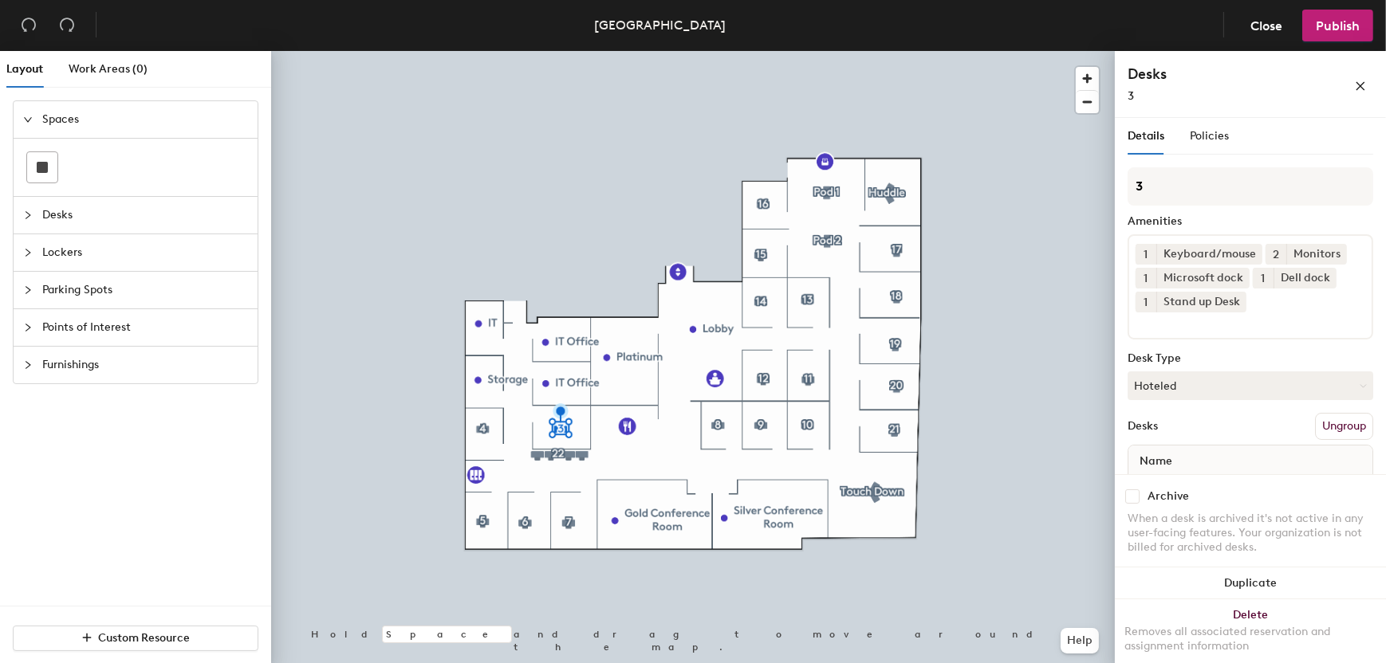
click at [1325, 419] on button "Ungroup" at bounding box center [1344, 426] width 58 height 27
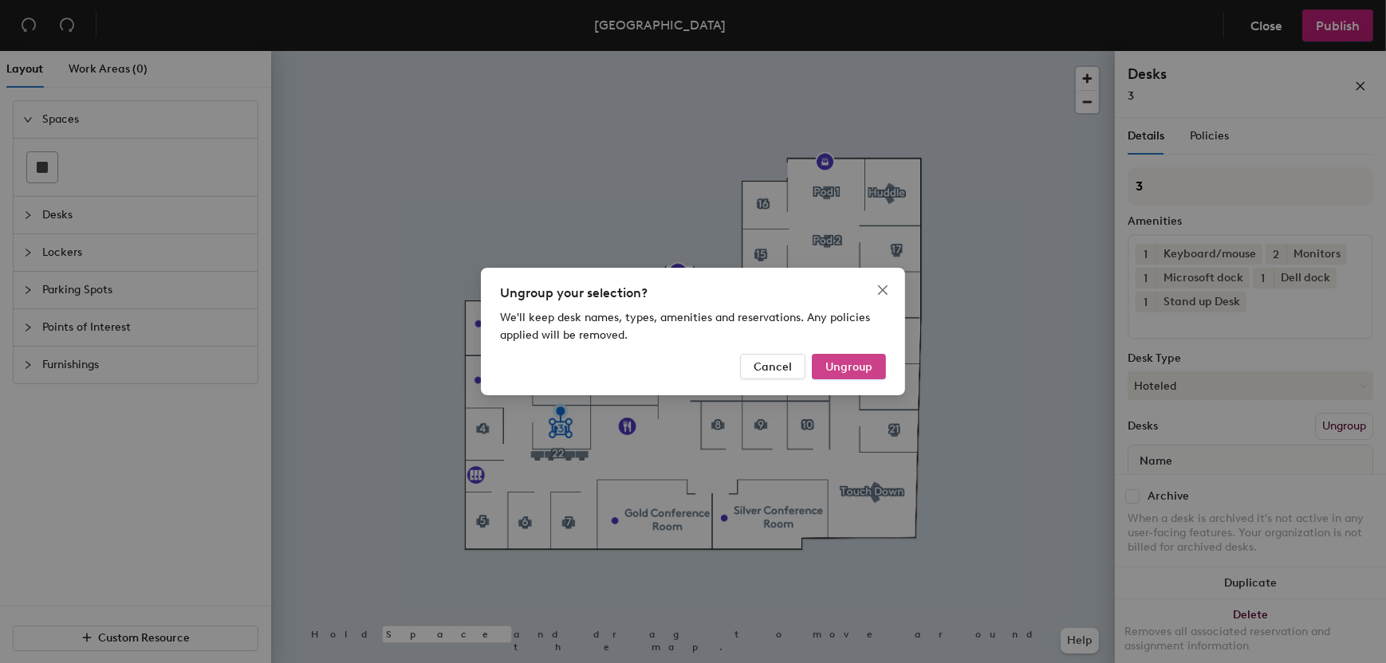
click at [870, 378] on button "Ungroup" at bounding box center [849, 367] width 74 height 26
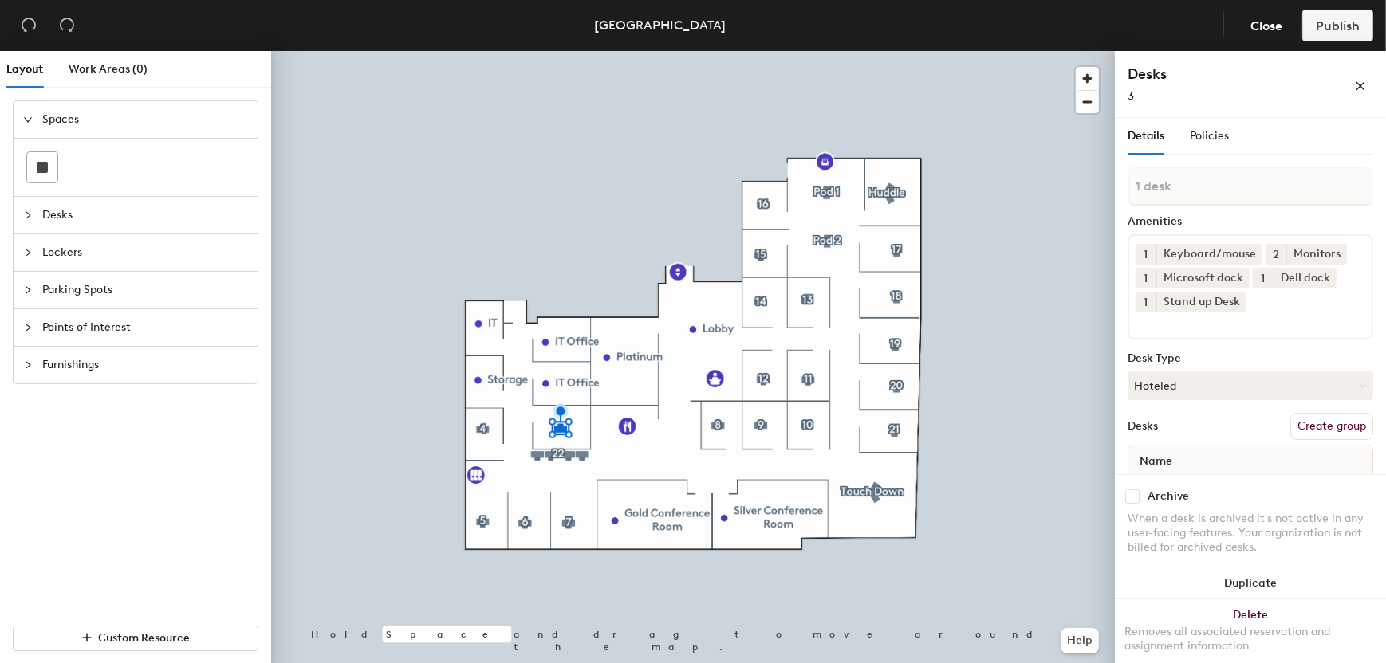
scroll to position [57, 0]
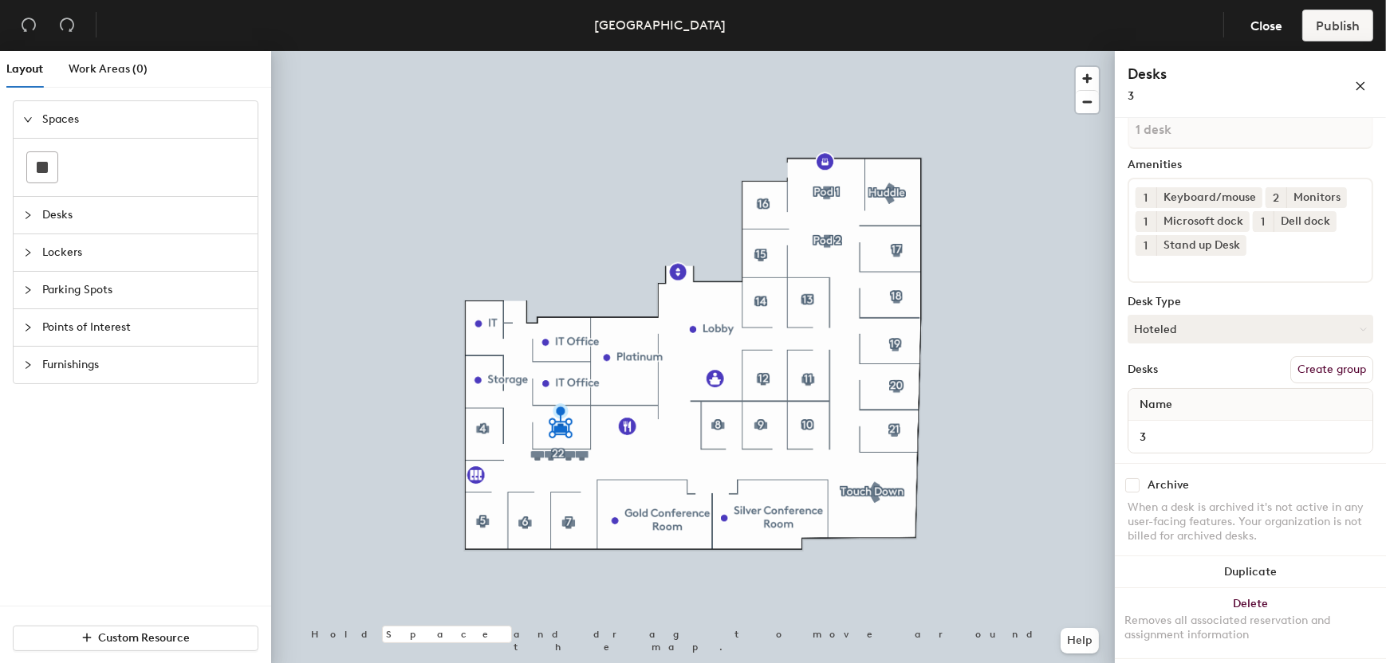
click at [1293, 356] on button "Create group" at bounding box center [1331, 369] width 83 height 27
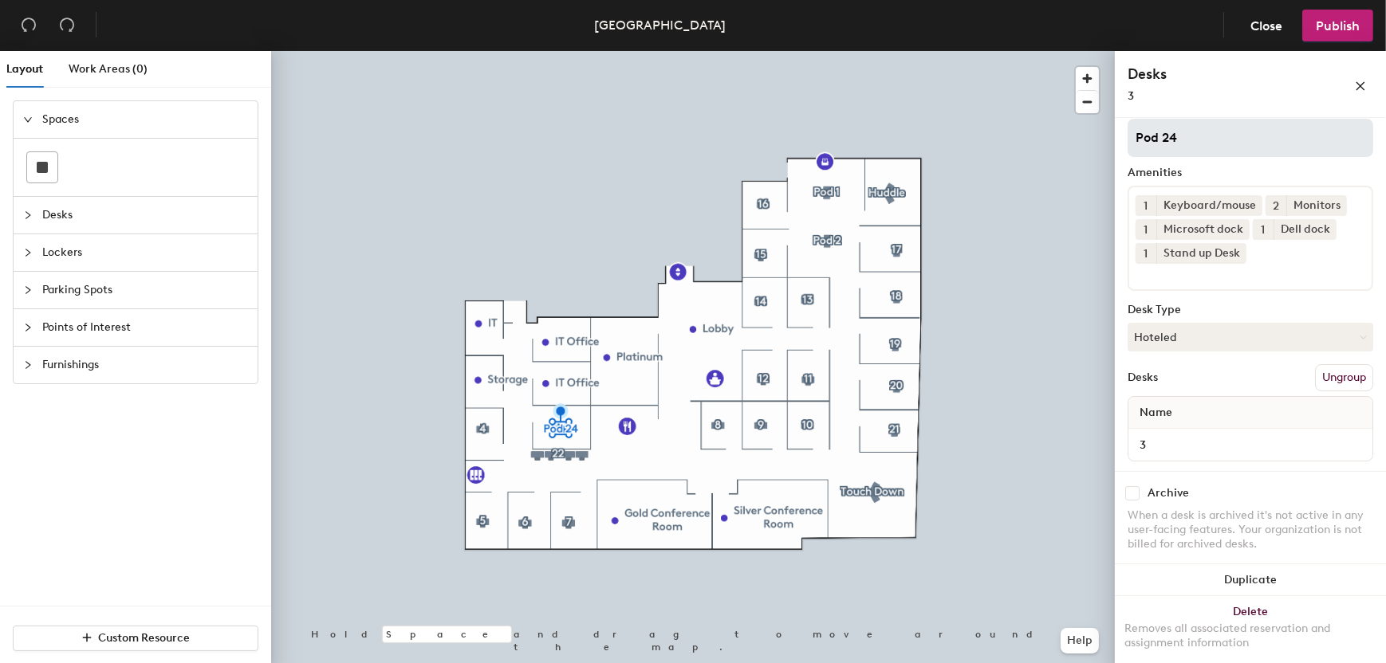
click at [945, 140] on div "Layout Work Areas (0) Spaces Desks Lockers Parking Spots Points of Interest Fur…" at bounding box center [693, 360] width 1386 height 619
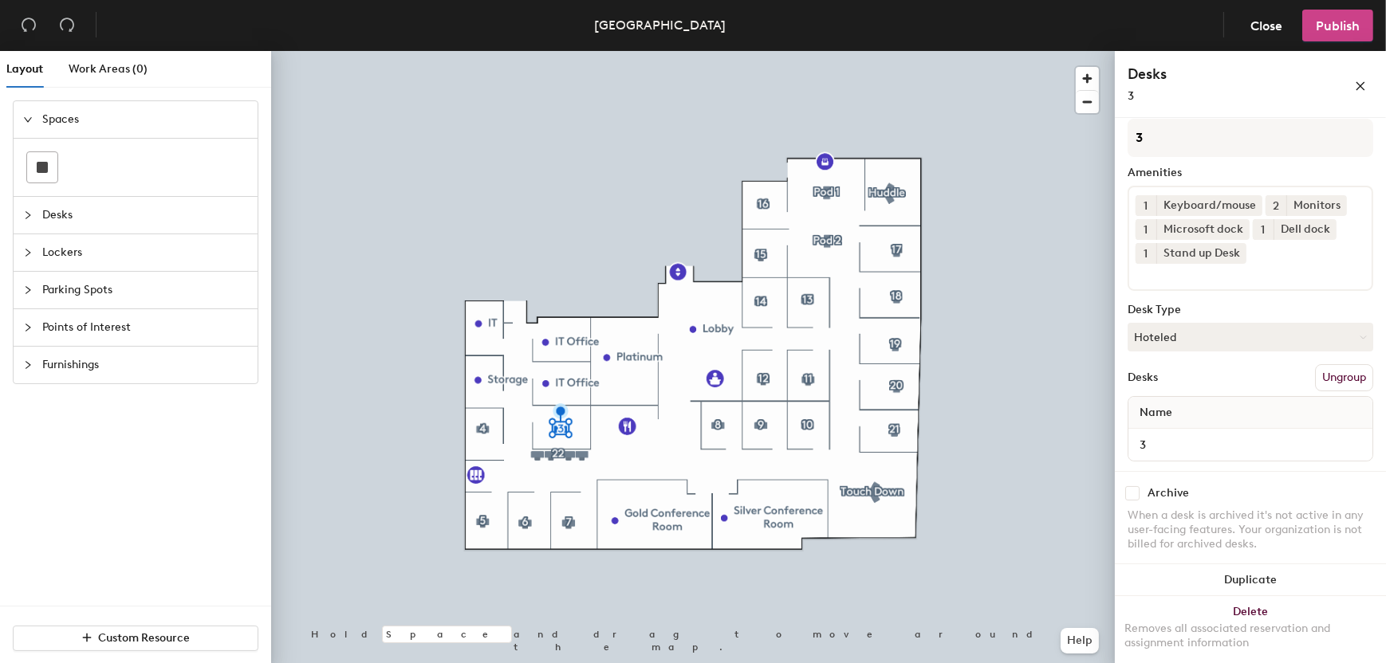
type input "3"
click at [1322, 21] on span "Publish" at bounding box center [1338, 25] width 44 height 15
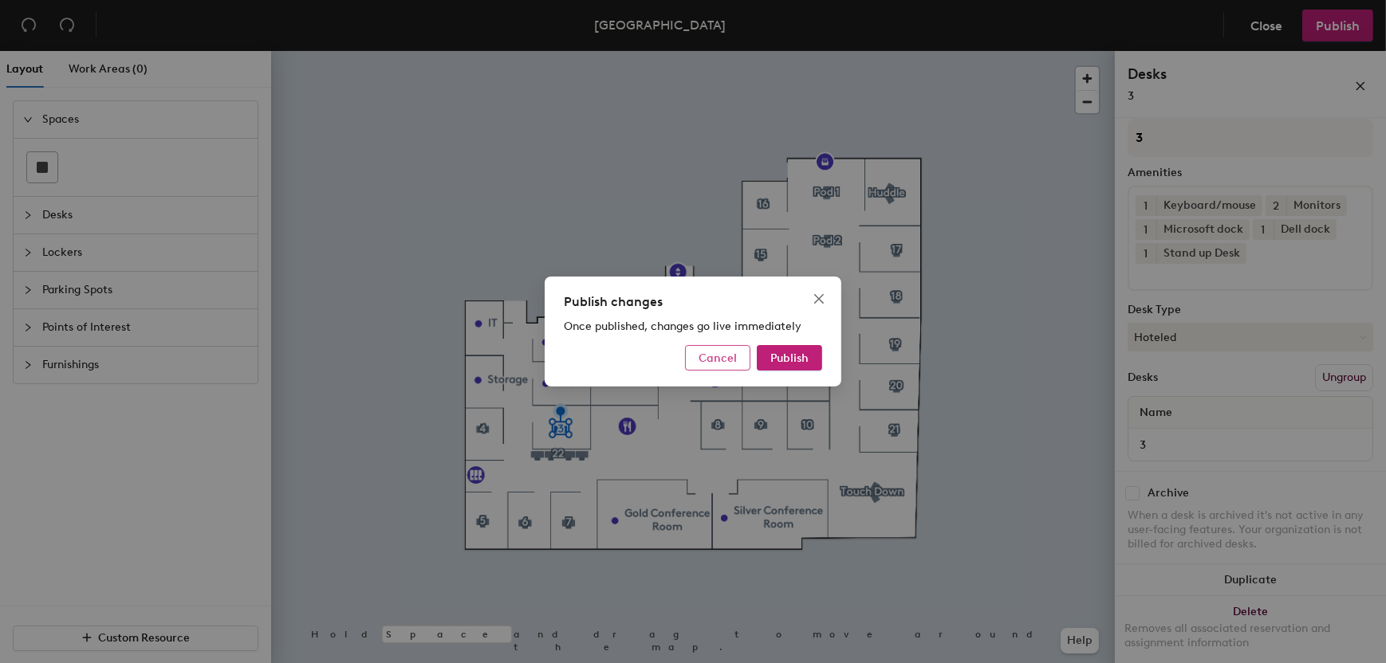
click at [735, 363] on span "Cancel" at bounding box center [717, 359] width 38 height 14
